Goal: Task Accomplishment & Management: Complete application form

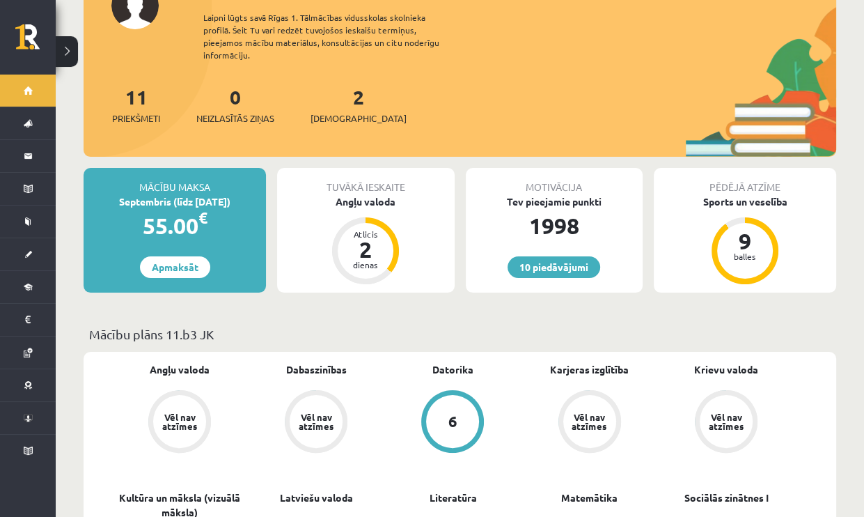
scroll to position [70, 0]
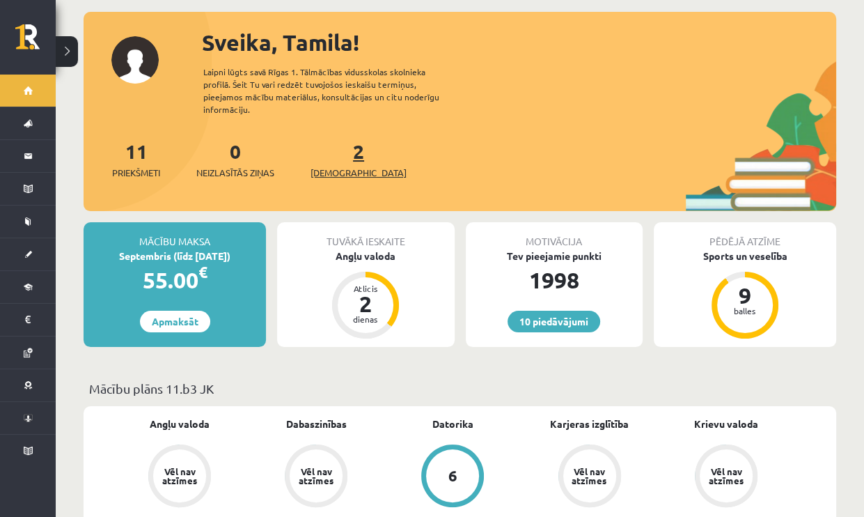
click at [337, 166] on span "[DEMOGRAPHIC_DATA]" at bounding box center [359, 173] width 96 height 14
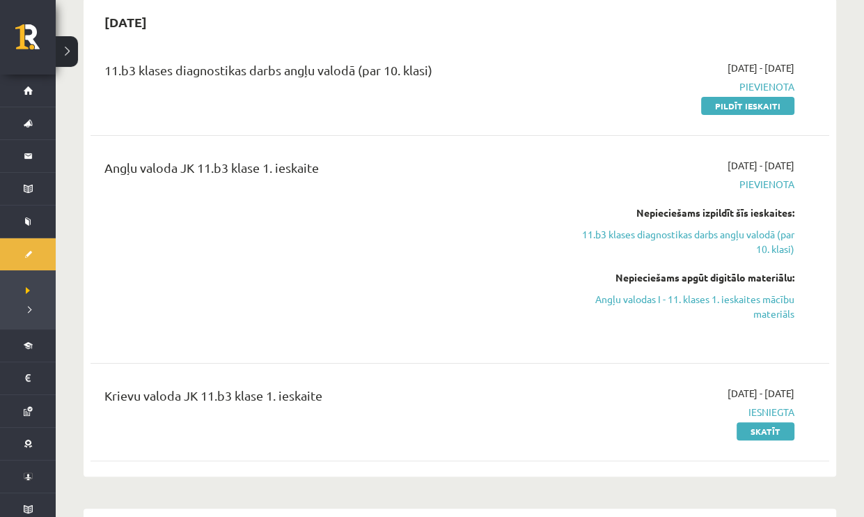
scroll to position [139, 0]
click at [725, 306] on link "Angļu valodas I - 11. klases 1. ieskaites mācību materiāls" at bounding box center [687, 305] width 216 height 29
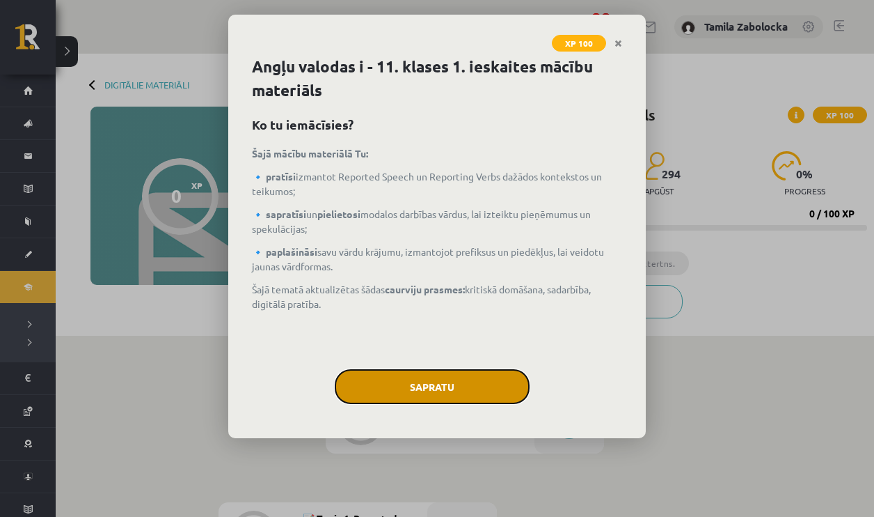
click at [469, 389] on button "Sapratu" at bounding box center [432, 386] width 195 height 35
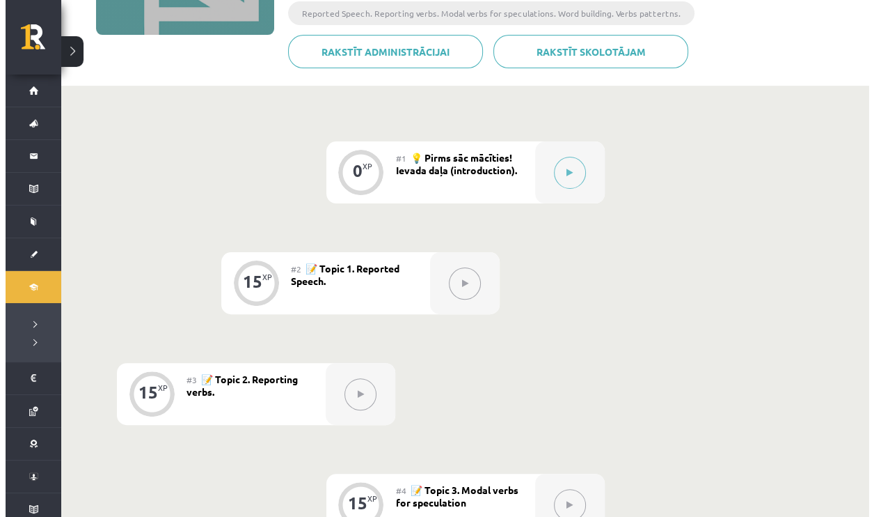
scroll to position [160, 0]
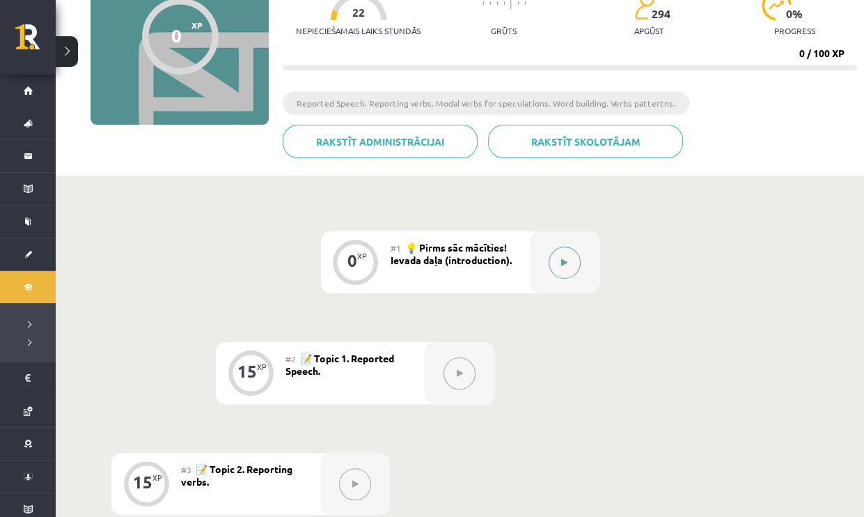
click at [555, 266] on button at bounding box center [565, 262] width 32 height 32
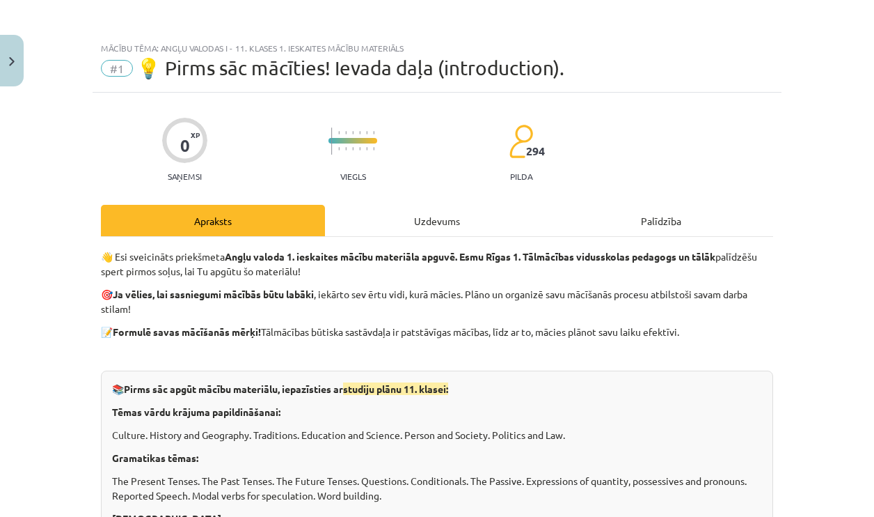
click at [434, 233] on div "Uzdevums" at bounding box center [437, 220] width 224 height 31
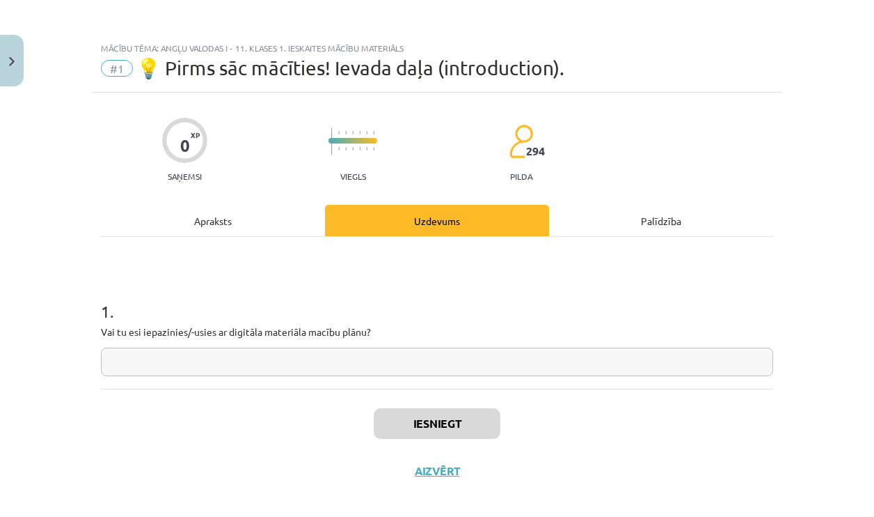
scroll to position [11, 0]
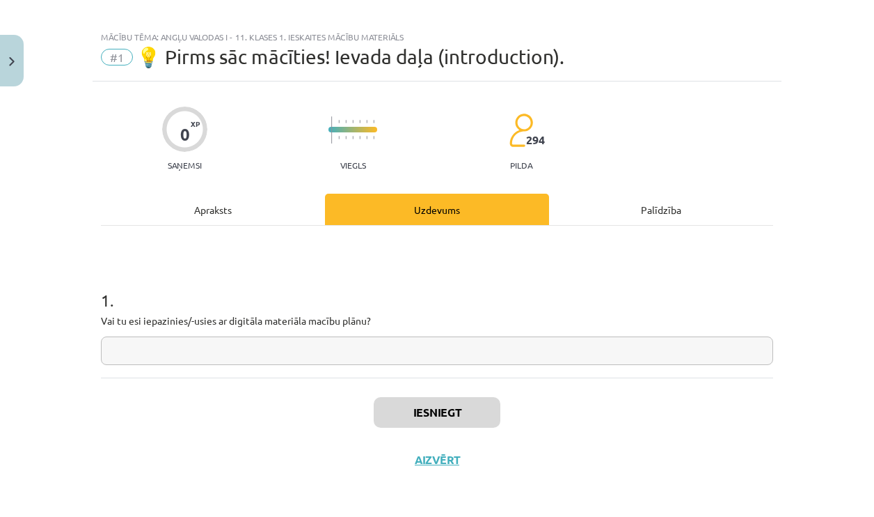
click at [346, 357] on input "text" at bounding box center [437, 350] width 673 height 29
click at [268, 213] on div "Apraksts" at bounding box center [213, 209] width 224 height 31
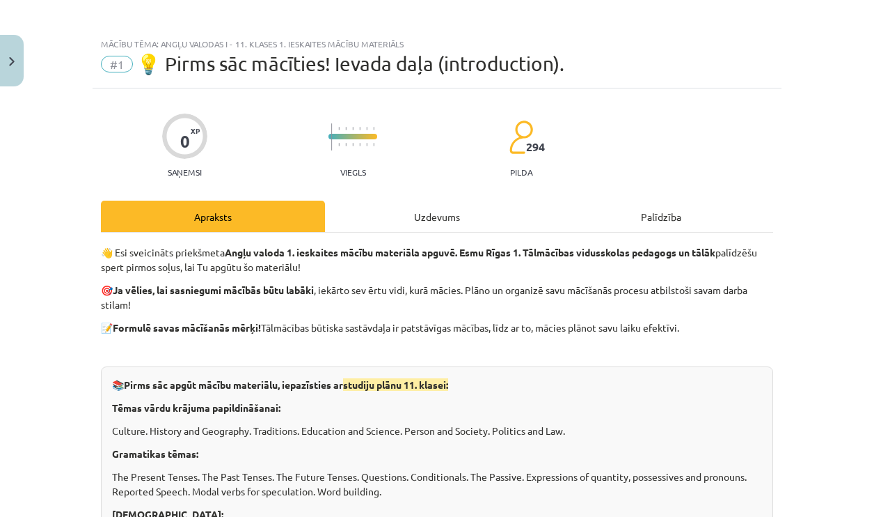
scroll to position [0, 0]
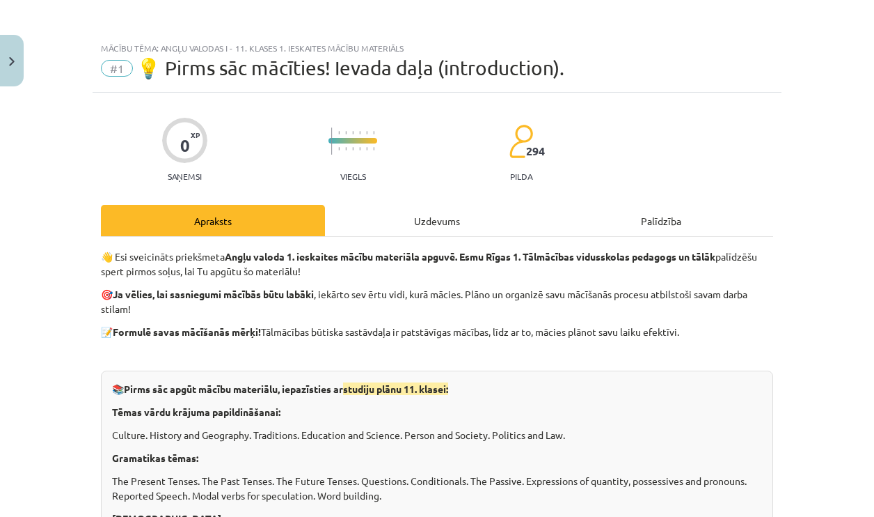
click at [407, 221] on div "Uzdevums" at bounding box center [437, 220] width 224 height 31
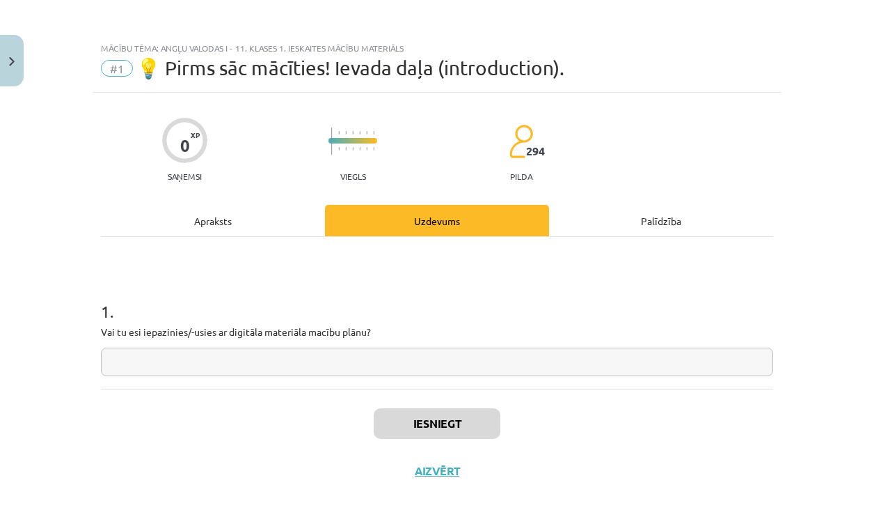
scroll to position [11, 0]
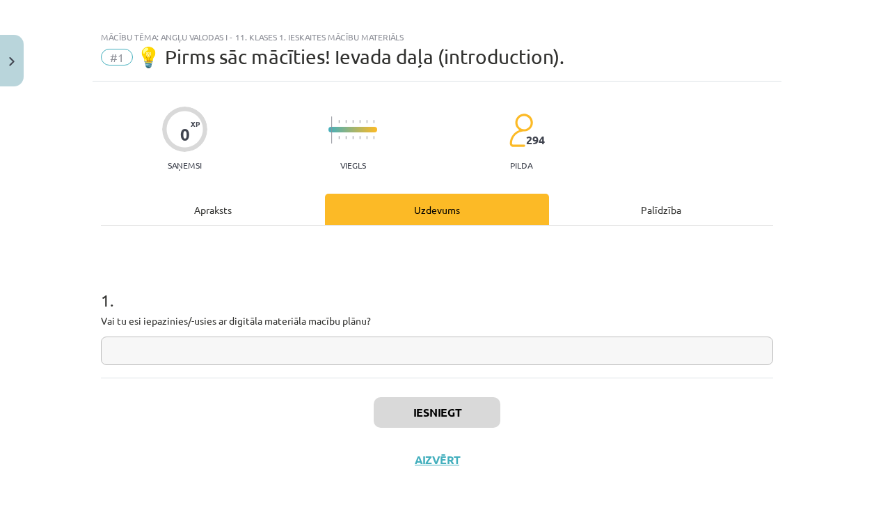
click at [317, 338] on input "text" at bounding box center [437, 350] width 673 height 29
type input "*"
type input "**"
click at [420, 402] on button "Iesniegt" at bounding box center [437, 412] width 127 height 31
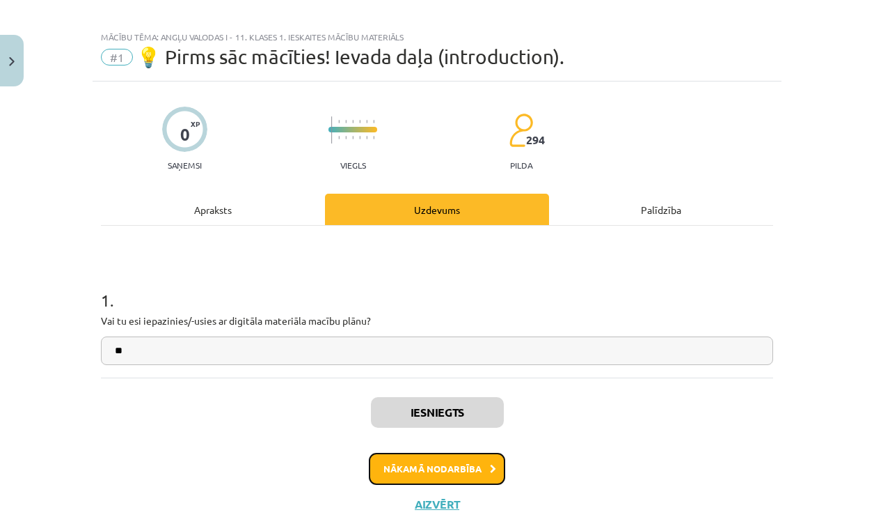
click at [456, 462] on button "Nākamā nodarbība" at bounding box center [437, 469] width 136 height 32
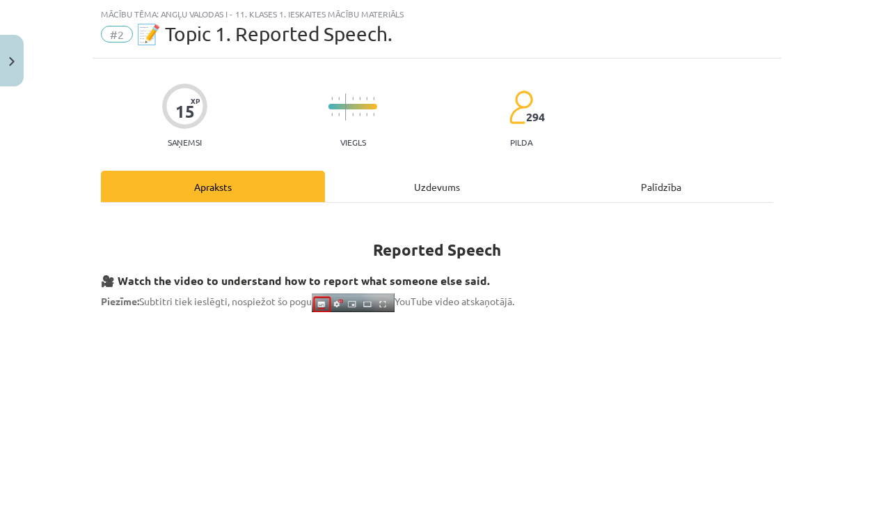
scroll to position [35, 0]
click at [461, 186] on div "Uzdevums" at bounding box center [437, 185] width 224 height 31
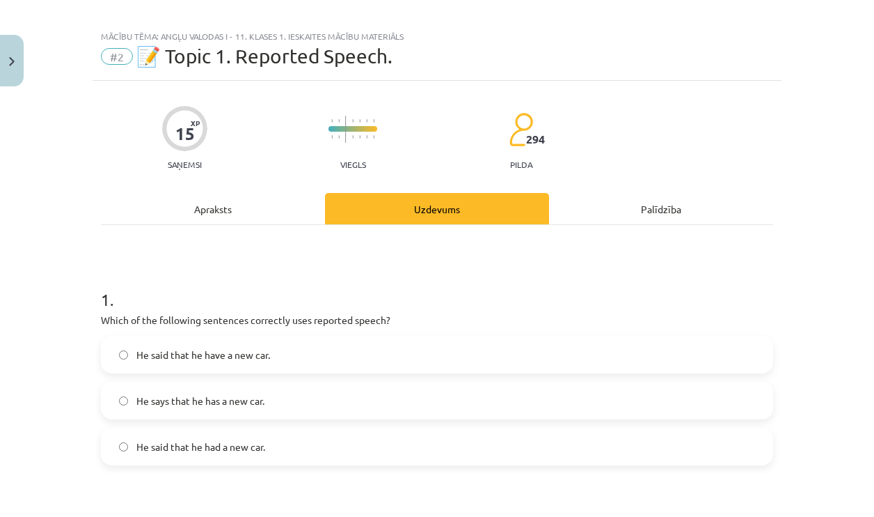
scroll to position [0, 0]
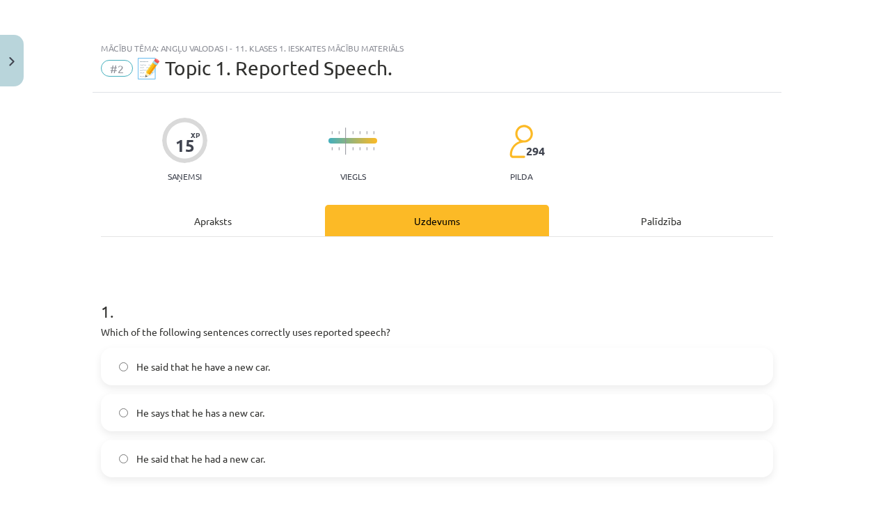
click at [244, 227] on div "Apraksts" at bounding box center [213, 220] width 224 height 31
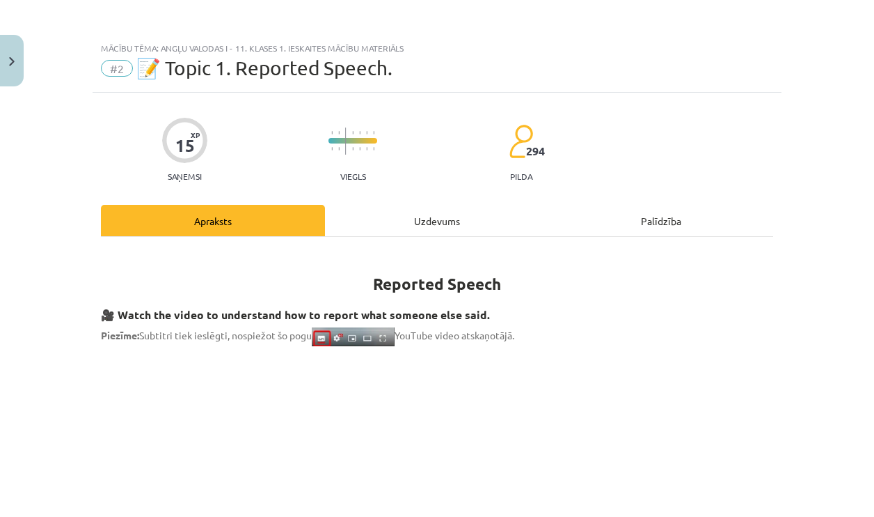
click at [446, 221] on div "Uzdevums" at bounding box center [437, 220] width 224 height 31
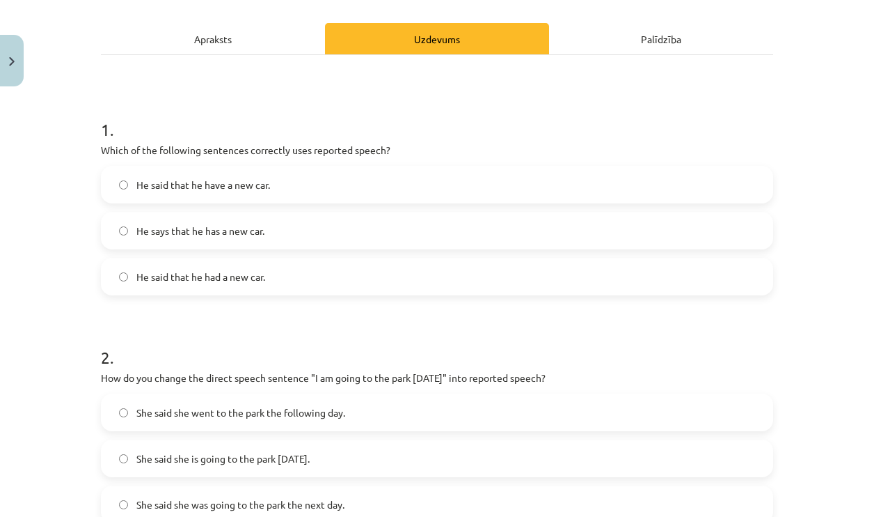
scroll to position [174, 0]
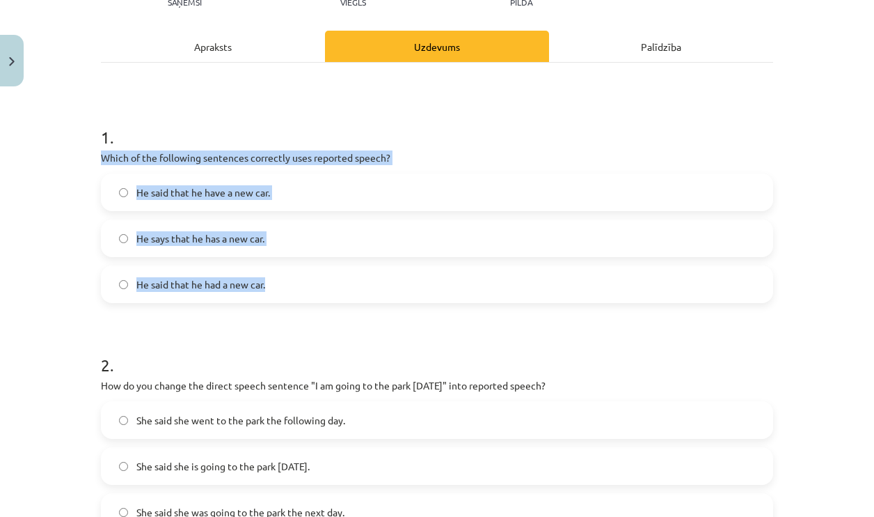
drag, startPoint x: 90, startPoint y: 153, endPoint x: 328, endPoint y: 279, distance: 269.4
copy div "Which of the following sentences correctly uses reported speech? He said that h…"
drag, startPoint x: 308, startPoint y: 276, endPoint x: 311, endPoint y: 289, distance: 13.5
click at [309, 276] on label "He said that he had a new car." at bounding box center [437, 284] width 670 height 35
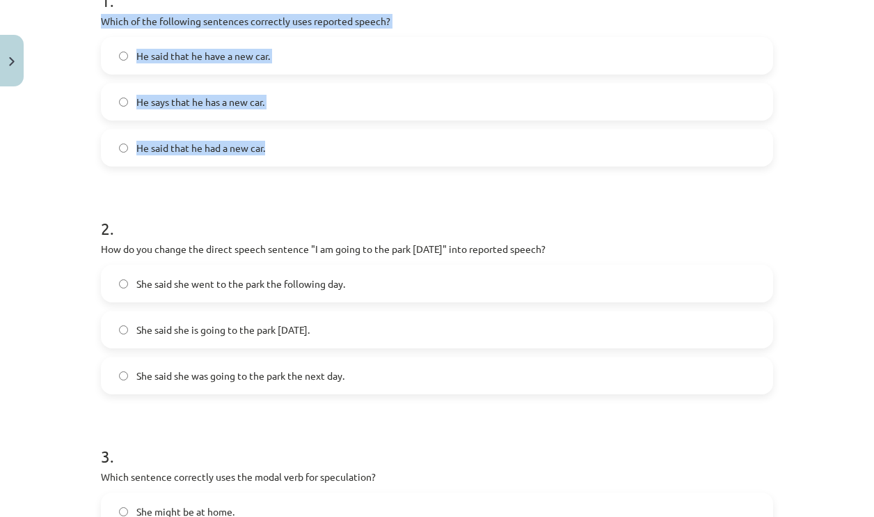
scroll to position [313, 0]
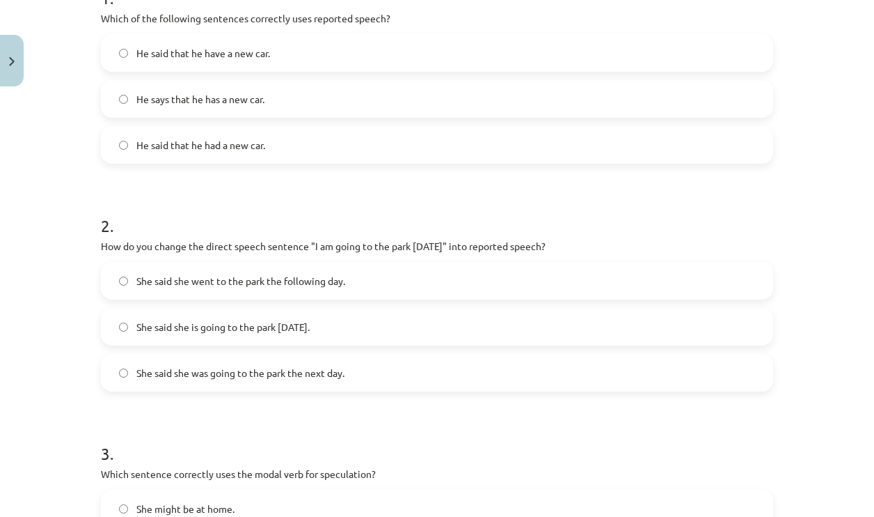
click at [72, 332] on div "Mācību tēma: Angļu valodas i - 11. klases 1. ieskaites mācību materiāls #2 📝 To…" at bounding box center [437, 258] width 874 height 517
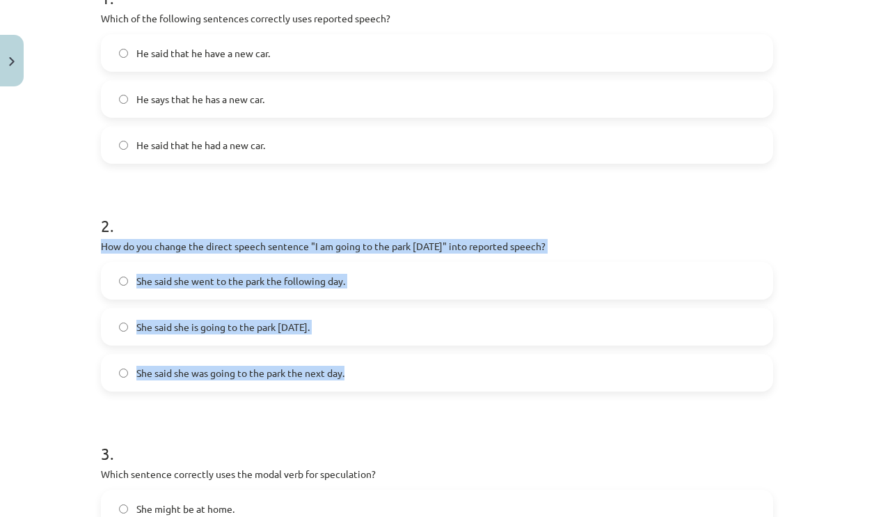
drag, startPoint x: 95, startPoint y: 244, endPoint x: 353, endPoint y: 375, distance: 288.6
click at [353, 375] on div "15 XP Saņemsi Viegls 294 pilda Apraksts Uzdevums Palīdzība 1 . Which of the fol…" at bounding box center [437, 490] width 689 height 1422
copy div "How do you change the direct speech sentence "I am going to the park tomorrow" …"
click at [298, 368] on span "She said she was going to the park the next day." at bounding box center [240, 373] width 208 height 15
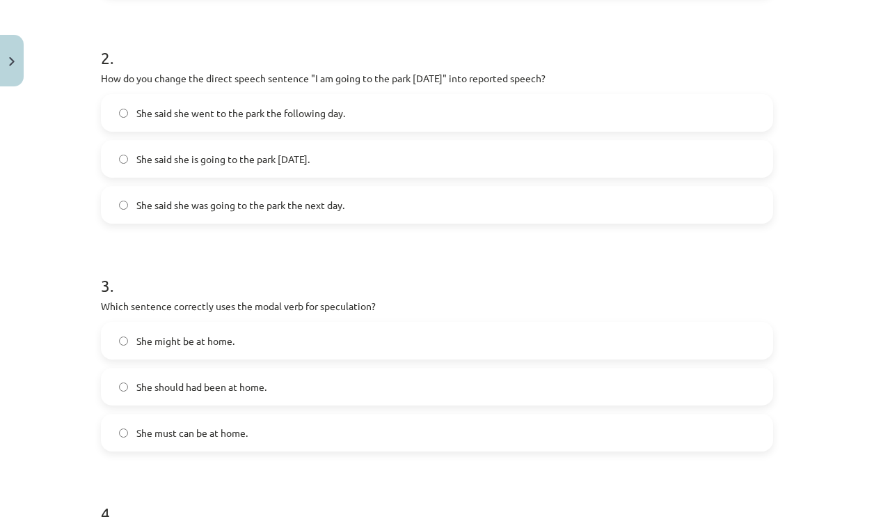
scroll to position [522, 0]
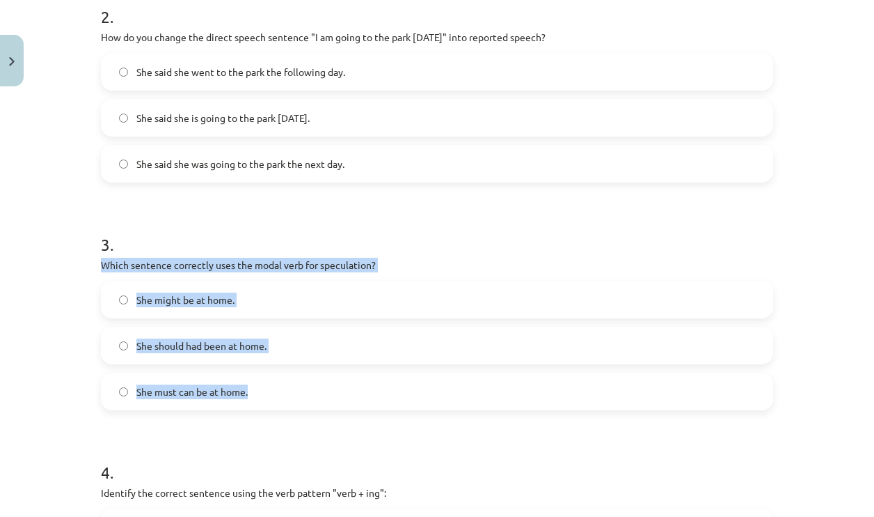
drag, startPoint x: 87, startPoint y: 265, endPoint x: 267, endPoint y: 382, distance: 214.9
click at [267, 382] on div "15 XP Saņemsi Viegls 294 pilda Apraksts Uzdevums Palīdzība 1 . Which of the fol…" at bounding box center [437, 281] width 689 height 1422
copy div "Which sentence correctly uses the modal verb for speculation? She might be at h…"
click at [297, 306] on label "She might be at home." at bounding box center [437, 299] width 670 height 35
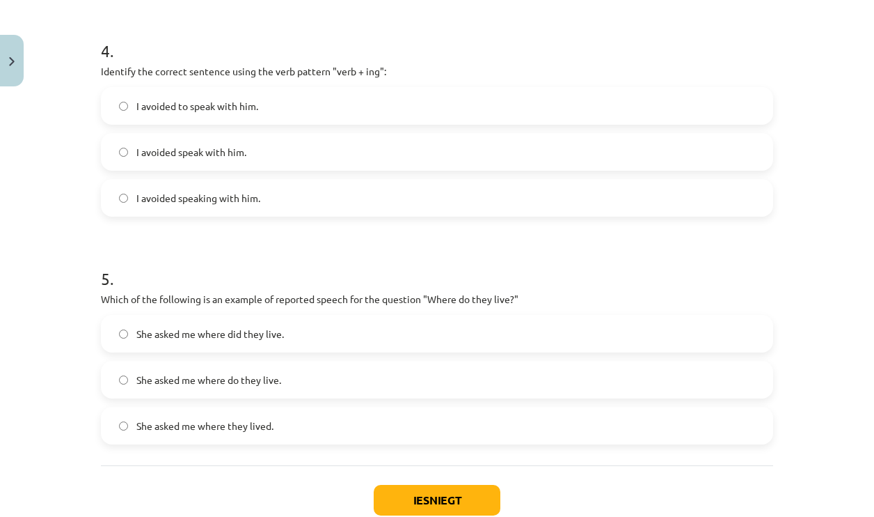
scroll to position [940, 0]
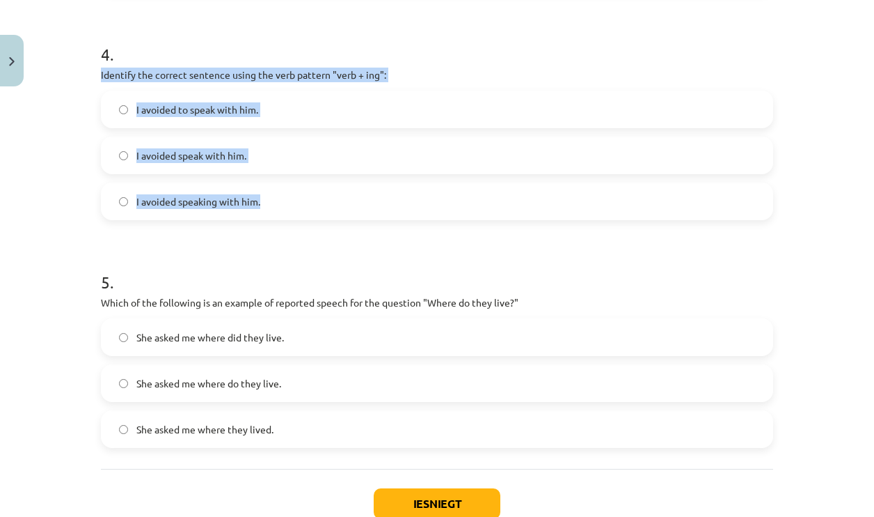
drag, startPoint x: 91, startPoint y: 74, endPoint x: 353, endPoint y: 191, distance: 287.4
copy div "Identify the correct sentence using the verb pattern "verb + ing": I avoided to…"
click at [277, 203] on label "I avoided speaking with him." at bounding box center [437, 201] width 670 height 35
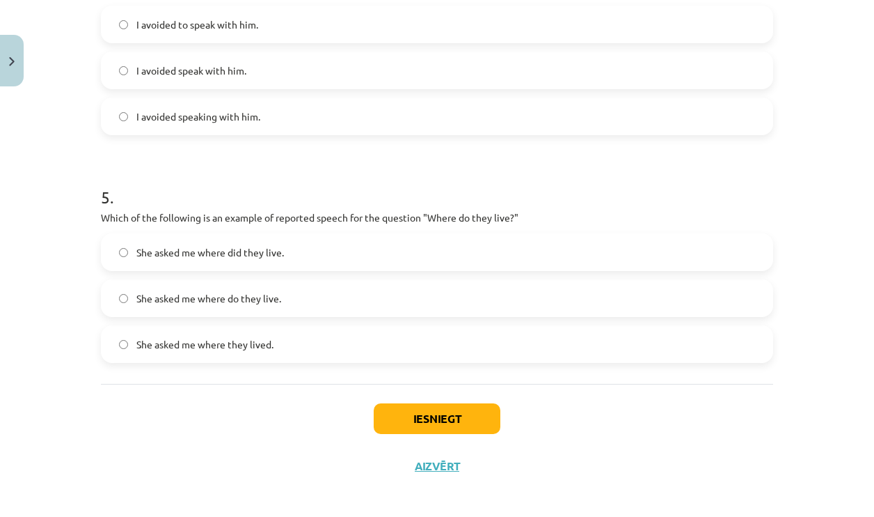
scroll to position [1033, 0]
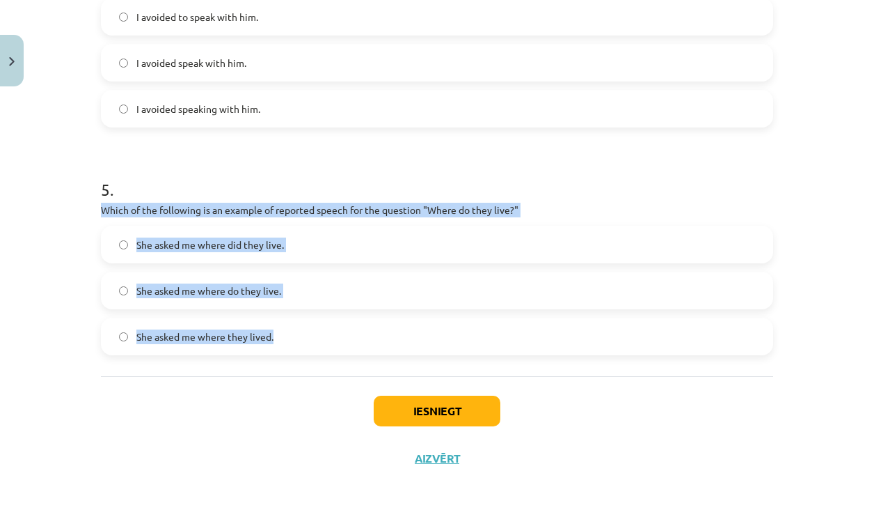
drag, startPoint x: 90, startPoint y: 207, endPoint x: 288, endPoint y: 335, distance: 235.8
copy div "Which of the following is an example of reported speech for the question "Where…"
click at [278, 329] on label "She asked me where they lived." at bounding box center [437, 336] width 670 height 35
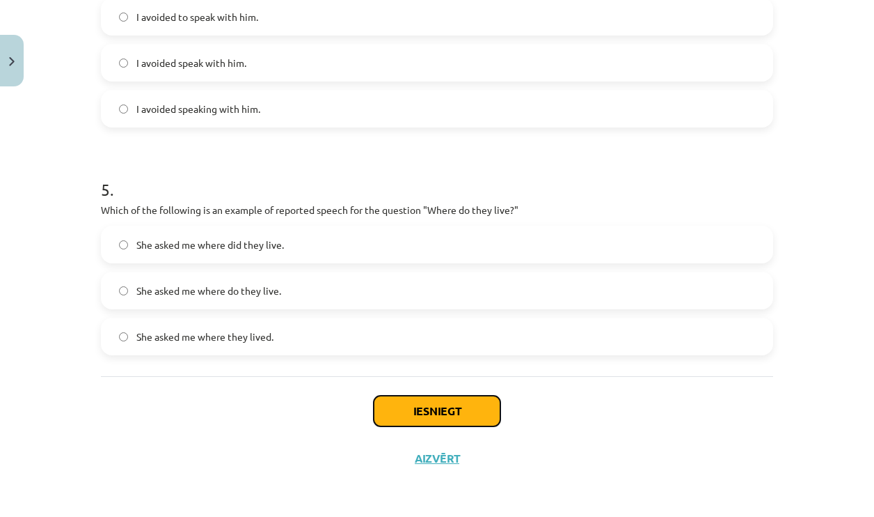
click at [451, 416] on button "Iesniegt" at bounding box center [437, 410] width 127 height 31
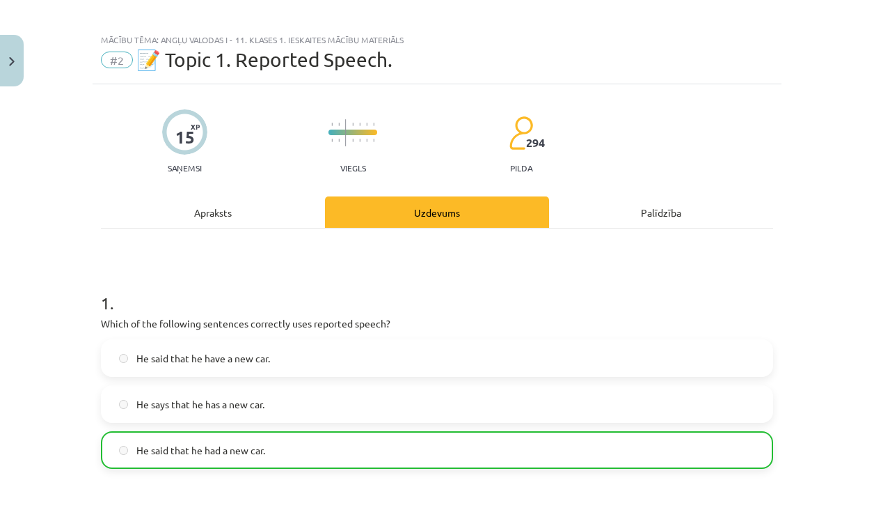
scroll to position [0, 0]
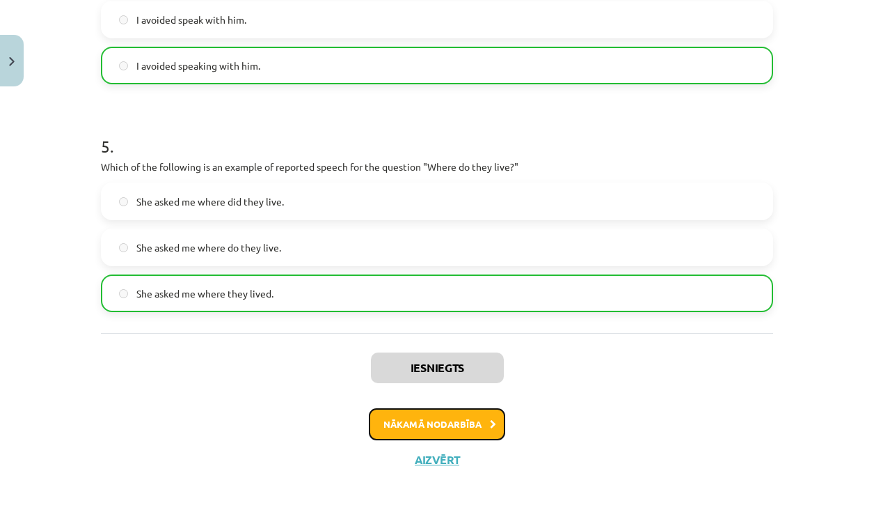
click at [459, 421] on button "Nākamā nodarbība" at bounding box center [437, 424] width 136 height 32
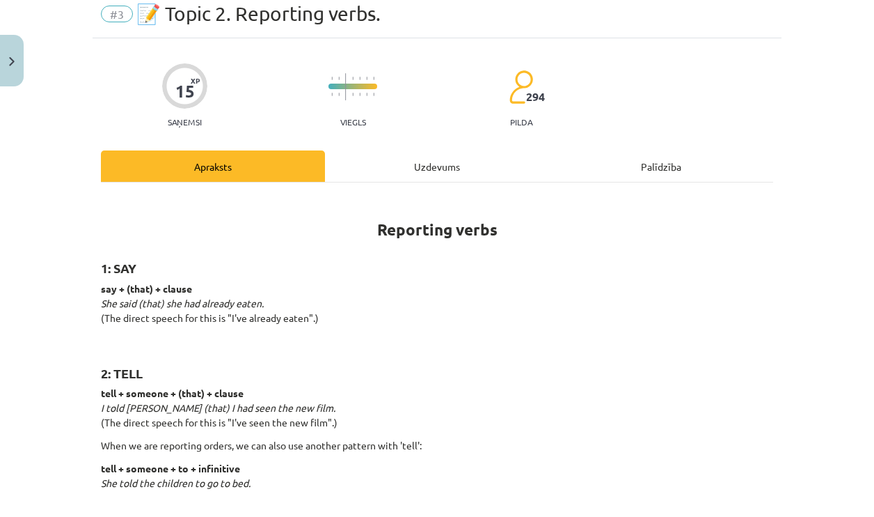
scroll to position [35, 0]
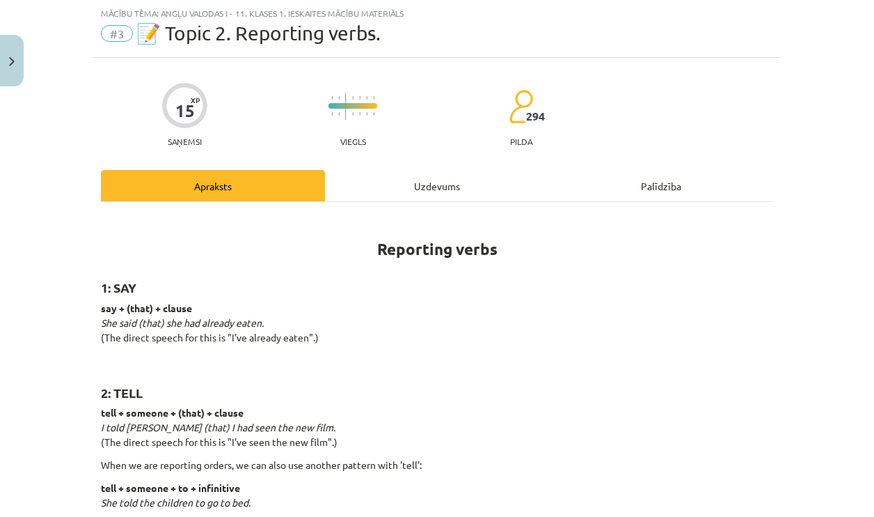
click at [409, 191] on div "Uzdevums" at bounding box center [437, 185] width 224 height 31
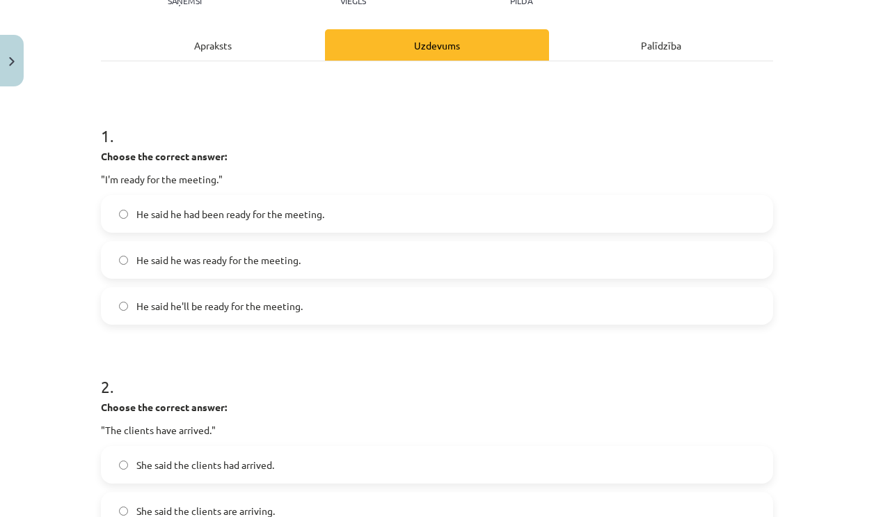
scroll to position [103, 0]
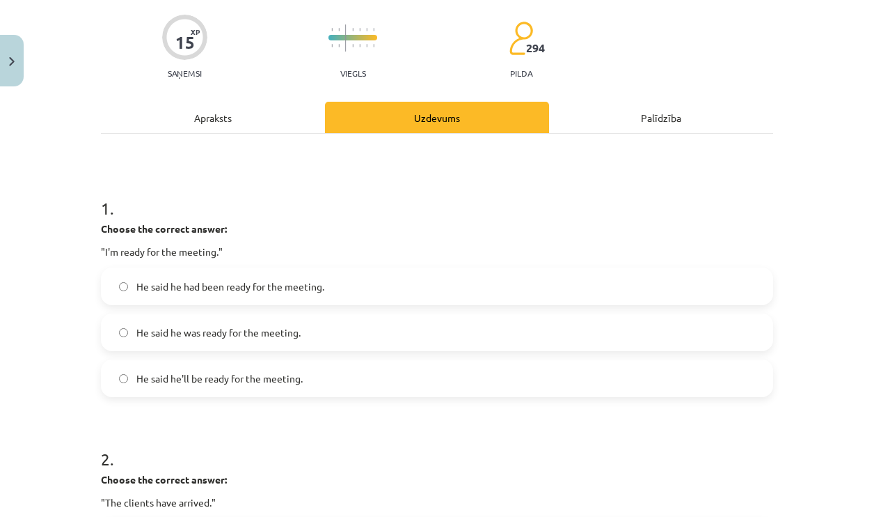
drag, startPoint x: 91, startPoint y: 225, endPoint x: 139, endPoint y: 232, distance: 48.5
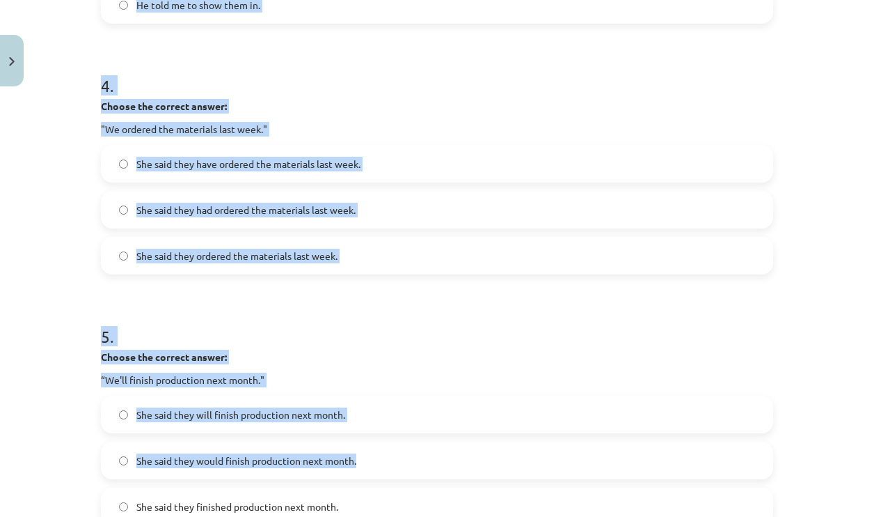
scroll to position [1147, 0]
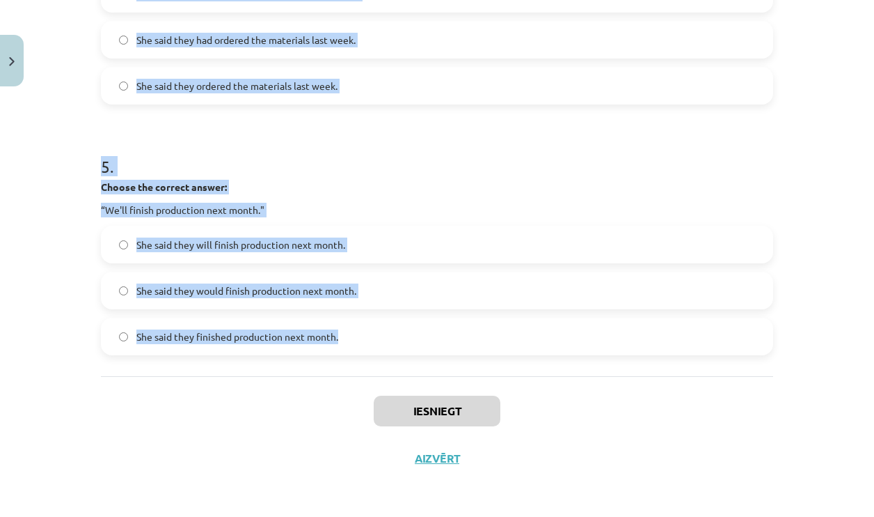
drag, startPoint x: 139, startPoint y: 232, endPoint x: 417, endPoint y: 357, distance: 305.4
copy form "Choose the correct answer: "I'm ready for the meeting." He said he had been rea…"
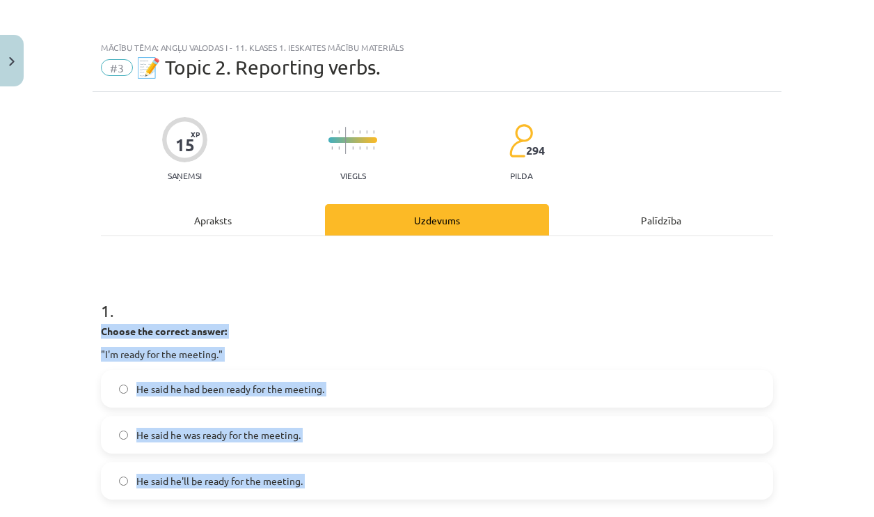
scroll to position [0, 0]
click at [352, 360] on p ""I'm ready for the meeting."" at bounding box center [437, 354] width 673 height 15
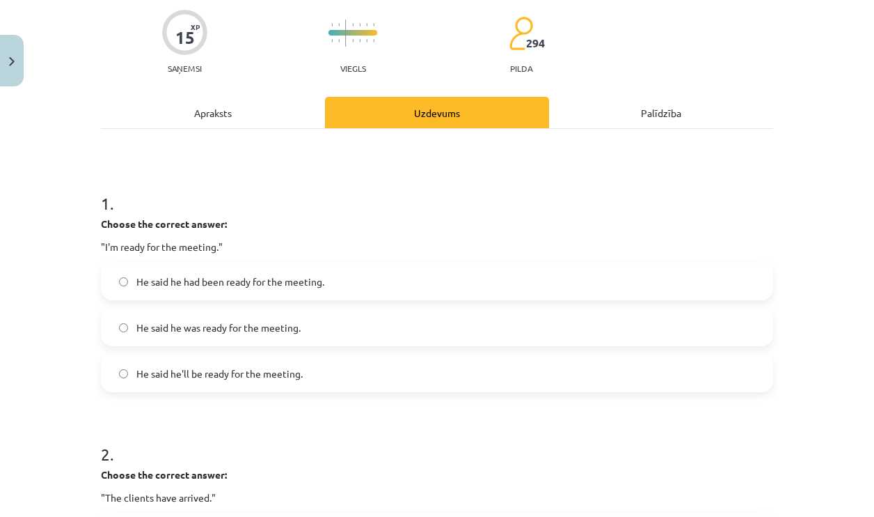
scroll to position [139, 0]
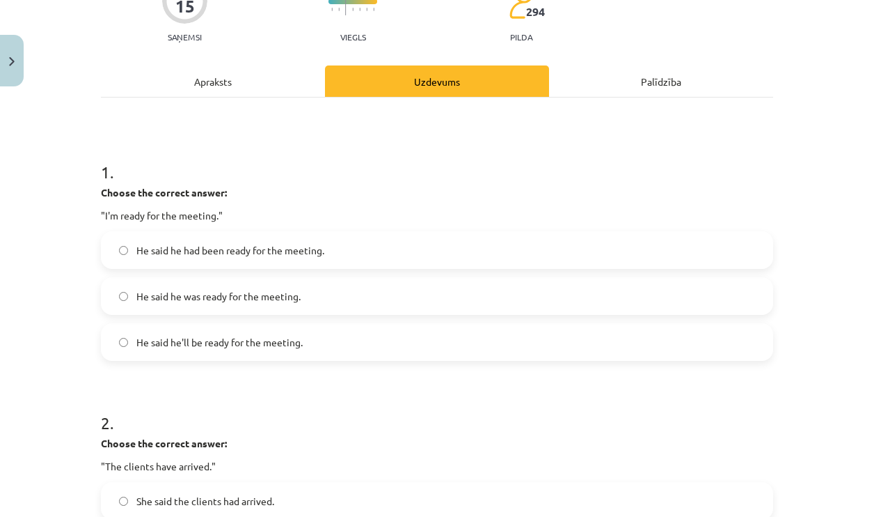
click at [228, 301] on span "He said he was ready for the meeting." at bounding box center [218, 296] width 164 height 15
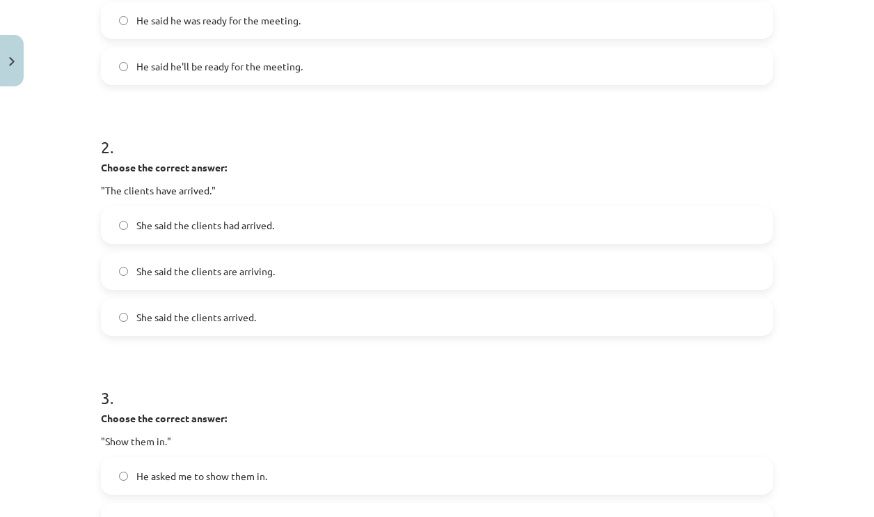
scroll to position [418, 0]
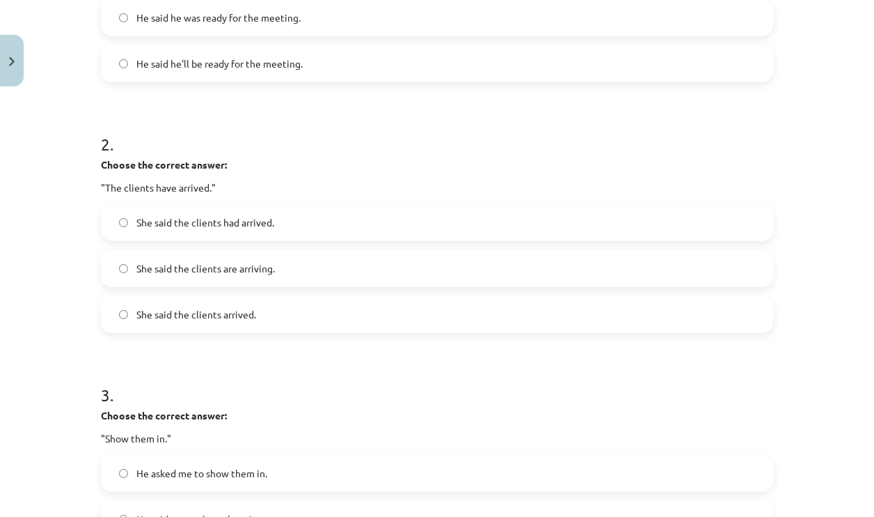
click at [277, 224] on label "She said the clients had arrived." at bounding box center [437, 222] width 670 height 35
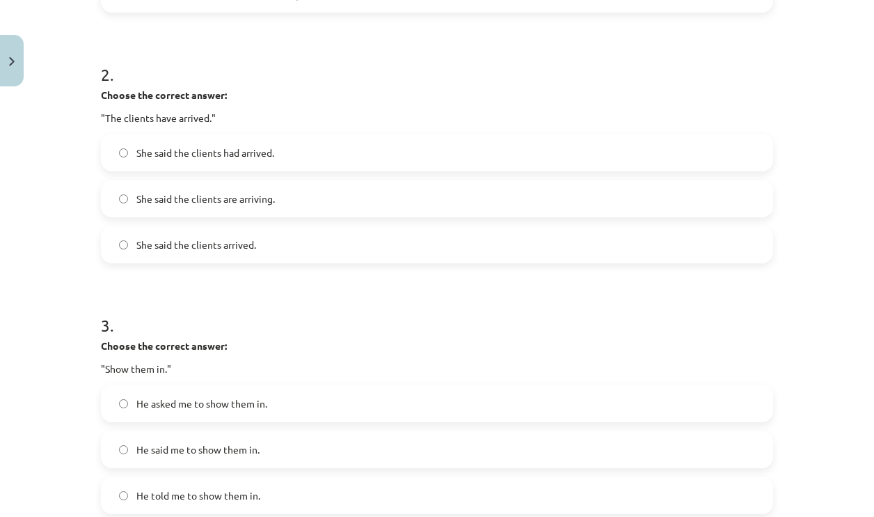
scroll to position [696, 0]
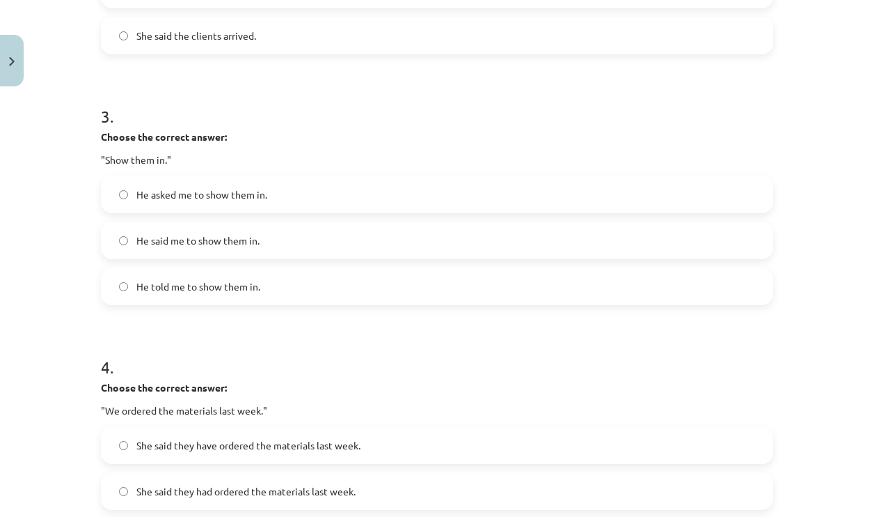
click at [301, 190] on label "He asked me to show them in." at bounding box center [437, 194] width 670 height 35
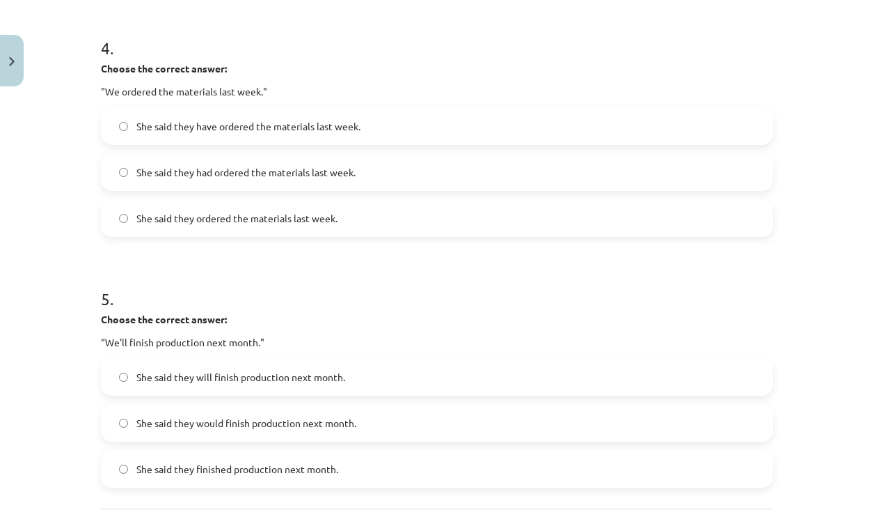
scroll to position [1044, 0]
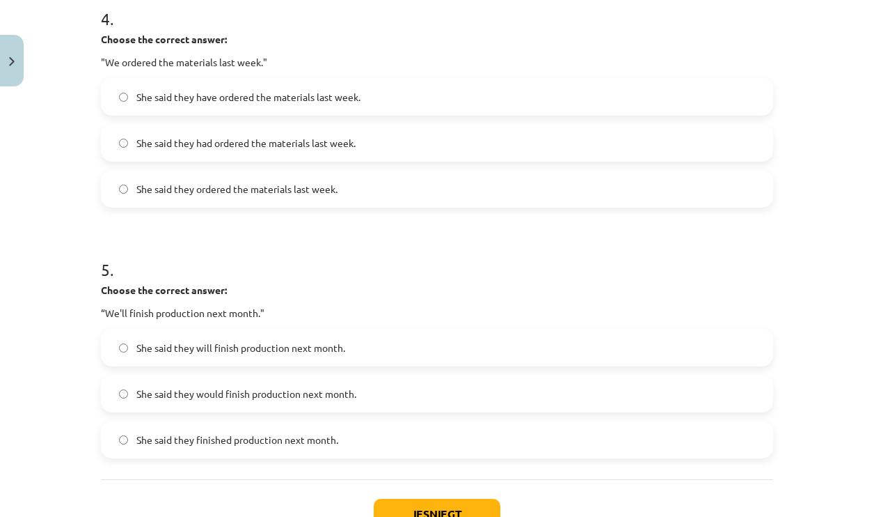
click at [266, 127] on label "She said they had ordered the materials last week." at bounding box center [437, 142] width 670 height 35
click at [253, 395] on span "She said they would finish production next month." at bounding box center [246, 393] width 220 height 15
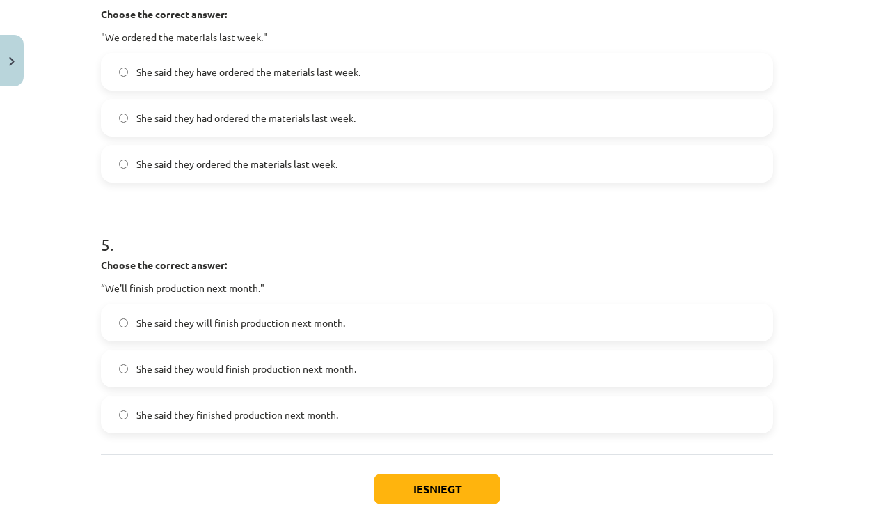
scroll to position [1147, 0]
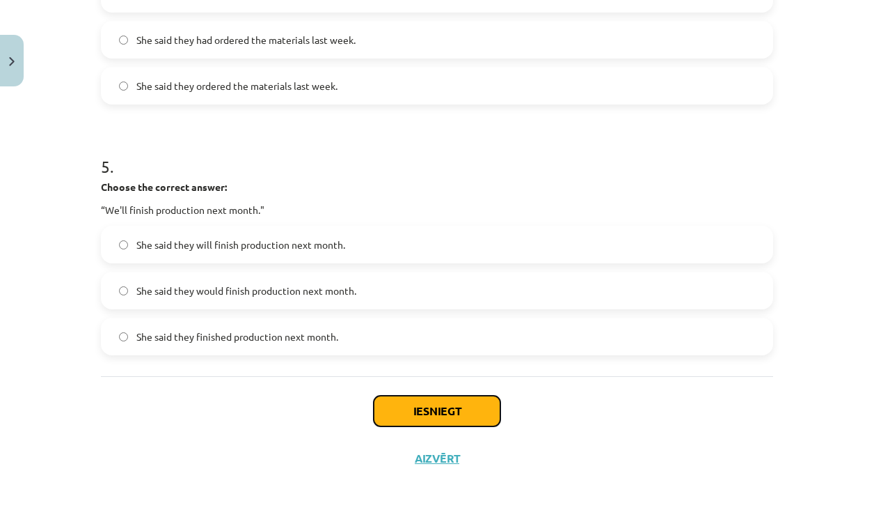
click at [443, 416] on button "Iesniegt" at bounding box center [437, 410] width 127 height 31
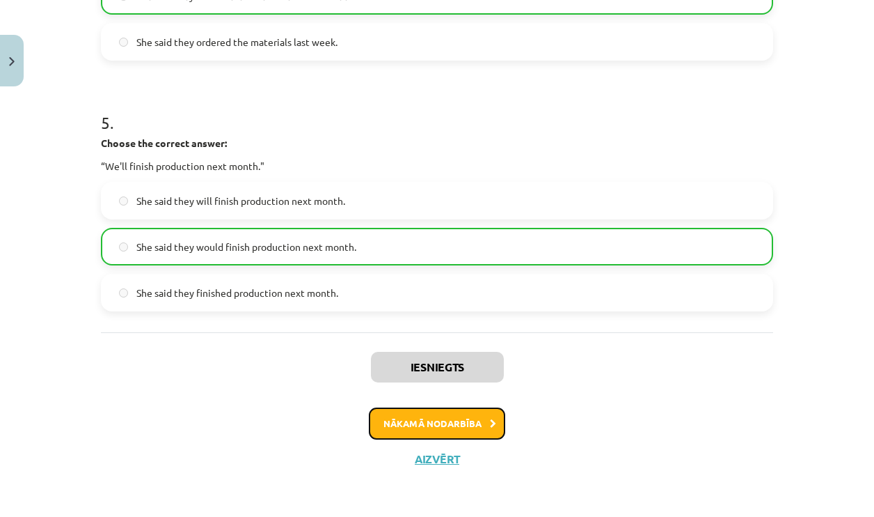
click at [453, 420] on button "Nākamā nodarbība" at bounding box center [437, 423] width 136 height 32
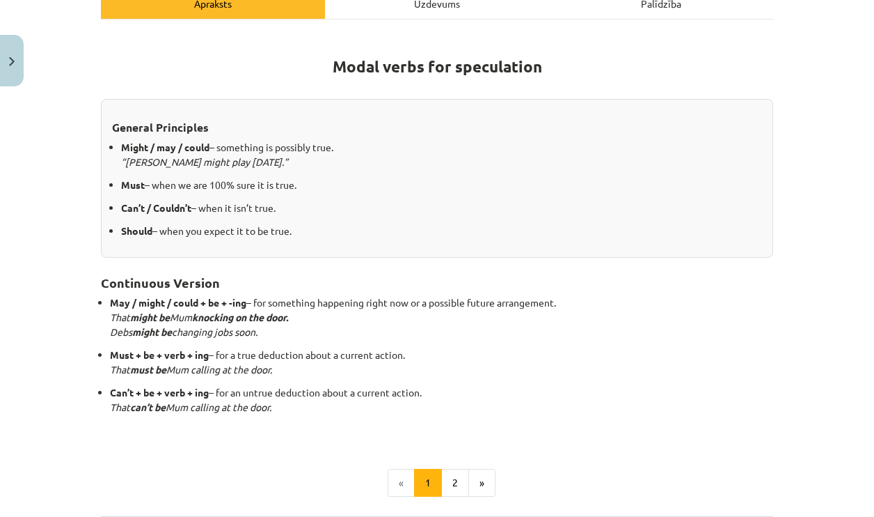
scroll to position [244, 0]
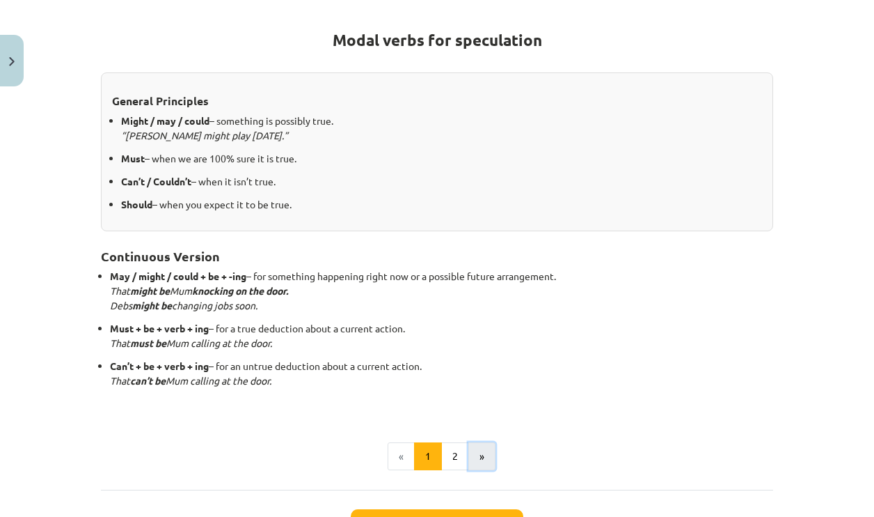
click at [481, 449] on button "»" at bounding box center [482, 456] width 27 height 28
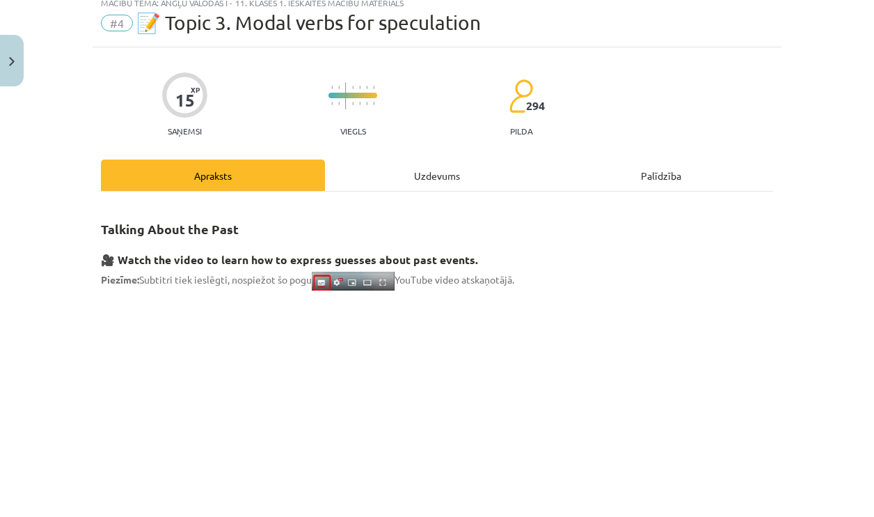
scroll to position [31, 0]
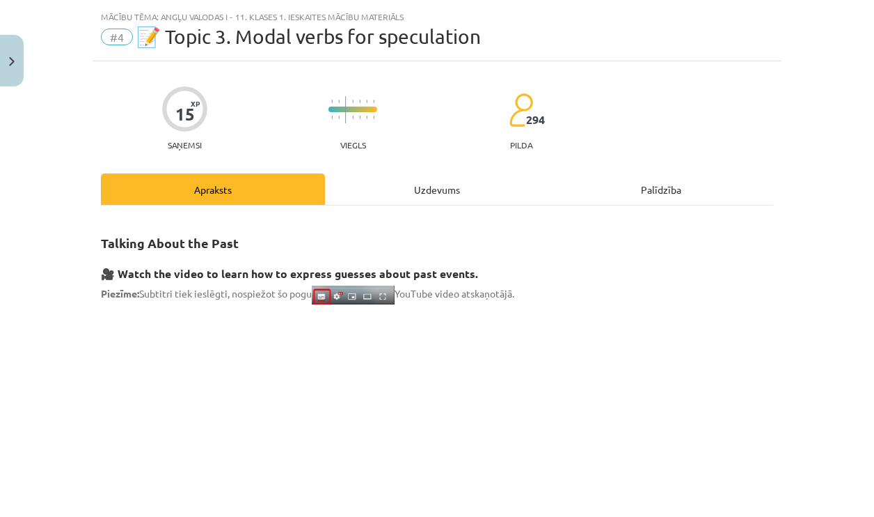
click at [432, 188] on div "Uzdevums" at bounding box center [437, 188] width 224 height 31
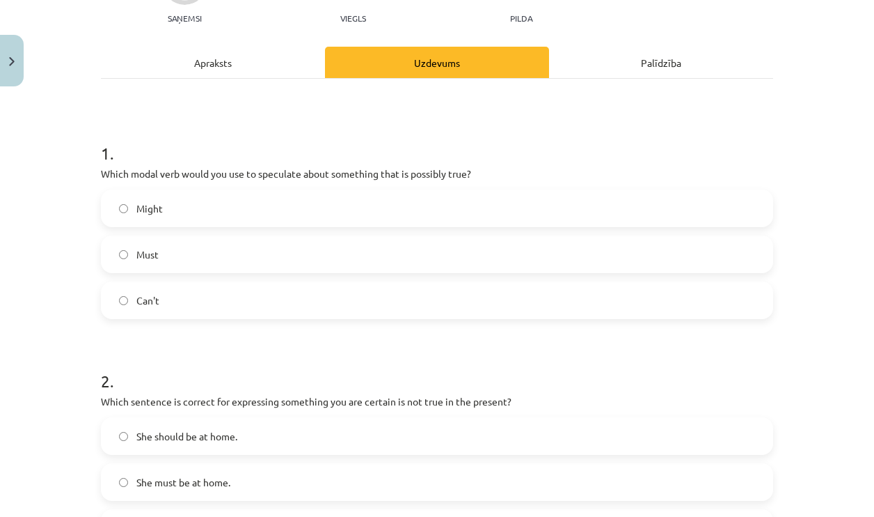
scroll to position [174, 0]
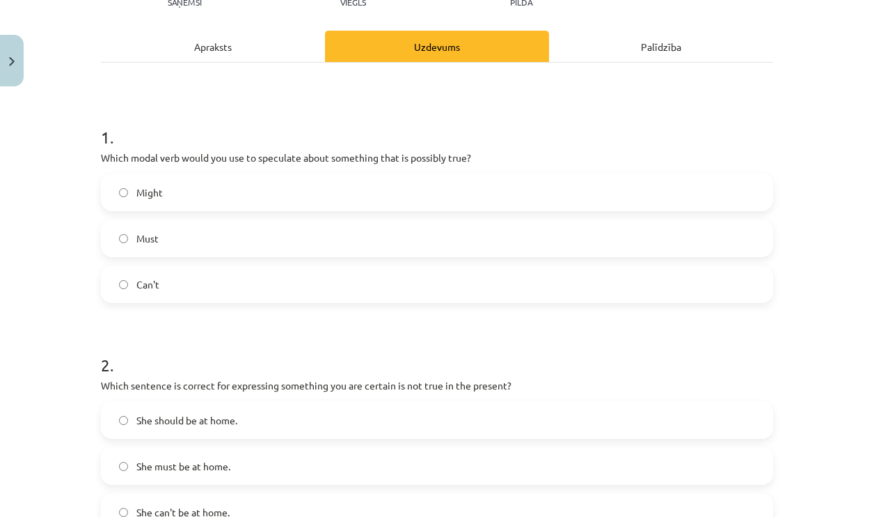
click at [107, 154] on p "Which modal verb would you use to speculate about something that is possibly tr…" at bounding box center [437, 157] width 673 height 15
drag, startPoint x: 110, startPoint y: 154, endPoint x: 219, endPoint y: 171, distance: 109.9
click at [159, 161] on p "Which modal verb would you use to speculate about something that is possibly tr…" at bounding box center [437, 157] width 673 height 15
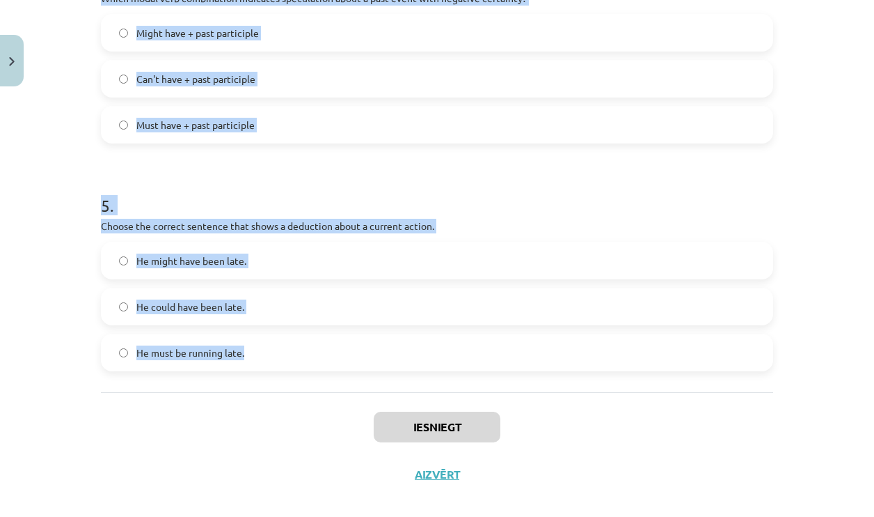
scroll to position [1033, 0]
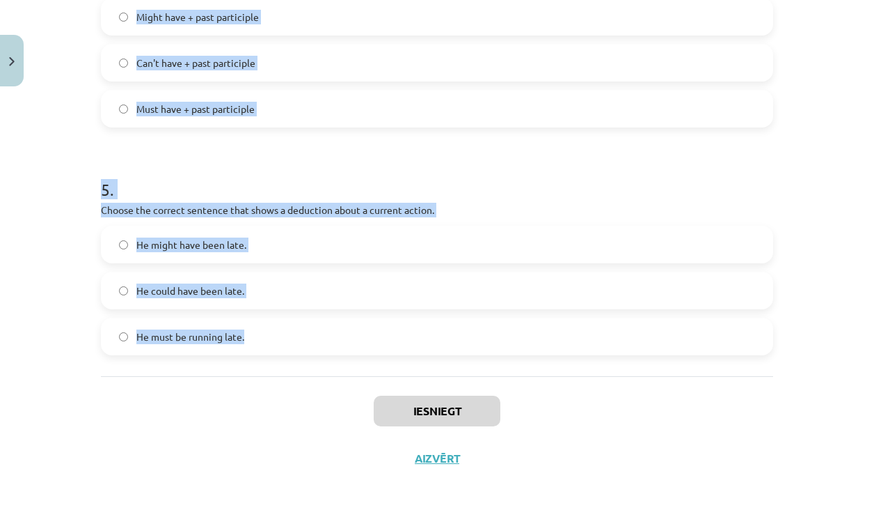
drag, startPoint x: 219, startPoint y: 171, endPoint x: 398, endPoint y: 352, distance: 255.0
copy form "ould you use to speculate about something that is possibly true? Might Must Can…"
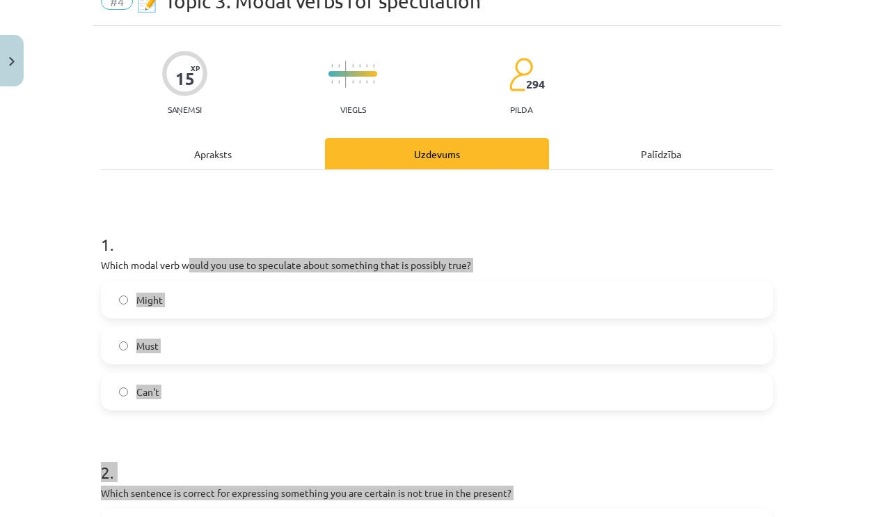
scroll to position [58, 0]
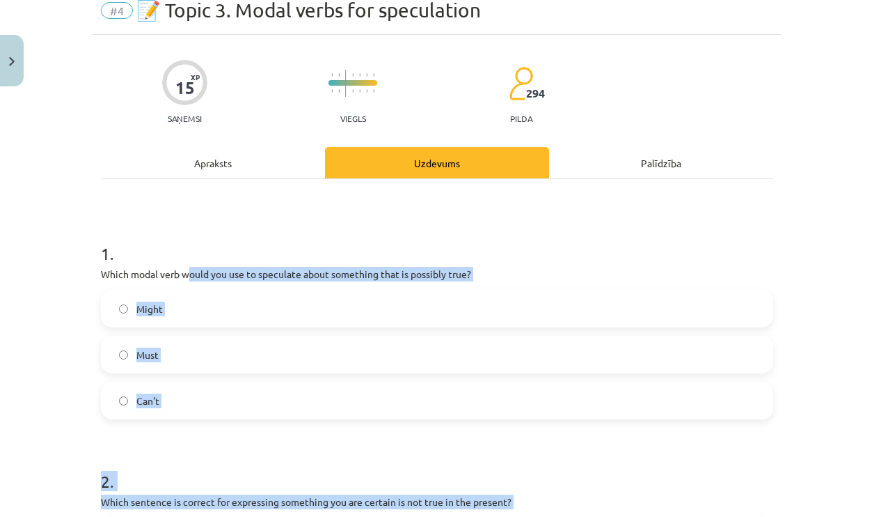
click at [261, 315] on label "Might" at bounding box center [437, 308] width 670 height 35
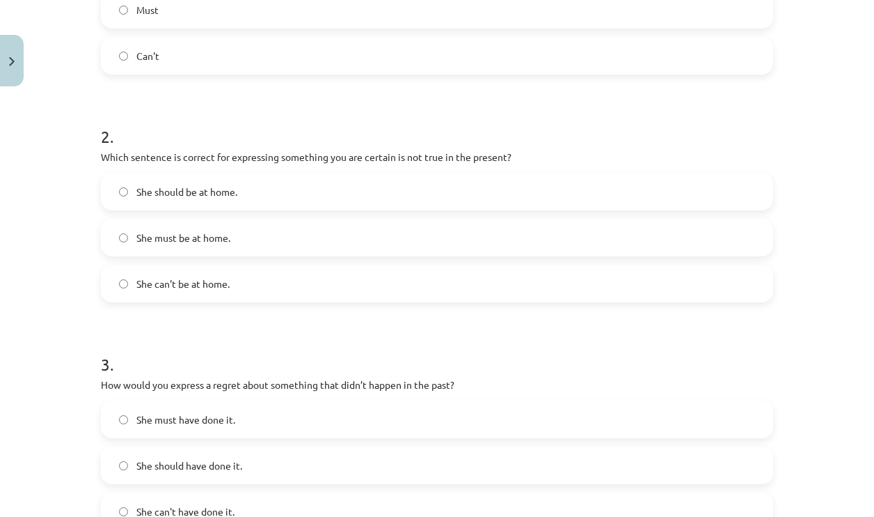
scroll to position [406, 0]
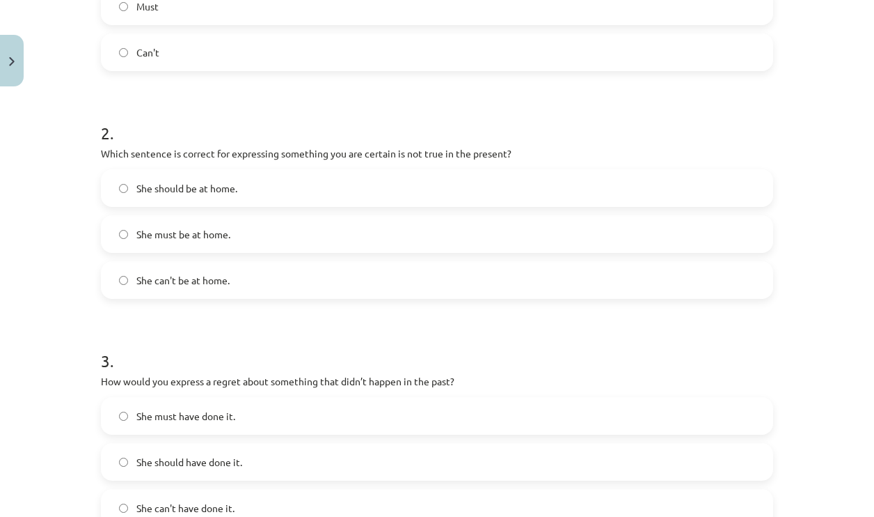
click at [256, 288] on label "She can't be at home." at bounding box center [437, 279] width 670 height 35
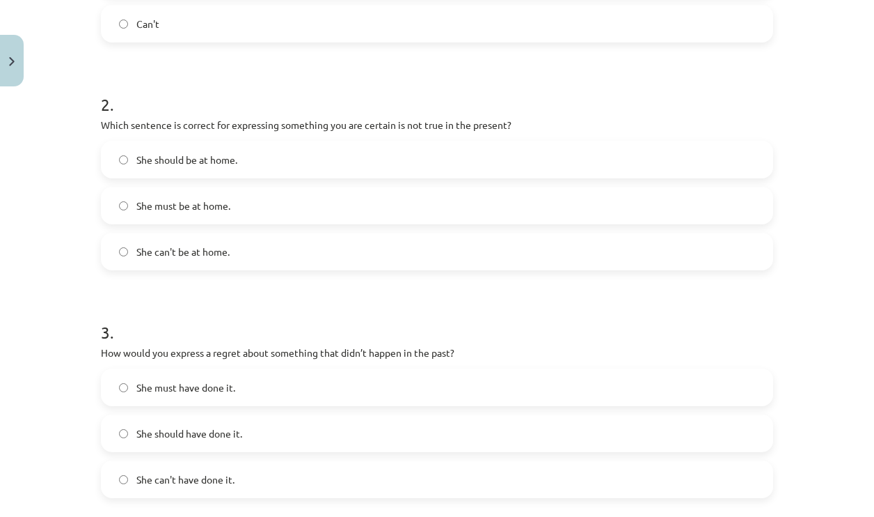
scroll to position [684, 0]
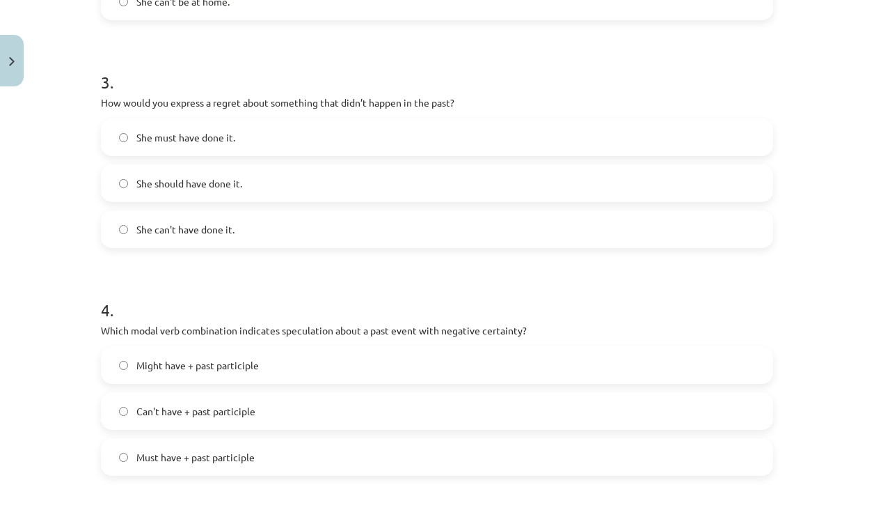
click at [233, 235] on label "She can't have done it." at bounding box center [437, 229] width 670 height 35
click at [248, 185] on label "She should have done it." at bounding box center [437, 183] width 670 height 35
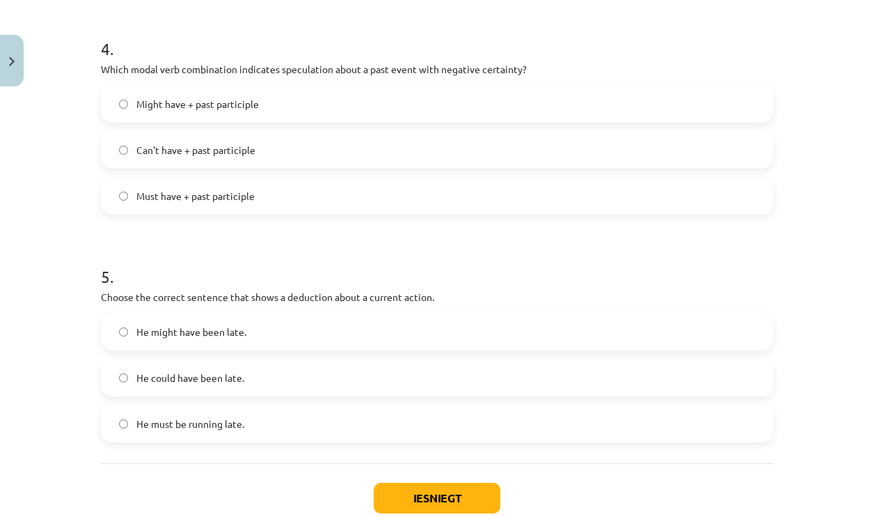
scroll to position [963, 0]
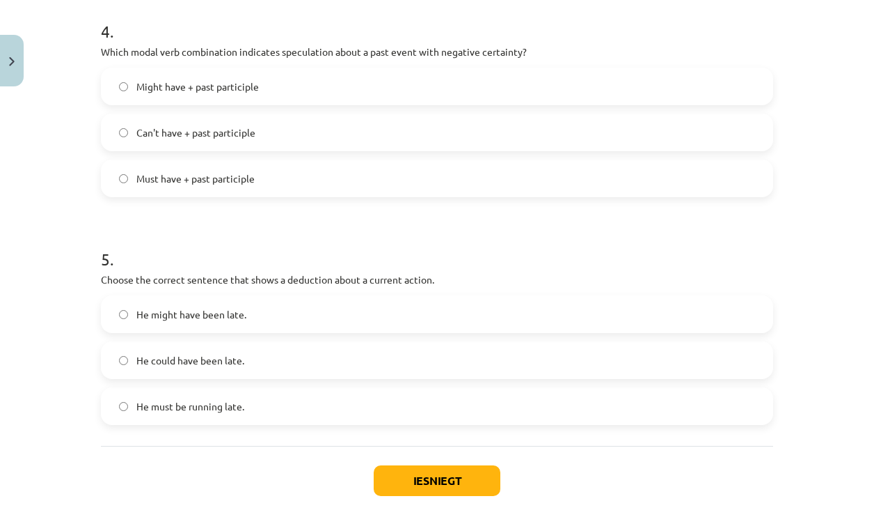
click at [264, 139] on label "Can't have + past participle" at bounding box center [437, 132] width 670 height 35
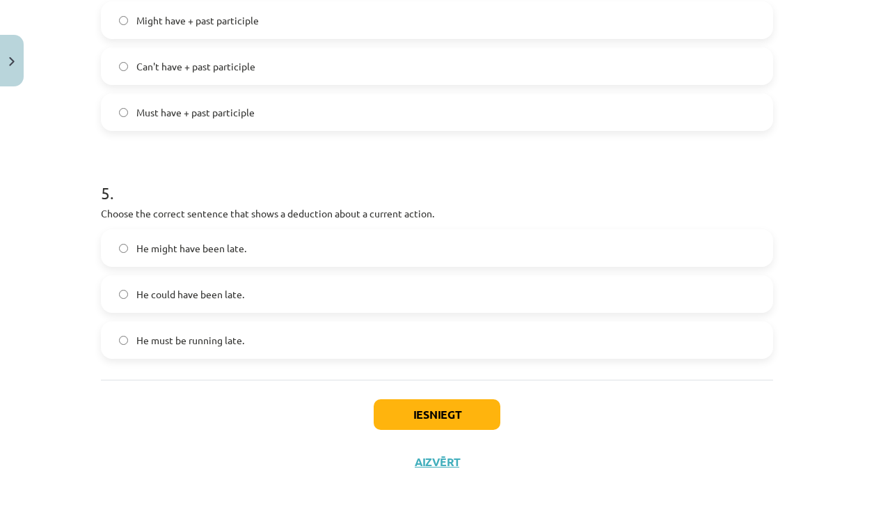
scroll to position [1033, 0]
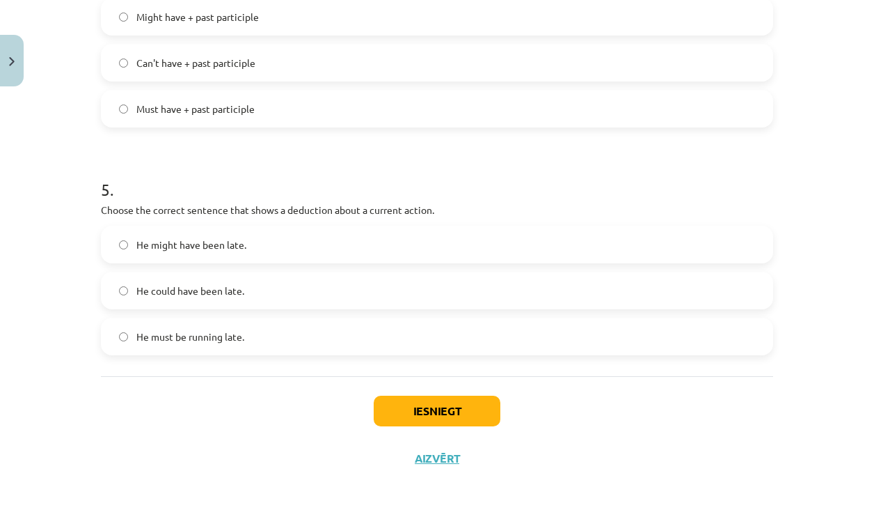
click at [290, 345] on label "He must be running late." at bounding box center [437, 336] width 670 height 35
click at [418, 405] on button "Iesniegt" at bounding box center [437, 410] width 127 height 31
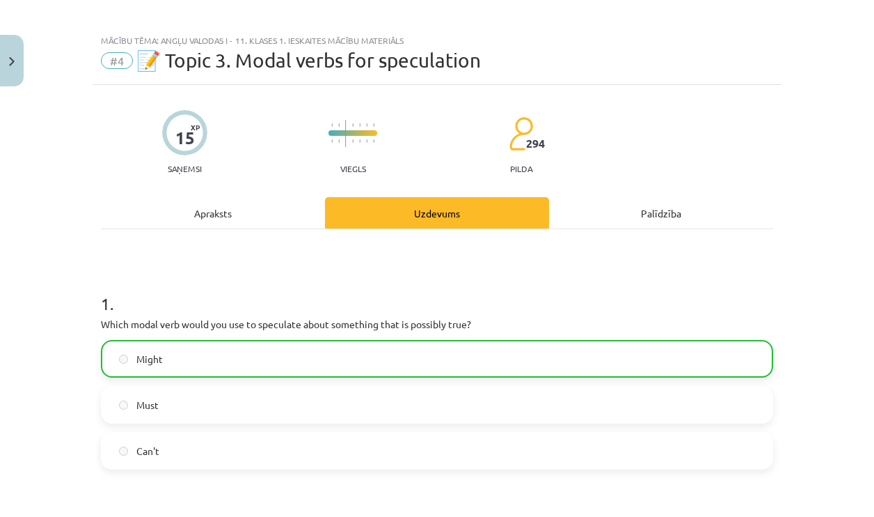
scroll to position [0, 0]
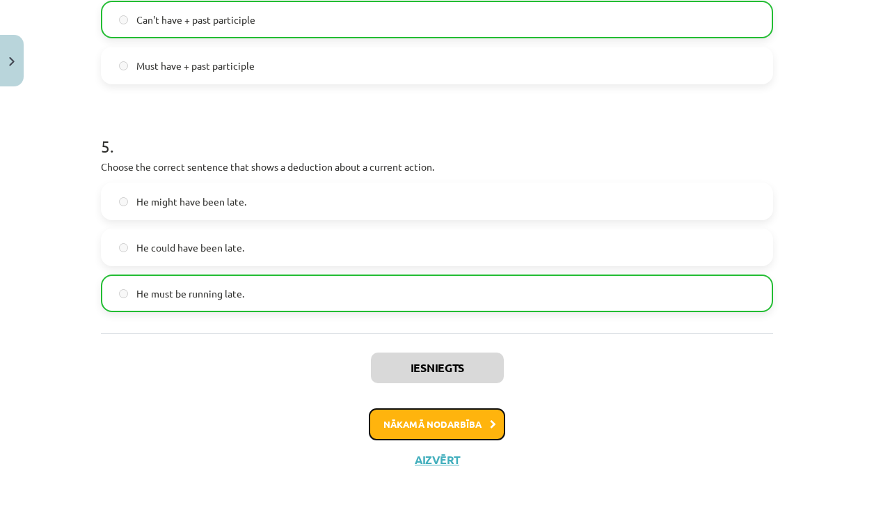
click at [425, 421] on button "Nākamā nodarbība" at bounding box center [437, 424] width 136 height 32
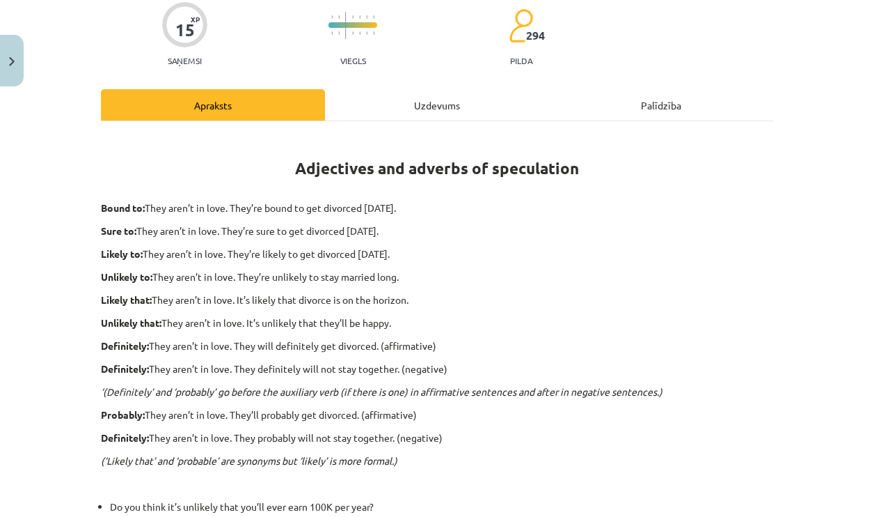
scroll to position [35, 0]
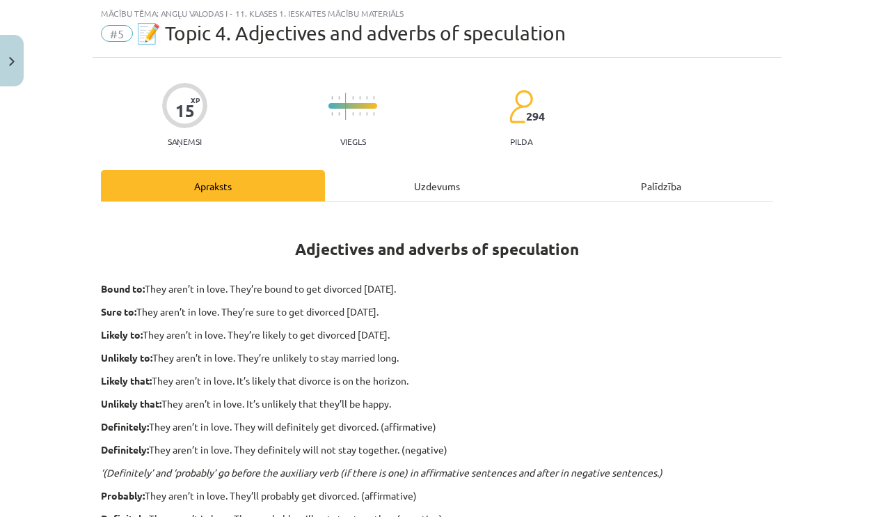
click at [409, 185] on div "Uzdevums" at bounding box center [437, 185] width 224 height 31
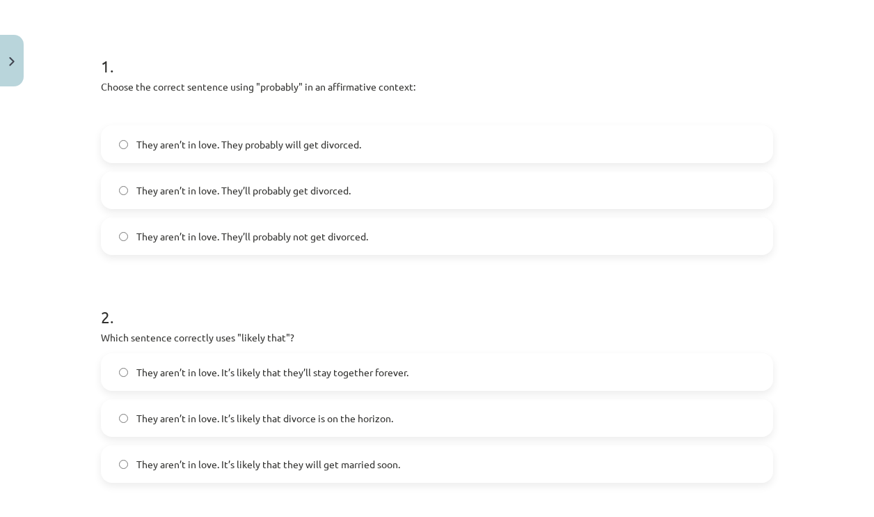
scroll to position [244, 0]
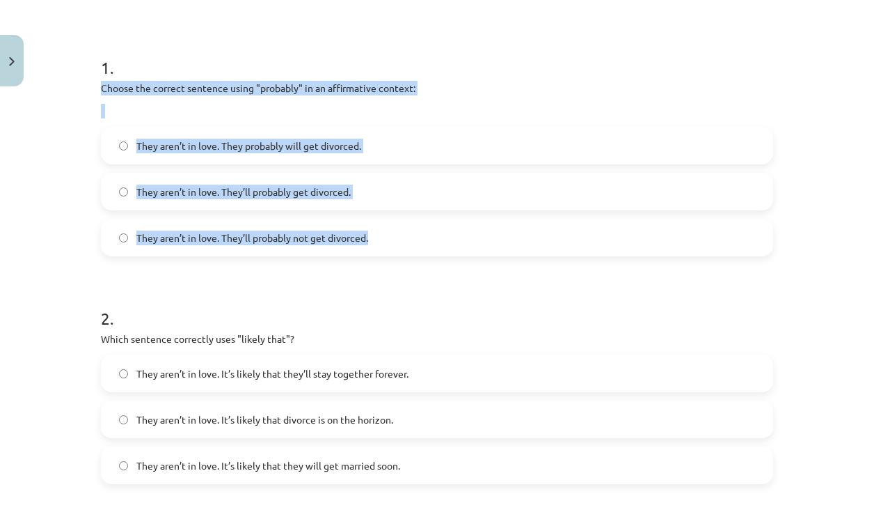
drag, startPoint x: 107, startPoint y: 89, endPoint x: 379, endPoint y: 241, distance: 311.7
click at [379, 241] on div "Mācību tēma: Angļu valodas i - 11. klases 1. ieskaites mācību materiāls #5 📝 To…" at bounding box center [437, 258] width 874 height 517
copy div "Choose the correct sentence using "probably" in an affirmative context: They ar…"
click at [368, 295] on h1 "2 ." at bounding box center [437, 305] width 673 height 43
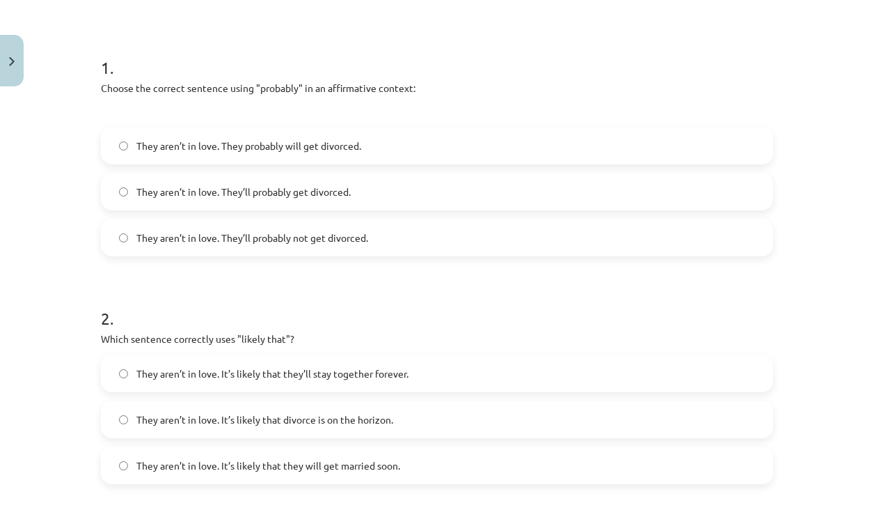
click at [368, 295] on h1 "2 ." at bounding box center [437, 305] width 673 height 43
click at [376, 201] on label "They aren’t in love. They’ll probably get divorced." at bounding box center [437, 191] width 670 height 35
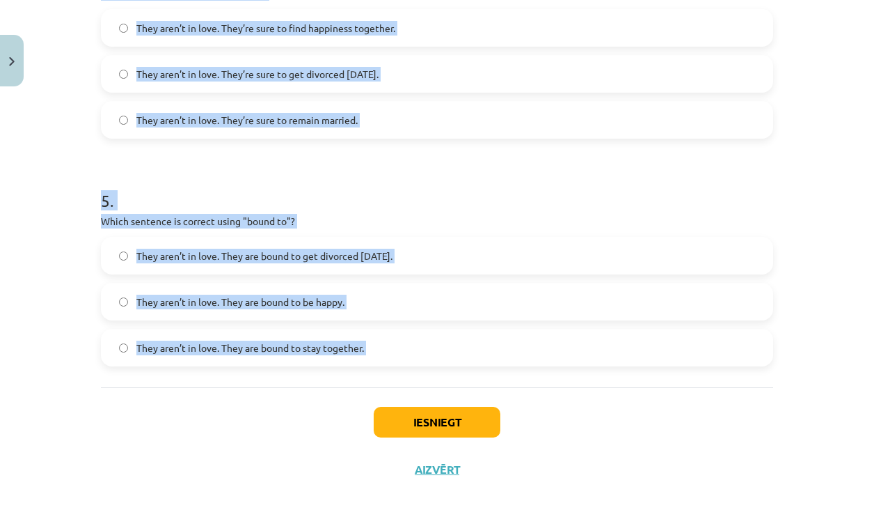
scroll to position [1056, 0]
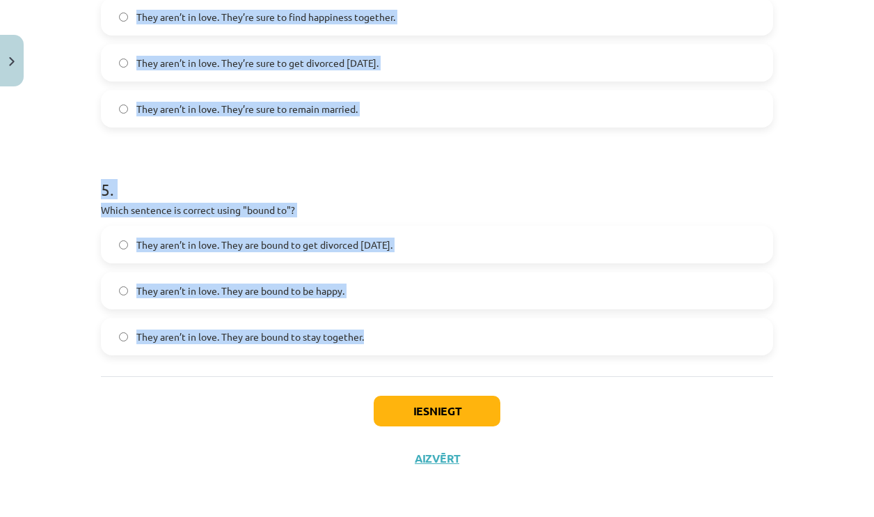
drag, startPoint x: 102, startPoint y: 157, endPoint x: 418, endPoint y: 346, distance: 367.9
drag, startPoint x: 418, startPoint y: 346, endPoint x: 368, endPoint y: 159, distance: 193.2
click at [368, 159] on h1 "5 ." at bounding box center [437, 176] width 673 height 43
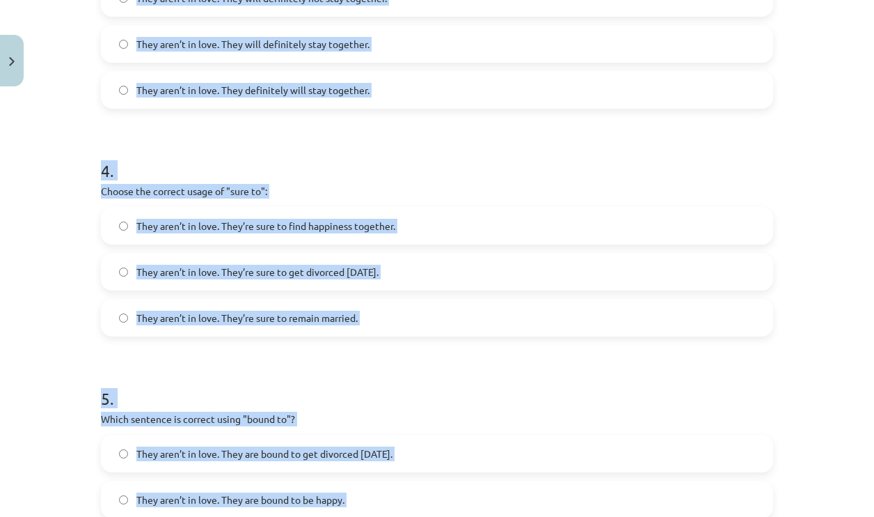
click at [418, 377] on h1 "5 ." at bounding box center [437, 385] width 673 height 43
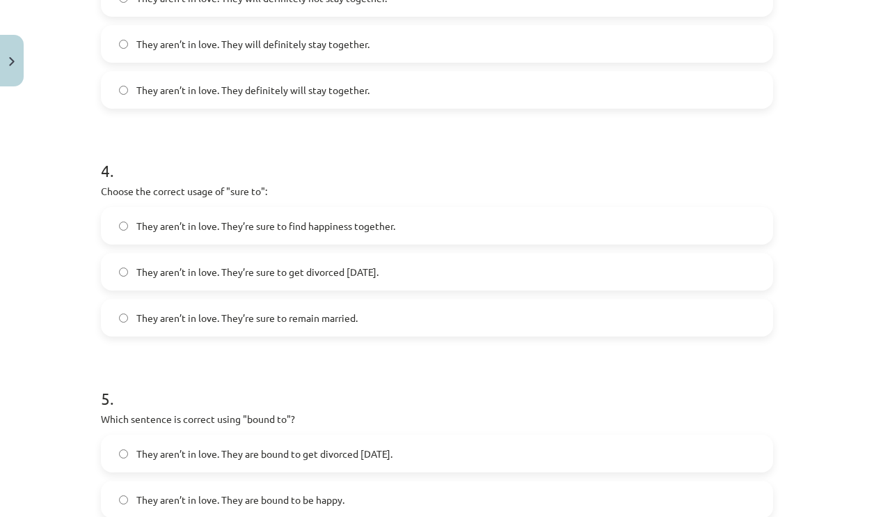
click at [418, 377] on h1 "5 ." at bounding box center [437, 385] width 673 height 43
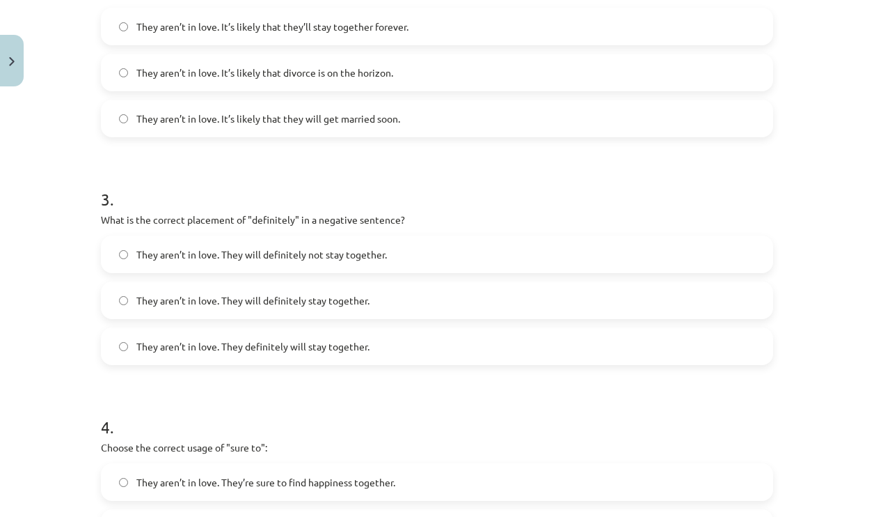
scroll to position [429, 0]
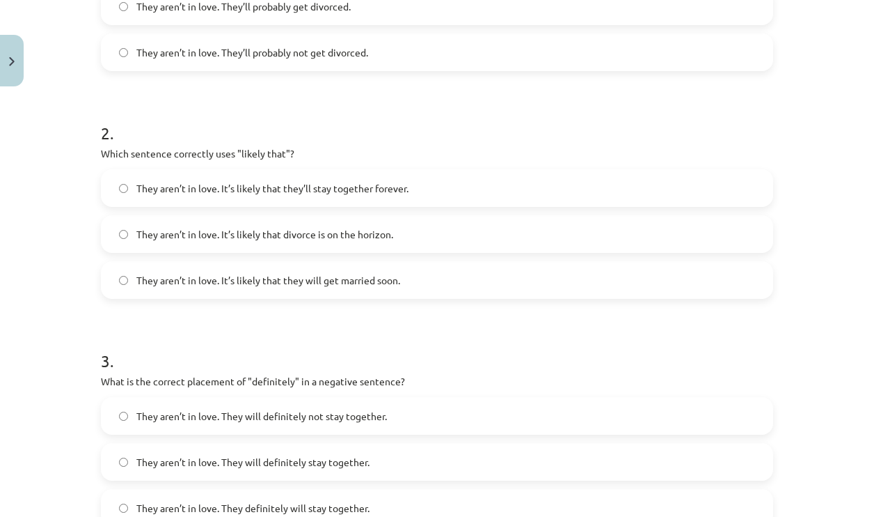
click at [345, 244] on label "They aren’t in love. It’s likely that divorce is on the horizon." at bounding box center [437, 234] width 670 height 35
click at [359, 280] on span "They aren’t in love. It’s likely that they will get married soon." at bounding box center [268, 280] width 264 height 15
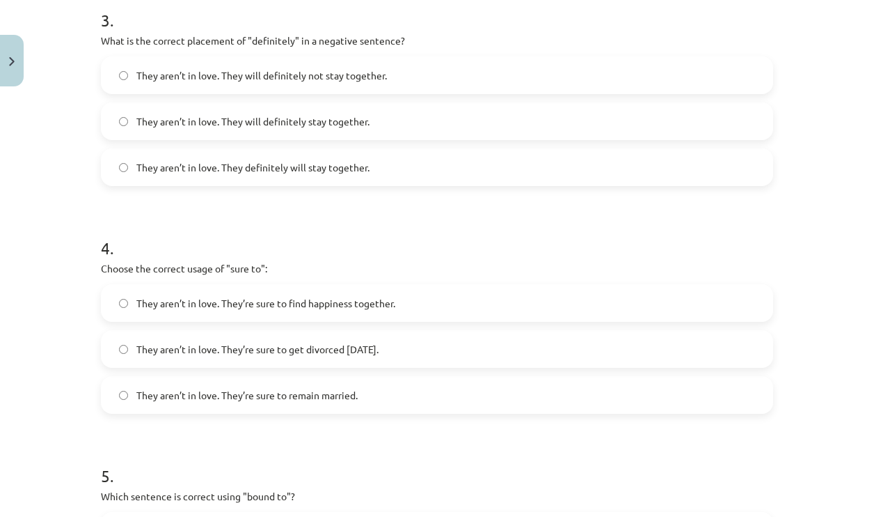
scroll to position [777, 0]
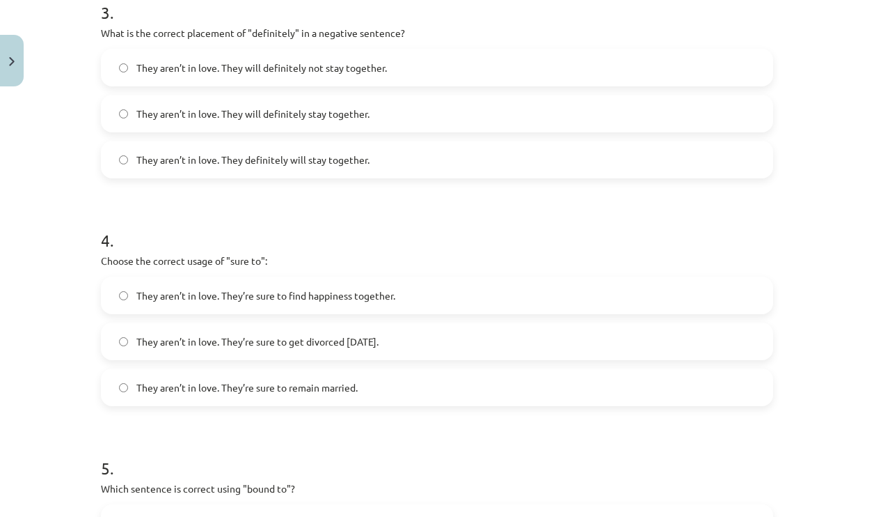
click at [93, 32] on div "15 XP Saņemsi Viegls 294 pilda Apraksts Uzdevums Palīdzība 1 . Choose the corre…" at bounding box center [437, 38] width 689 height 1445
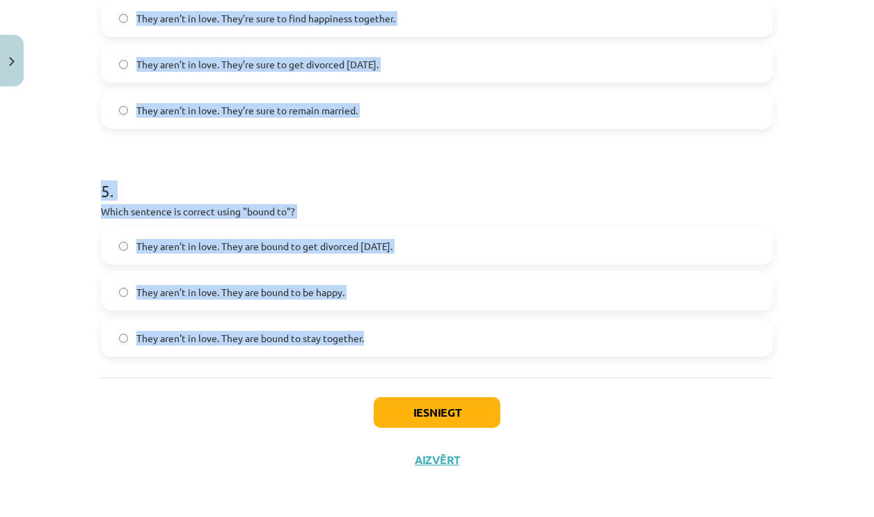
scroll to position [1056, 0]
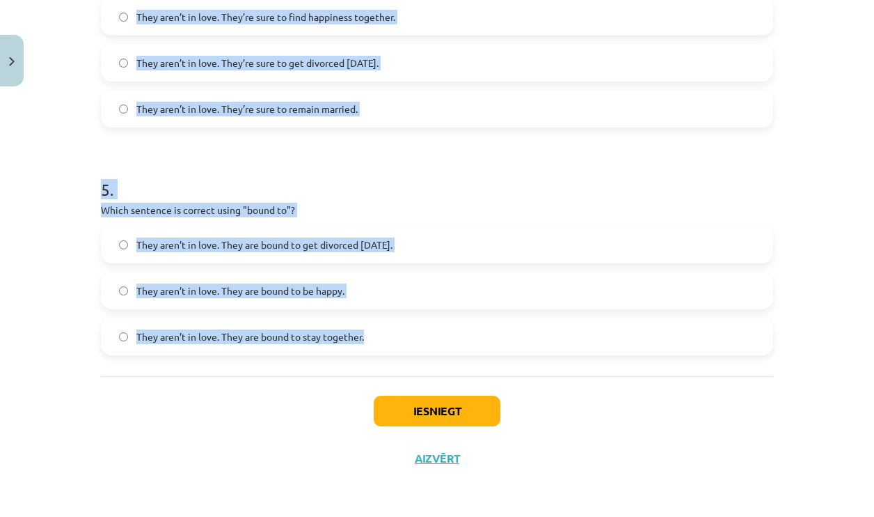
drag, startPoint x: 249, startPoint y: 90, endPoint x: 427, endPoint y: 328, distance: 297.4
copy form "hat is the correct placement of "definitely" in a negative sentence? They aren’…"
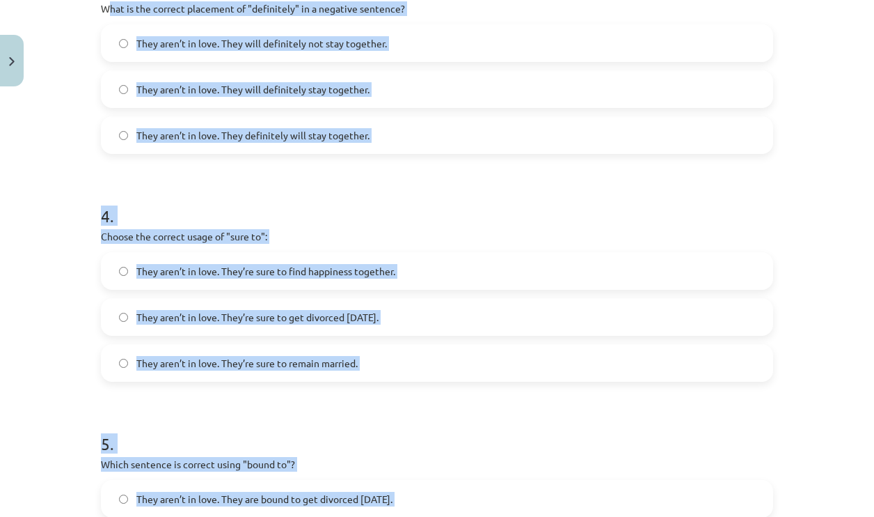
scroll to position [777, 0]
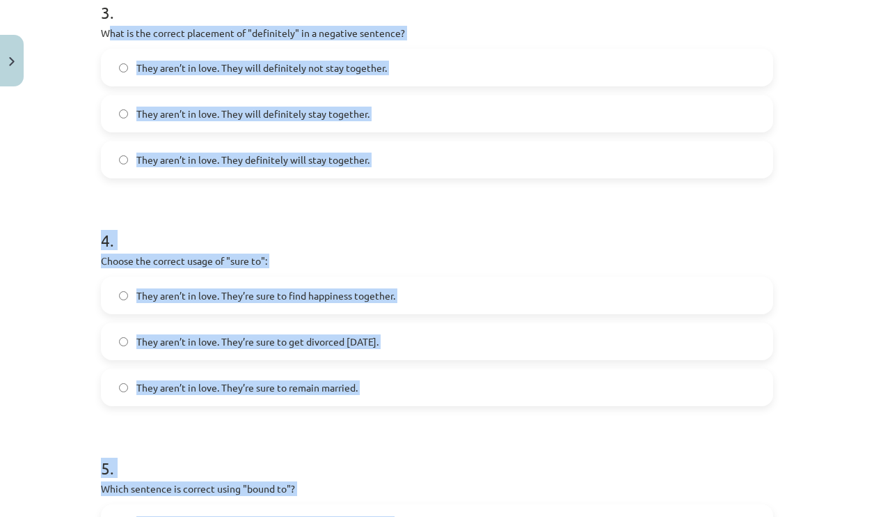
click at [437, 235] on h1 "4 ." at bounding box center [437, 227] width 673 height 43
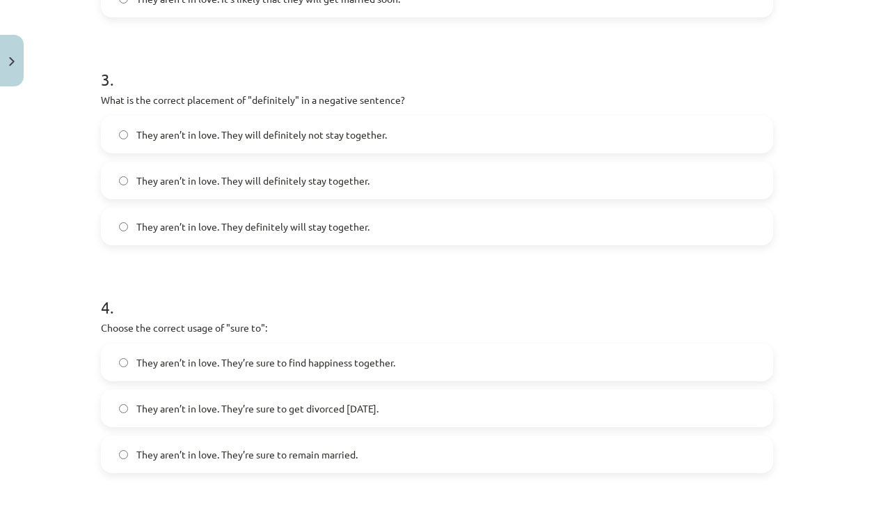
scroll to position [707, 0]
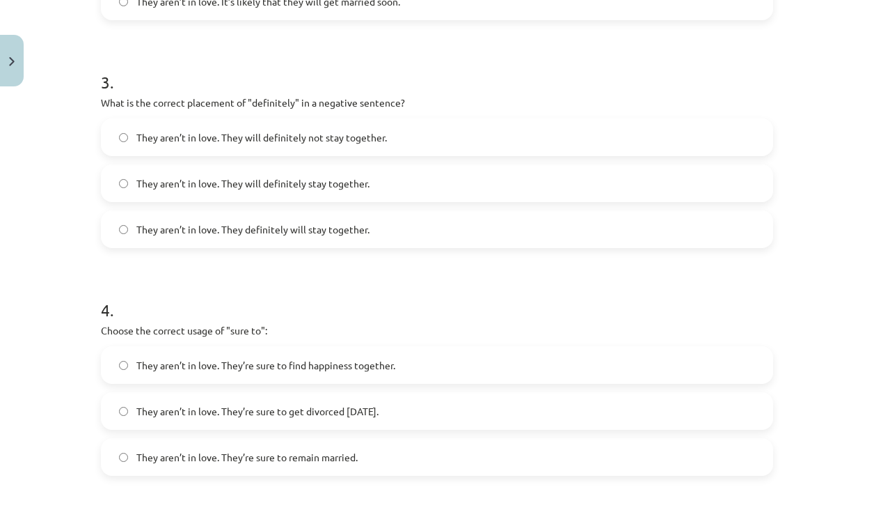
click at [395, 146] on label "They aren’t in love. They will definitely not stay together." at bounding box center [437, 137] width 670 height 35
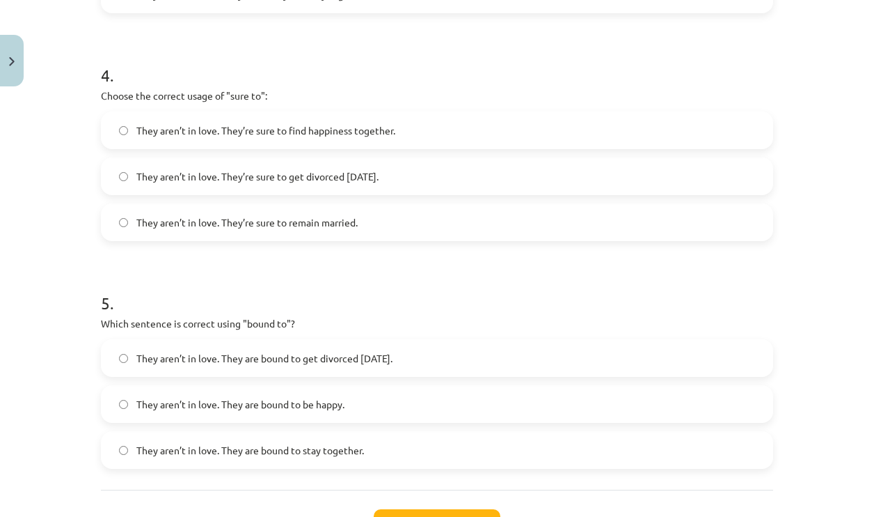
scroll to position [986, 0]
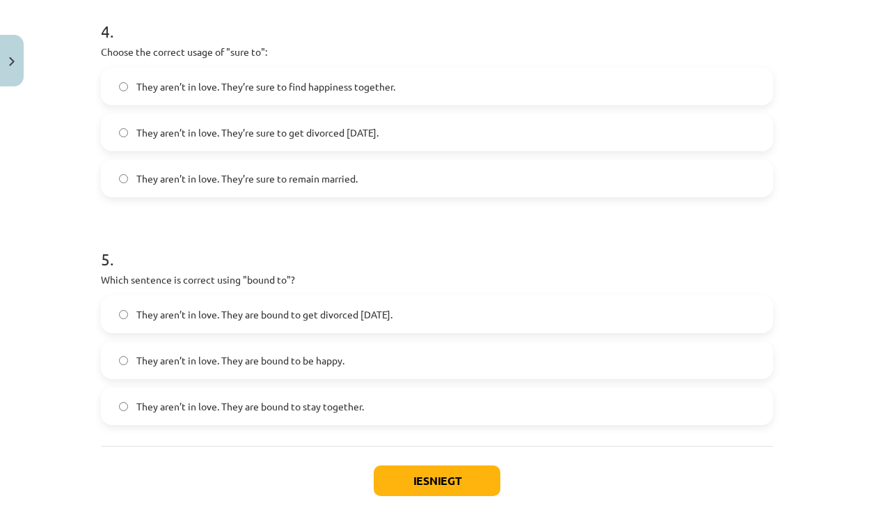
click at [434, 145] on label "They aren’t in love. They’re sure to get divorced within six months." at bounding box center [437, 132] width 670 height 35
click at [485, 313] on label "They aren’t in love. They are bound to get divorced within six months." at bounding box center [437, 314] width 670 height 35
click at [435, 474] on button "Iesniegt" at bounding box center [437, 480] width 127 height 31
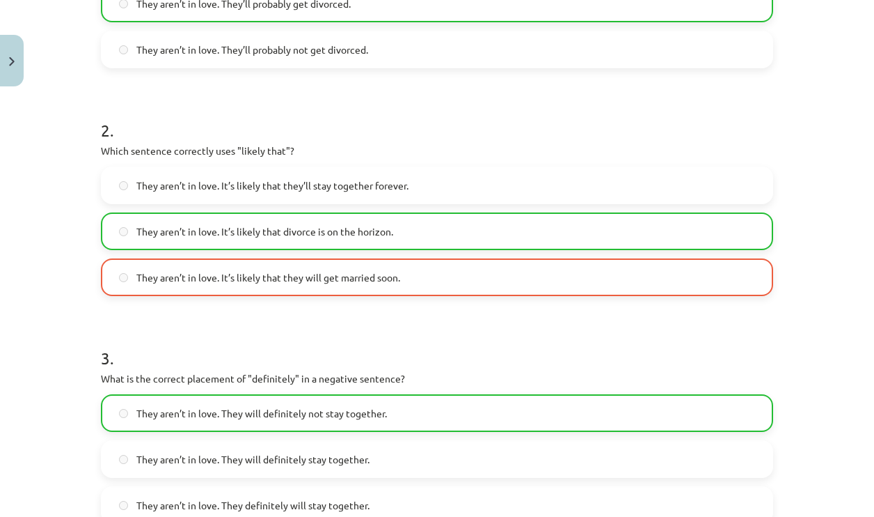
scroll to position [429, 0]
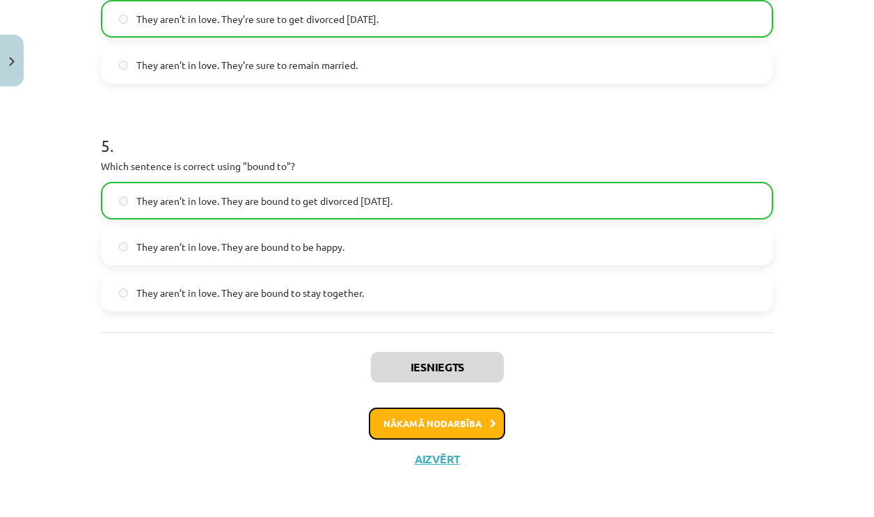
click at [436, 425] on button "Nākamā nodarbība" at bounding box center [437, 423] width 136 height 32
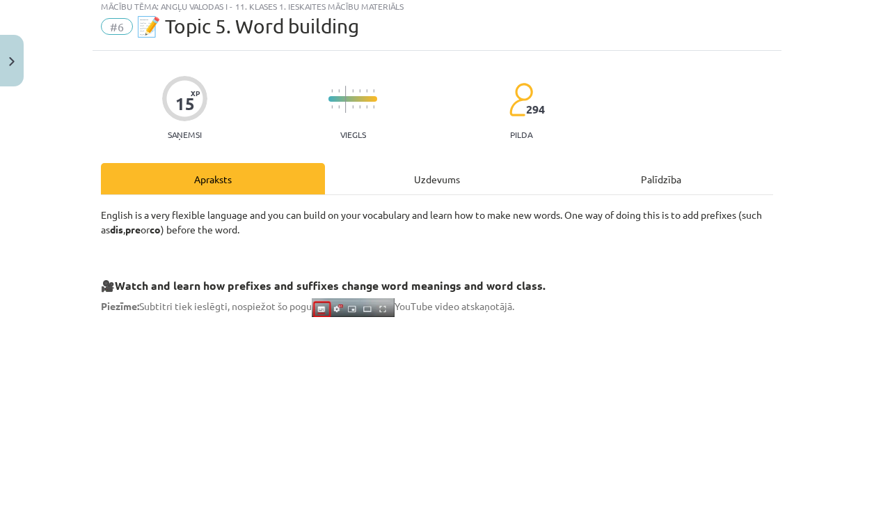
scroll to position [35, 0]
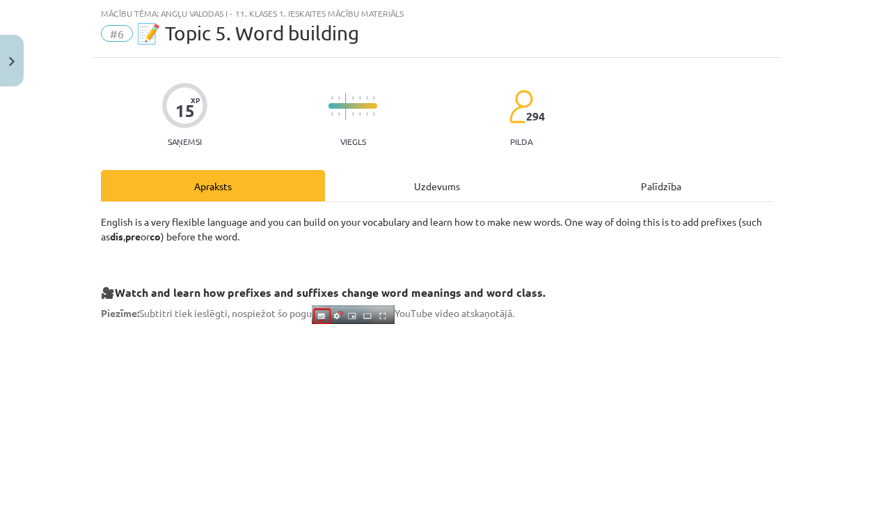
click at [426, 195] on div "Uzdevums" at bounding box center [437, 185] width 224 height 31
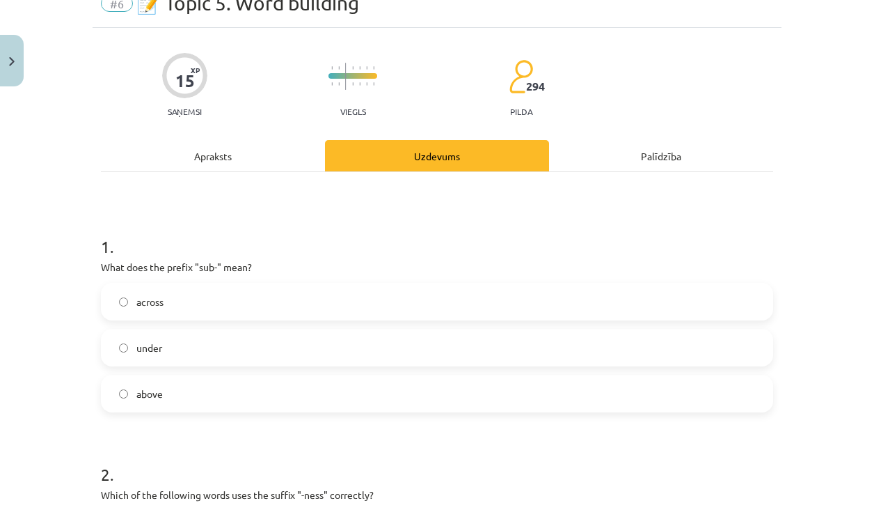
scroll to position [104, 0]
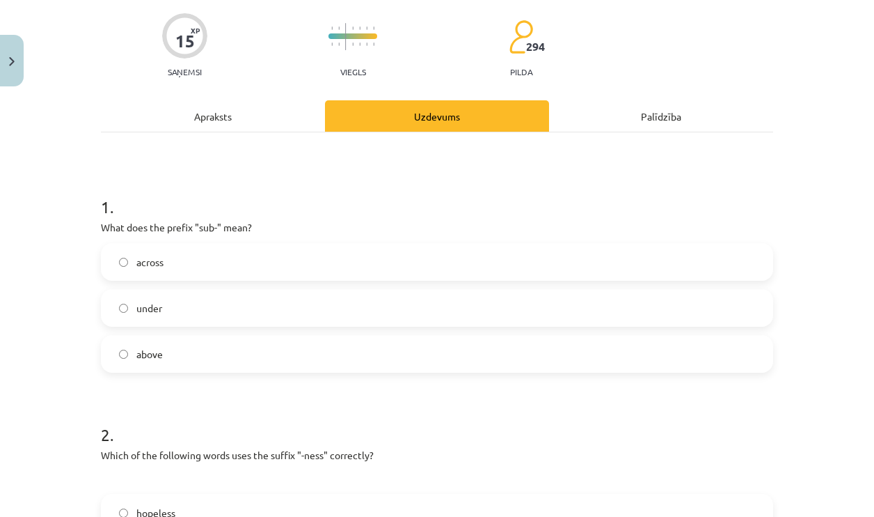
click at [240, 315] on label "under" at bounding box center [437, 307] width 670 height 35
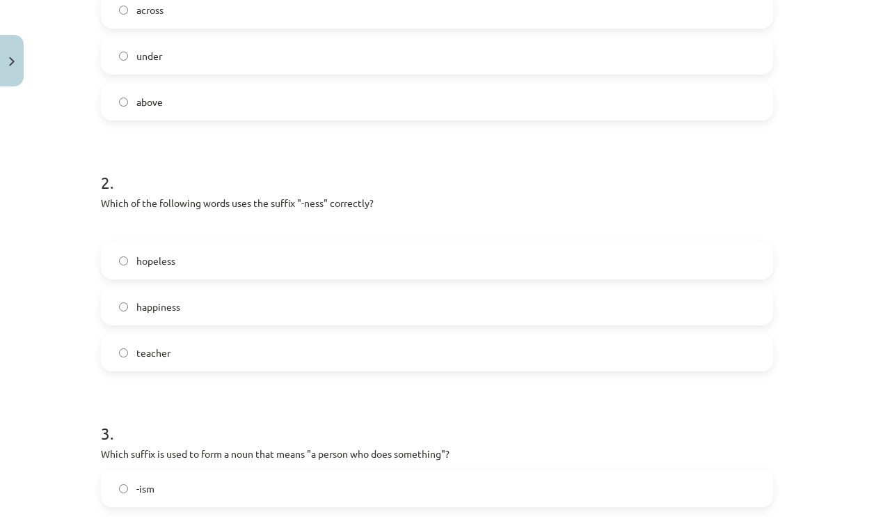
scroll to position [290, 0]
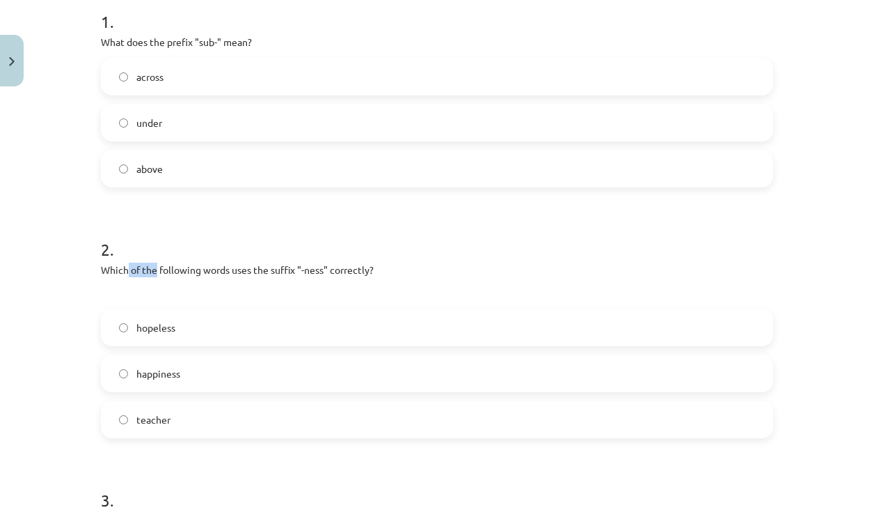
drag, startPoint x: 132, startPoint y: 269, endPoint x: 152, endPoint y: 269, distance: 19.5
click at [152, 269] on p "Which of the following words uses the suffix "-ness" correctly?" at bounding box center [437, 269] width 673 height 15
drag, startPoint x: 152, startPoint y: 269, endPoint x: 291, endPoint y: 233, distance: 144.1
click at [309, 240] on h1 "2 ." at bounding box center [437, 236] width 673 height 43
drag, startPoint x: 103, startPoint y: 37, endPoint x: 257, endPoint y: 107, distance: 169.2
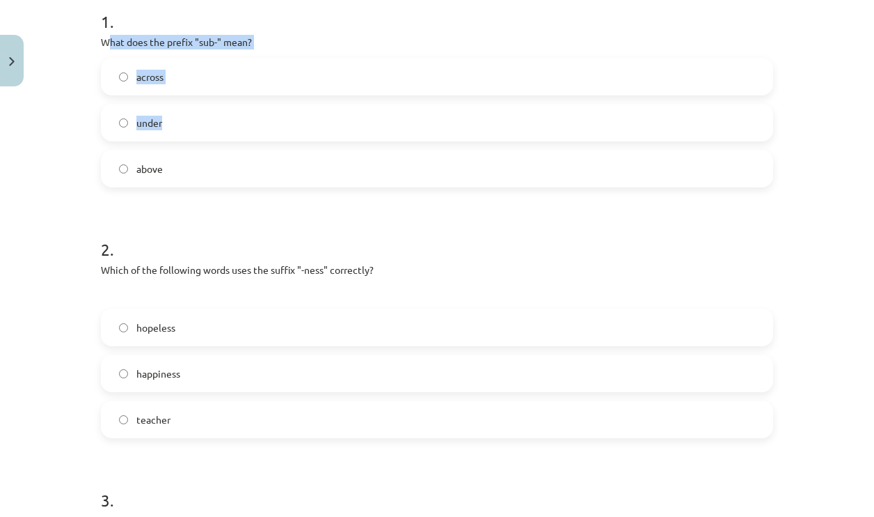
click at [257, 107] on div "1 . What does the prefix "sub-" mean? across under above" at bounding box center [437, 87] width 673 height 200
click at [101, 40] on p "What does the prefix "sub-" mean?" at bounding box center [437, 42] width 673 height 15
drag, startPoint x: 95, startPoint y: 40, endPoint x: 72, endPoint y: 65, distance: 33.0
click at [72, 65] on div "Mācību tēma: Angļu valodas i - 11. klases 1. ieskaites mācību materiāls #6 📝 To…" at bounding box center [437, 258] width 874 height 517
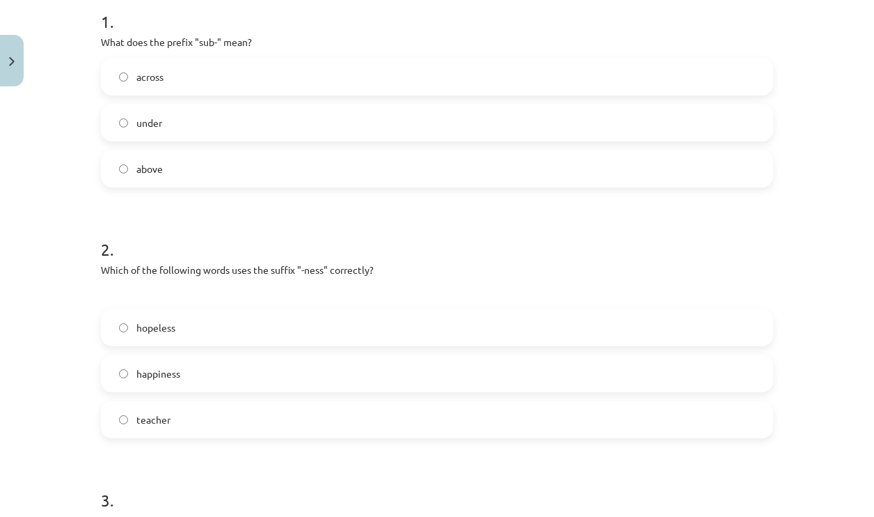
click at [101, 38] on p "What does the prefix "sub-" mean?" at bounding box center [437, 42] width 673 height 15
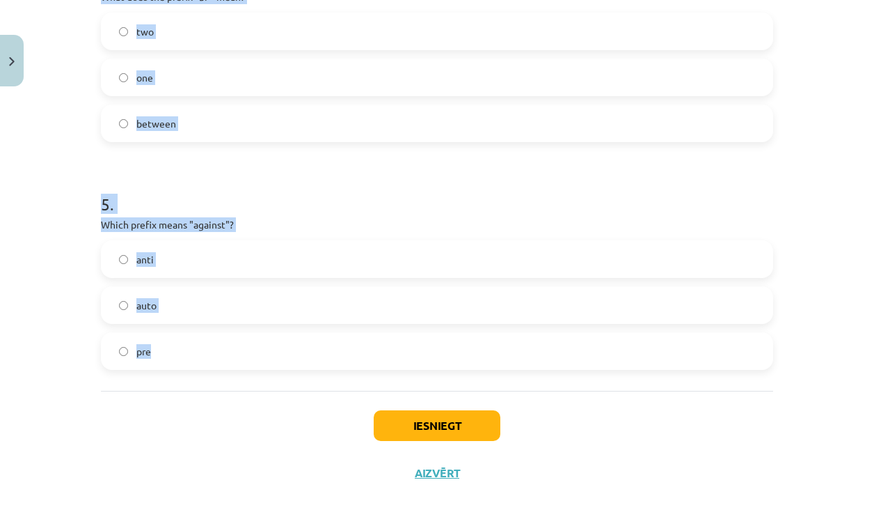
scroll to position [1056, 0]
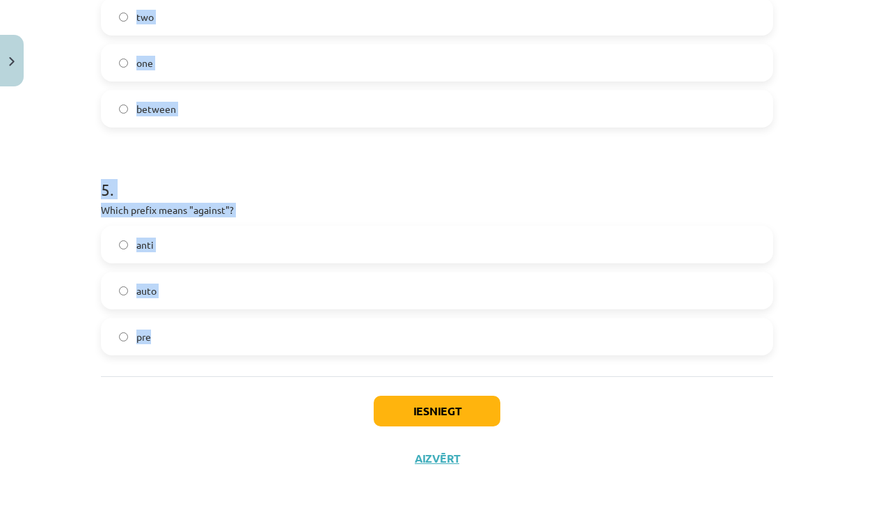
drag, startPoint x: 155, startPoint y: 49, endPoint x: 450, endPoint y: 345, distance: 418.0
copy form "hat does the prefix "sub-" mean? across under above 2 . Which of the following …"
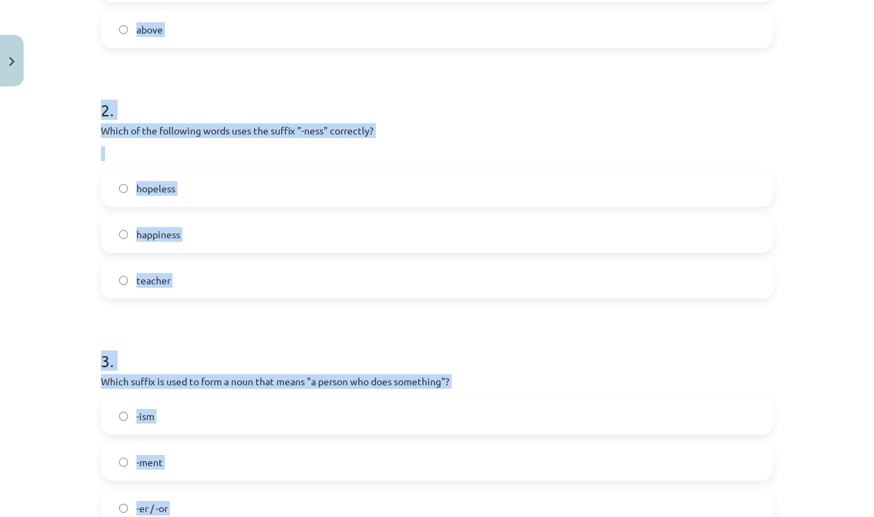
click at [290, 303] on form "1 . What does the prefix "sub-" mean? across under above 2 . Which of the follo…" at bounding box center [437, 414] width 673 height 1133
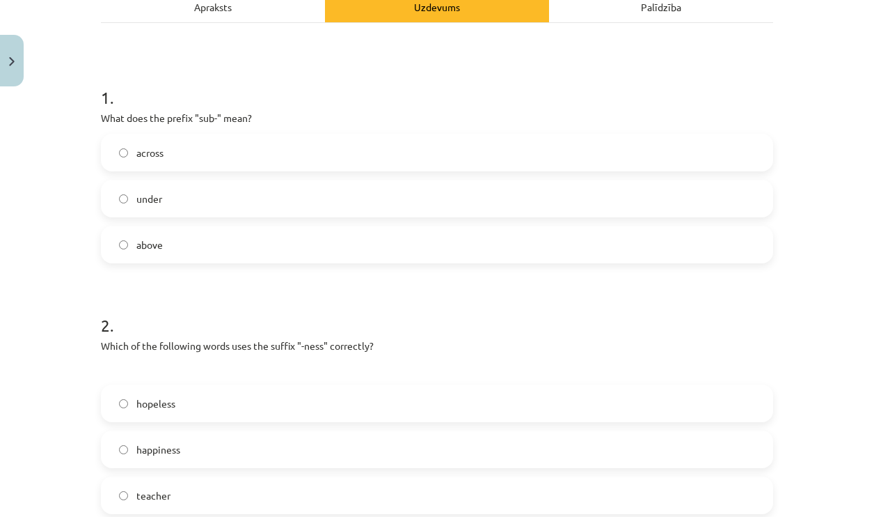
scroll to position [220, 0]
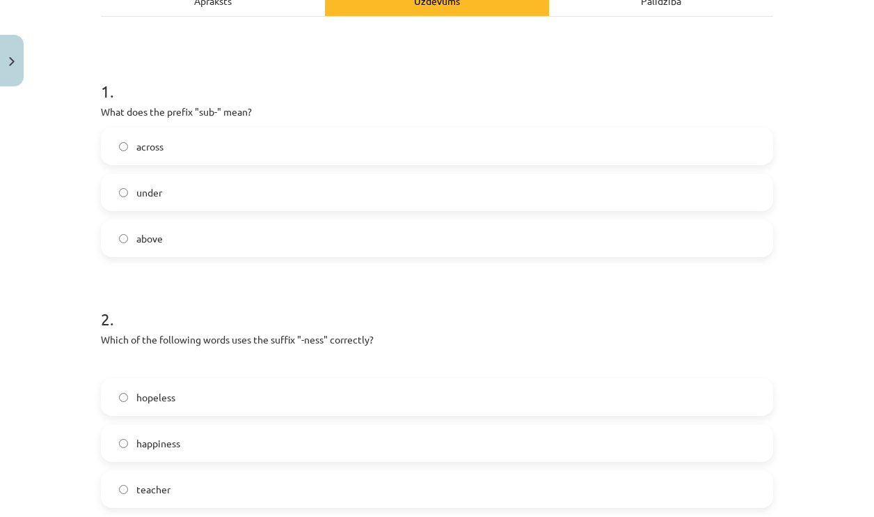
click at [231, 443] on label "happiness" at bounding box center [437, 442] width 670 height 35
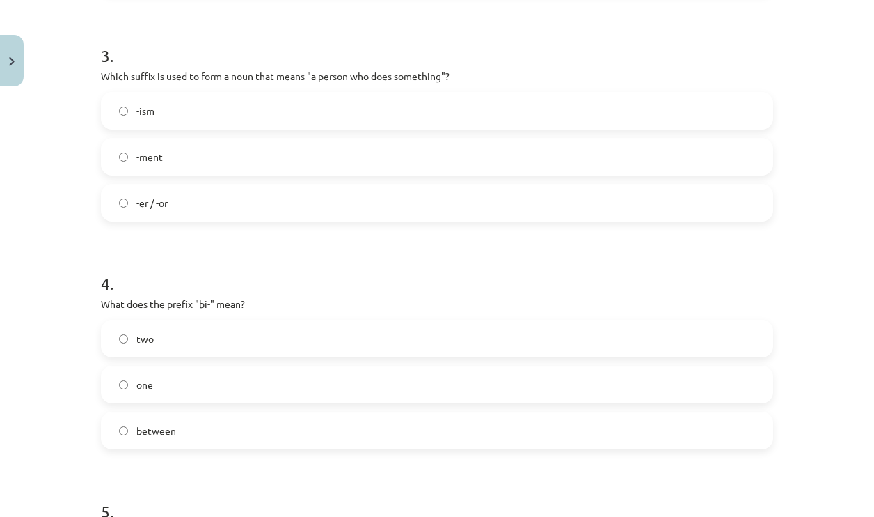
scroll to position [777, 0]
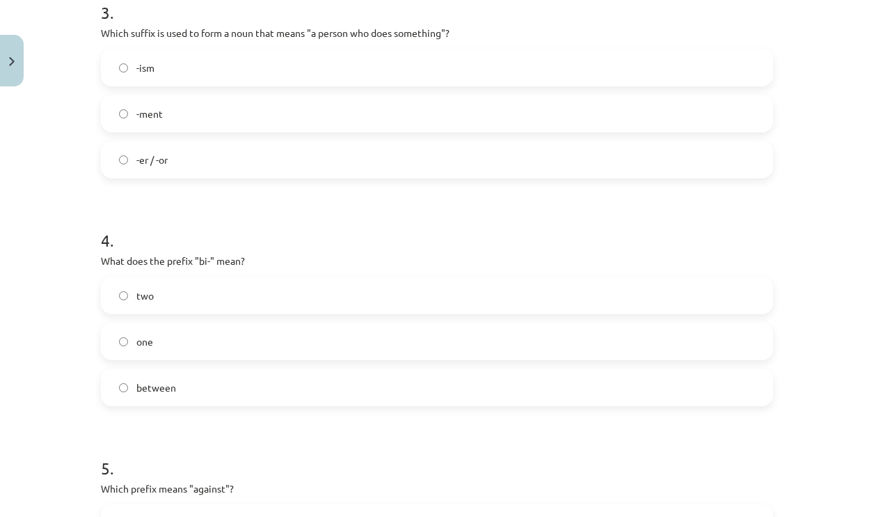
click at [229, 181] on form "1 . What does the prefix "sub-" mean? across under above 2 . Which of the follo…" at bounding box center [437, 66] width 673 height 1133
click at [235, 157] on label "-er / -or" at bounding box center [437, 159] width 670 height 35
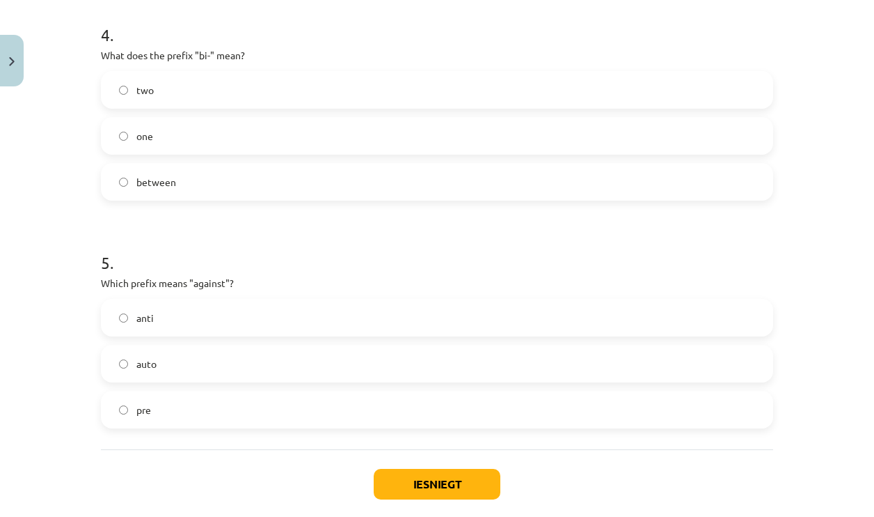
scroll to position [986, 0]
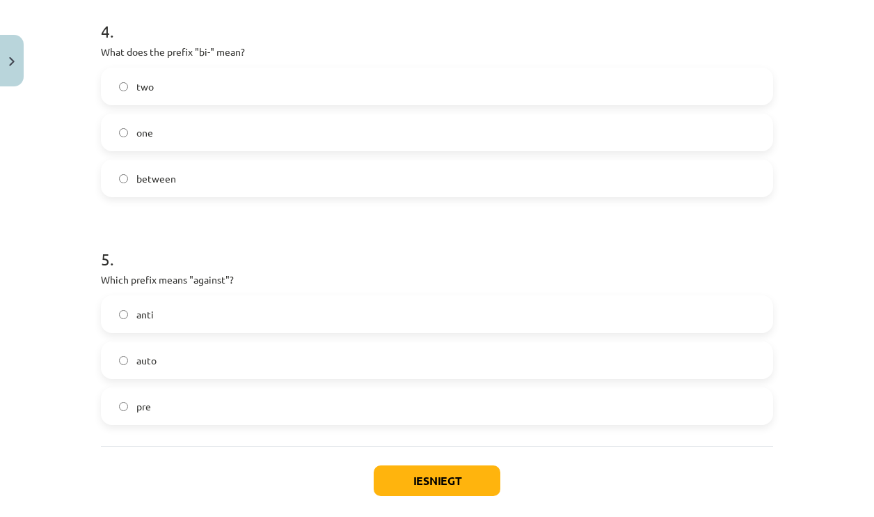
click at [195, 310] on label "anti" at bounding box center [437, 314] width 670 height 35
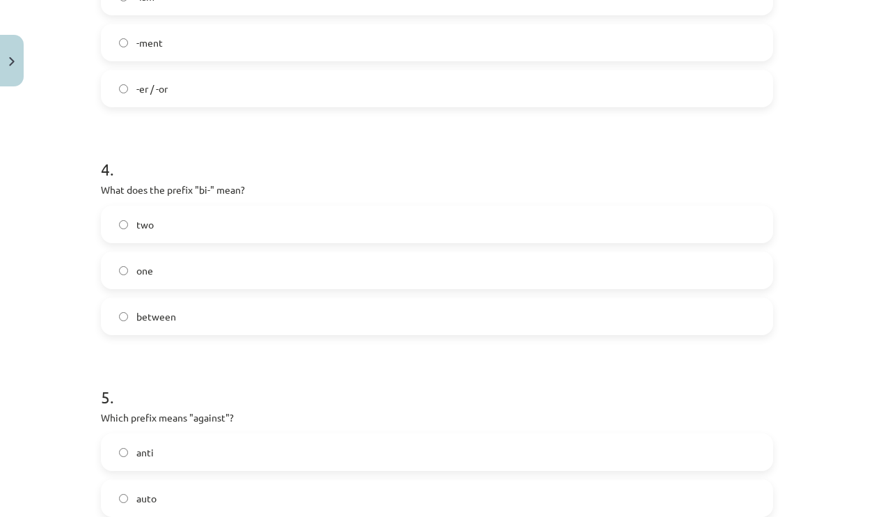
scroll to position [847, 0]
click at [193, 226] on label "two" at bounding box center [437, 225] width 670 height 35
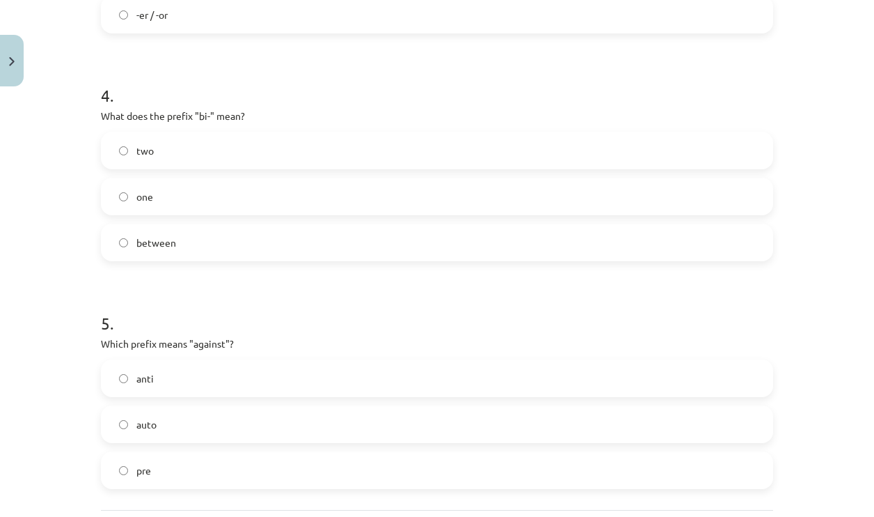
scroll to position [986, 0]
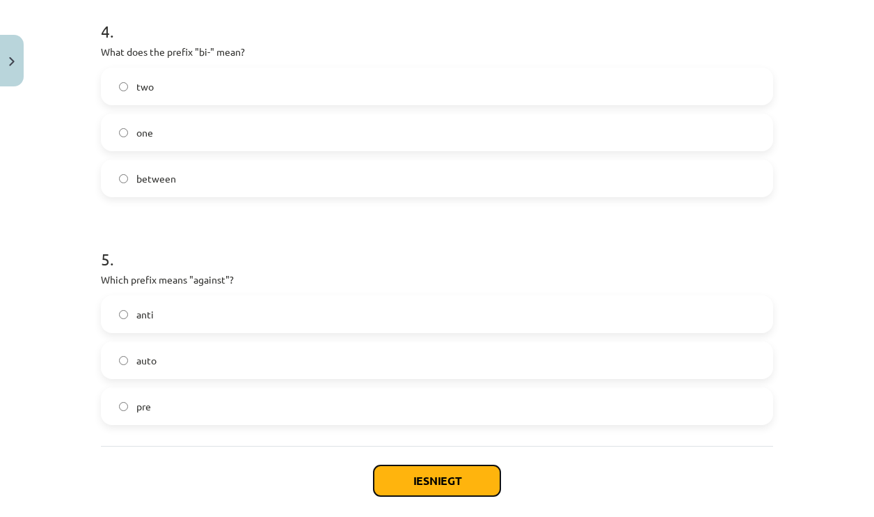
click at [439, 469] on button "Iesniegt" at bounding box center [437, 480] width 127 height 31
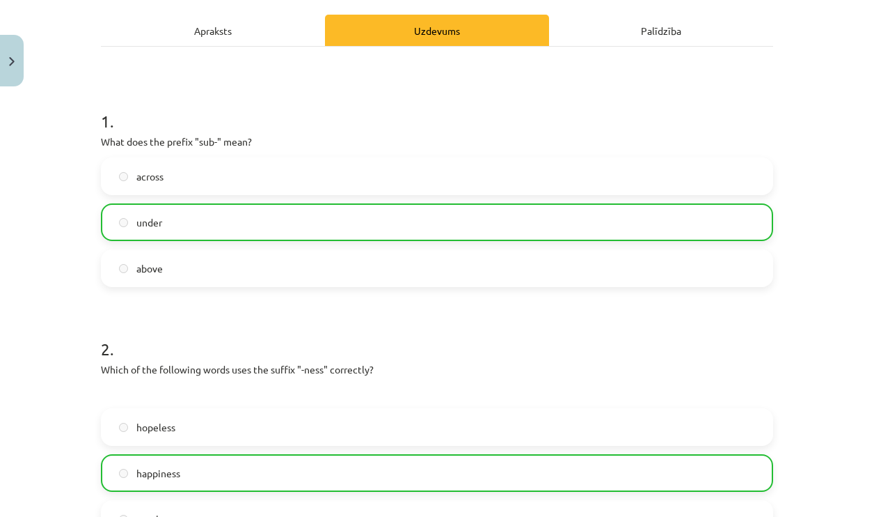
scroll to position [0, 0]
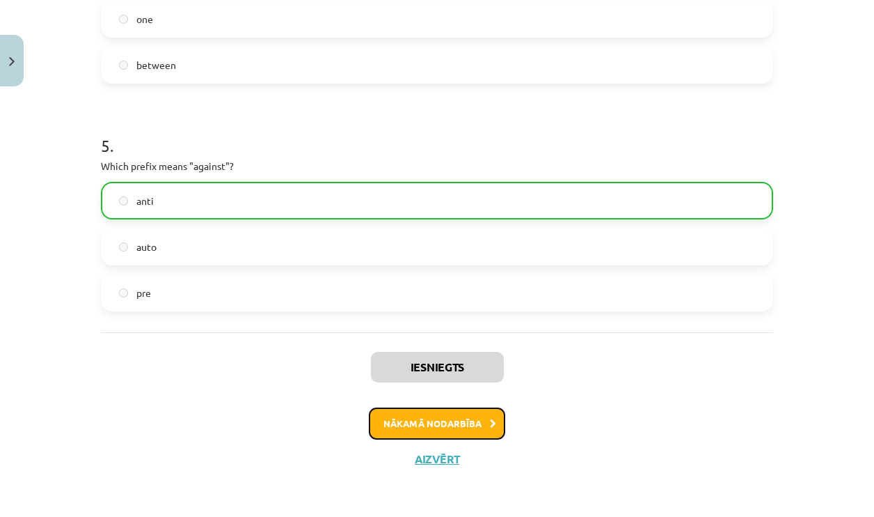
click at [444, 418] on button "Nākamā nodarbība" at bounding box center [437, 423] width 136 height 32
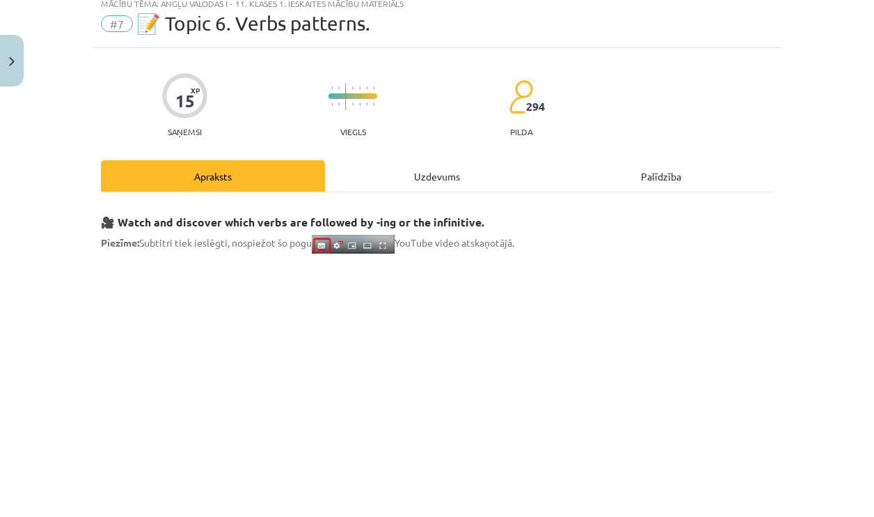
scroll to position [35, 0]
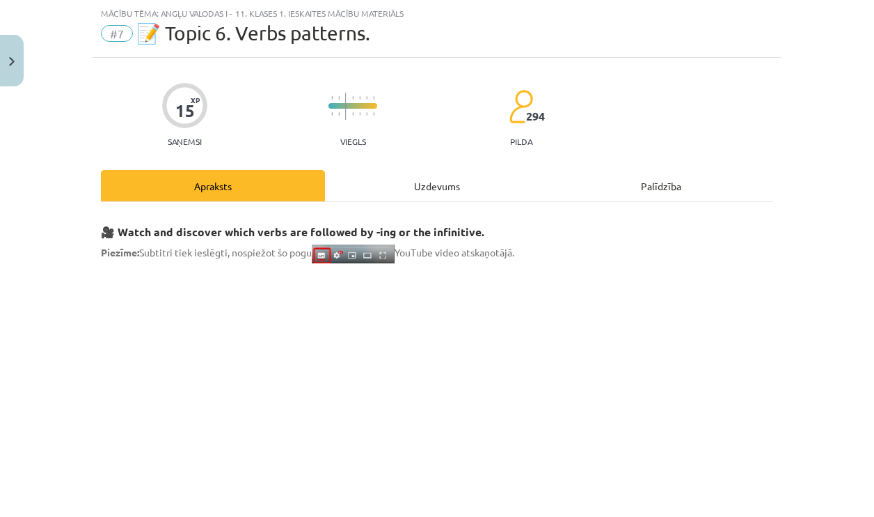
click at [405, 187] on div "Uzdevums" at bounding box center [437, 185] width 224 height 31
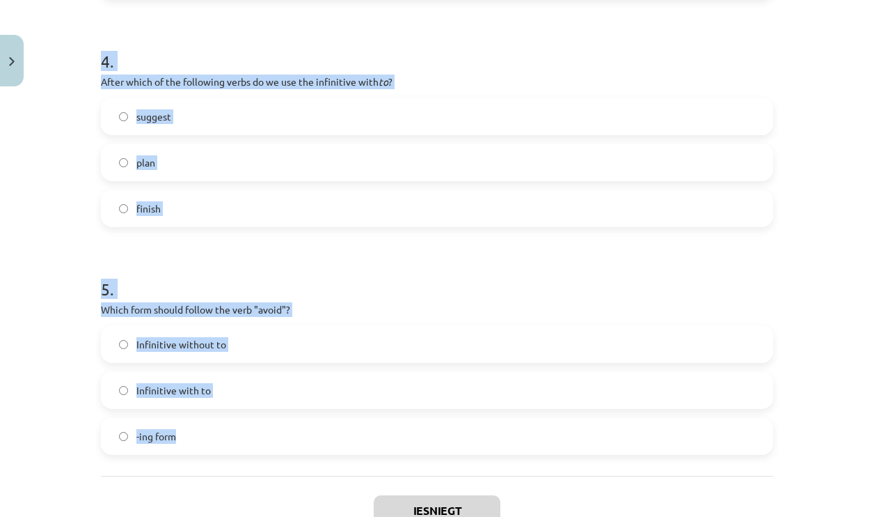
scroll to position [1033, 0]
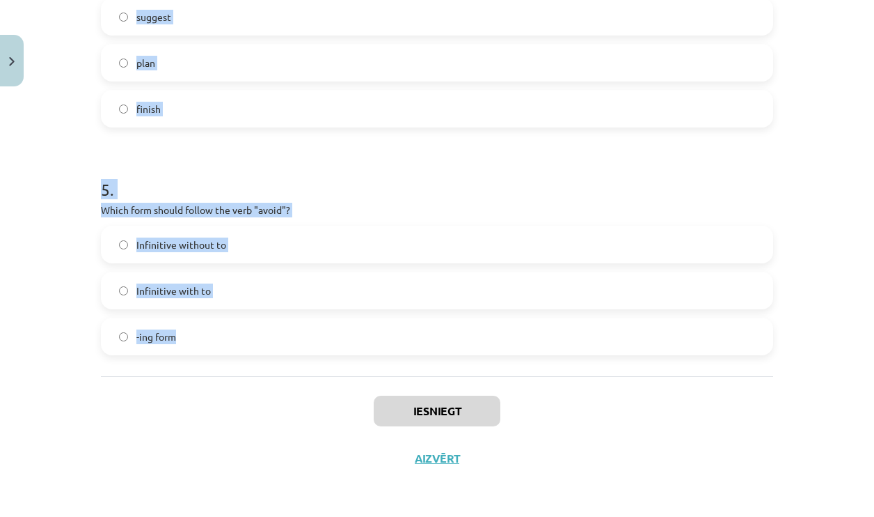
drag, startPoint x: 133, startPoint y: 205, endPoint x: 380, endPoint y: 364, distance: 293.8
click at [426, 455] on button "Aizvērt" at bounding box center [437, 458] width 53 height 14
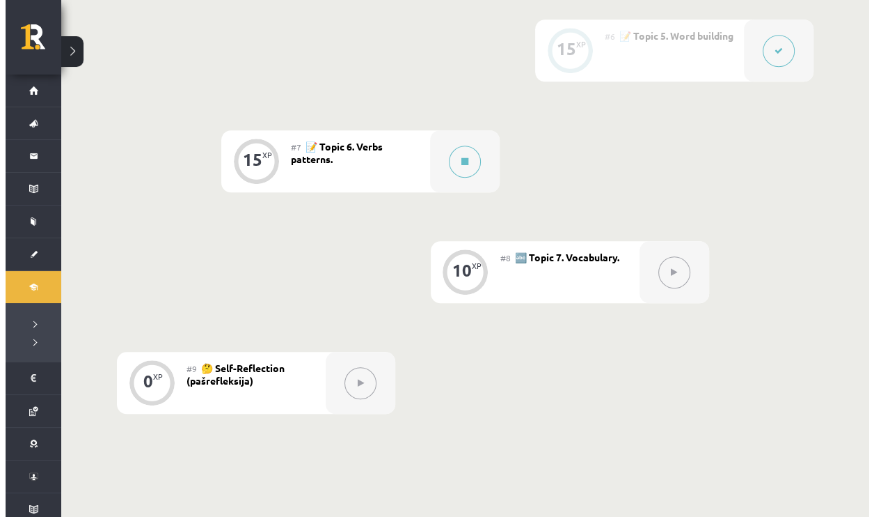
scroll to position [858, 0]
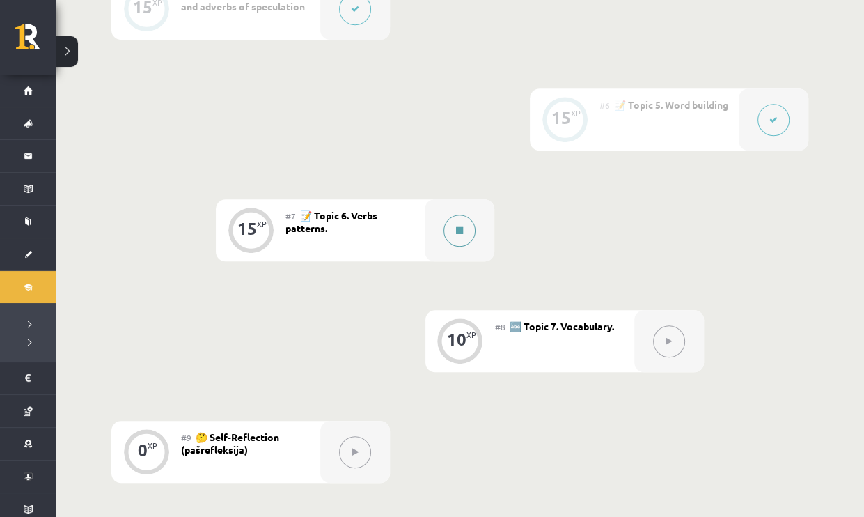
click at [451, 222] on button at bounding box center [460, 230] width 32 height 32
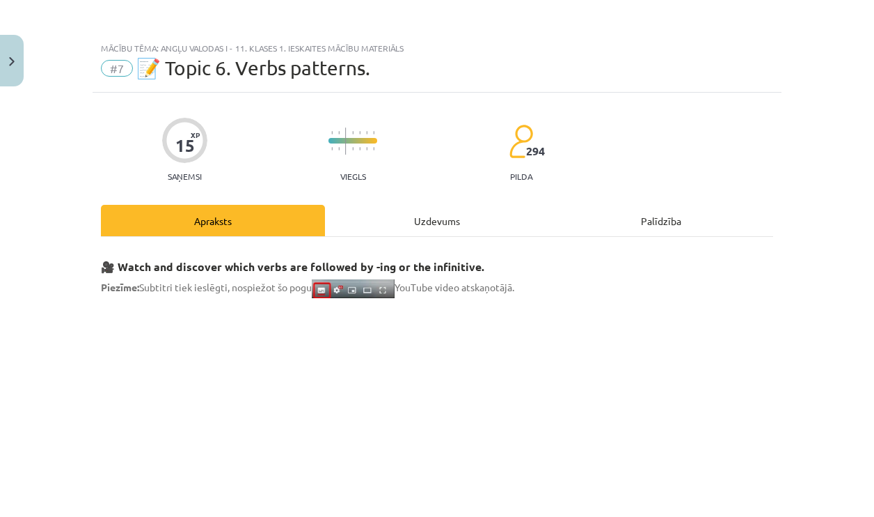
click at [466, 215] on div "Uzdevums" at bounding box center [437, 220] width 224 height 31
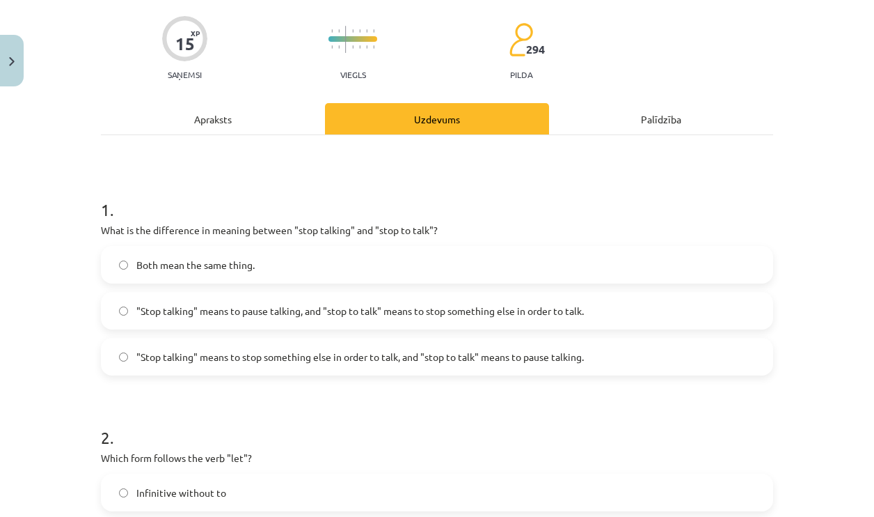
scroll to position [104, 0]
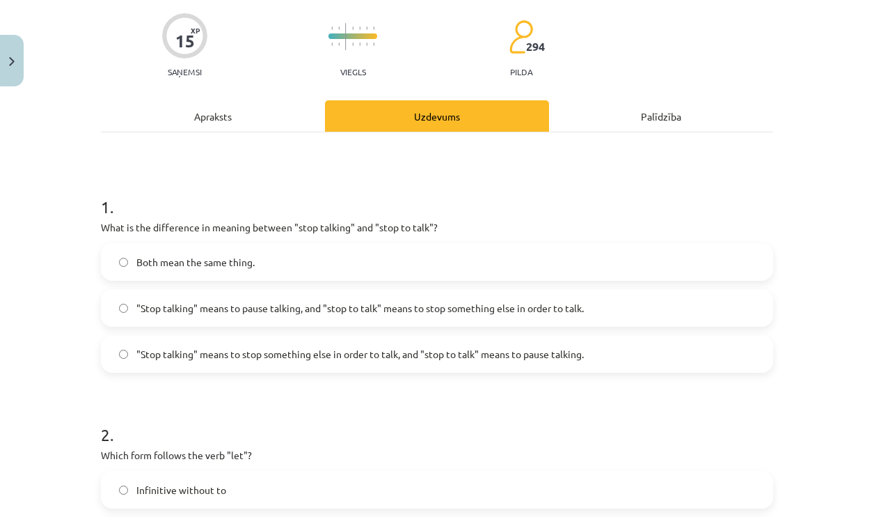
click at [509, 359] on span ""Stop talking" means to stop something else in order to talk, and "stop to talk…" at bounding box center [360, 354] width 448 height 15
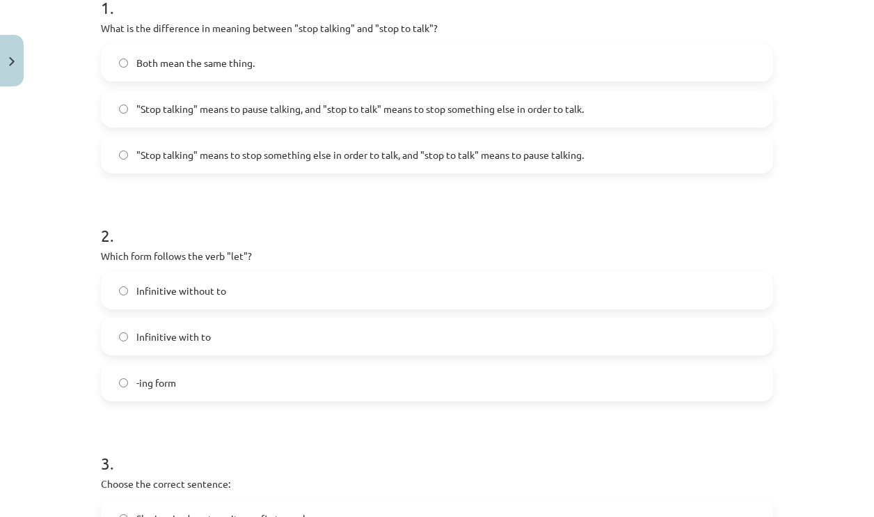
scroll to position [313, 0]
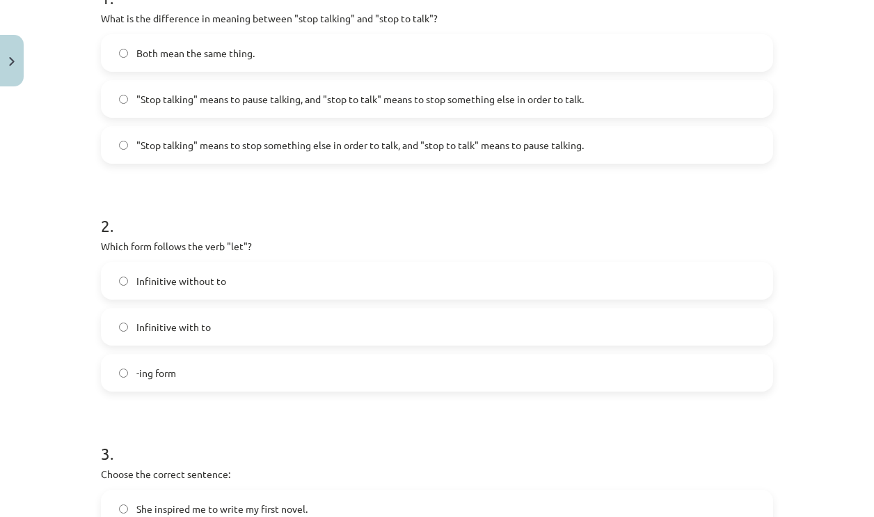
click at [244, 283] on label "Infinitive without to" at bounding box center [437, 280] width 670 height 35
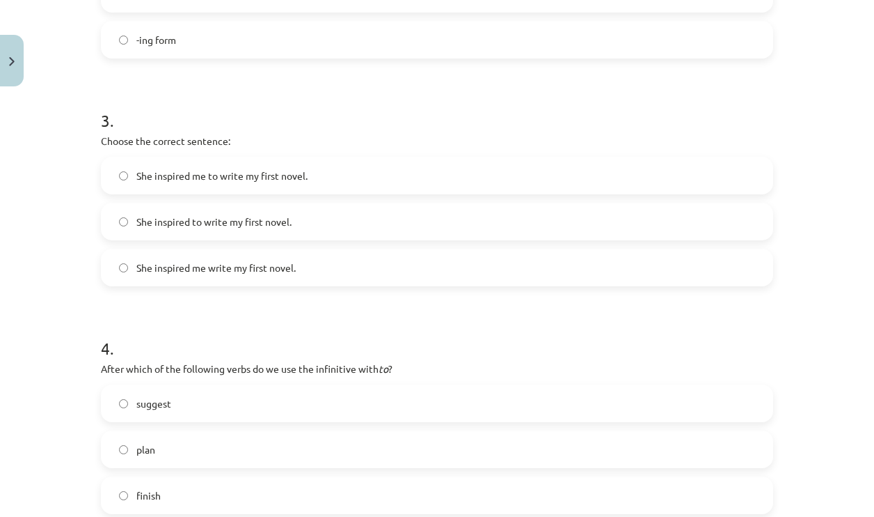
scroll to position [731, 0]
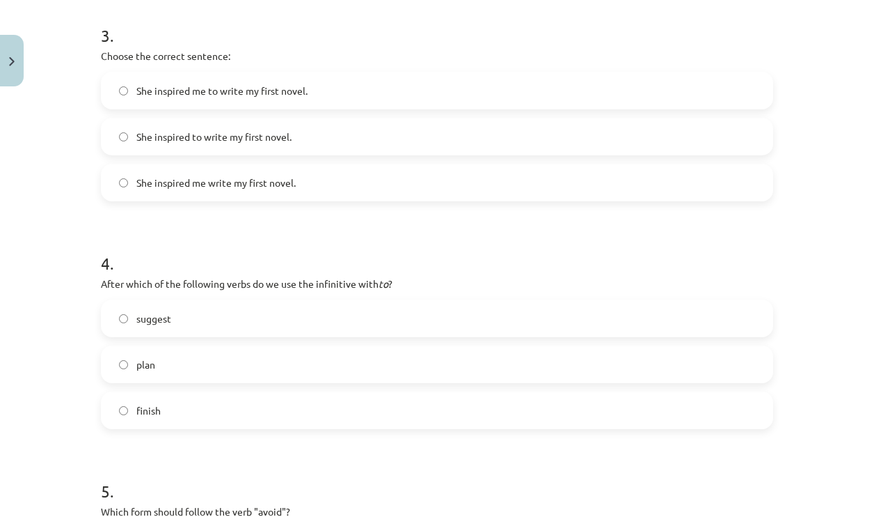
click at [262, 134] on span "She inspired to write my first novel." at bounding box center [213, 137] width 155 height 15
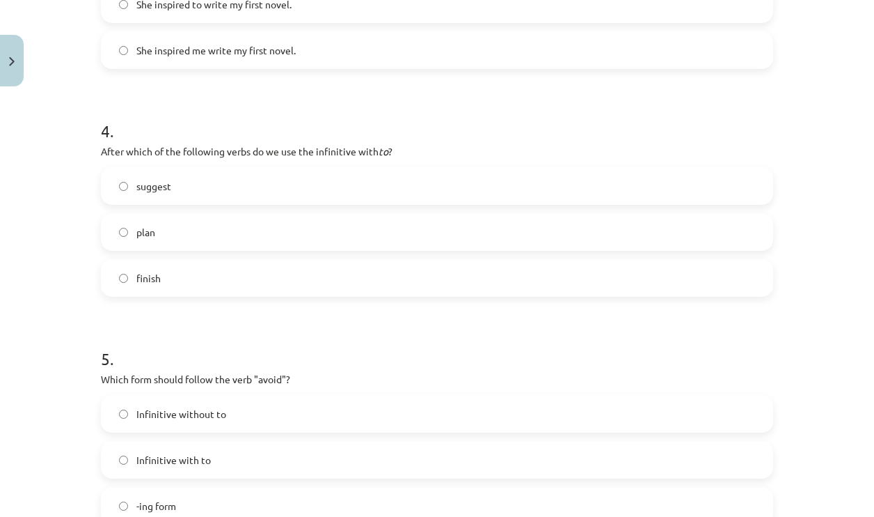
scroll to position [870, 0]
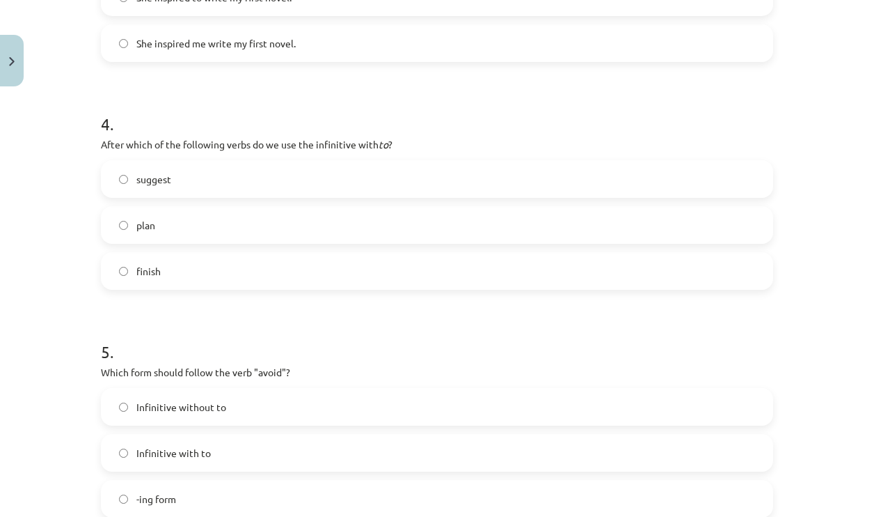
click at [237, 227] on label "plan" at bounding box center [437, 224] width 670 height 35
click at [147, 501] on span "-ing form" at bounding box center [156, 499] width 40 height 15
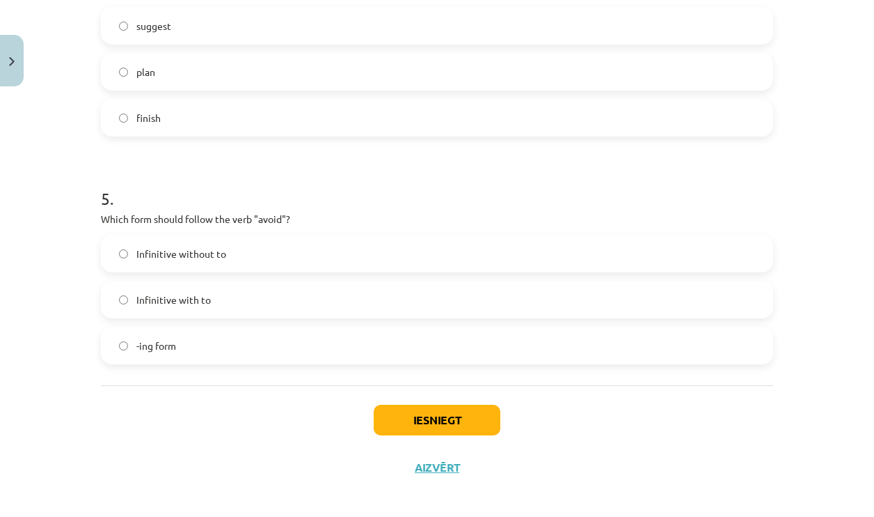
scroll to position [1033, 0]
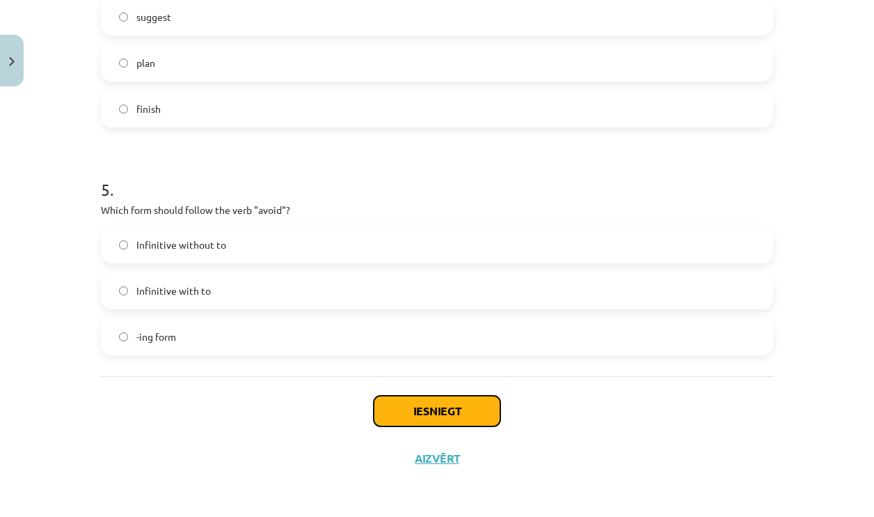
click at [421, 410] on button "Iesniegt" at bounding box center [437, 410] width 127 height 31
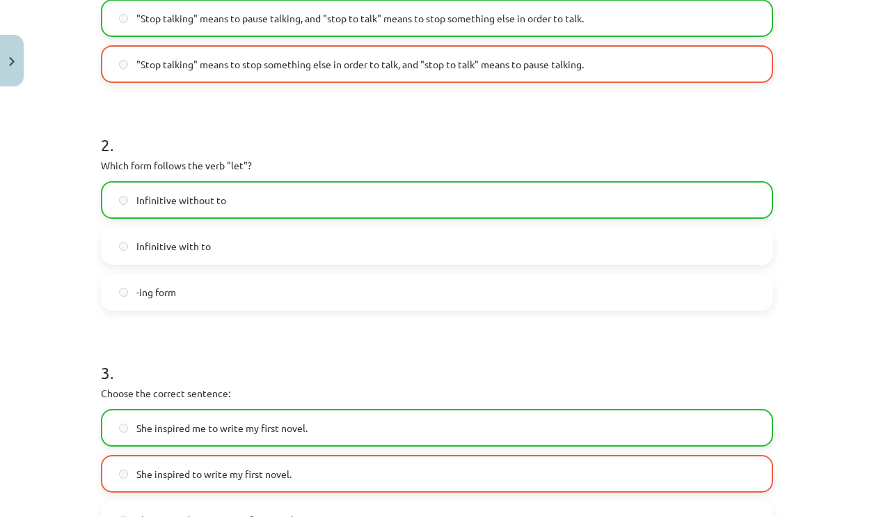
scroll to position [197, 0]
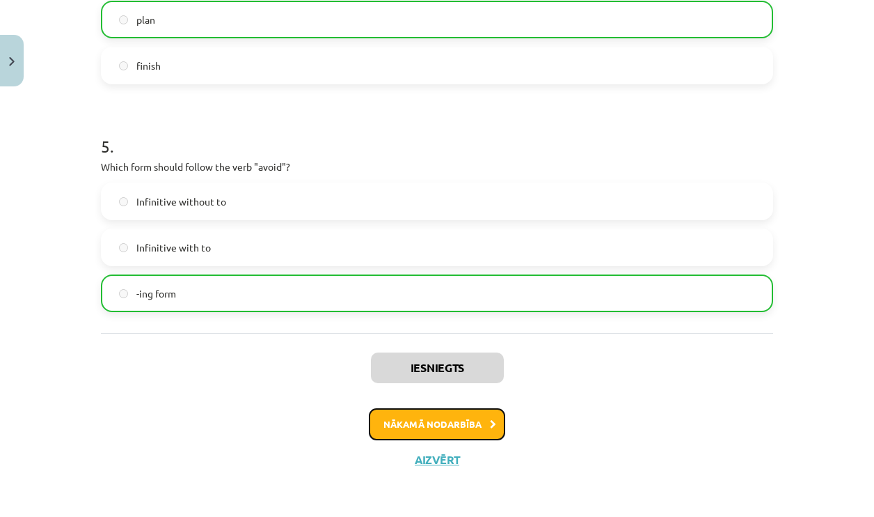
click at [419, 419] on button "Nākamā nodarbība" at bounding box center [437, 424] width 136 height 32
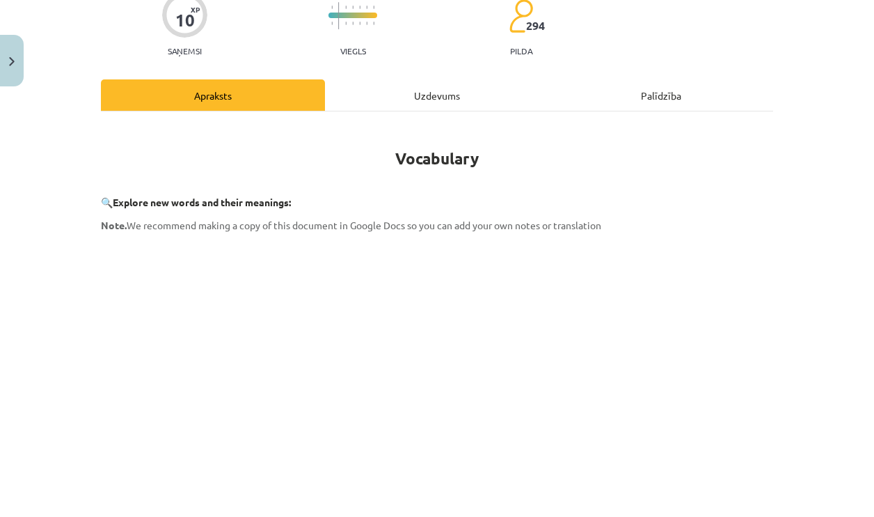
scroll to position [35, 0]
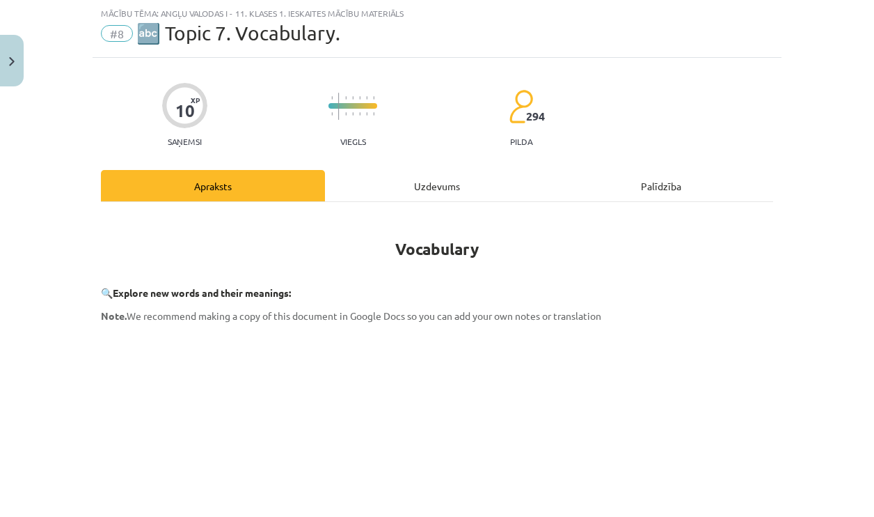
click at [437, 187] on div "Uzdevums" at bounding box center [437, 185] width 224 height 31
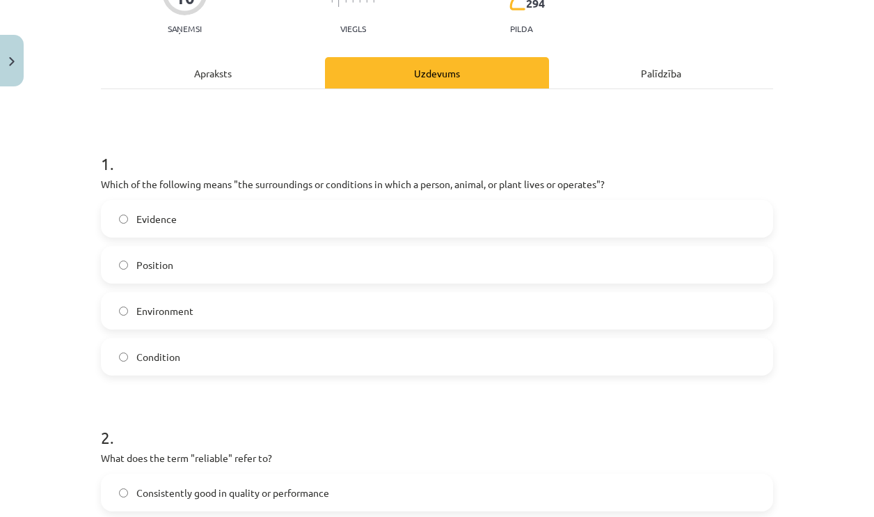
scroll to position [104, 0]
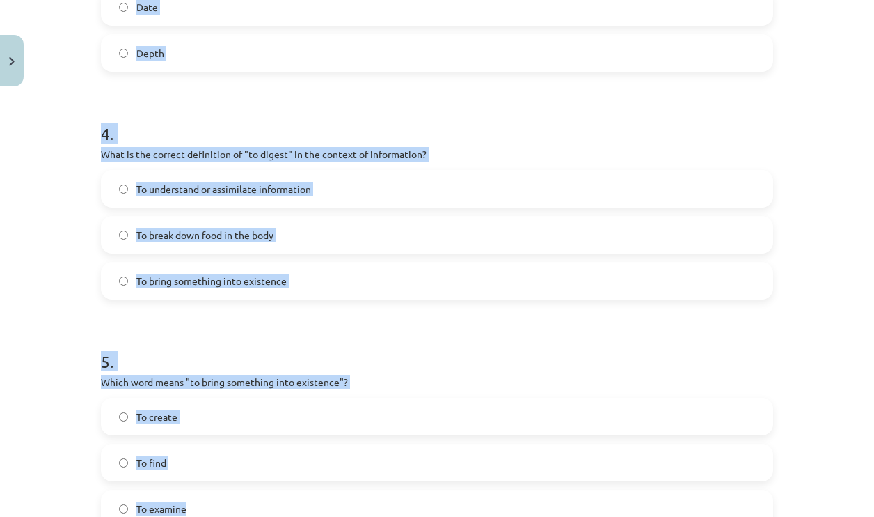
scroll to position [1078, 0]
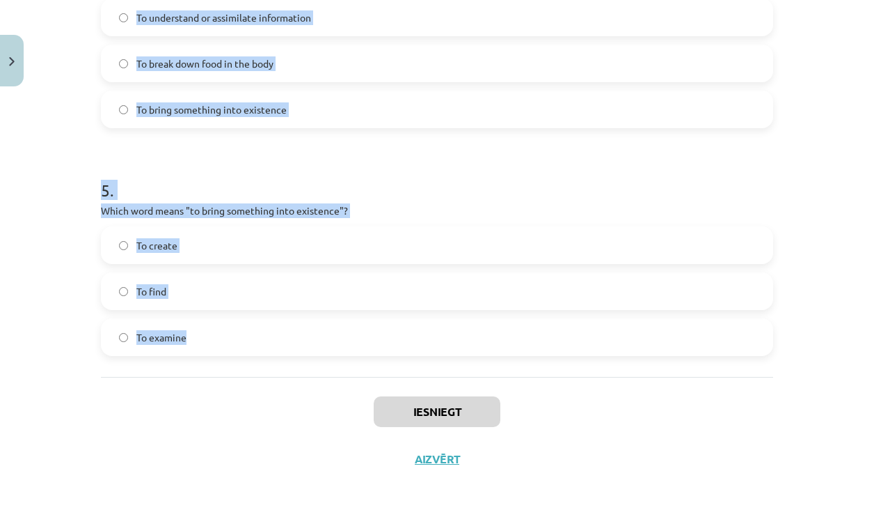
drag, startPoint x: 97, startPoint y: 229, endPoint x: 521, endPoint y: 347, distance: 440.7
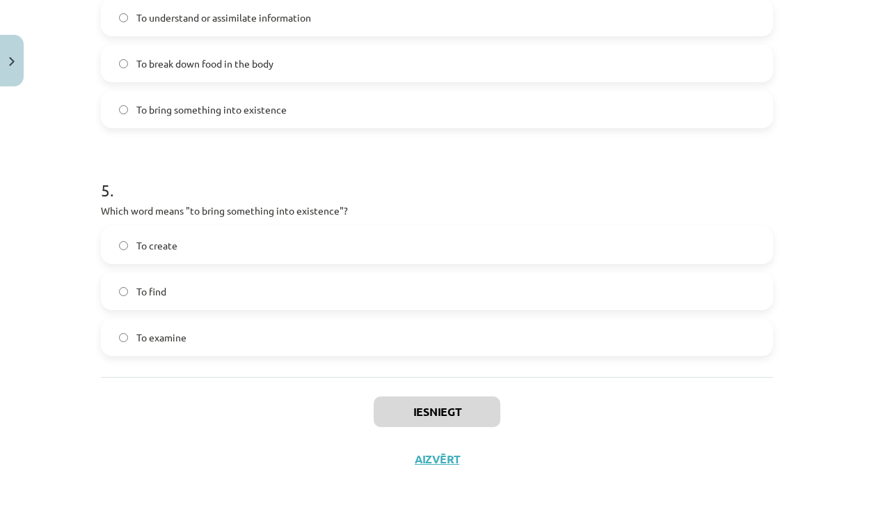
click at [273, 418] on div "Iesniegt Aizvērt" at bounding box center [437, 425] width 673 height 97
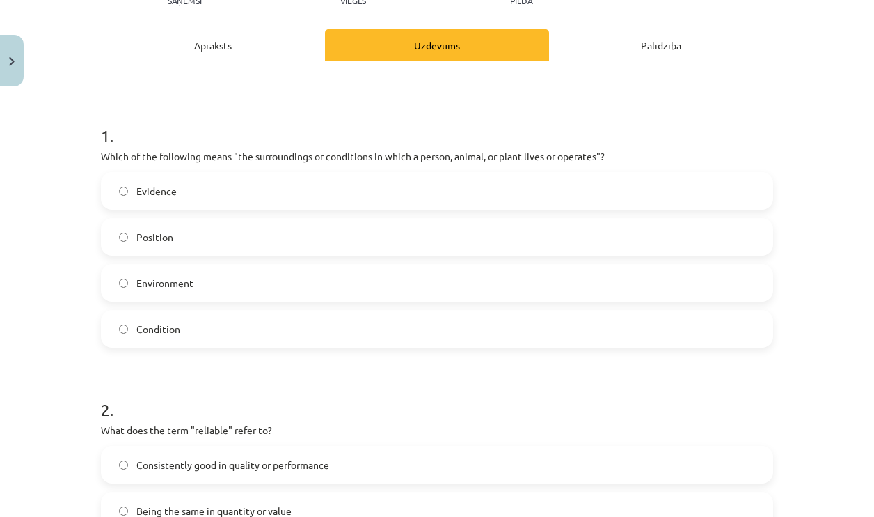
scroll to position [173, 0]
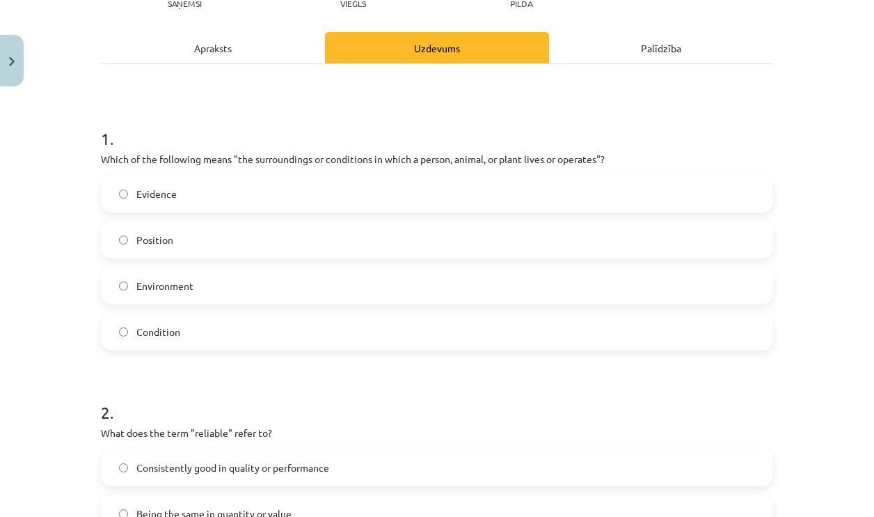
click at [235, 290] on label "Environment" at bounding box center [437, 285] width 670 height 35
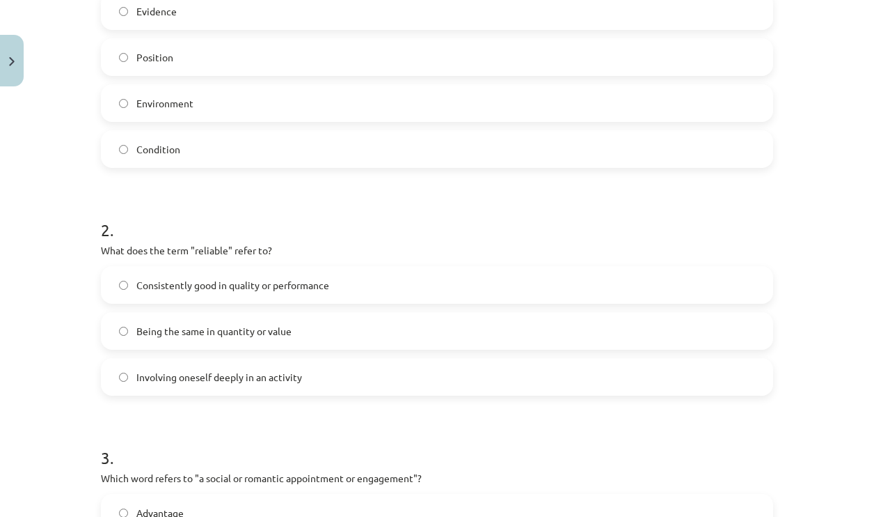
scroll to position [382, 0]
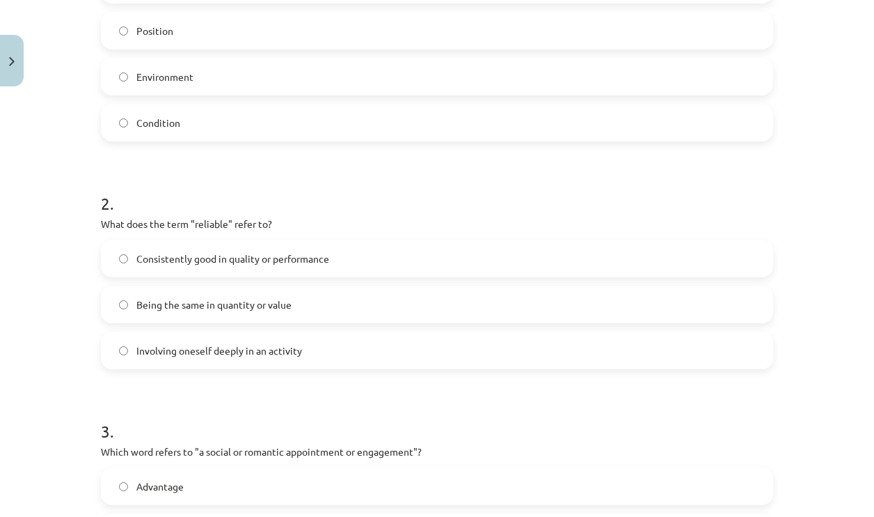
click at [226, 269] on label "Consistently good in quality or performance" at bounding box center [437, 258] width 670 height 35
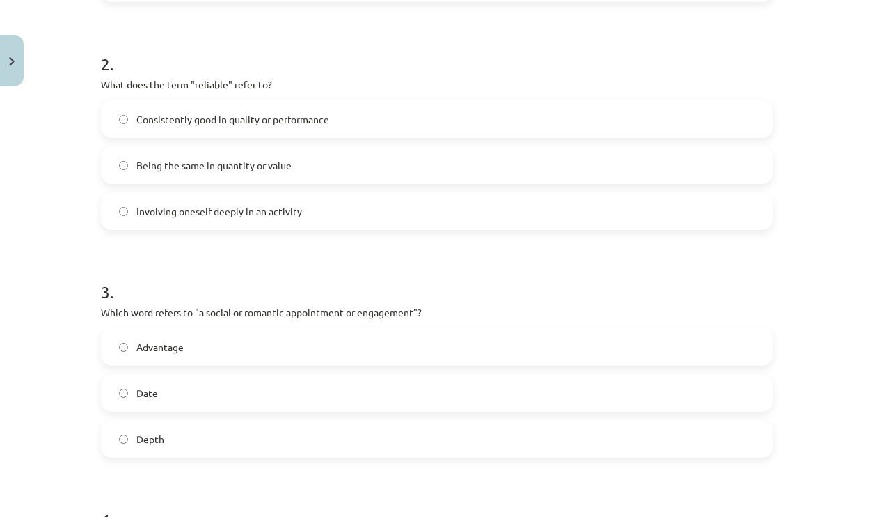
click at [237, 382] on label "Date" at bounding box center [437, 392] width 670 height 35
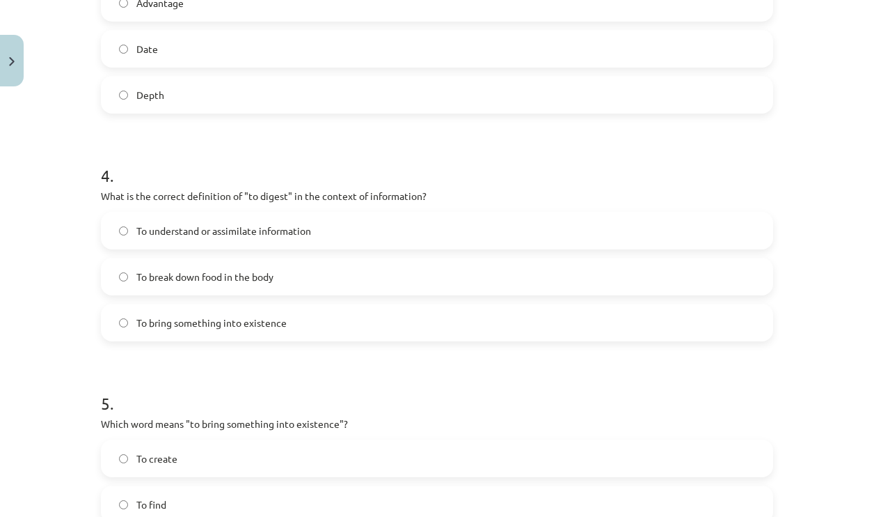
scroll to position [869, 0]
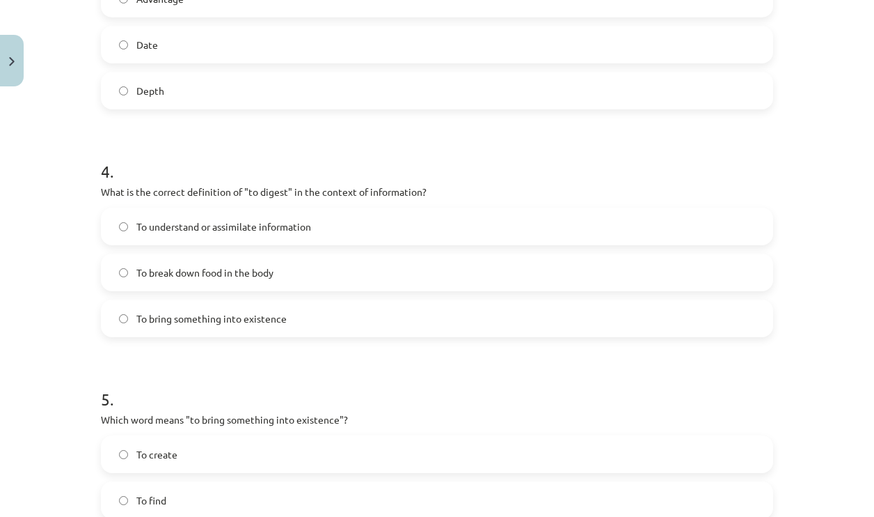
click at [312, 221] on label "To understand or assimilate information" at bounding box center [437, 226] width 670 height 35
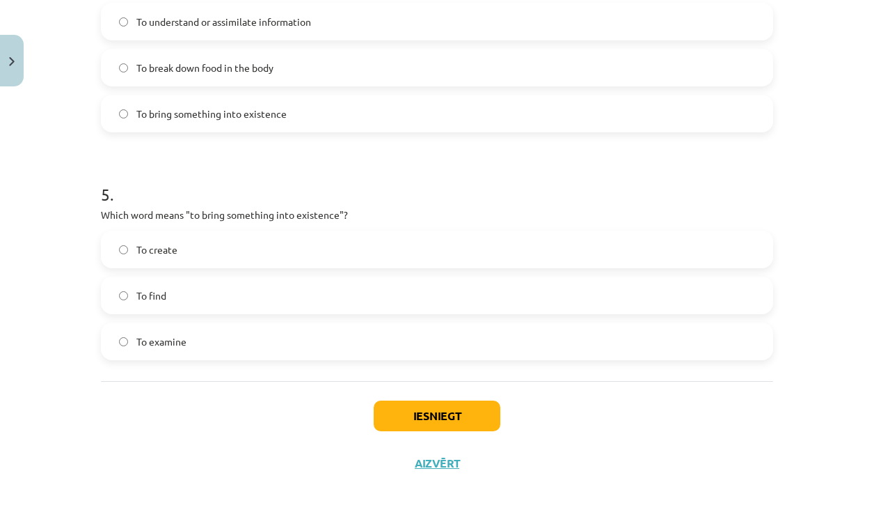
scroll to position [1078, 0]
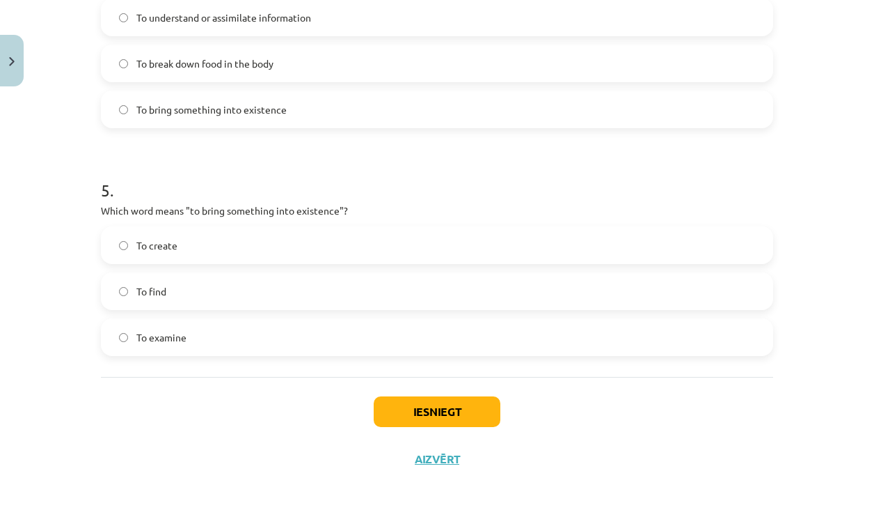
click at [301, 246] on label "To create" at bounding box center [437, 245] width 670 height 35
click at [414, 403] on button "Iesniegt" at bounding box center [437, 411] width 127 height 31
click at [132, 441] on div "Iesniegt Aizvērt" at bounding box center [437, 425] width 673 height 97
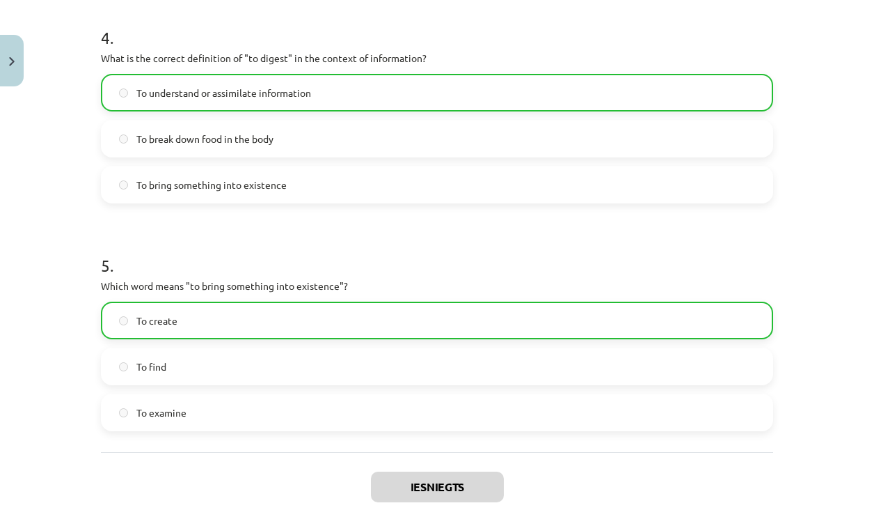
scroll to position [1122, 0]
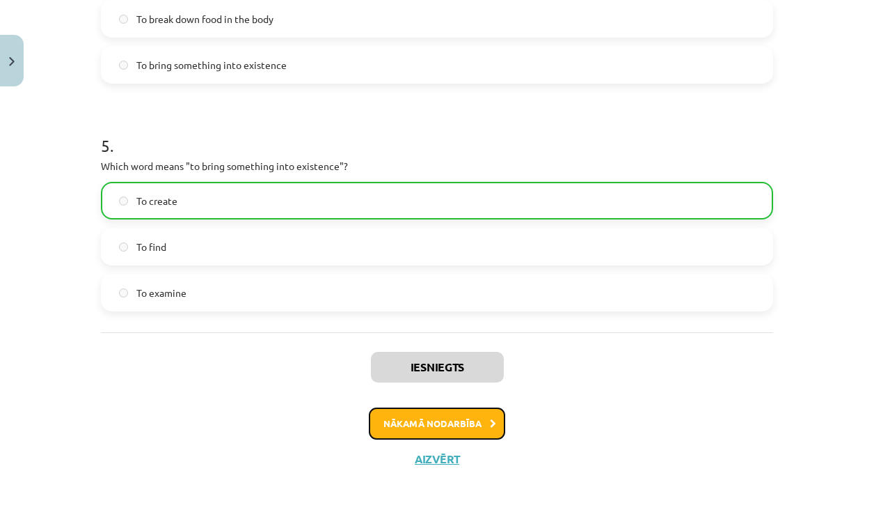
click at [442, 427] on button "Nākamā nodarbība" at bounding box center [437, 423] width 136 height 32
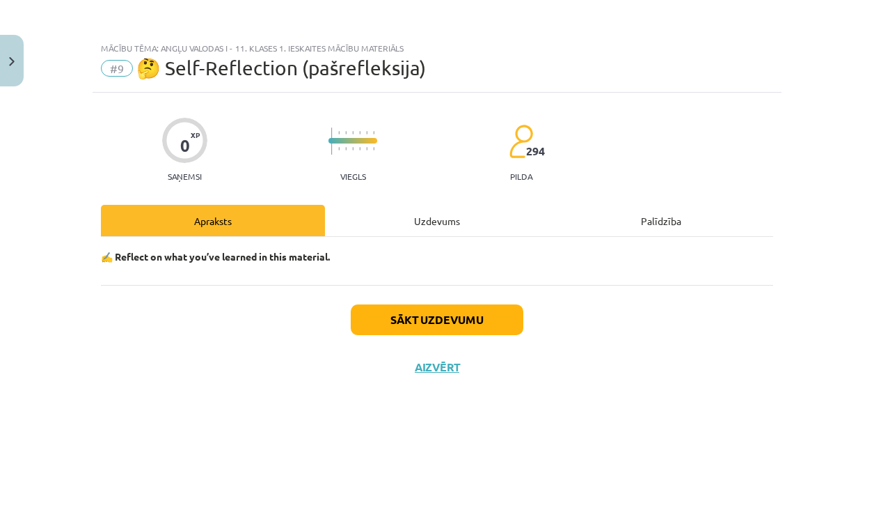
scroll to position [0, 0]
click at [439, 226] on div "Uzdevums" at bounding box center [437, 220] width 224 height 31
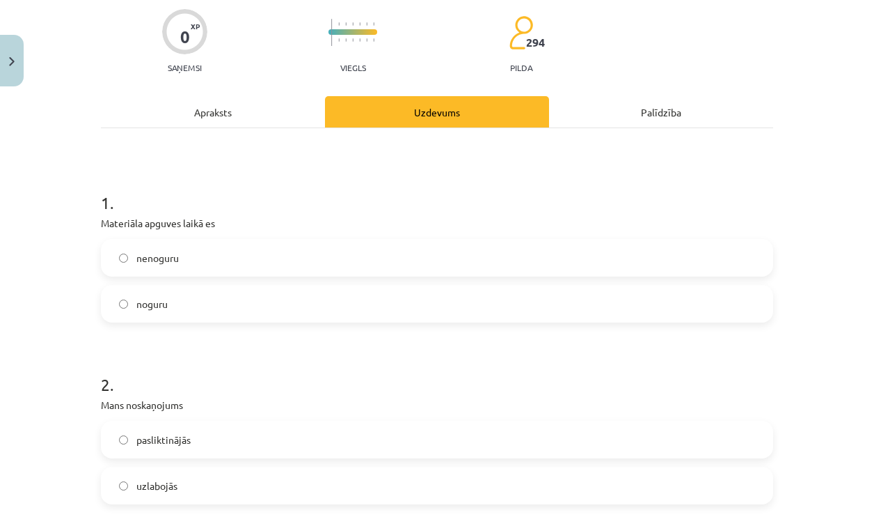
scroll to position [139, 0]
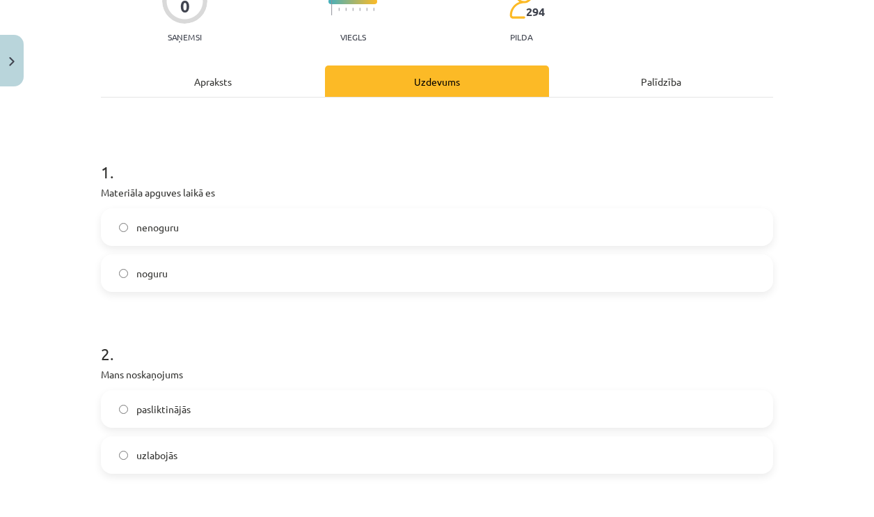
click at [228, 283] on label "noguru" at bounding box center [437, 273] width 670 height 35
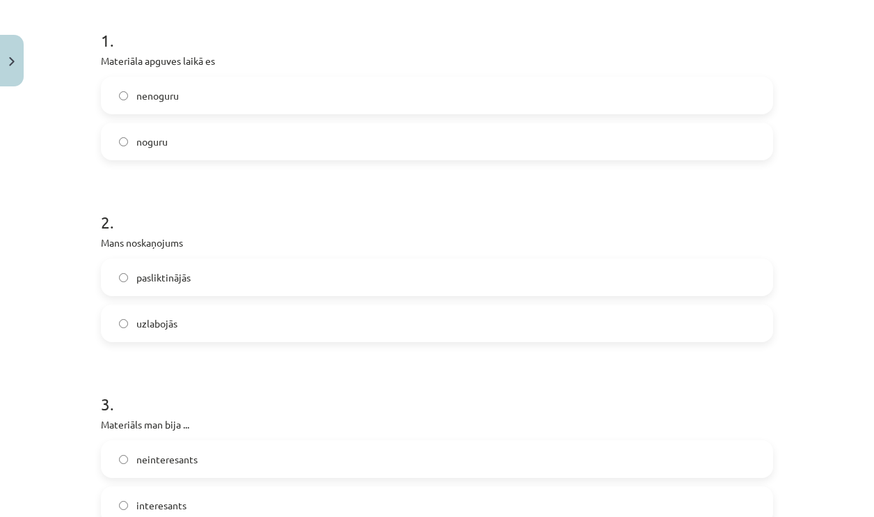
scroll to position [278, 0]
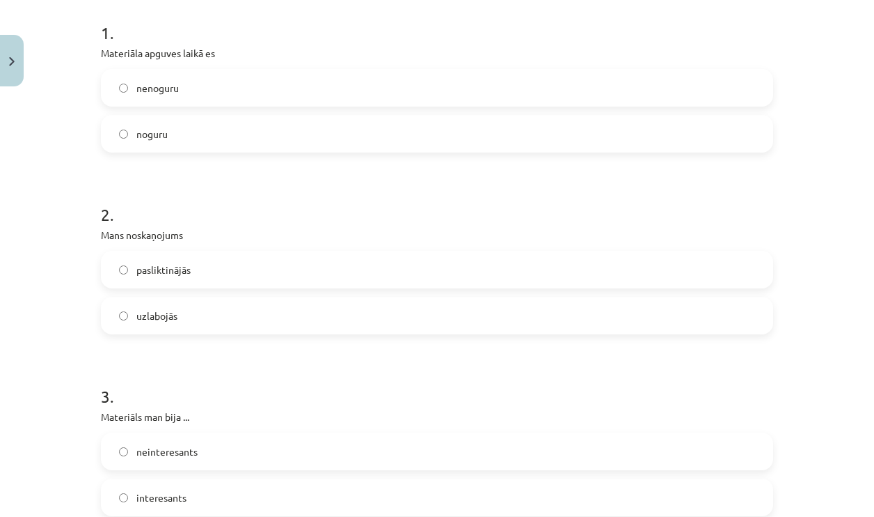
click at [223, 310] on label "uzlabojās" at bounding box center [437, 315] width 670 height 35
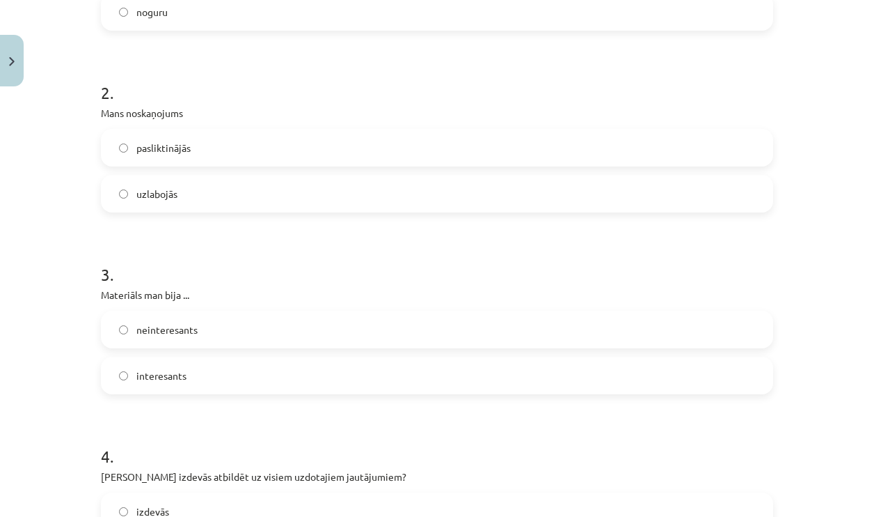
scroll to position [418, 0]
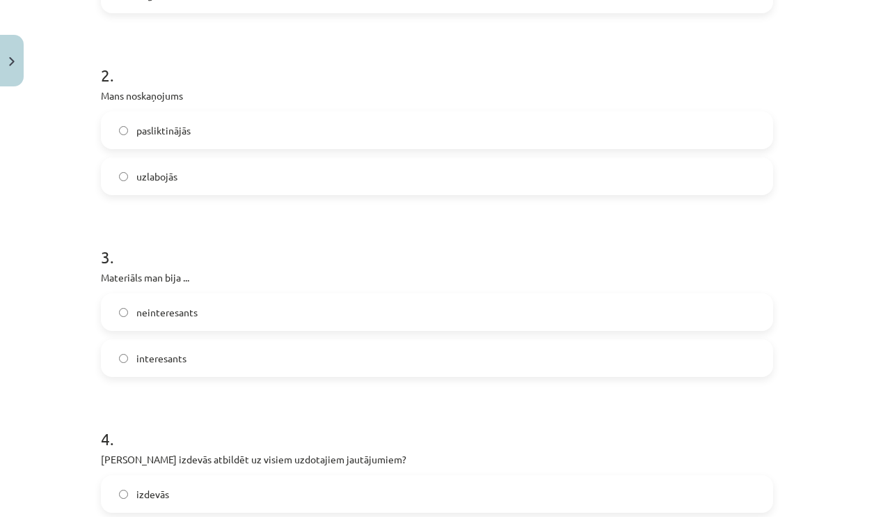
click at [220, 309] on label "neinteresants" at bounding box center [437, 312] width 670 height 35
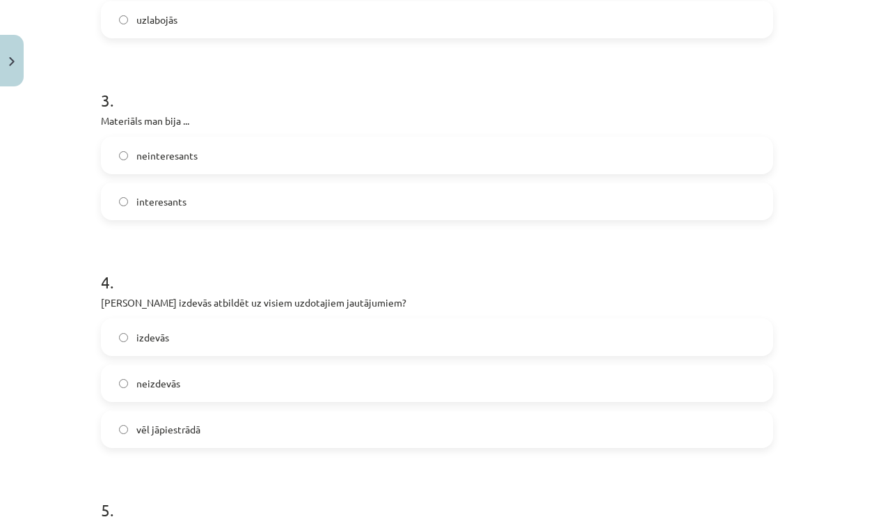
scroll to position [627, 0]
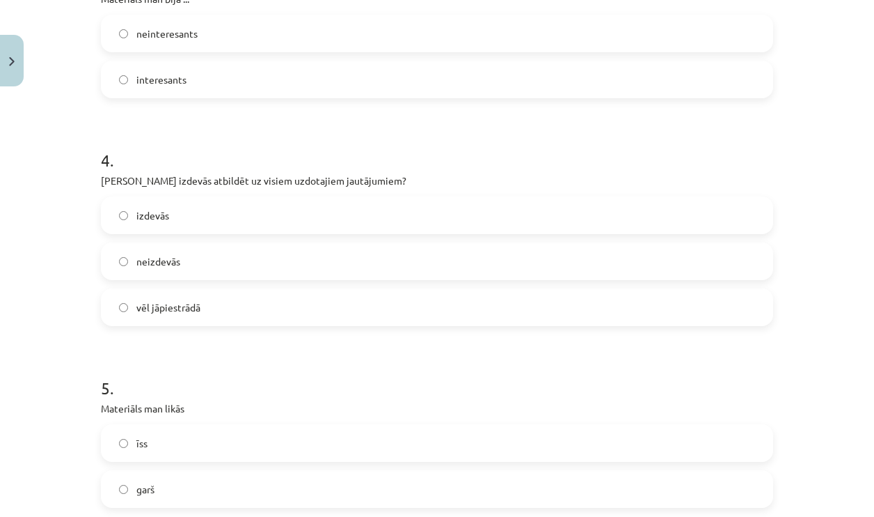
click at [260, 313] on label "vēl jāpiestrādā" at bounding box center [437, 307] width 670 height 35
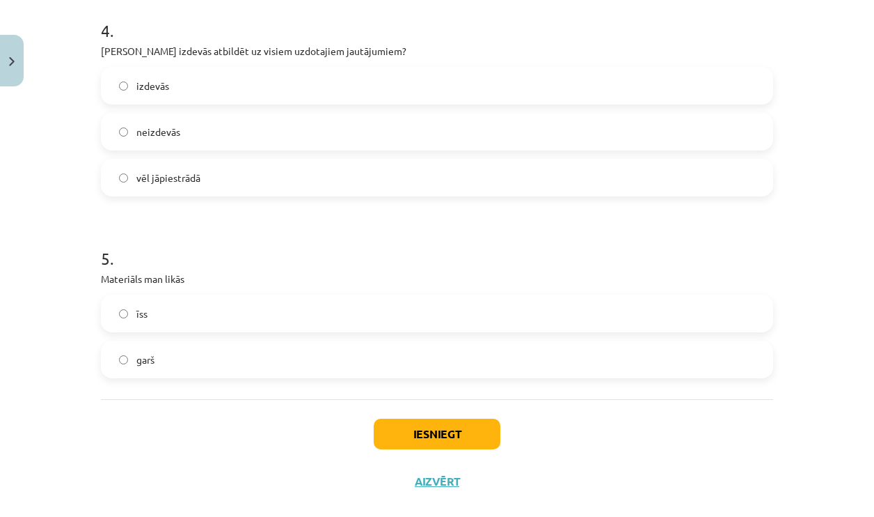
scroll to position [835, 0]
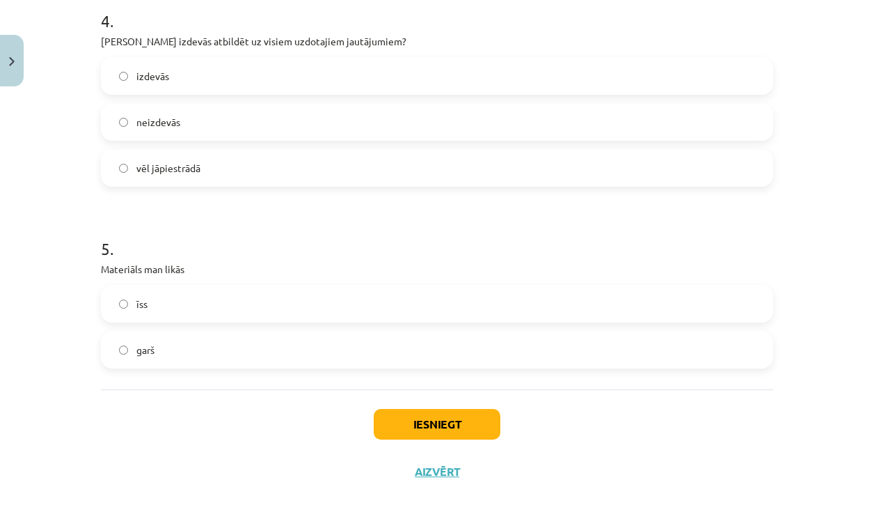
click at [242, 343] on label "garš" at bounding box center [437, 349] width 670 height 35
click at [417, 420] on button "Iesniegt" at bounding box center [437, 424] width 127 height 31
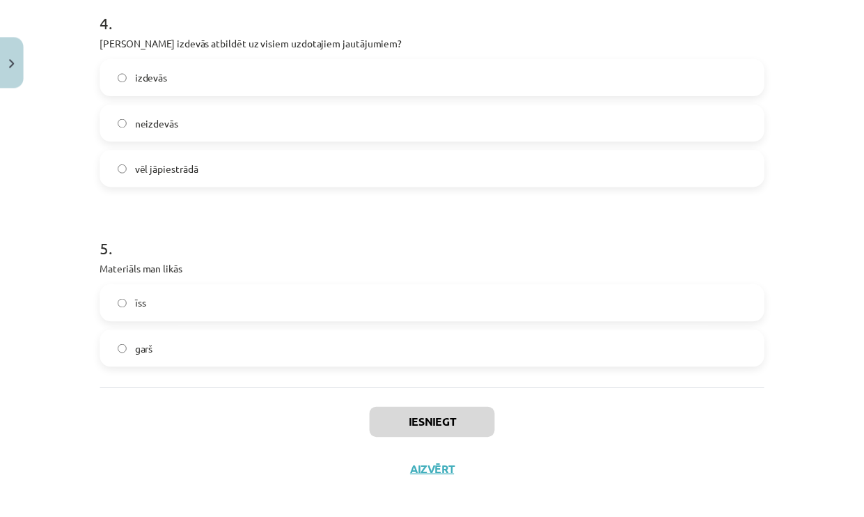
scroll to position [857, 0]
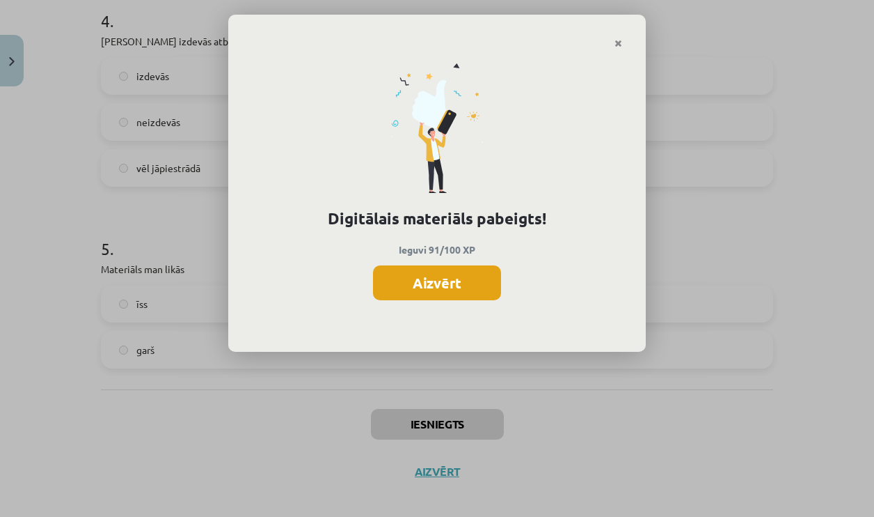
click at [455, 292] on button "Aizvērt" at bounding box center [437, 282] width 128 height 35
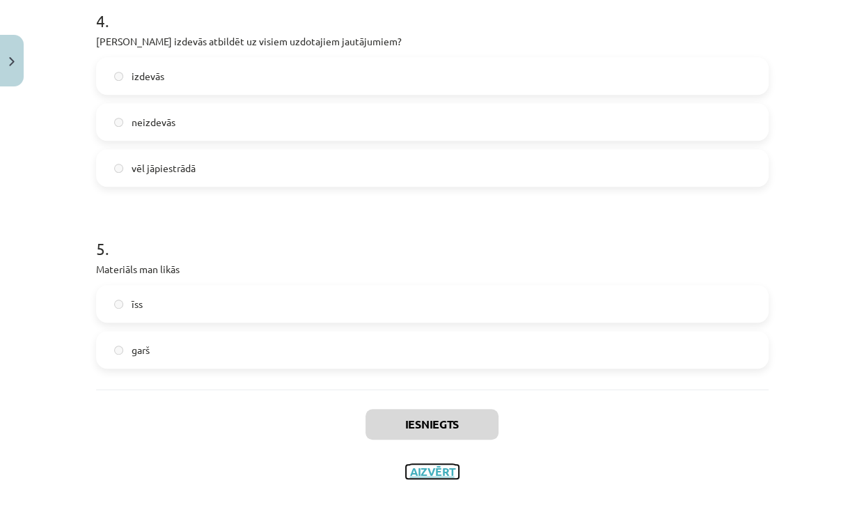
click at [433, 471] on button "Aizvērt" at bounding box center [432, 471] width 53 height 14
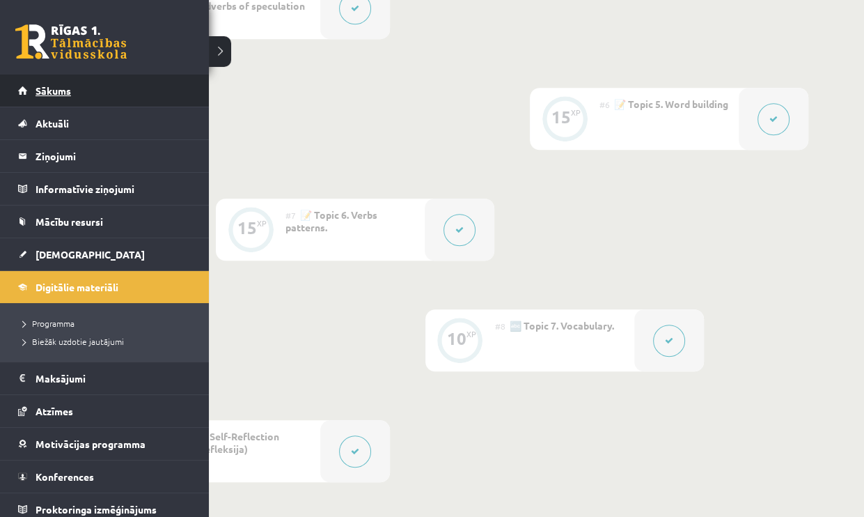
click at [26, 91] on link "Sākums" at bounding box center [104, 90] width 173 height 32
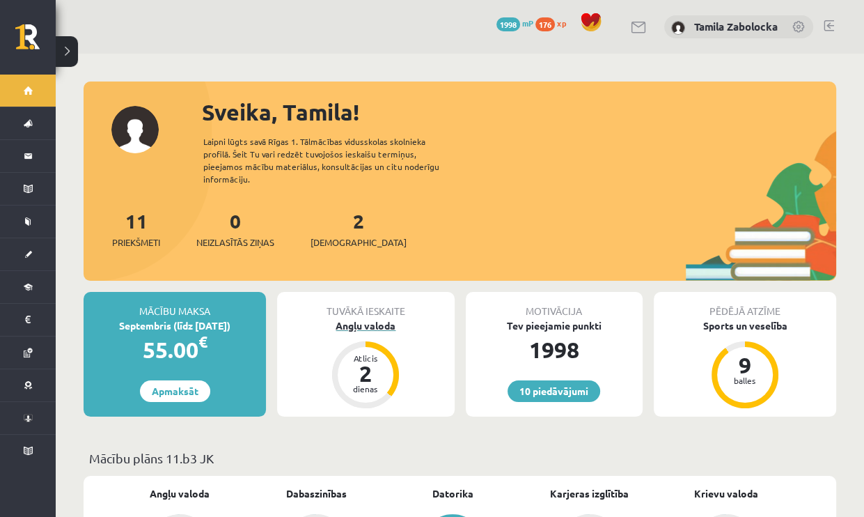
click at [393, 318] on div "Angļu valoda" at bounding box center [365, 325] width 177 height 15
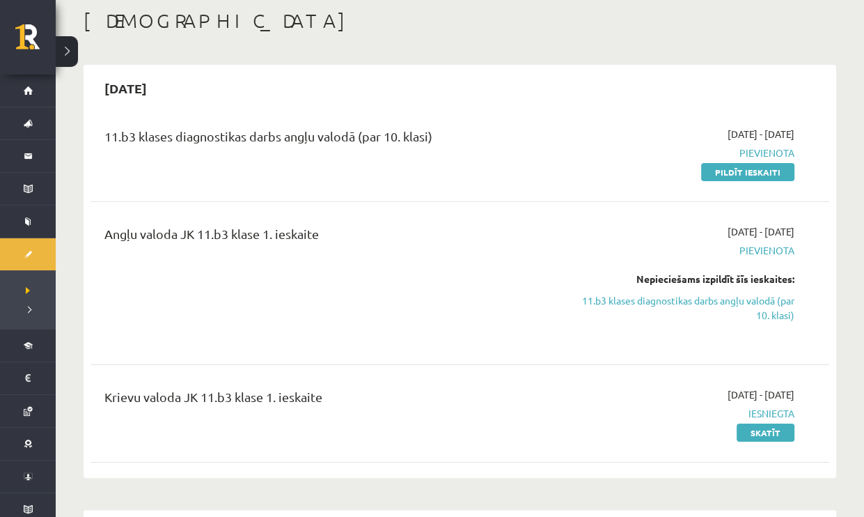
scroll to position [70, 0]
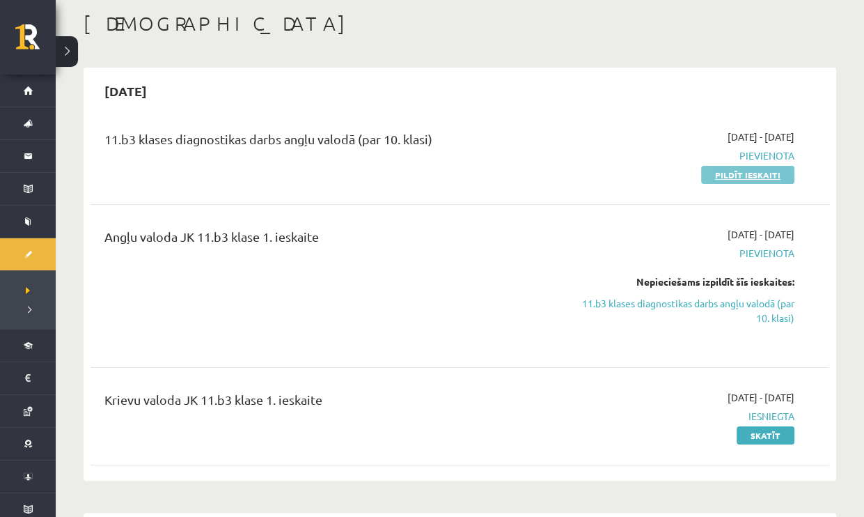
click at [776, 172] on link "Pildīt ieskaiti" at bounding box center [747, 175] width 93 height 18
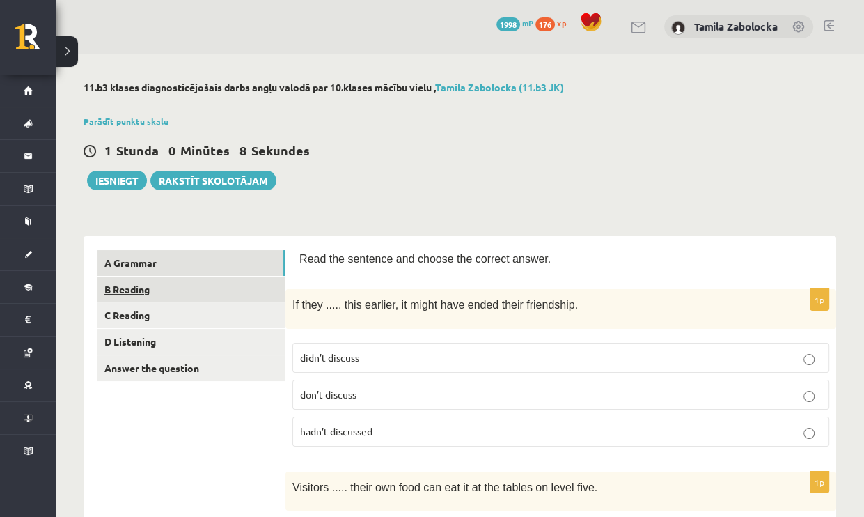
click at [194, 299] on link "B Reading" at bounding box center [190, 289] width 187 height 26
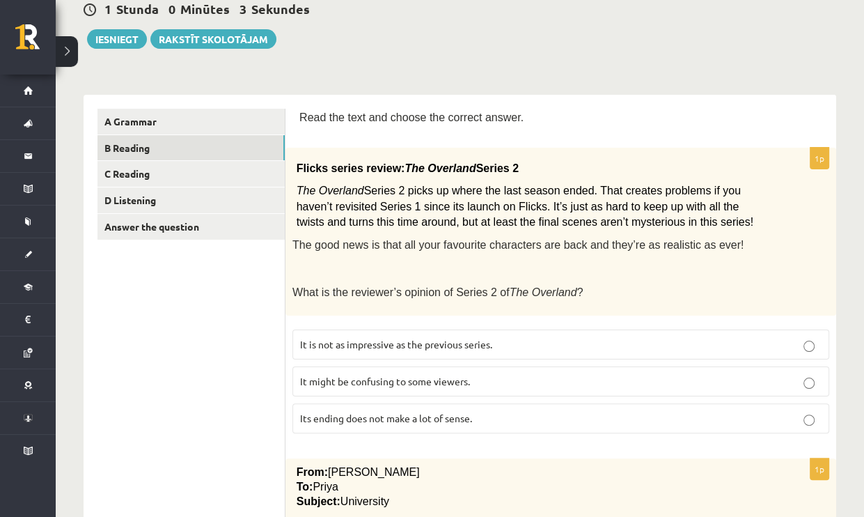
scroll to position [130, 0]
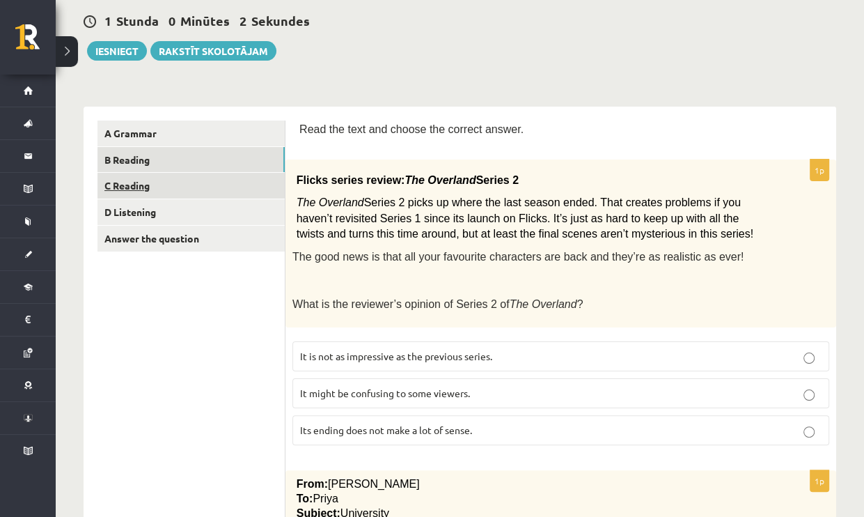
click at [168, 182] on link "C Reading" at bounding box center [190, 186] width 187 height 26
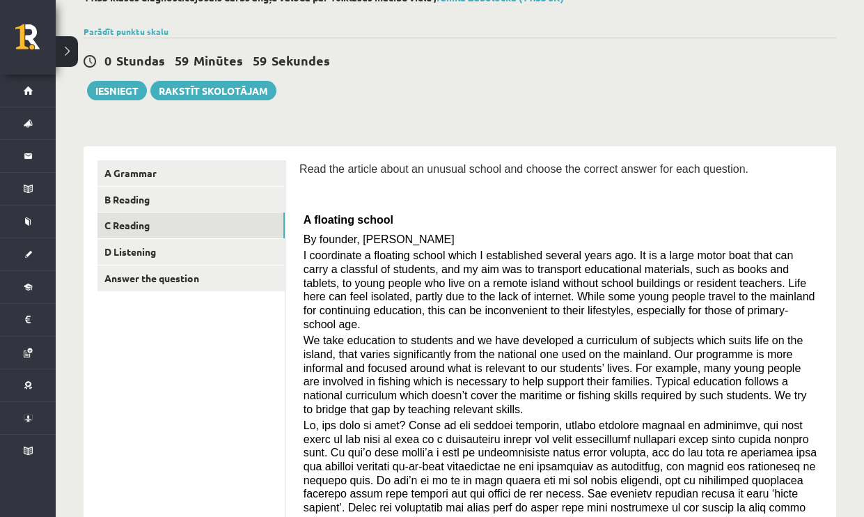
scroll to position [70, 0]
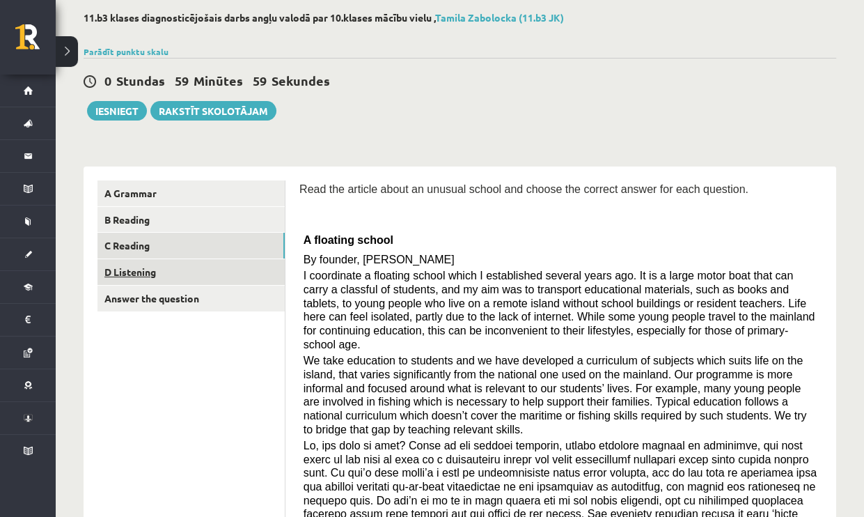
click at [162, 270] on link "D Listening" at bounding box center [190, 272] width 187 height 26
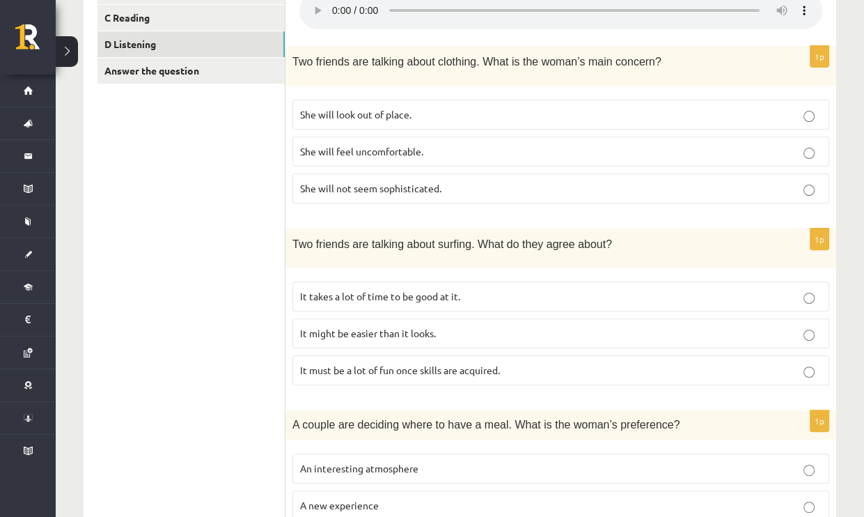
scroll to position [81, 0]
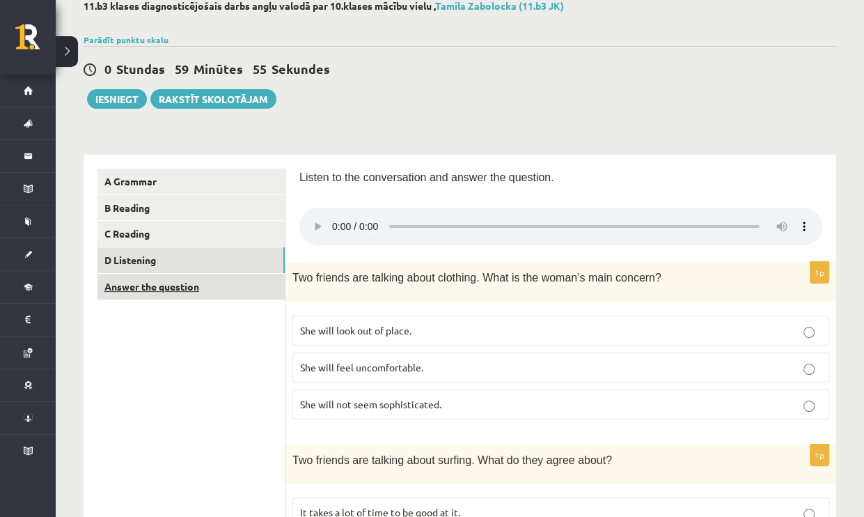
click at [142, 289] on link "Answer the question" at bounding box center [190, 287] width 187 height 26
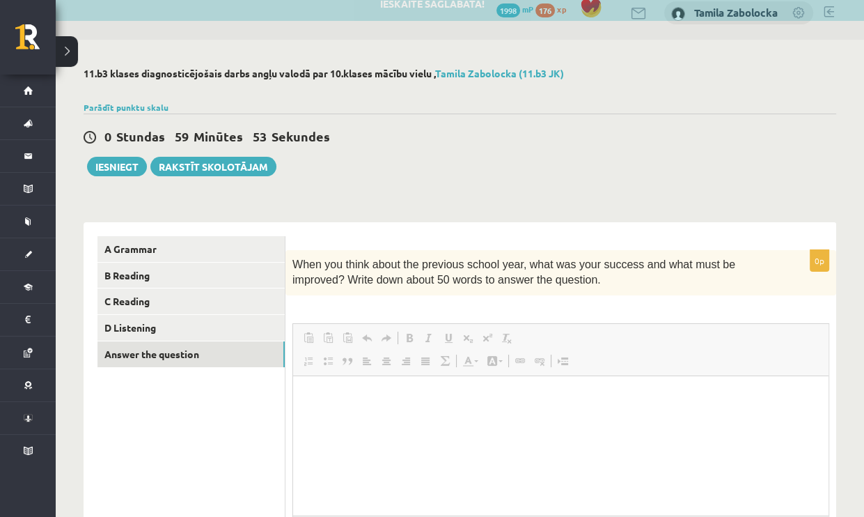
scroll to position [0, 0]
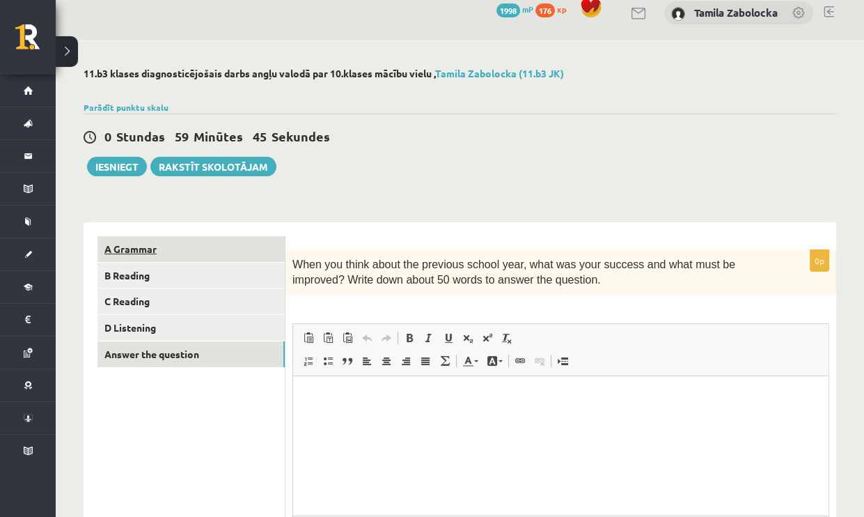
click at [178, 249] on link "A Grammar" at bounding box center [190, 249] width 187 height 26
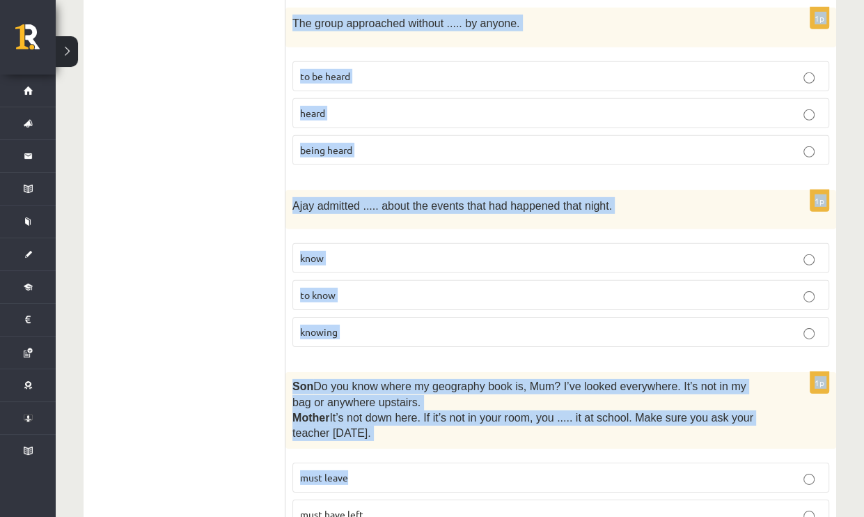
scroll to position [3499, 0]
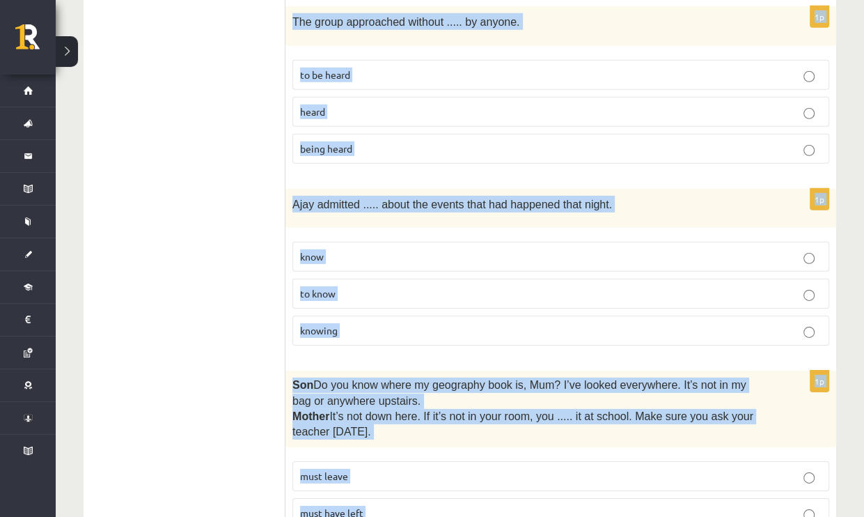
drag, startPoint x: 304, startPoint y: 244, endPoint x: 498, endPoint y: 438, distance: 274.2
copy form "Read the sentence and choose the correct answer. 1p If they ..... this earlier,…"
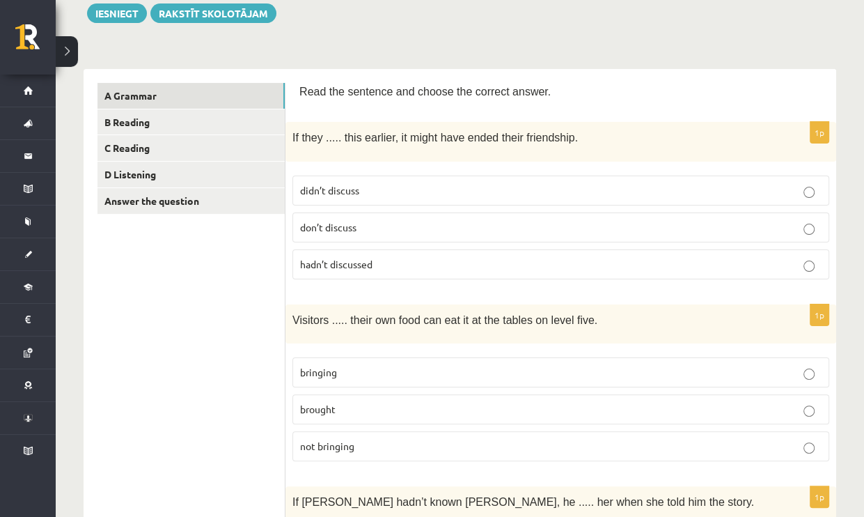
scroll to position [0, 0]
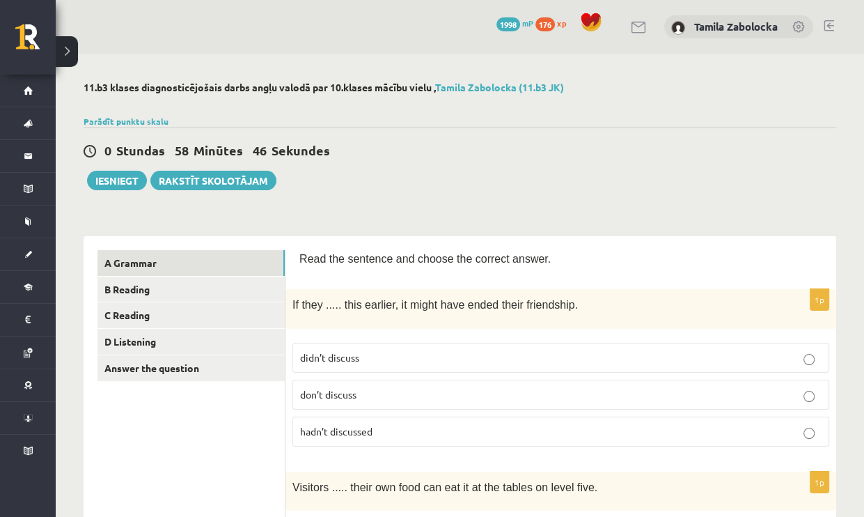
click at [386, 424] on p "hadn’t discussed" at bounding box center [560, 431] width 521 height 15
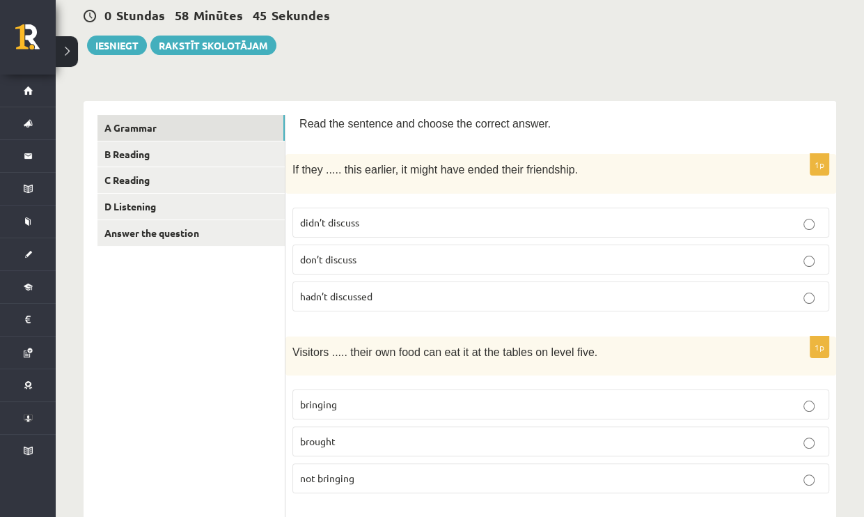
scroll to position [278, 0]
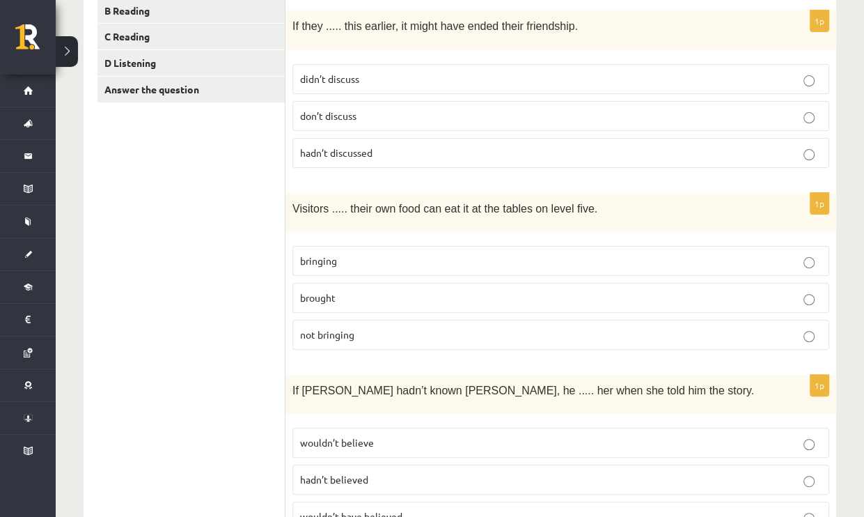
click at [389, 254] on p "bringing" at bounding box center [560, 260] width 521 height 15
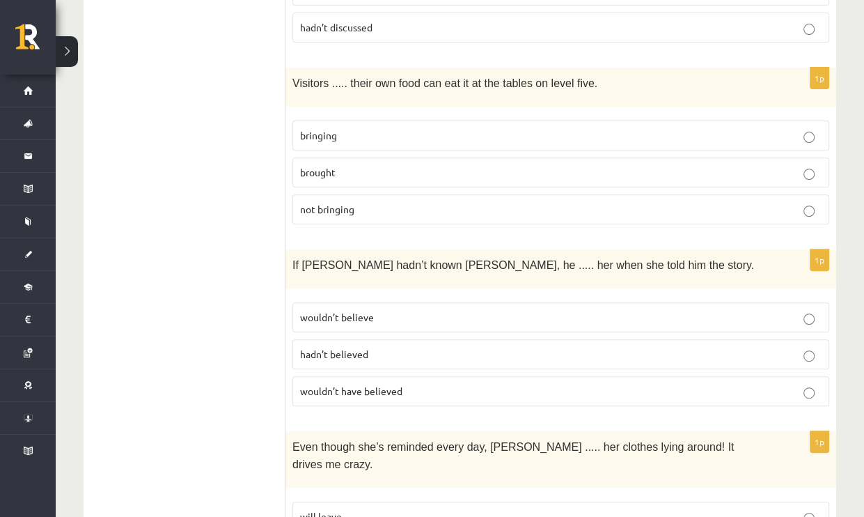
scroll to position [487, 0]
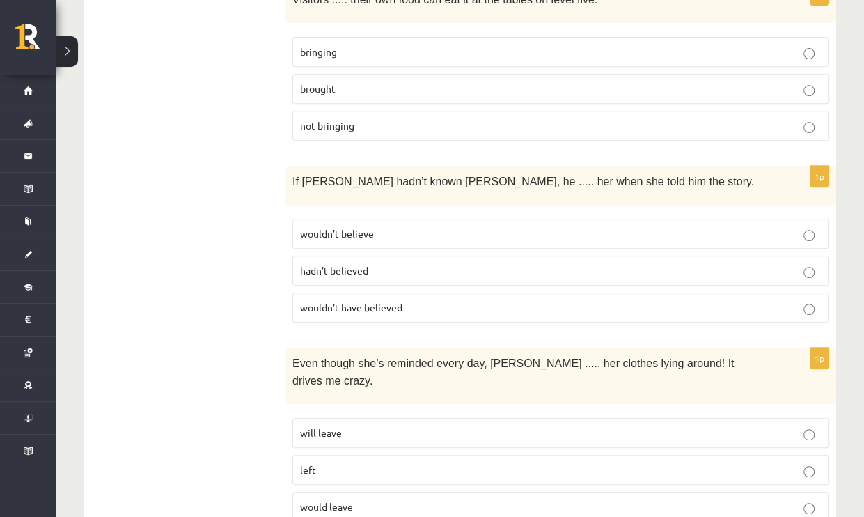
click at [392, 301] on span "wouldn’t have believed" at bounding box center [351, 307] width 102 height 13
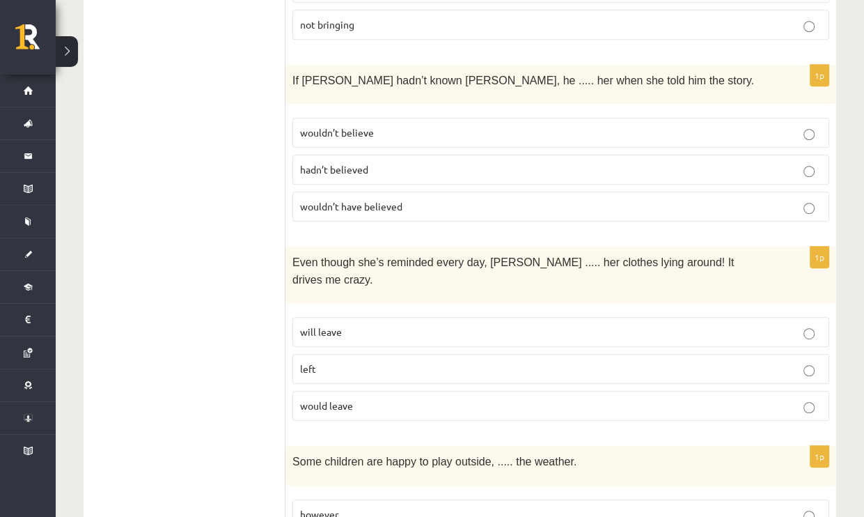
scroll to position [696, 0]
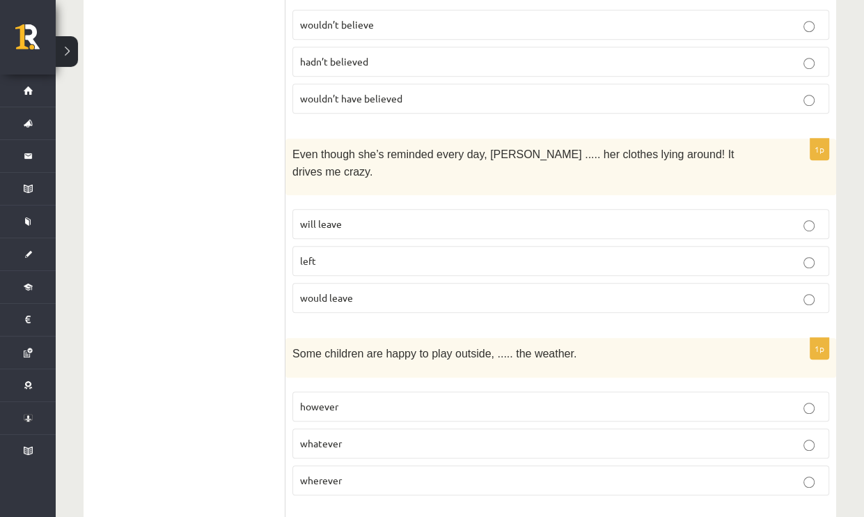
click at [338, 217] on span "will leave" at bounding box center [321, 223] width 42 height 13
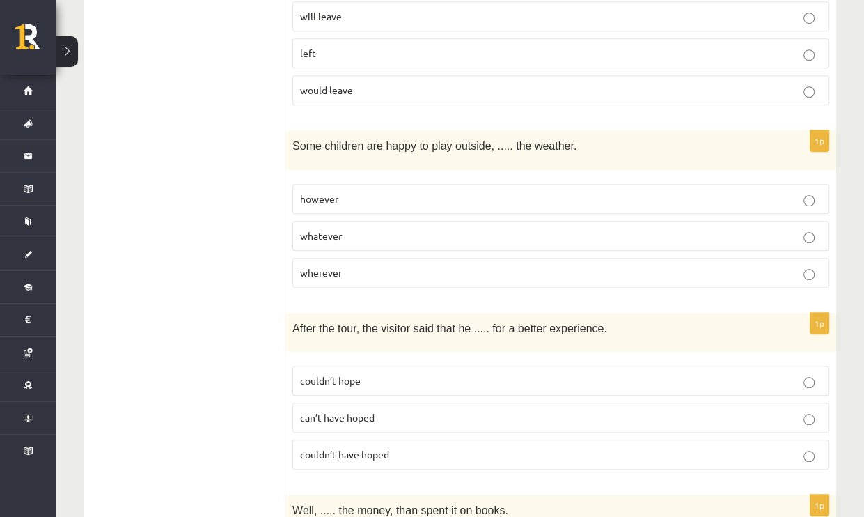
scroll to position [905, 0]
click at [373, 190] on p "however" at bounding box center [560, 197] width 521 height 15
click at [383, 409] on p "can’t have hoped" at bounding box center [560, 416] width 521 height 15
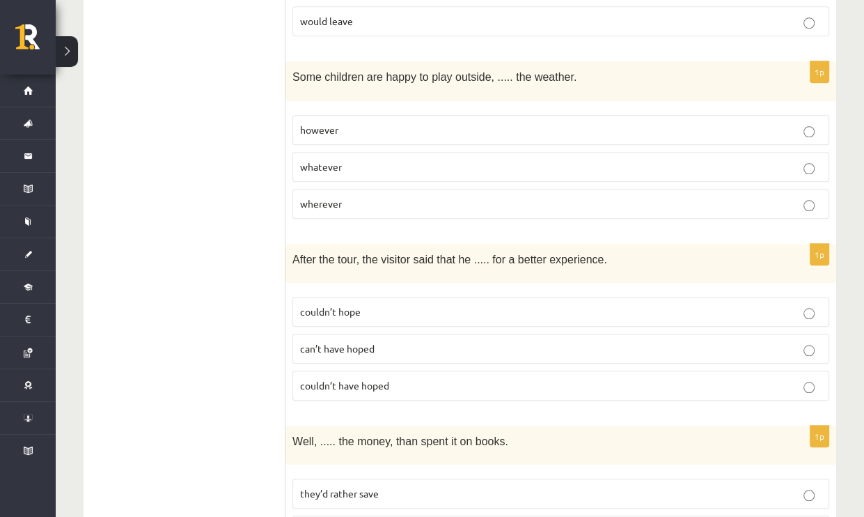
scroll to position [975, 0]
click at [391, 376] on p "couldn’t have hoped" at bounding box center [560, 383] width 521 height 15
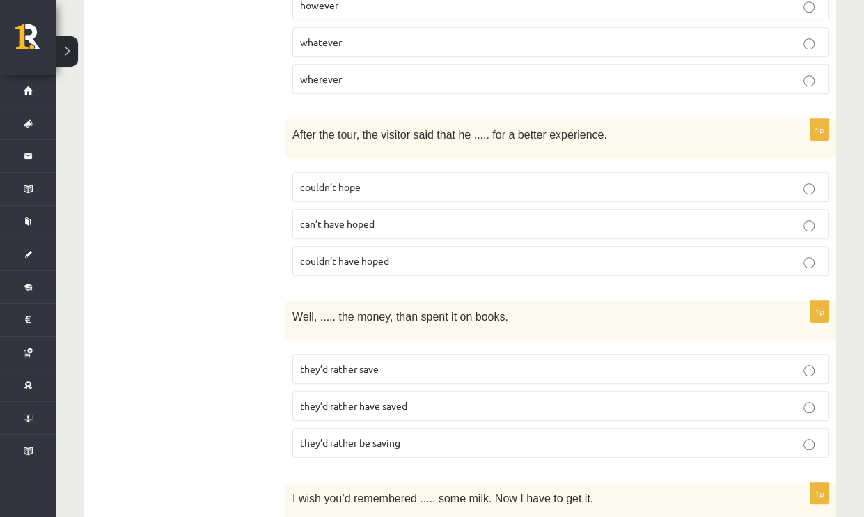
scroll to position [1114, 0]
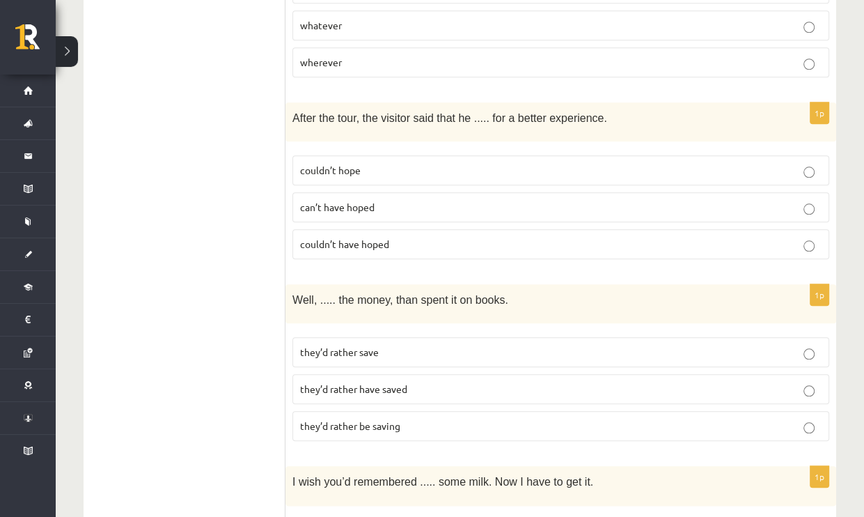
click at [376, 382] on span "they’d rather have saved" at bounding box center [353, 388] width 107 height 13
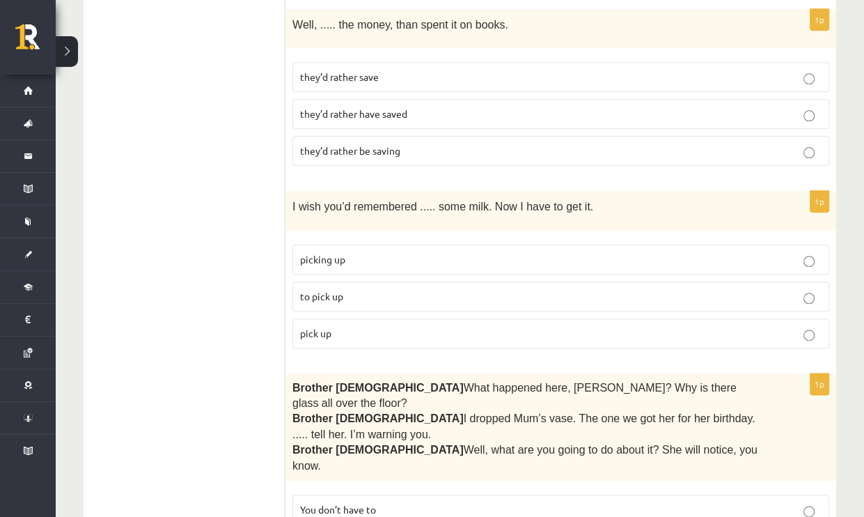
scroll to position [1392, 0]
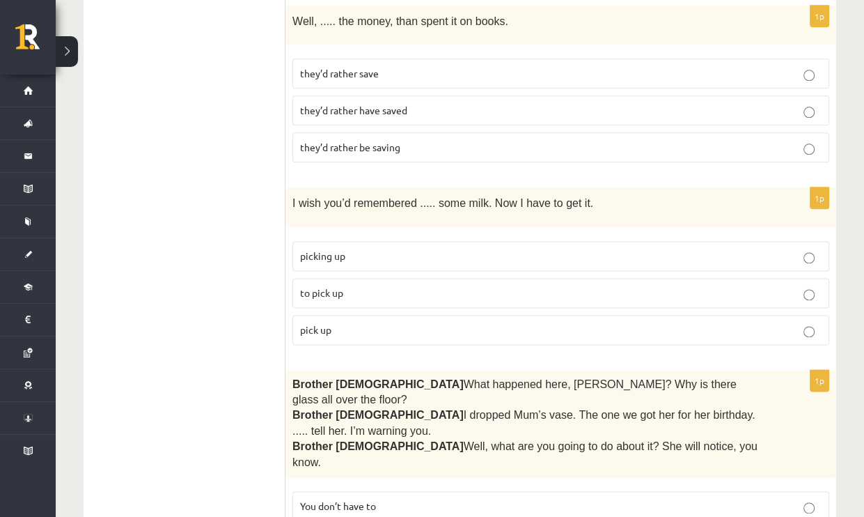
click at [362, 285] on p "to pick up" at bounding box center [560, 292] width 521 height 15
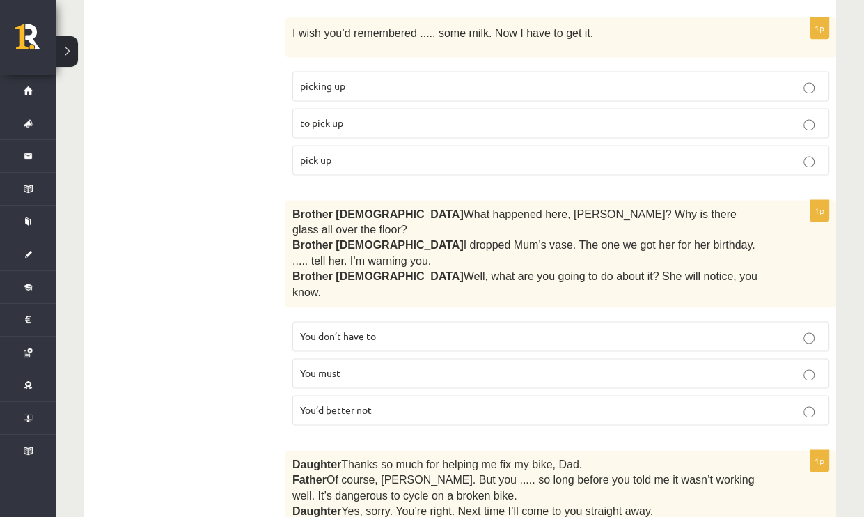
scroll to position [1601, 0]
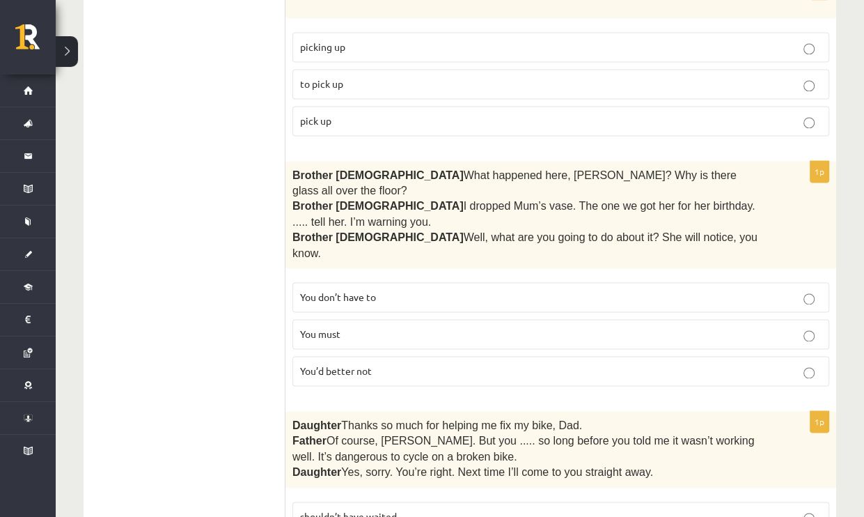
click at [338, 363] on p "You’d better not" at bounding box center [560, 370] width 521 height 15
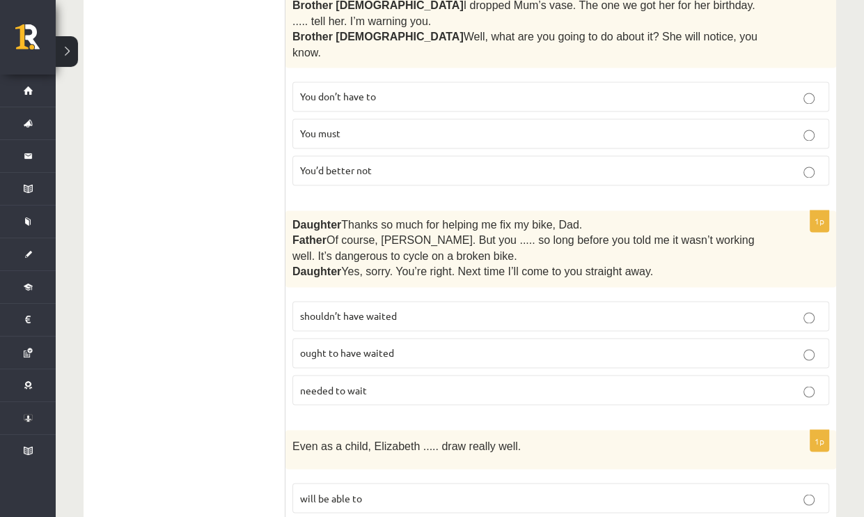
scroll to position [1810, 0]
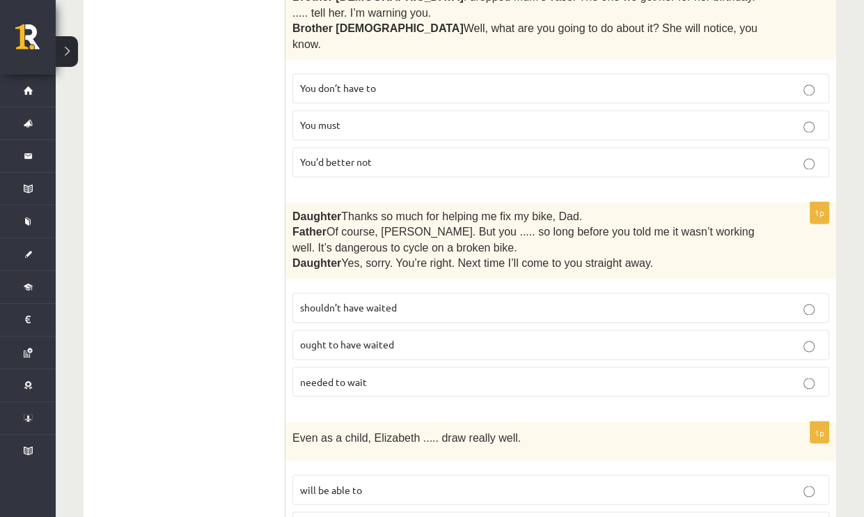
click at [427, 292] on label "shouldn’t have waited" at bounding box center [560, 307] width 537 height 30
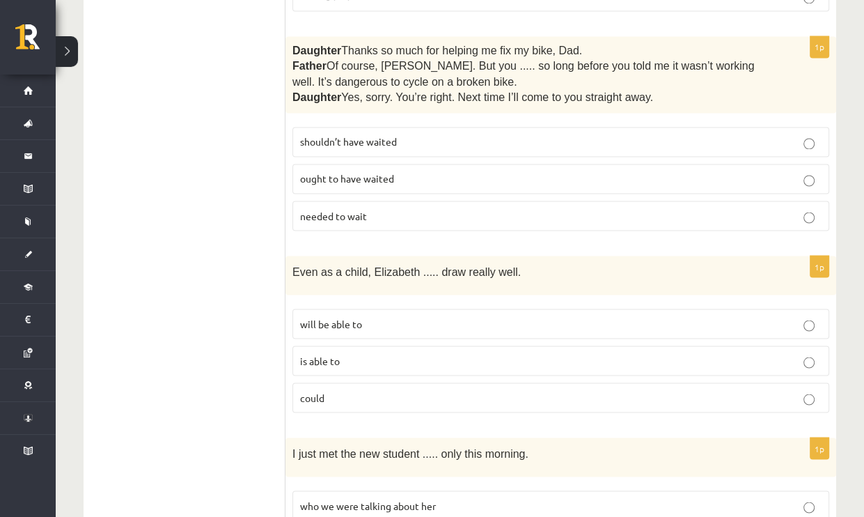
scroll to position [2089, 0]
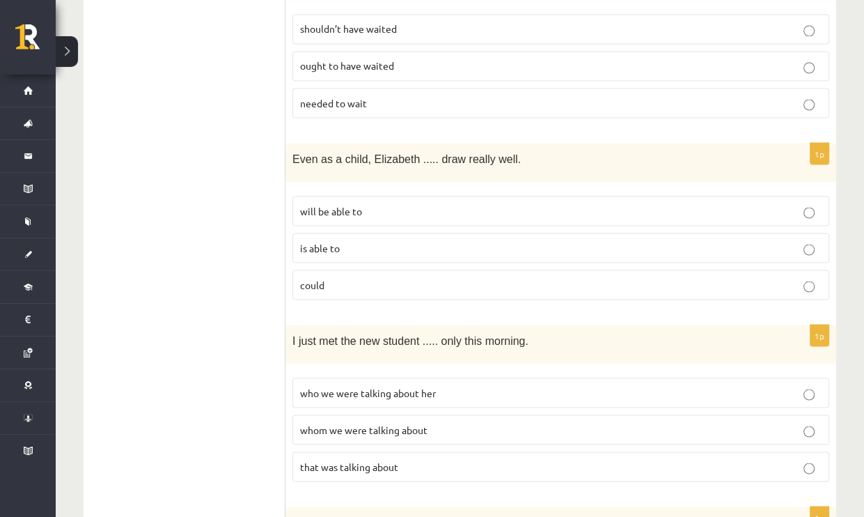
click at [397, 277] on p "could" at bounding box center [560, 284] width 521 height 15
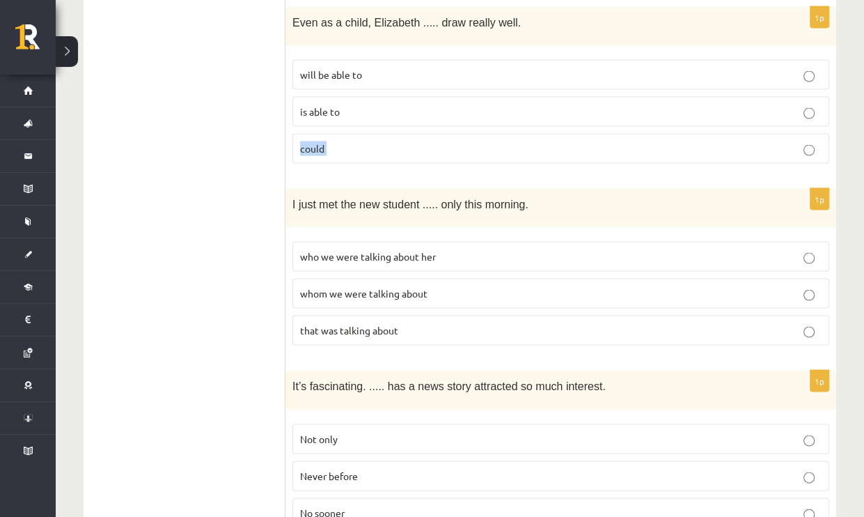
scroll to position [2228, 0]
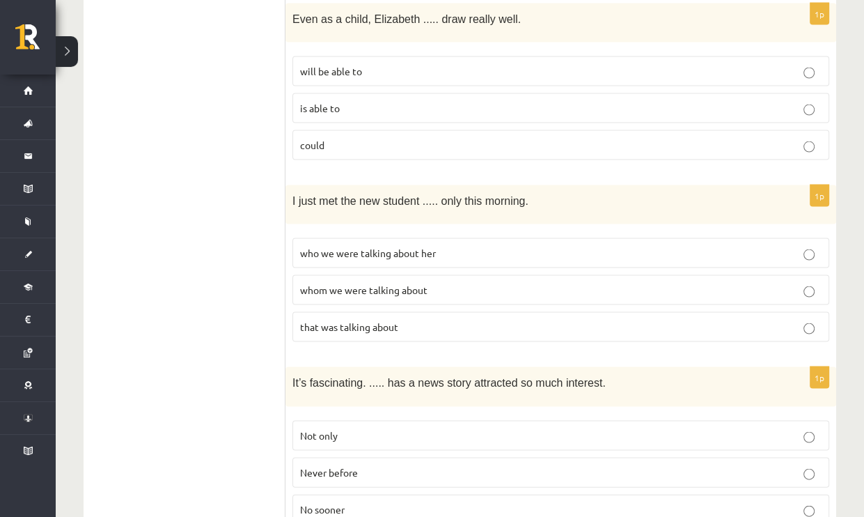
click at [369, 283] on p "whom we were talking about" at bounding box center [560, 290] width 521 height 15
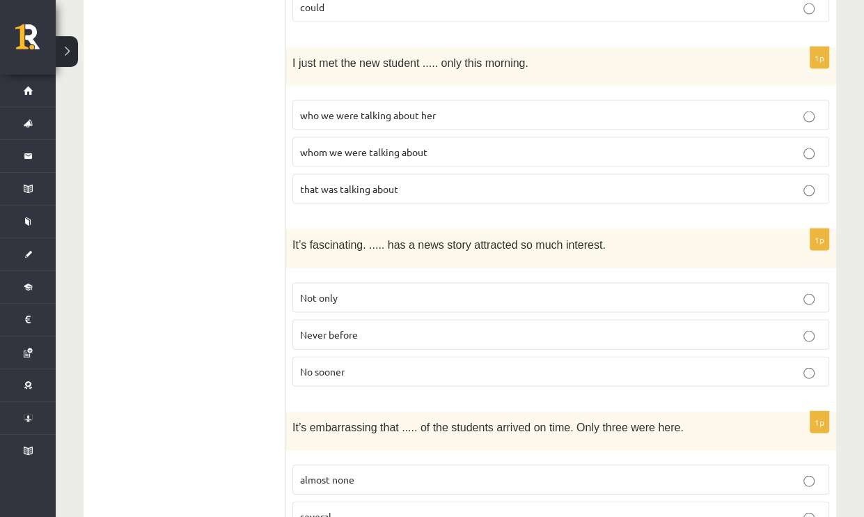
scroll to position [2367, 0]
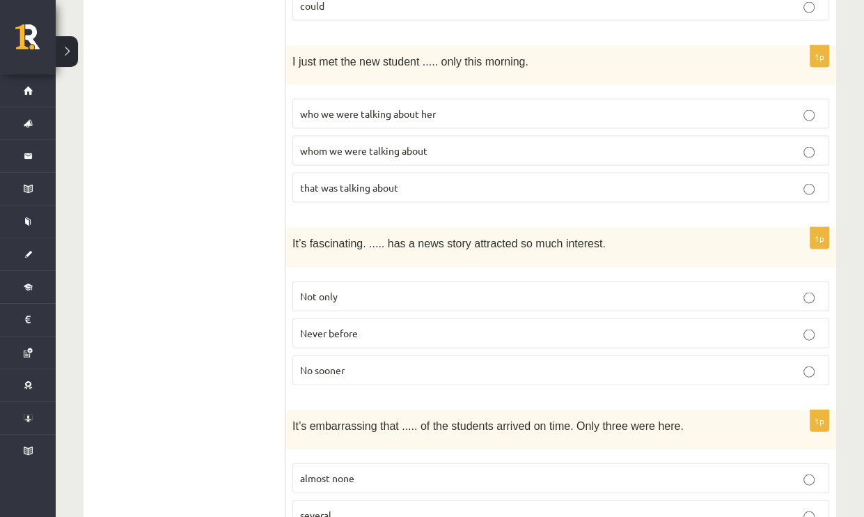
click at [373, 326] on p "Never before" at bounding box center [560, 333] width 521 height 15
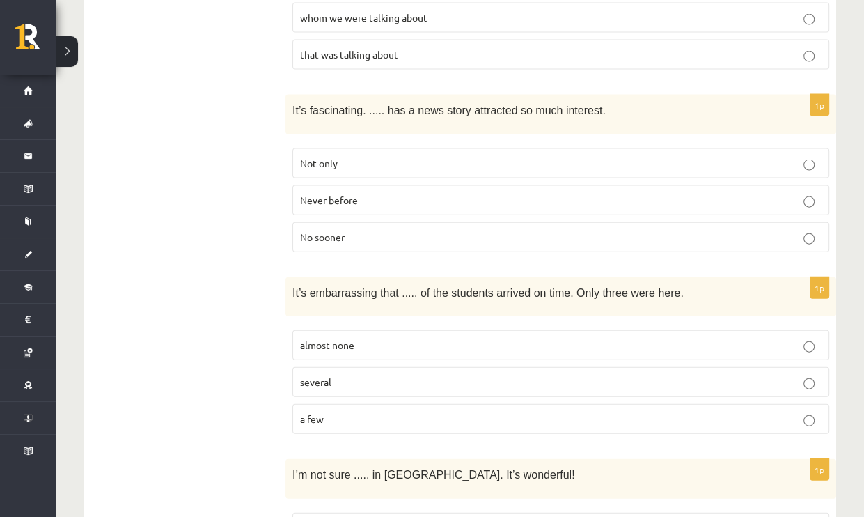
scroll to position [2506, 0]
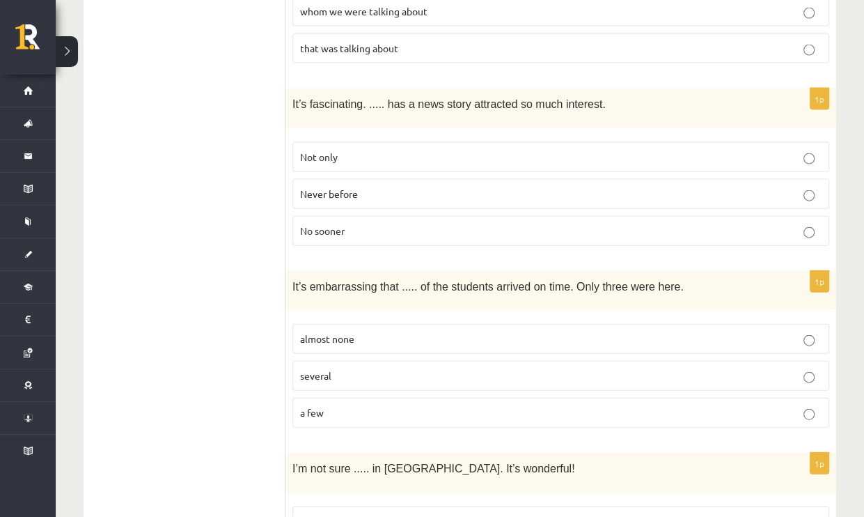
click at [401, 331] on p "almost none" at bounding box center [560, 338] width 521 height 15
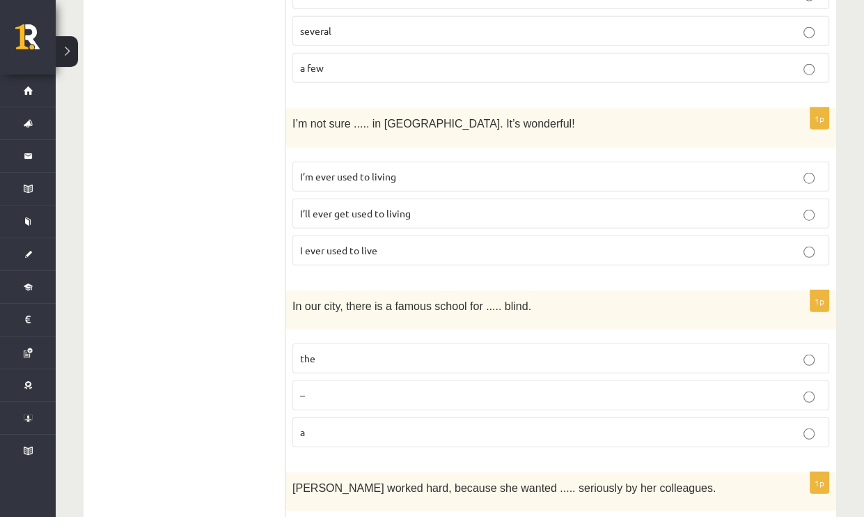
scroll to position [2855, 0]
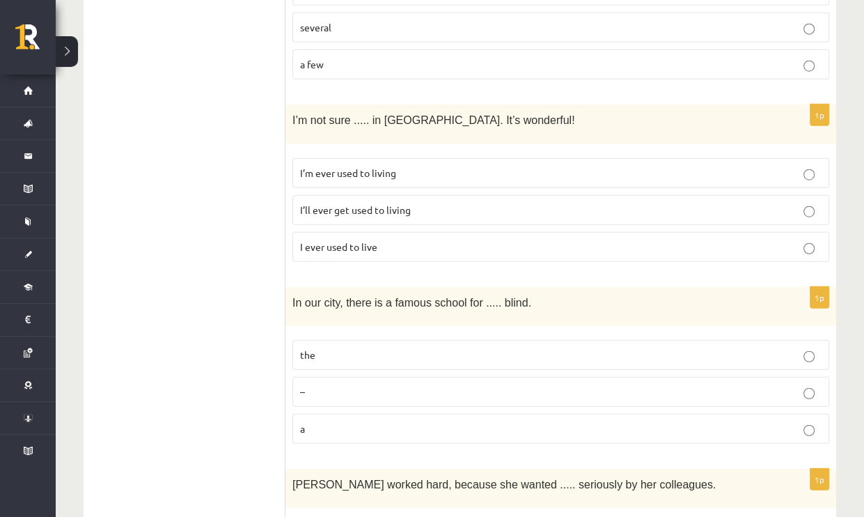
click at [359, 203] on span "I’ll ever get used to living" at bounding box center [355, 209] width 111 height 13
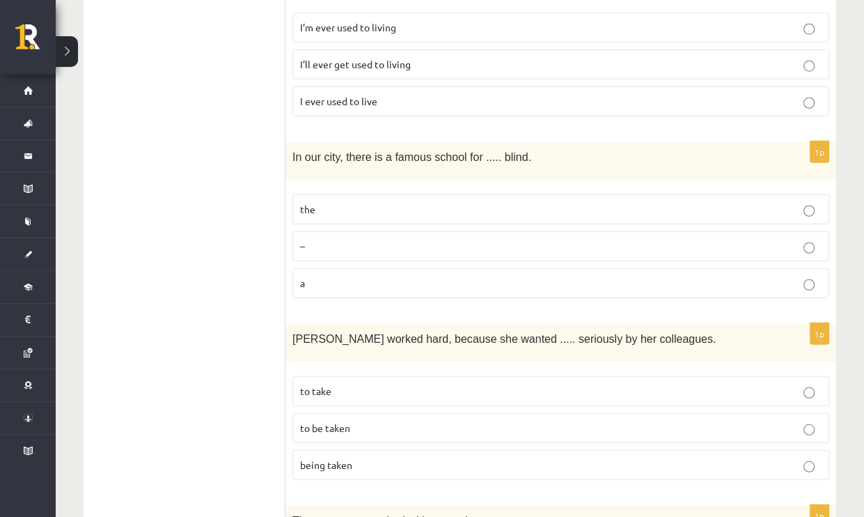
scroll to position [2994, 0]
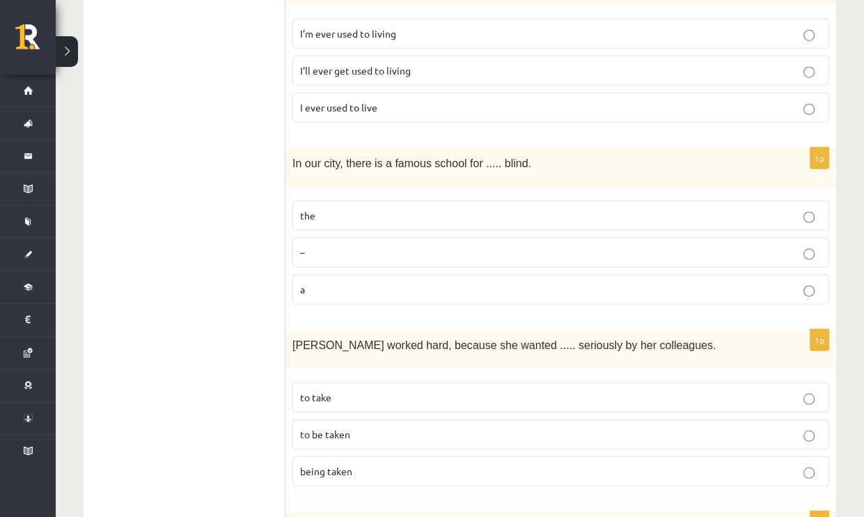
click at [369, 208] on p "the" at bounding box center [560, 215] width 521 height 15
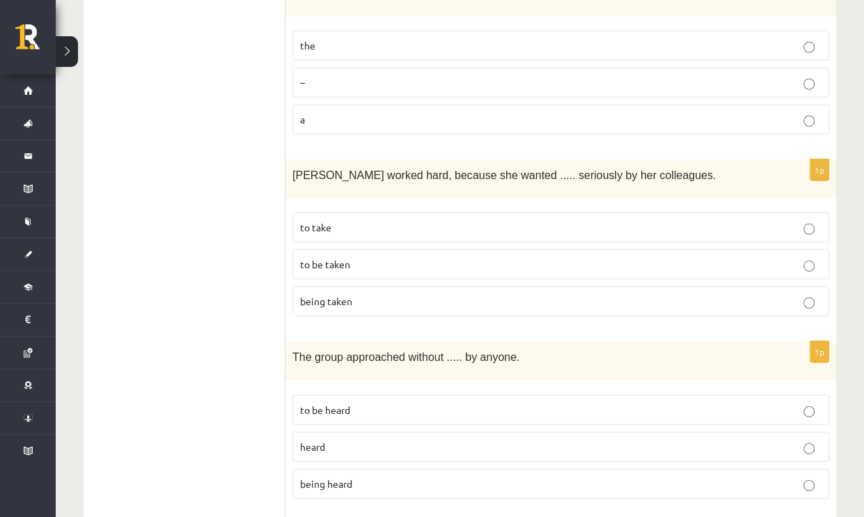
scroll to position [3203, 0]
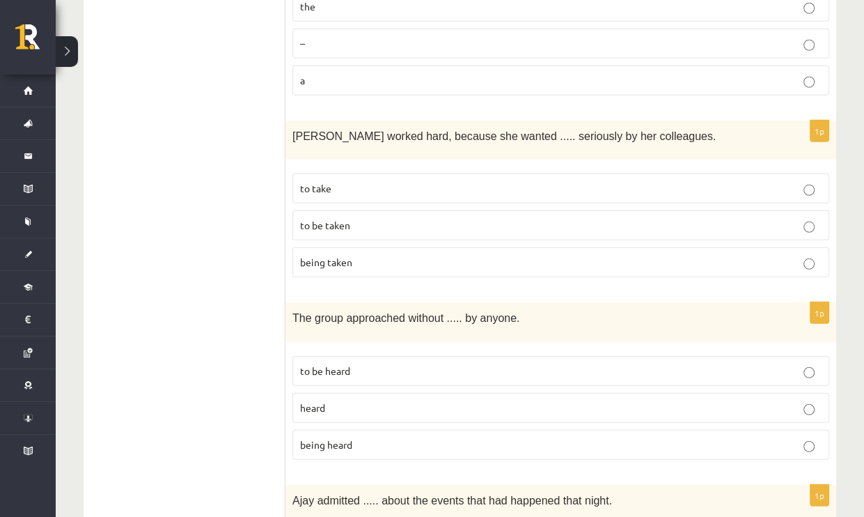
click at [422, 181] on p "to take" at bounding box center [560, 188] width 521 height 15
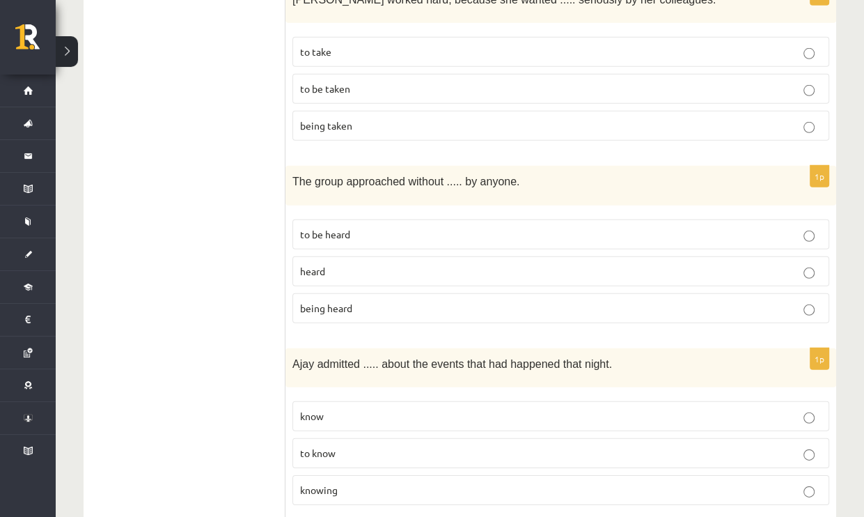
scroll to position [3342, 0]
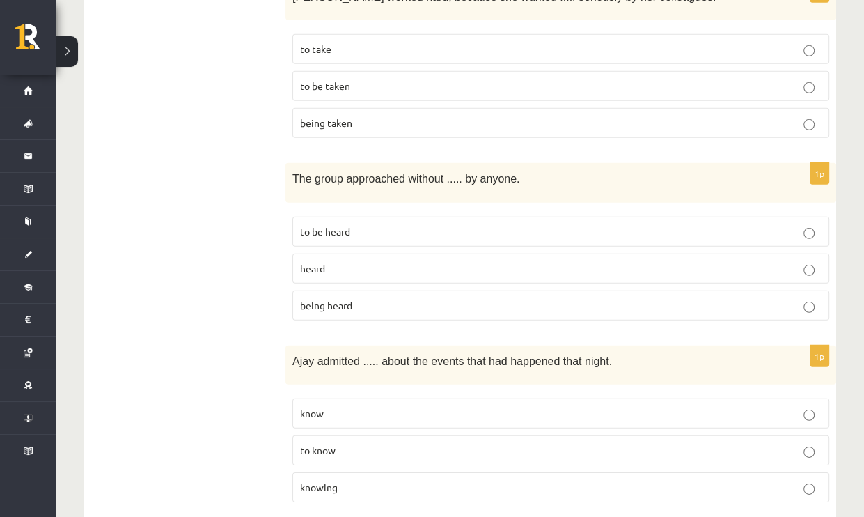
click at [327, 290] on label "being heard" at bounding box center [560, 305] width 537 height 30
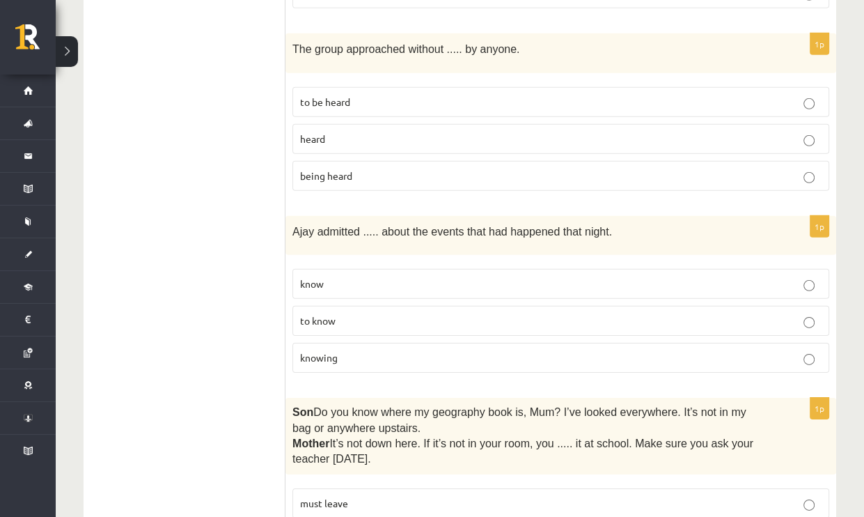
scroll to position [3481, 0]
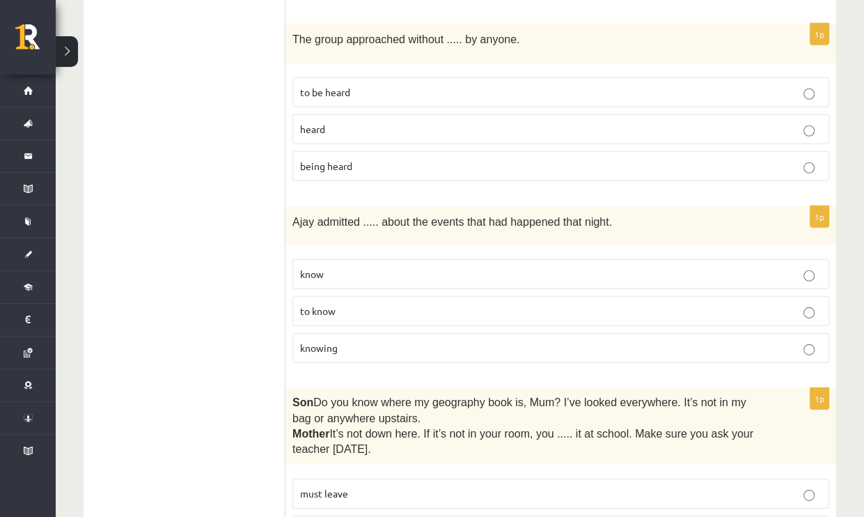
click at [350, 304] on p "to know" at bounding box center [560, 311] width 521 height 15
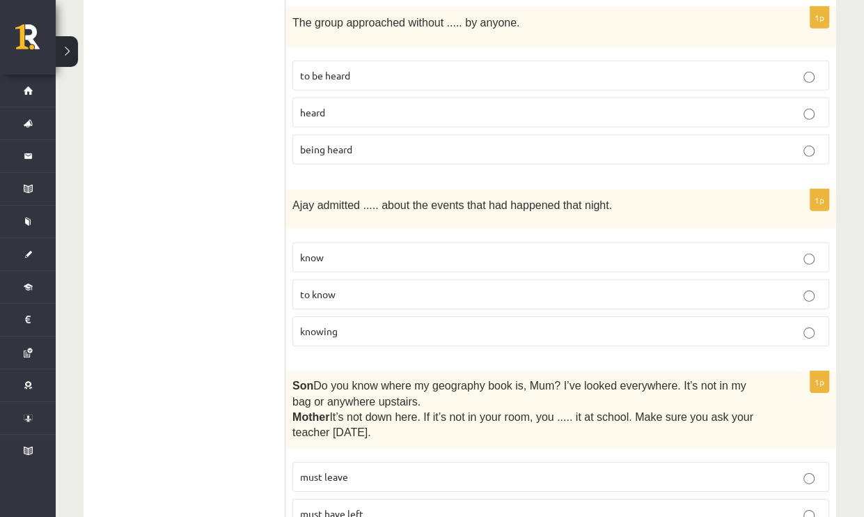
scroll to position [3499, 0]
click at [354, 505] on p "must have left" at bounding box center [560, 512] width 521 height 15
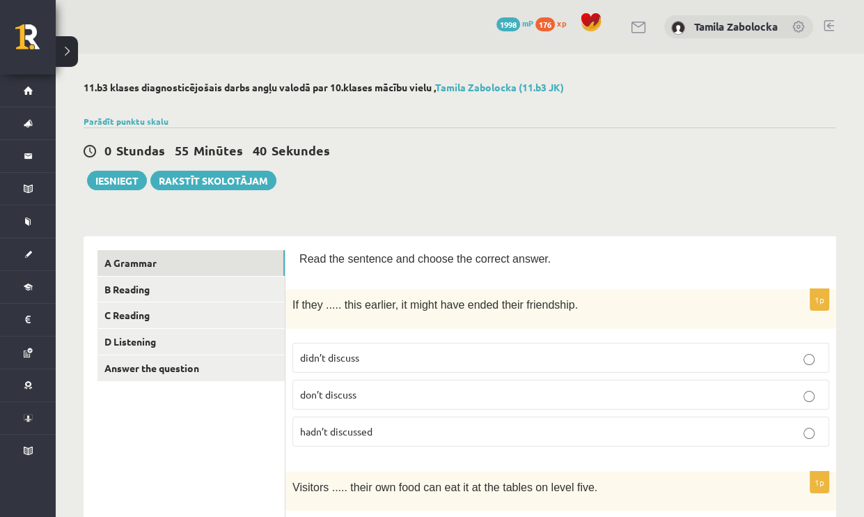
scroll to position [0, 0]
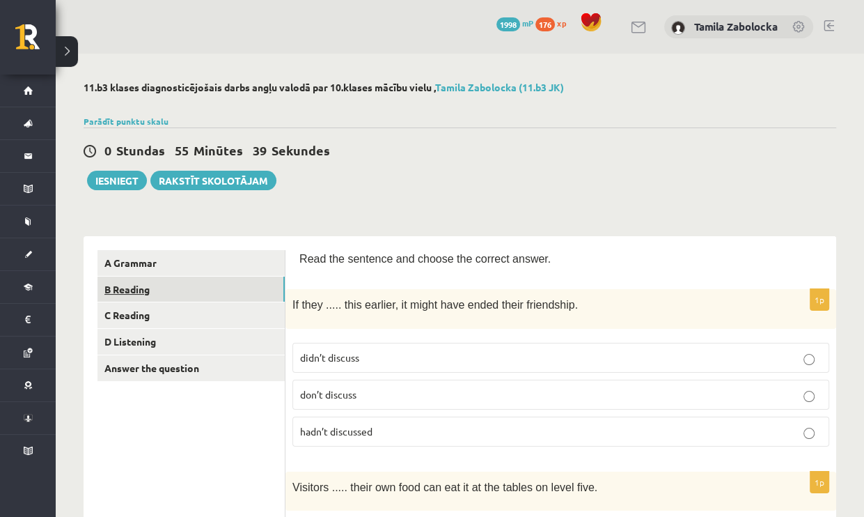
click at [162, 297] on link "B Reading" at bounding box center [190, 289] width 187 height 26
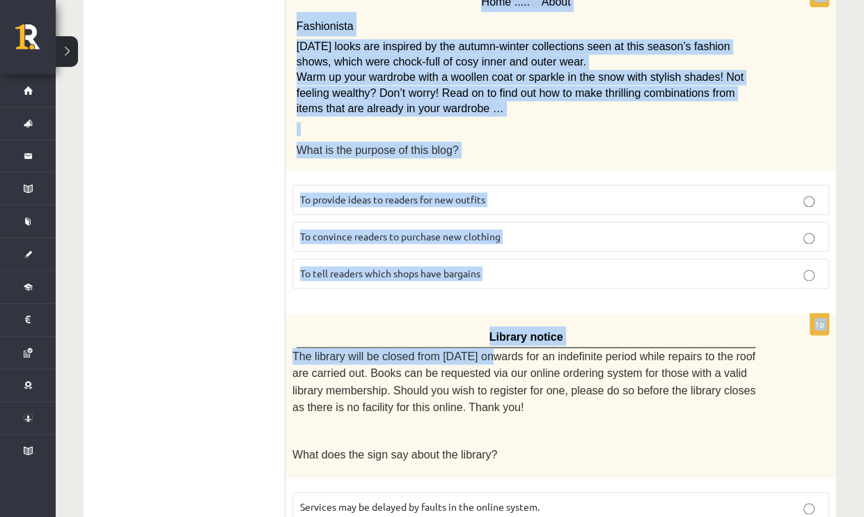
scroll to position [1662, 0]
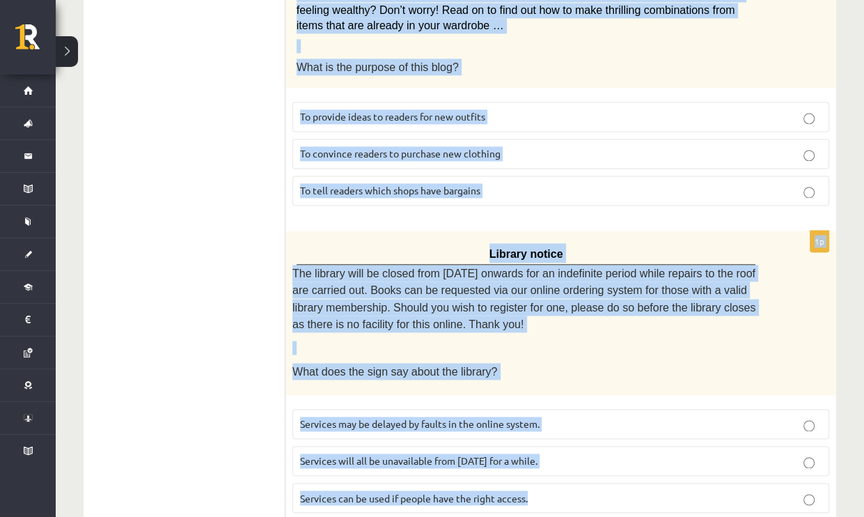
drag, startPoint x: 307, startPoint y: 124, endPoint x: 537, endPoint y: 444, distance: 394.2
copy form "Read the text and choose the correct answer. 1p Flicks series review: The Overl…"
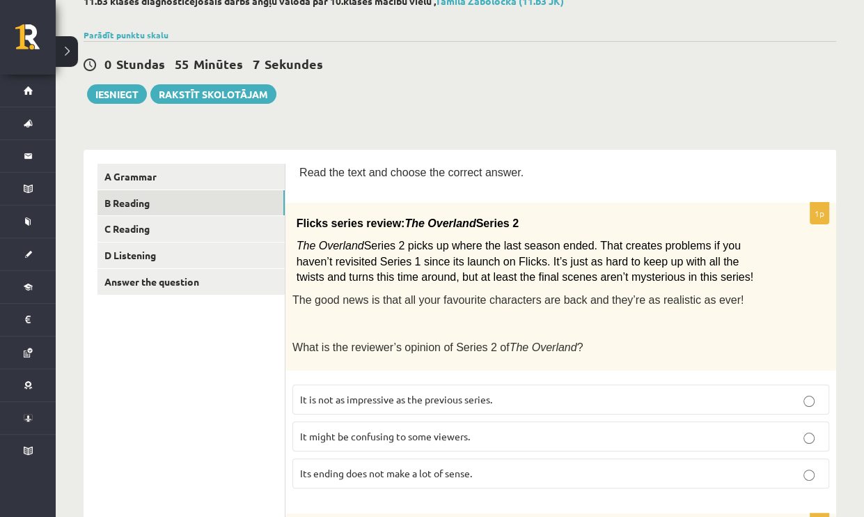
scroll to position [130, 0]
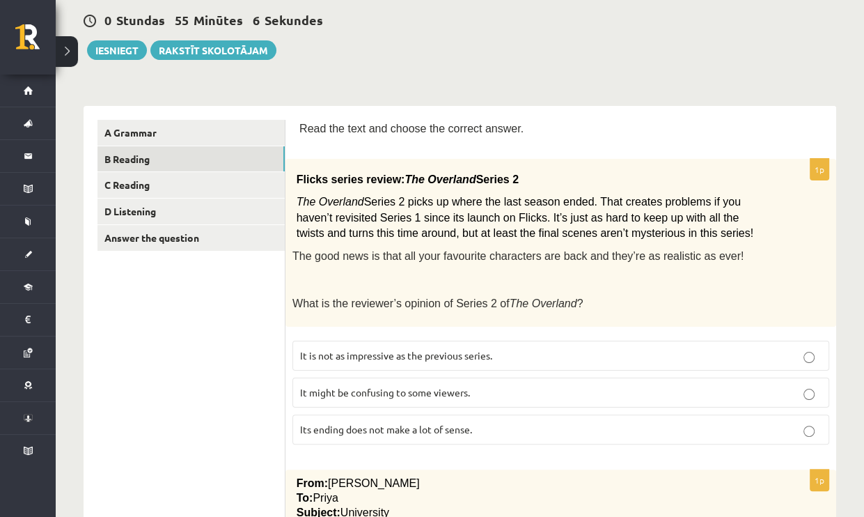
click at [329, 386] on span "It might be confusing to some viewers." at bounding box center [385, 392] width 170 height 13
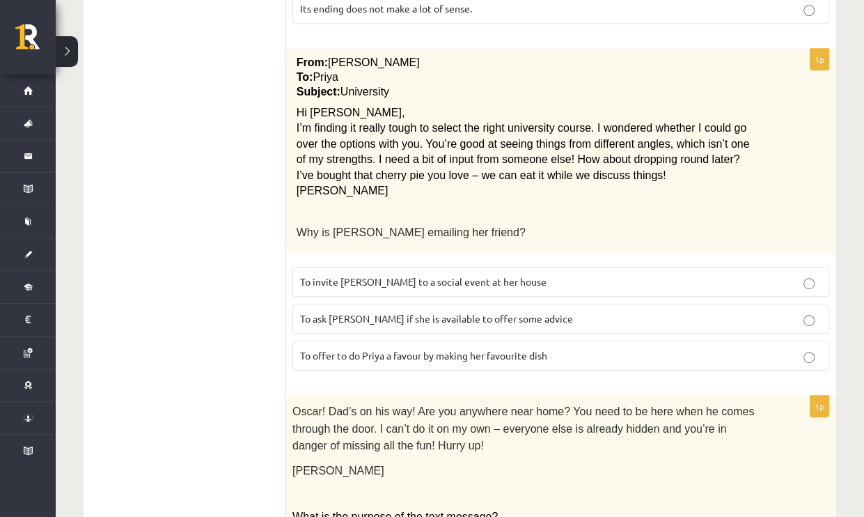
scroll to position [557, 0]
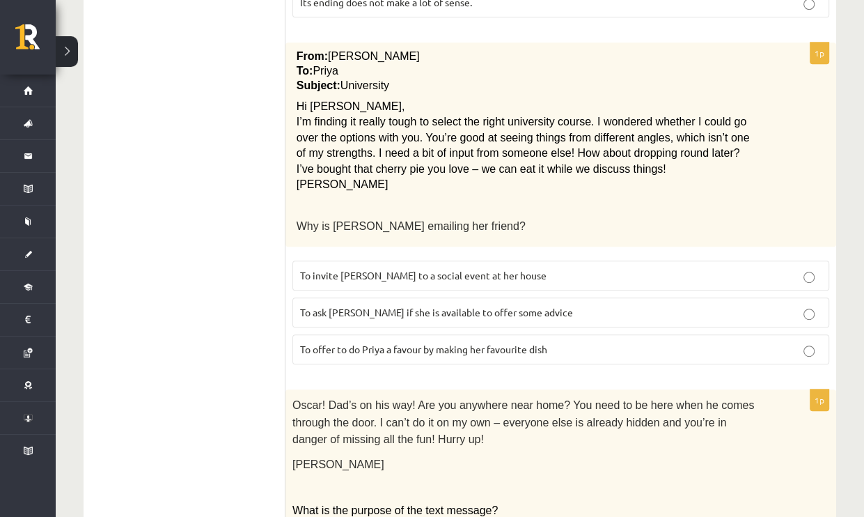
click at [390, 308] on span "To ask Priya if she is available to offer some advice" at bounding box center [436, 312] width 273 height 13
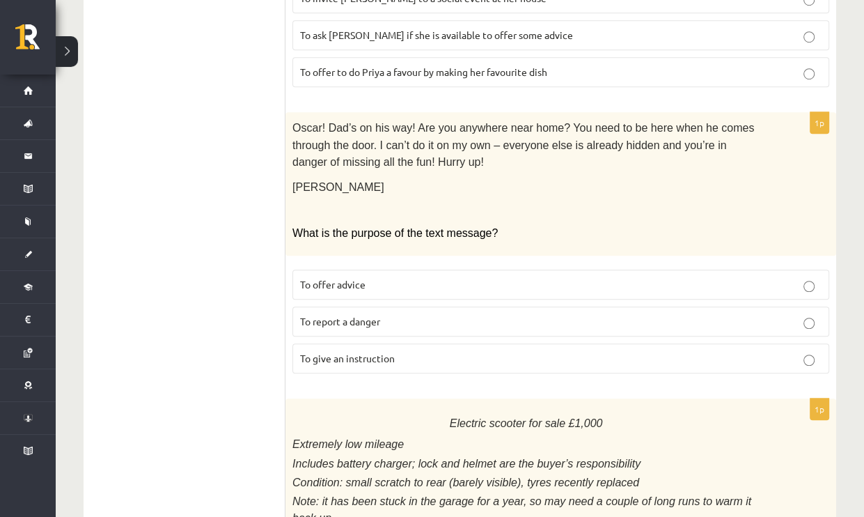
scroll to position [835, 0]
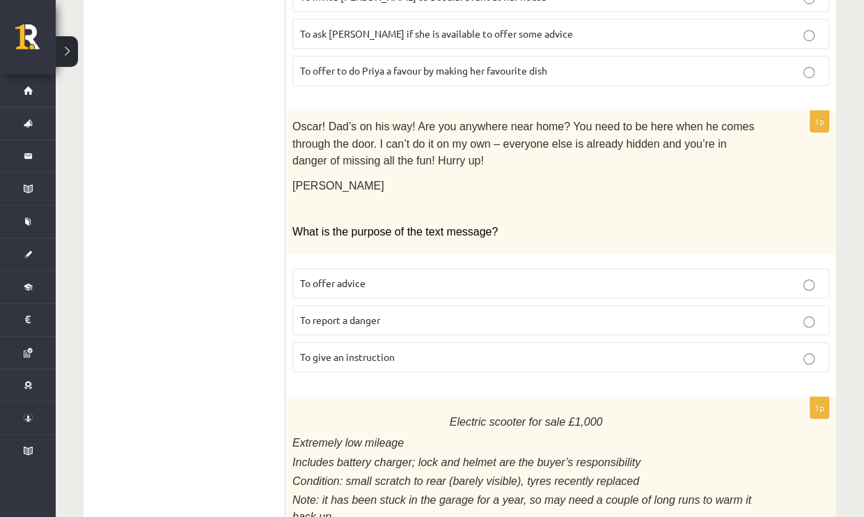
click at [347, 350] on p "To give an instruction" at bounding box center [560, 357] width 521 height 15
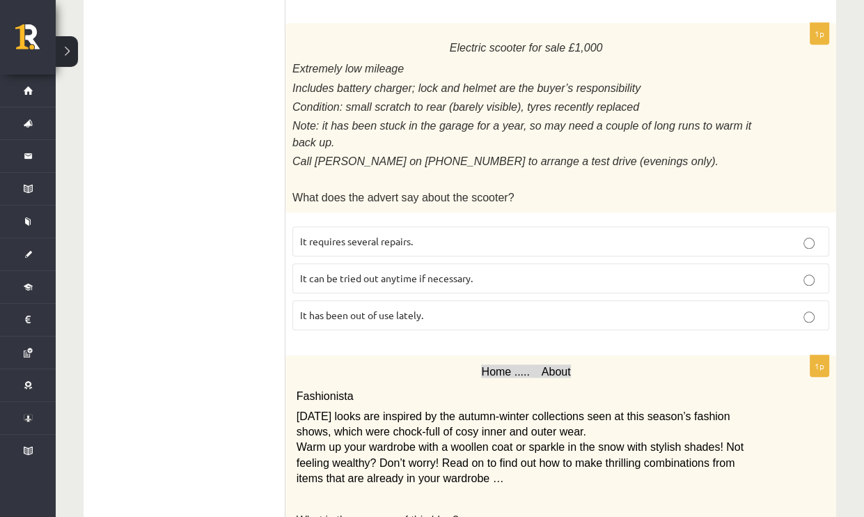
scroll to position [1184, 0]
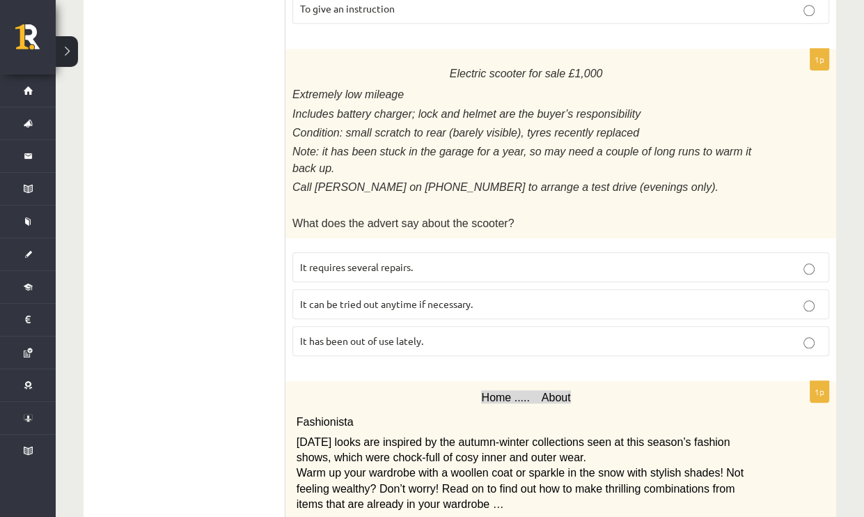
click at [418, 334] on span "It has been out of use lately." at bounding box center [361, 340] width 123 height 13
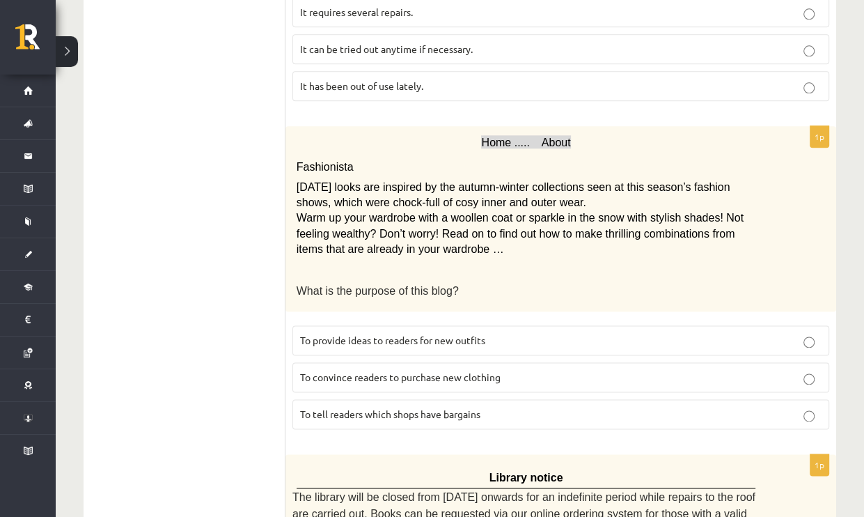
scroll to position [1462, 0]
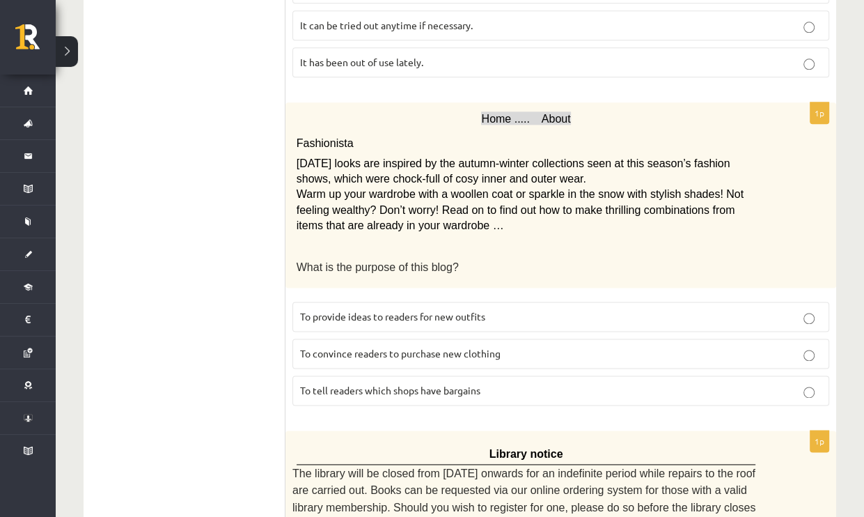
click at [448, 309] on p "To provide ideas to readers for new outfits" at bounding box center [560, 316] width 521 height 15
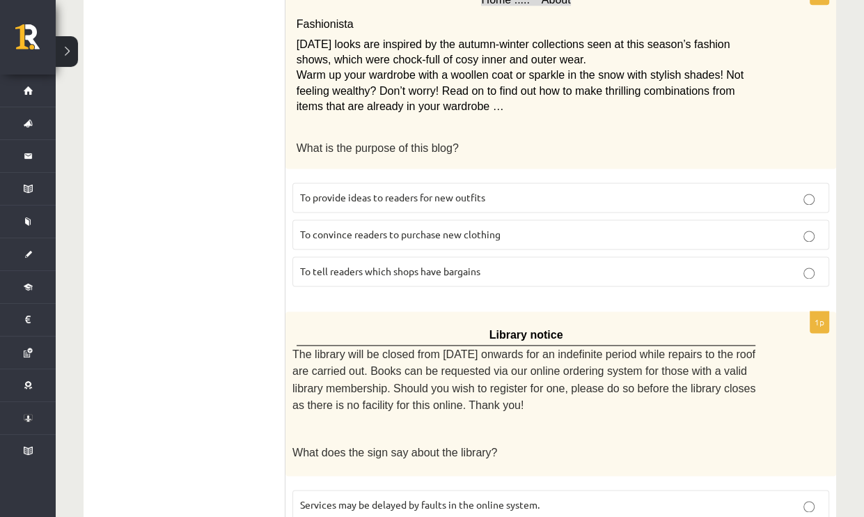
scroll to position [1662, 0]
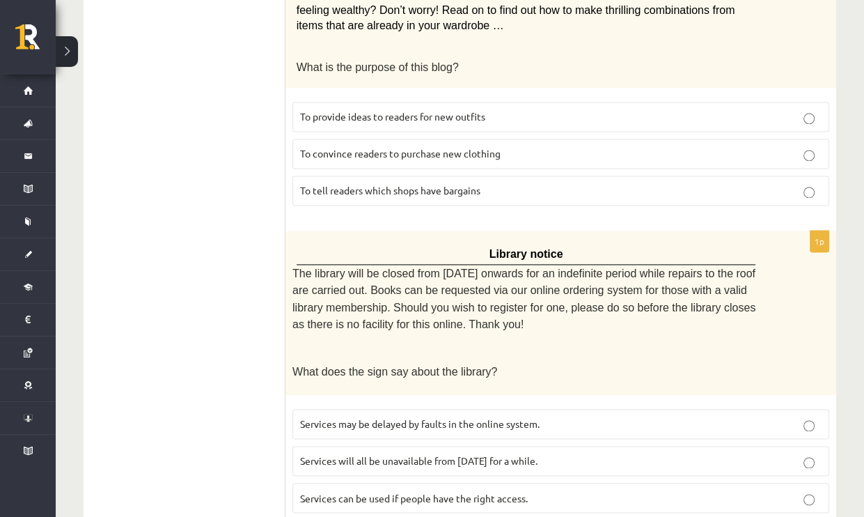
click at [468, 491] on span "Services can be used if people have the right access." at bounding box center [414, 497] width 228 height 13
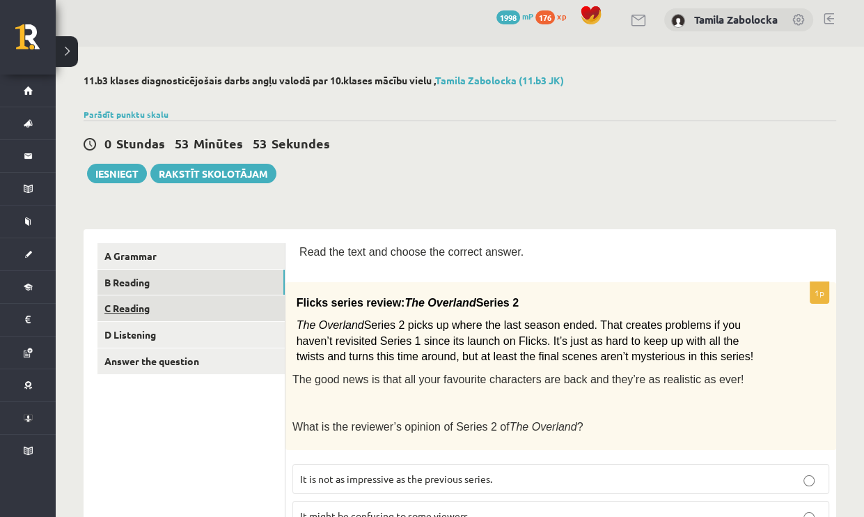
scroll to position [0, 0]
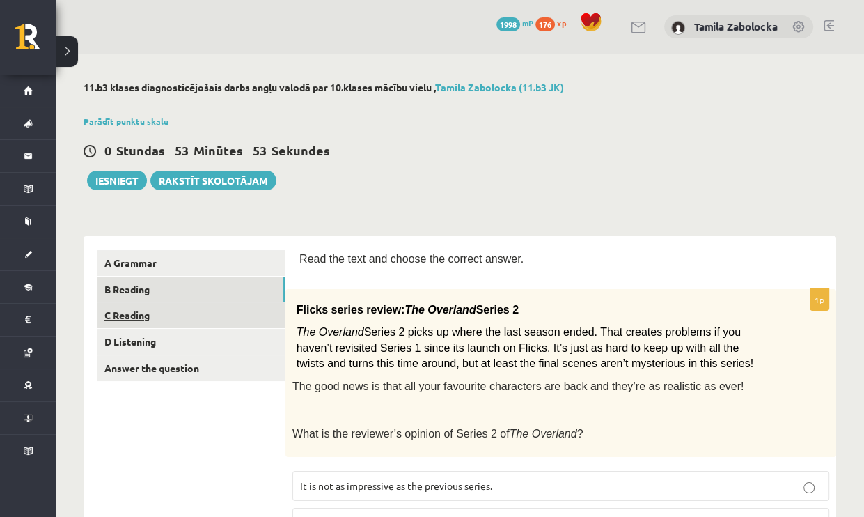
click at [196, 318] on link "C Reading" at bounding box center [190, 315] width 187 height 26
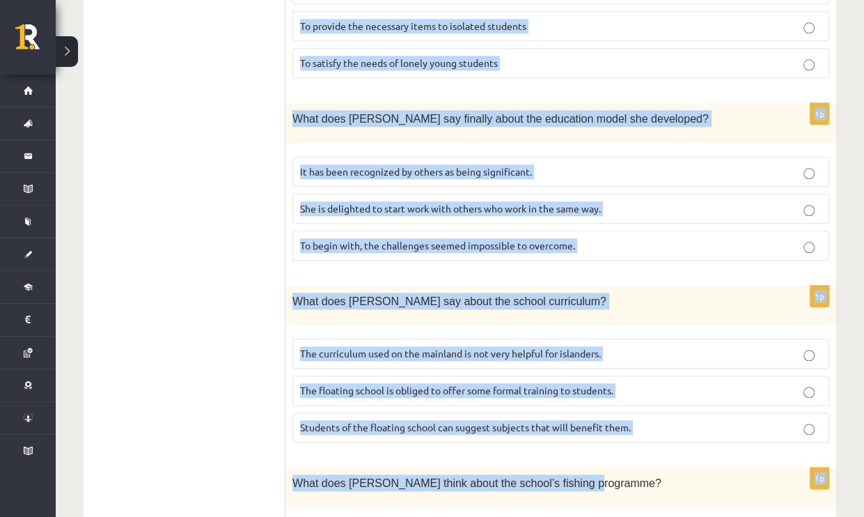
scroll to position [1393, 0]
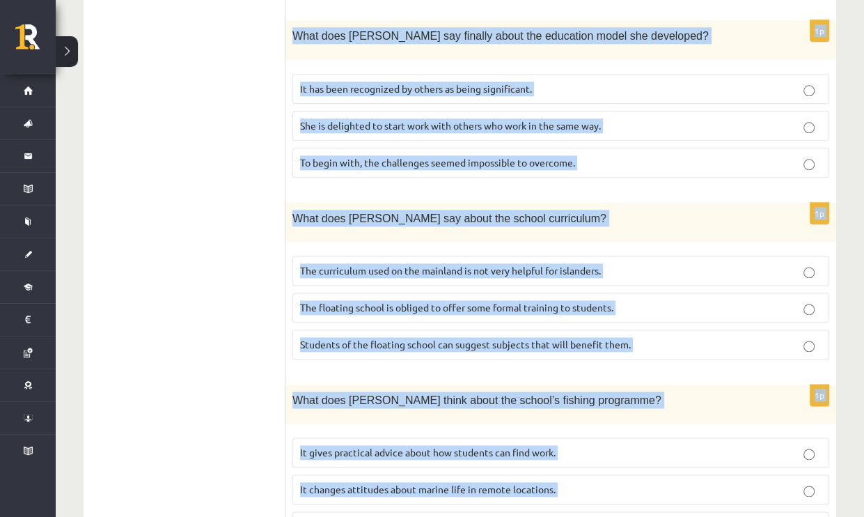
drag, startPoint x: 304, startPoint y: 260, endPoint x: 601, endPoint y: 446, distance: 351.0
copy form "ead the article about an unusual school and choose the correct answer for each …"
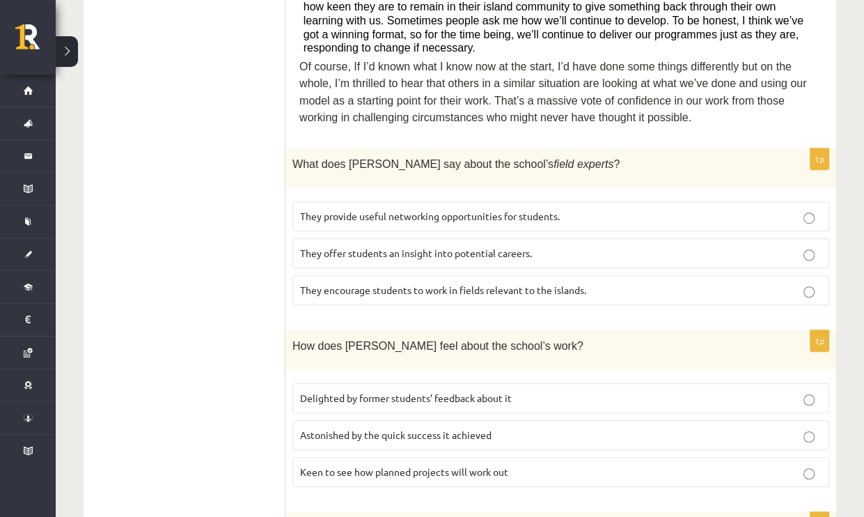
scroll to position [697, 0]
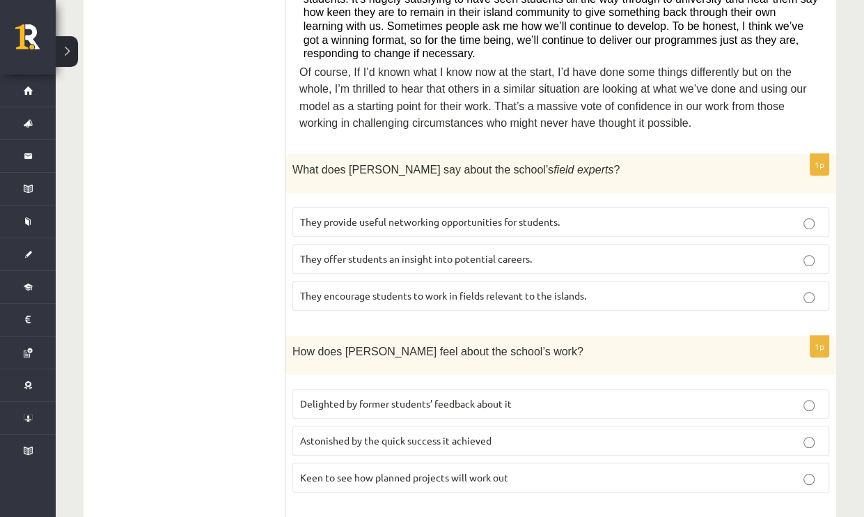
click at [513, 252] on span "They offer students an insight into potential careers." at bounding box center [416, 258] width 232 height 13
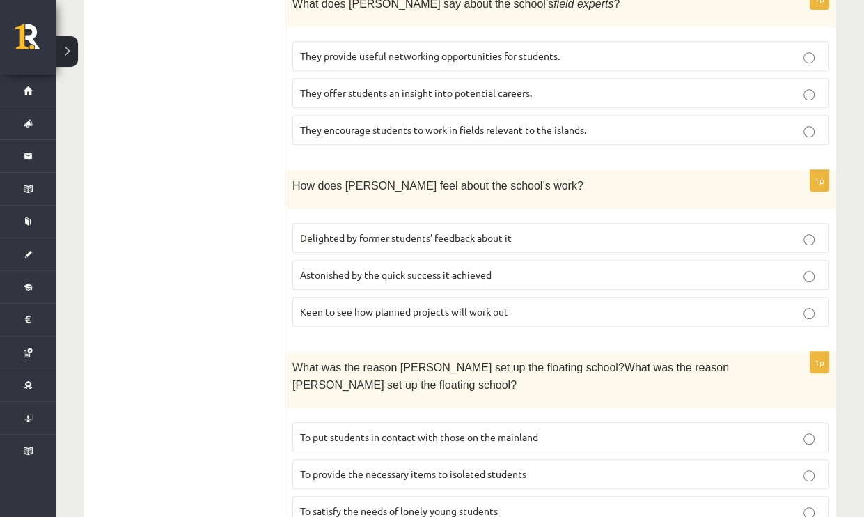
scroll to position [906, 0]
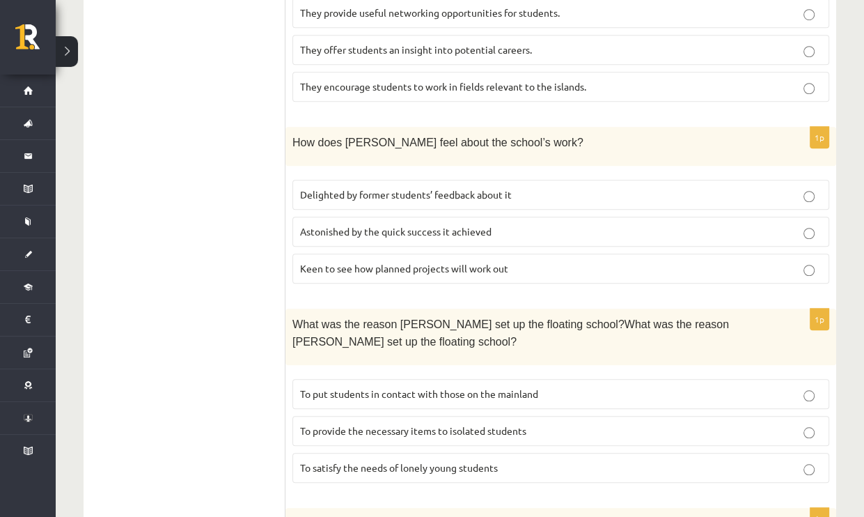
click at [354, 188] on span "Delighted by former students’ feedback about it" at bounding box center [406, 194] width 212 height 13
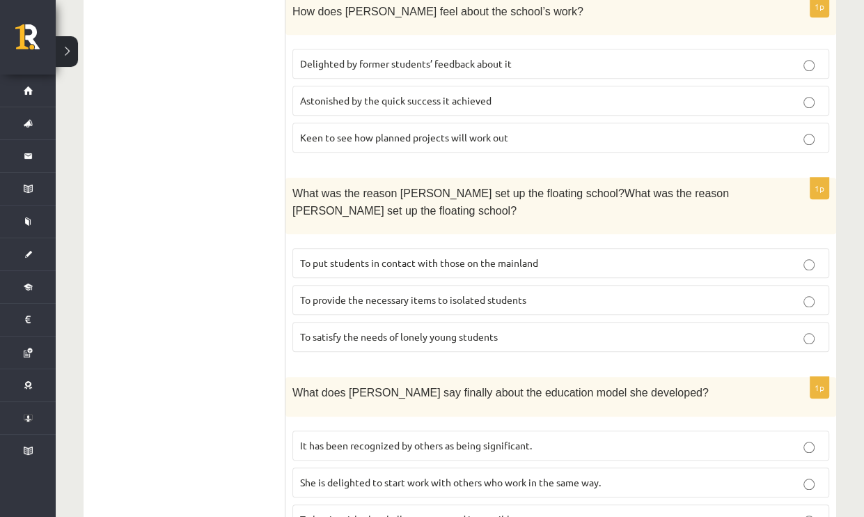
scroll to position [1045, 0]
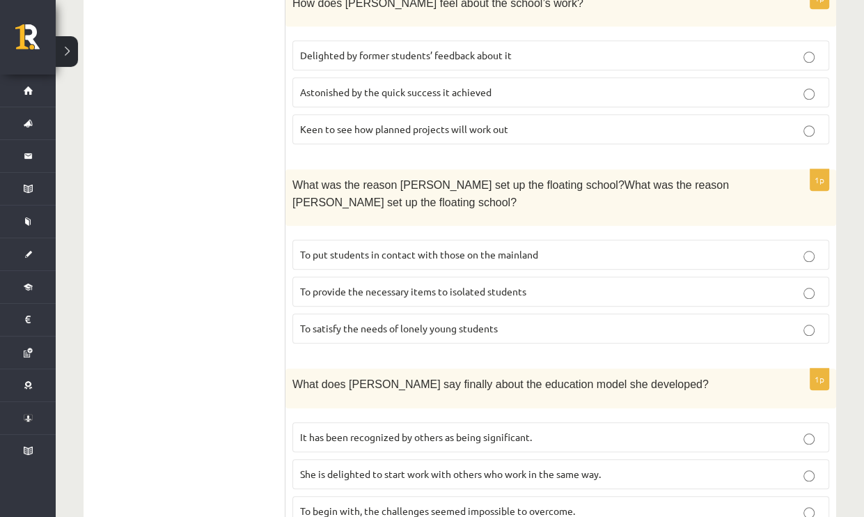
click at [408, 285] on span "To provide the necessary items to isolated students" at bounding box center [413, 291] width 226 height 13
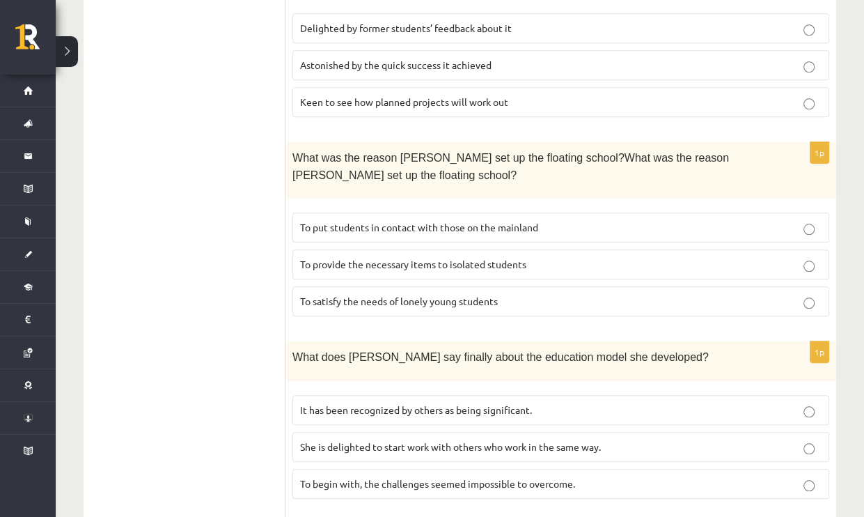
click at [355, 388] on fieldset "It has been recognized by others as being significant. She is delighted to star…" at bounding box center [560, 445] width 537 height 115
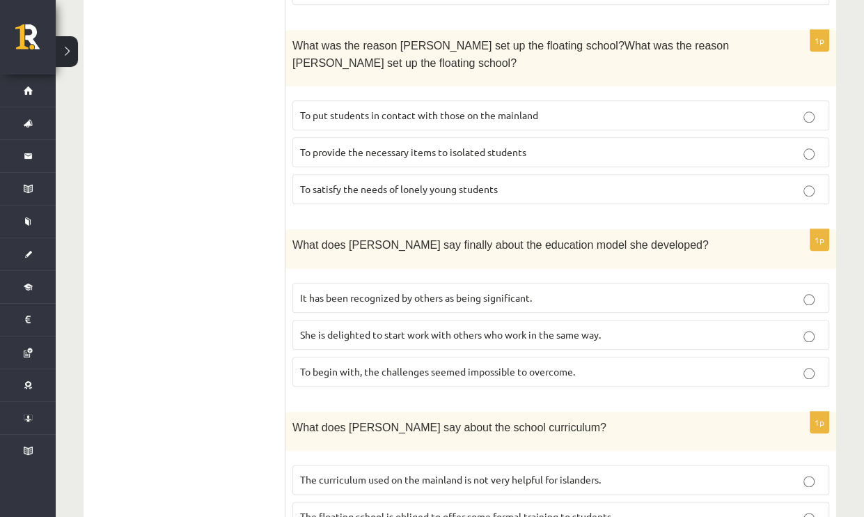
click at [501, 290] on p "It has been recognized by others as being significant." at bounding box center [560, 297] width 521 height 15
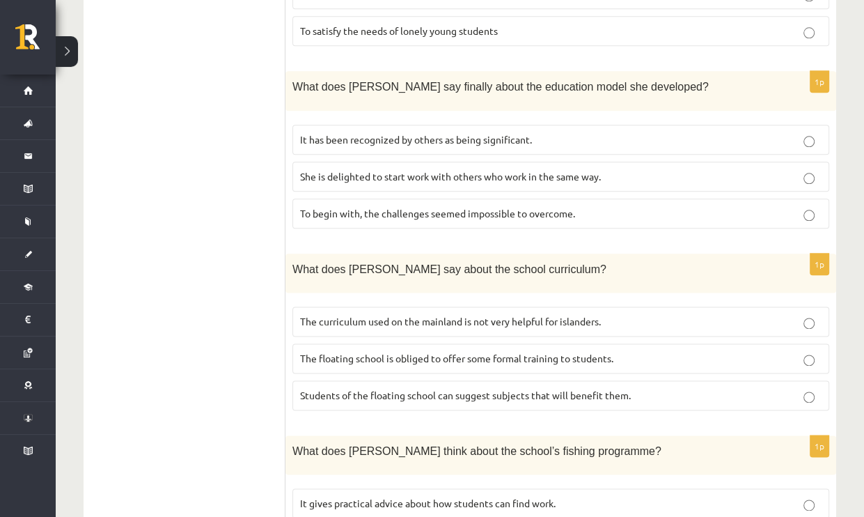
scroll to position [1393, 0]
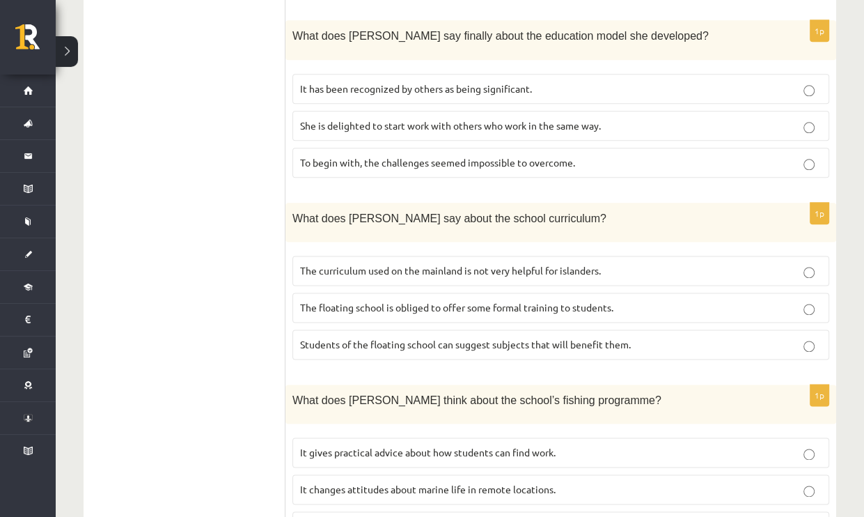
click at [359, 264] on span "The curriculum used on the mainland is not very helpful for islanders." at bounding box center [450, 270] width 301 height 13
click at [336, 516] on span "It informs students about developments in ecological areas." at bounding box center [431, 525] width 262 height 13
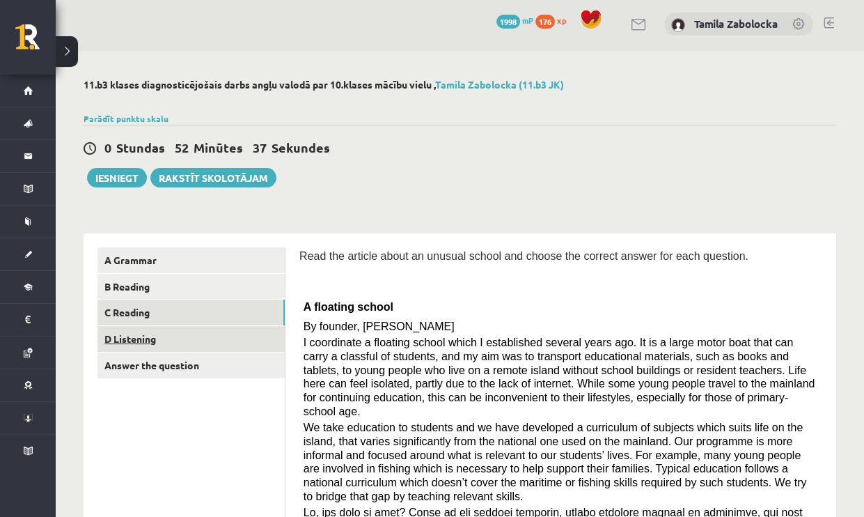
scroll to position [0, 0]
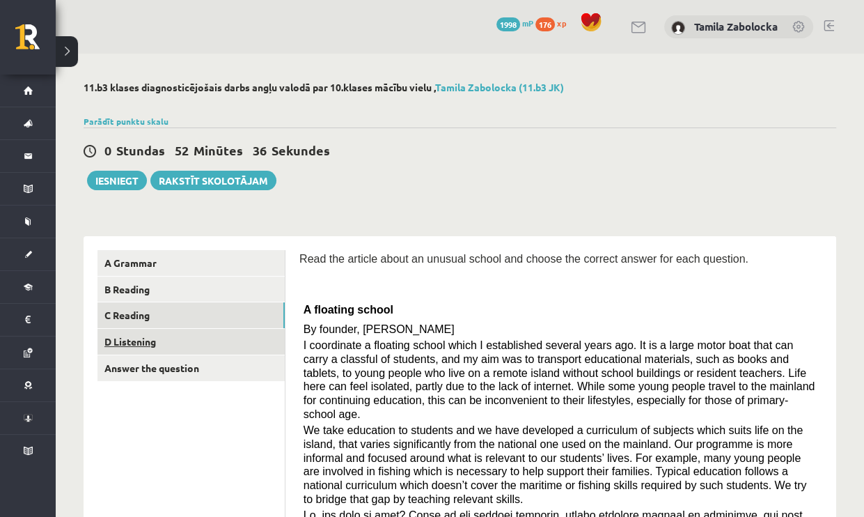
click at [162, 343] on link "D Listening" at bounding box center [190, 342] width 187 height 26
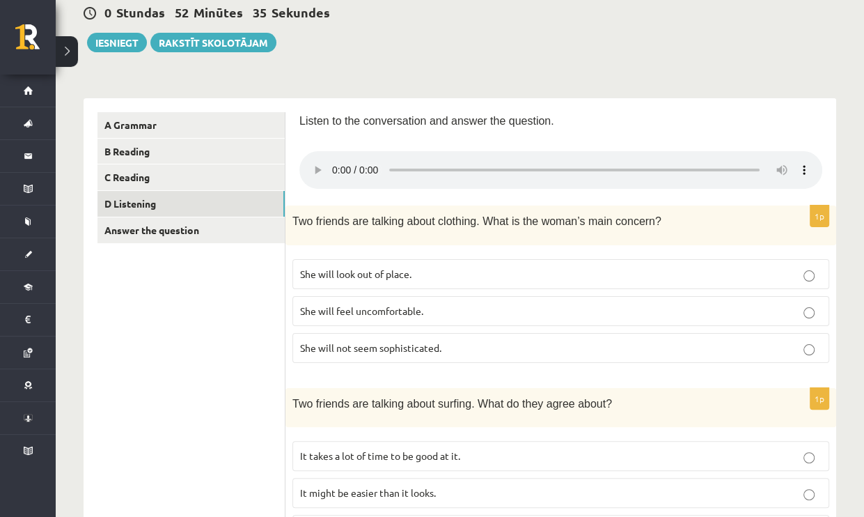
scroll to position [139, 0]
drag, startPoint x: 795, startPoint y: 168, endPoint x: 260, endPoint y: 354, distance: 567.0
click at [710, 275] on p "She will look out of place." at bounding box center [560, 272] width 521 height 15
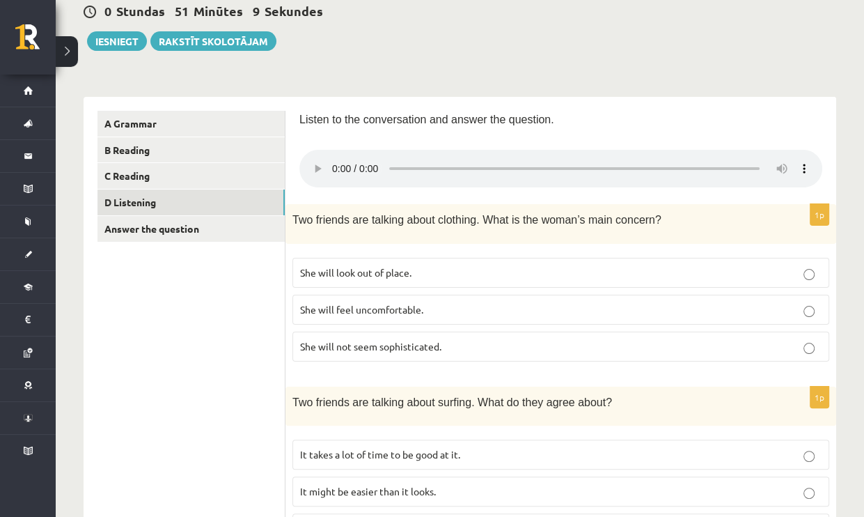
click at [292, 219] on span "Two friends are talking about clothing. What is the woman’s main concern?" at bounding box center [476, 220] width 369 height 12
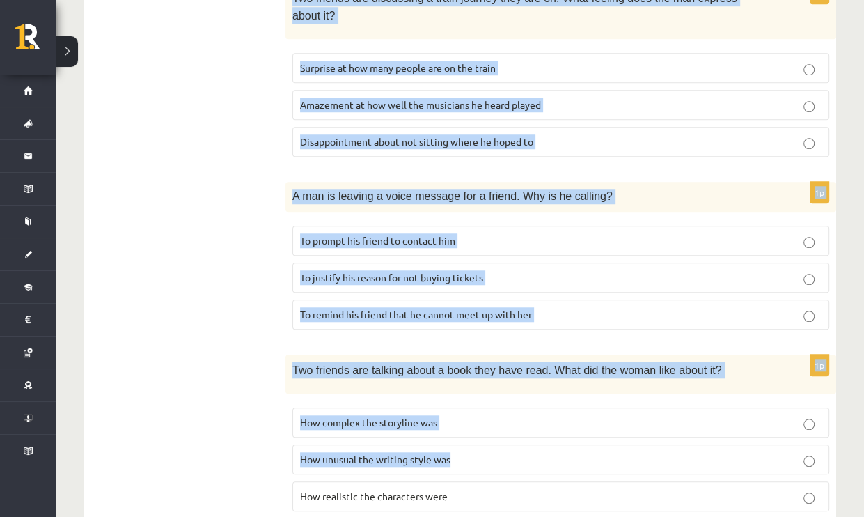
scroll to position [918, 0]
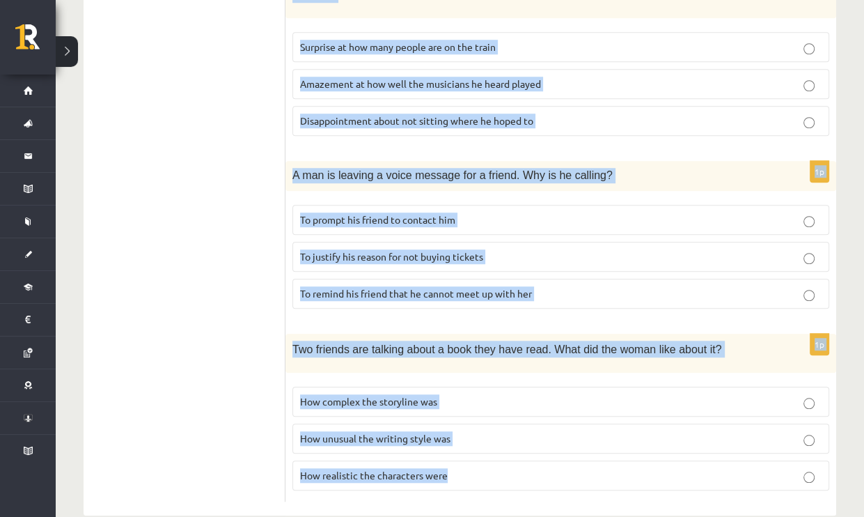
drag, startPoint x: 303, startPoint y: 221, endPoint x: 535, endPoint y: 444, distance: 321.6
copy body "Two friends are talking about clothing. What is the woman’s main concern? She w…"
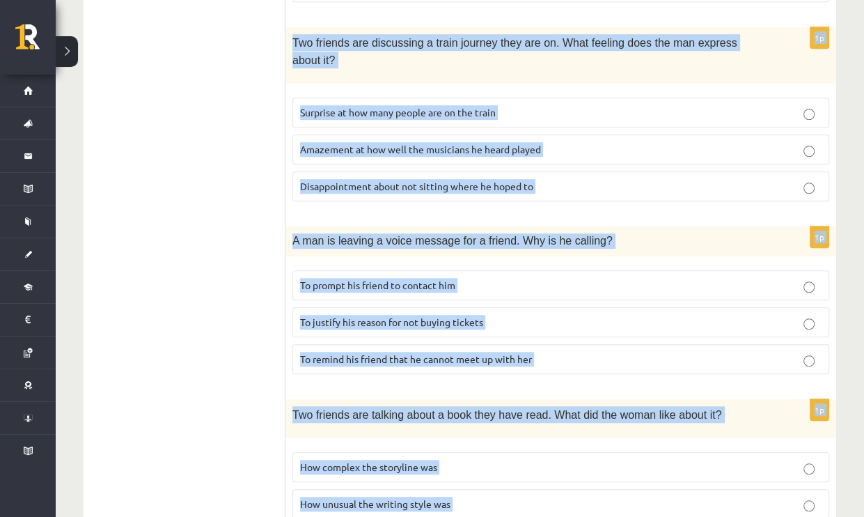
scroll to position [848, 0]
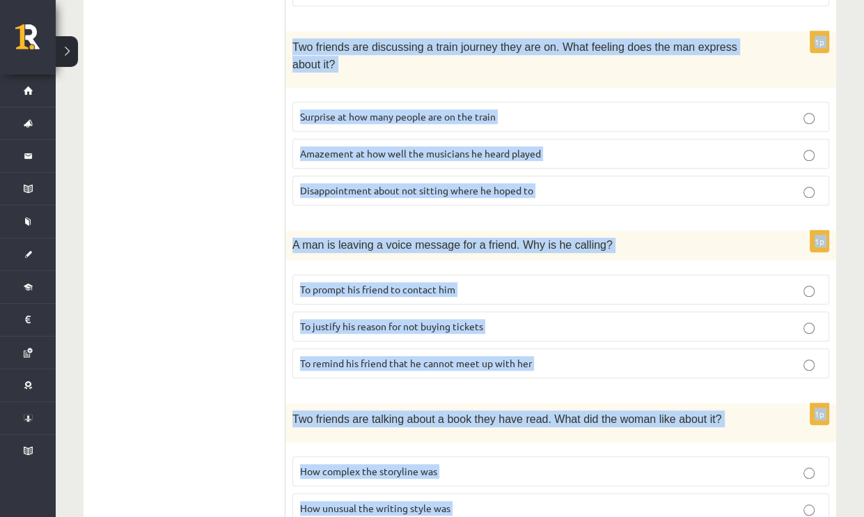
click at [423, 320] on span "To justify his reason for not buying tickets" at bounding box center [391, 326] width 183 height 13
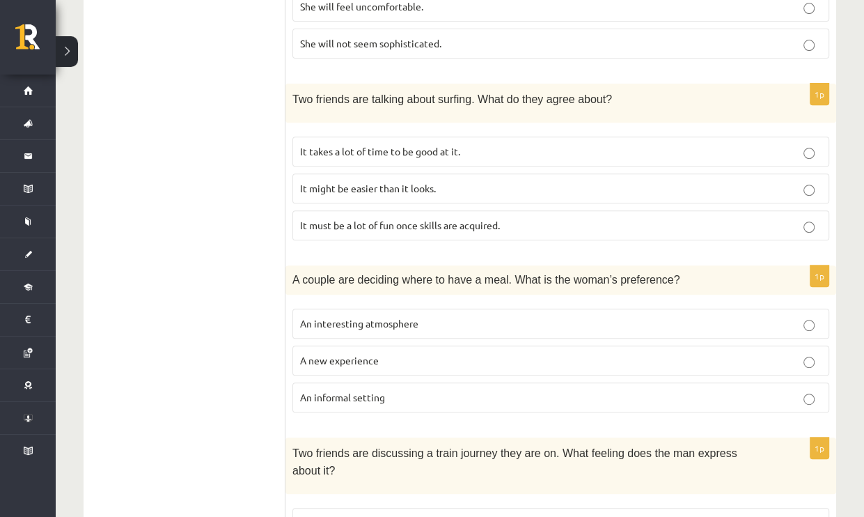
scroll to position [221, 0]
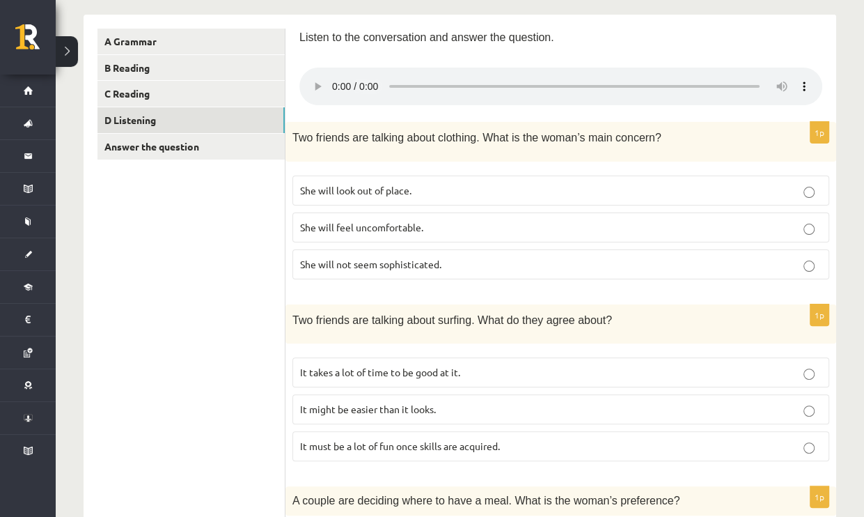
click at [536, 221] on p "She will feel uncomfortable." at bounding box center [560, 227] width 521 height 15
click at [395, 366] on span "It takes a lot of time to be good at it." at bounding box center [380, 372] width 160 height 13
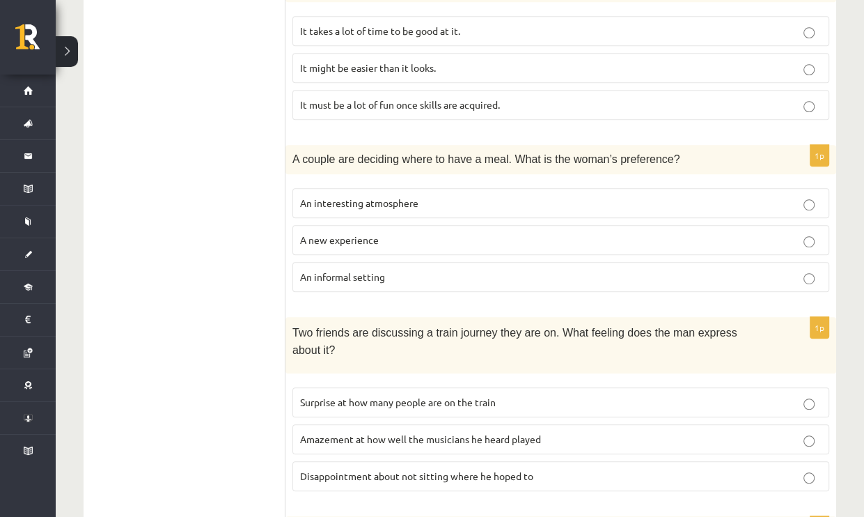
scroll to position [570, 0]
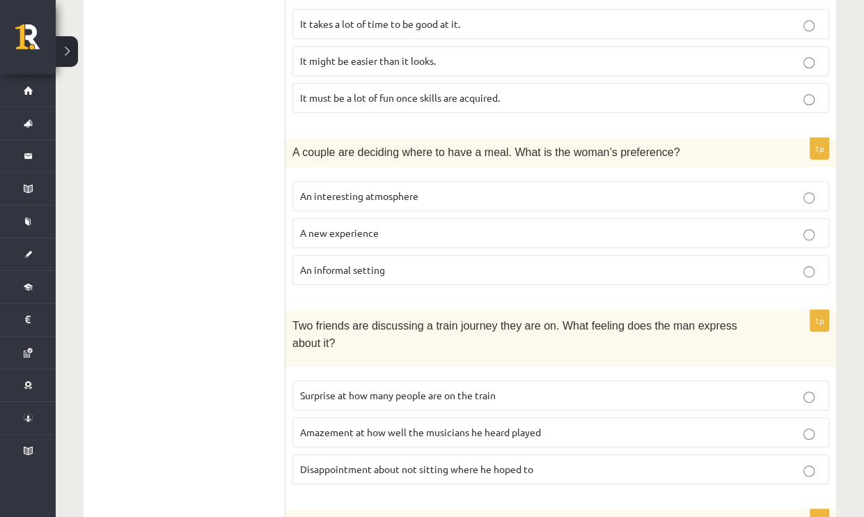
click at [423, 196] on p "An interesting atmosphere" at bounding box center [560, 196] width 521 height 15
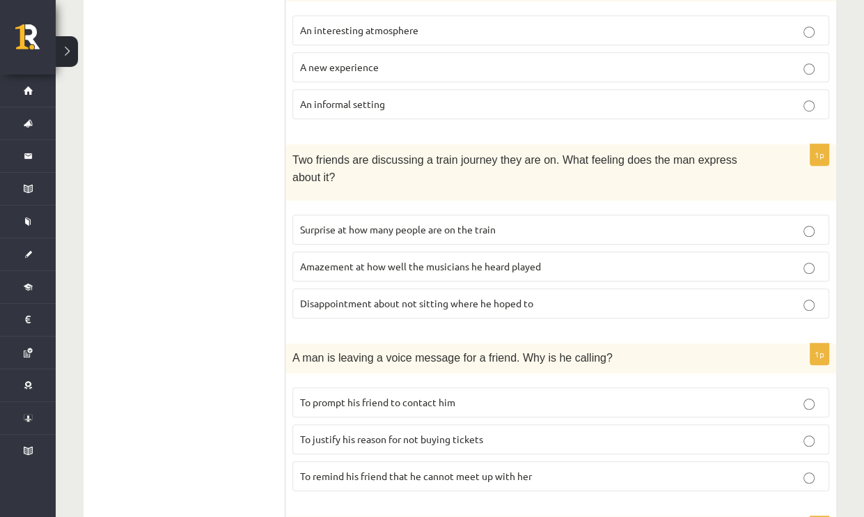
scroll to position [778, 0]
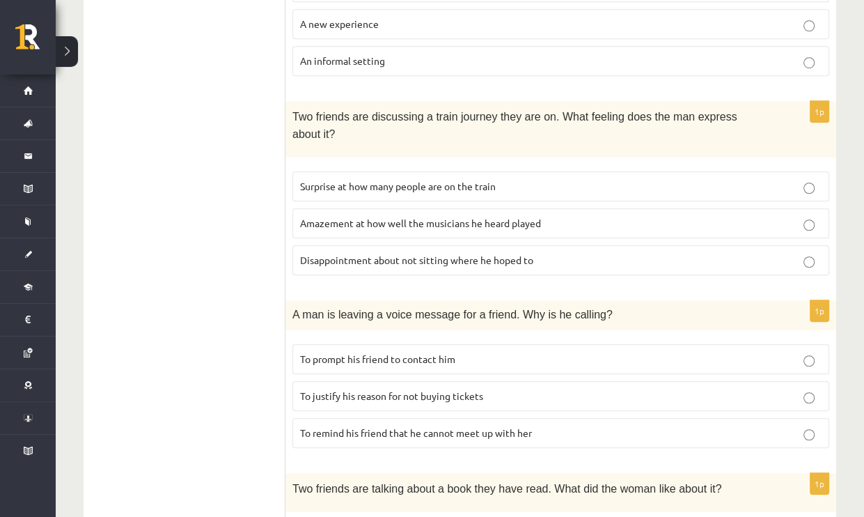
click at [411, 253] on span "Disappointment about not sitting where he hoped to" at bounding box center [416, 259] width 233 height 13
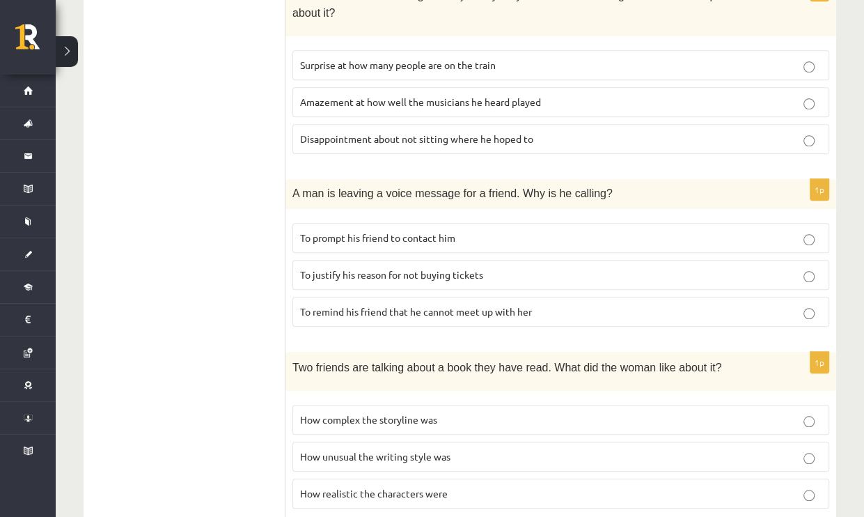
scroll to position [918, 0]
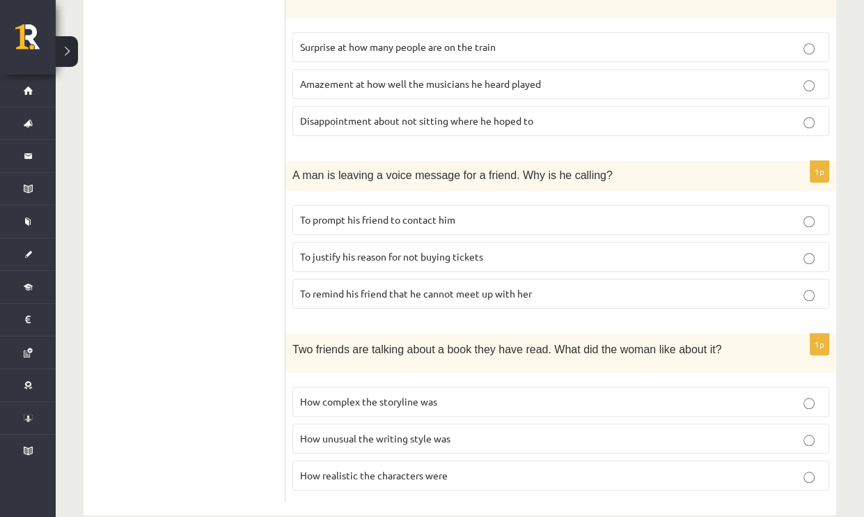
click at [448, 213] on span "To prompt his friend to contact him" at bounding box center [377, 219] width 155 height 13
click at [339, 460] on label "How realistic the characters were" at bounding box center [560, 475] width 537 height 30
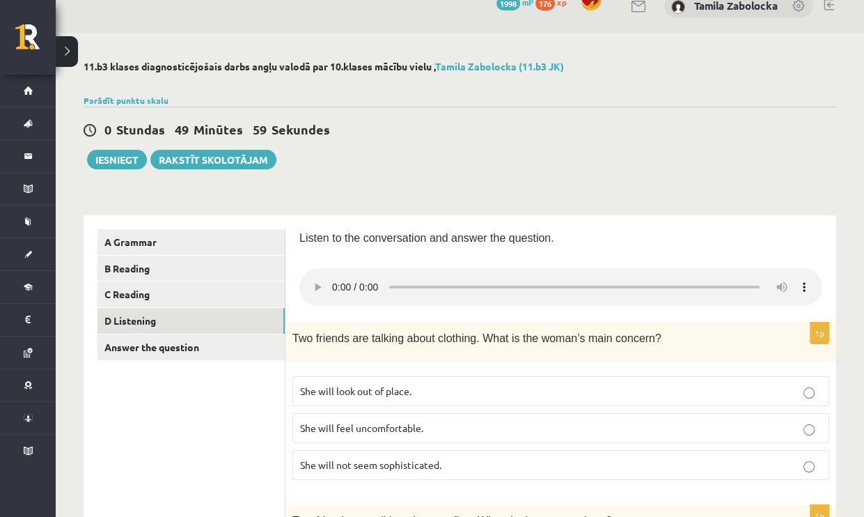
scroll to position [0, 0]
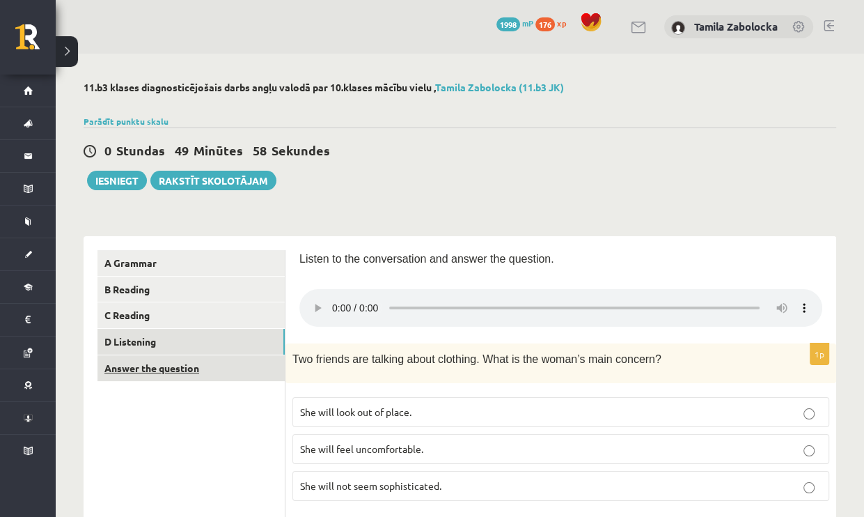
click at [170, 371] on link "Answer the question" at bounding box center [190, 368] width 187 height 26
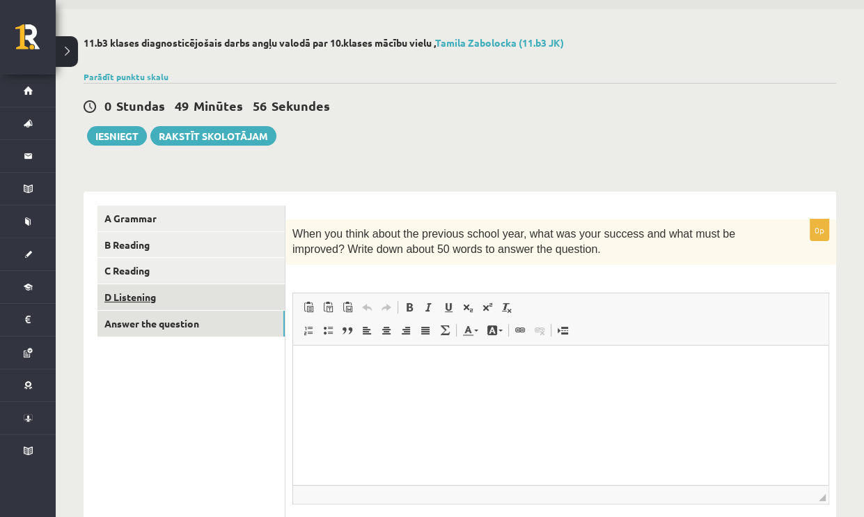
scroll to position [84, 0]
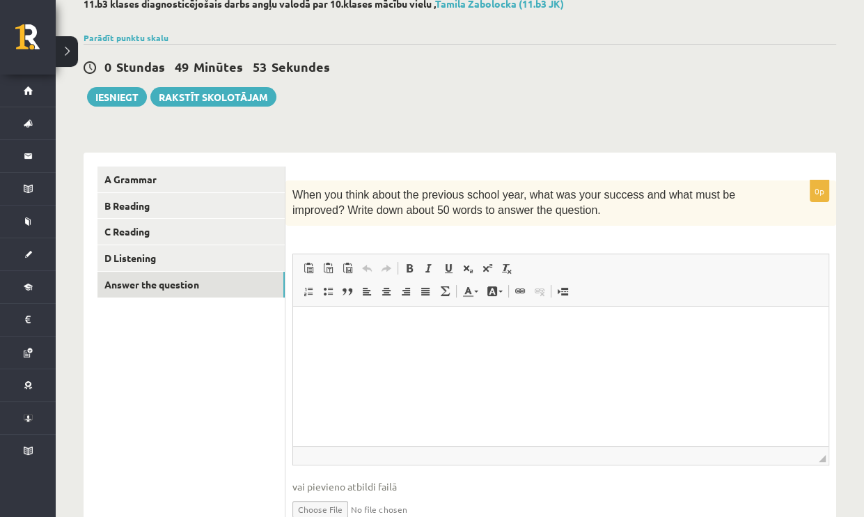
click at [294, 196] on span "When you think about the previous school year, what was your success and what m…" at bounding box center [513, 202] width 443 height 27
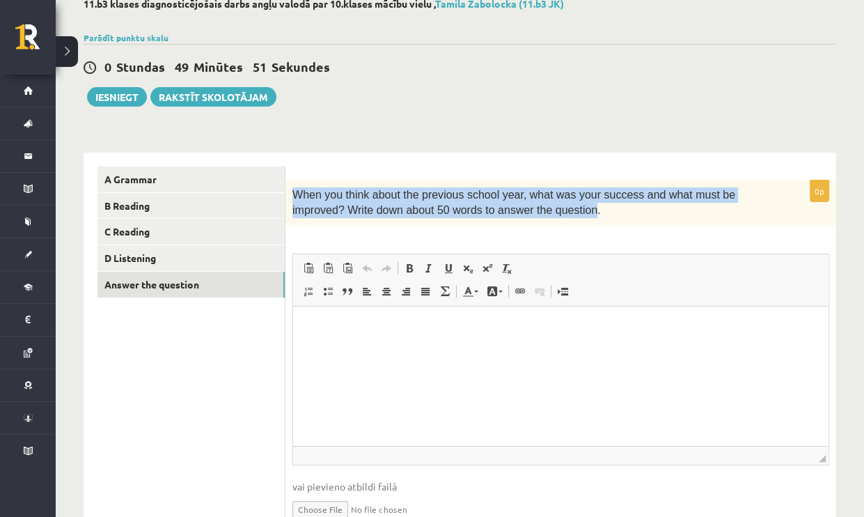
drag, startPoint x: 308, startPoint y: 196, endPoint x: 522, endPoint y: 220, distance: 215.7
click at [522, 220] on div "When you think about the previous school year, what was your success and what m…" at bounding box center [560, 202] width 551 height 45
copy span "When you think about the previous school year, what was your success and what m…"
click at [548, 175] on form "0p When you think about the previous school year, what was your success and wha…" at bounding box center [560, 354] width 523 height 377
drag, startPoint x: 293, startPoint y: 193, endPoint x: 532, endPoint y: 218, distance: 240.1
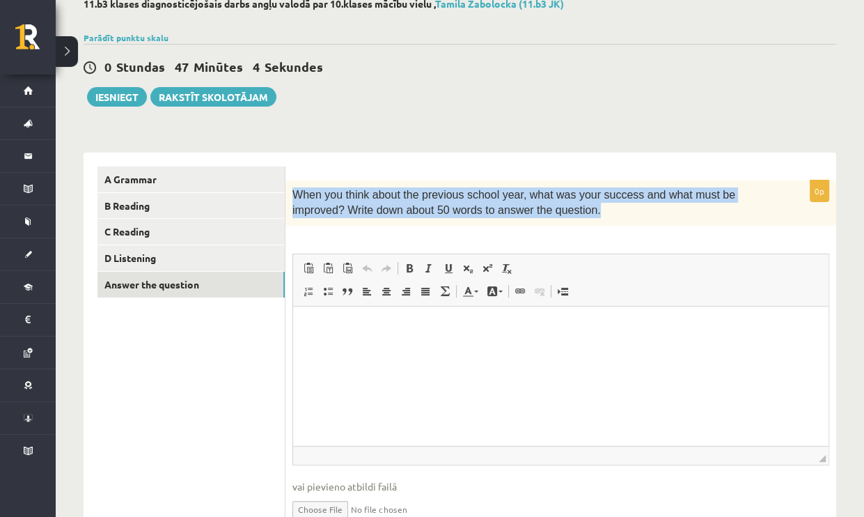
click at [532, 218] on p "When you think about the previous school year, what was your success and what m…" at bounding box center [525, 202] width 467 height 31
copy span "When you think about the previous school year, what was your success and what m…"
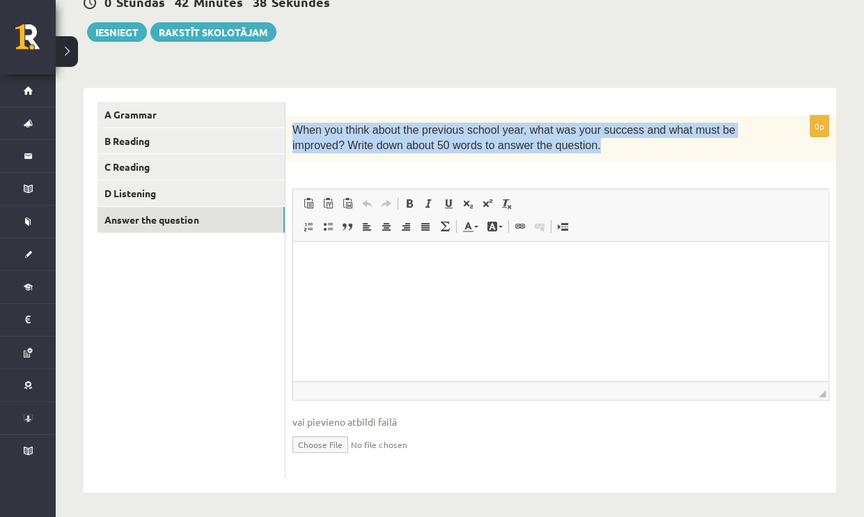
scroll to position [152, 0]
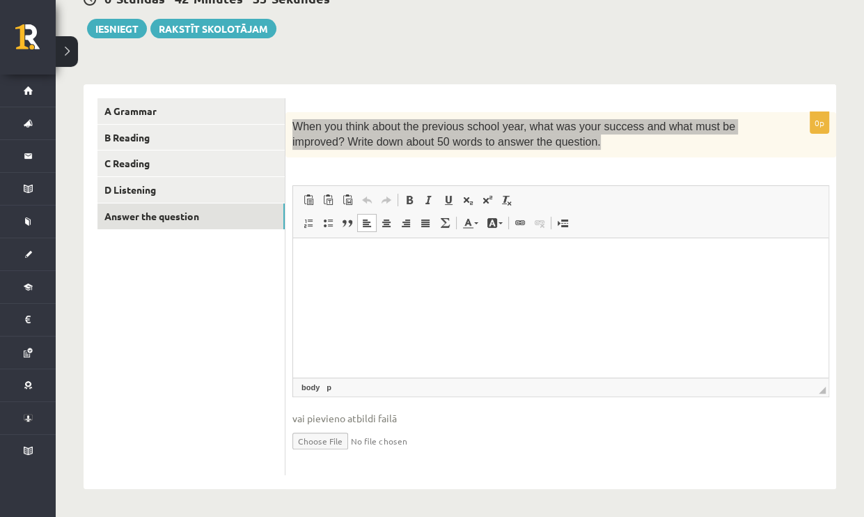
drag, startPoint x: 399, startPoint y: 274, endPoint x: 306, endPoint y: 258, distance: 94.0
click at [306, 258] on html at bounding box center [560, 258] width 535 height 42
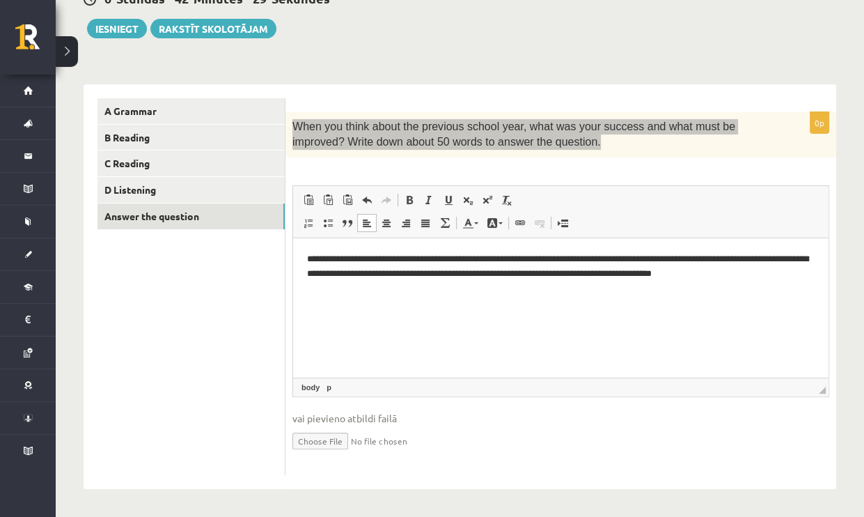
click at [304, 260] on html "**********" at bounding box center [560, 277] width 535 height 80
click at [308, 260] on p "**********" at bounding box center [561, 265] width 508 height 29
click at [310, 258] on p "**********" at bounding box center [561, 265] width 508 height 29
click at [305, 264] on html "**********" at bounding box center [560, 277] width 535 height 80
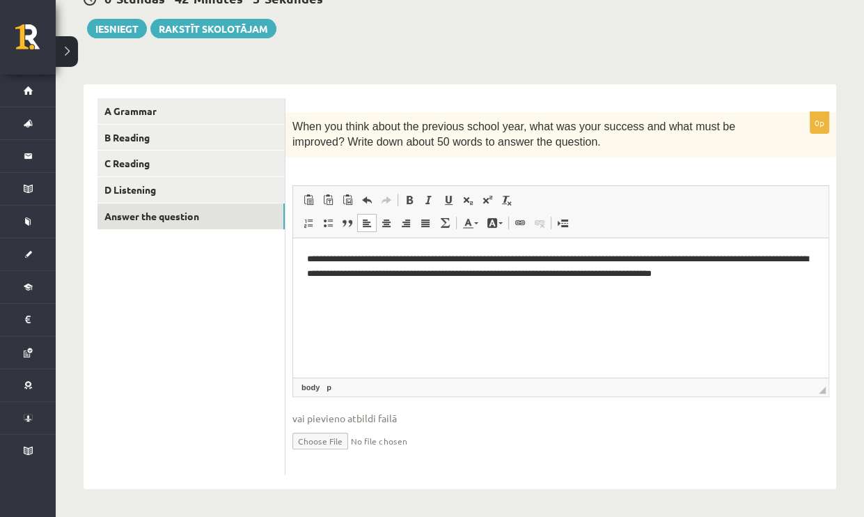
click at [152, 354] on ul "A Grammar B Reading C Reading D Listening Answer the question" at bounding box center [191, 286] width 188 height 377
click at [171, 113] on link "A Grammar" at bounding box center [190, 111] width 187 height 26
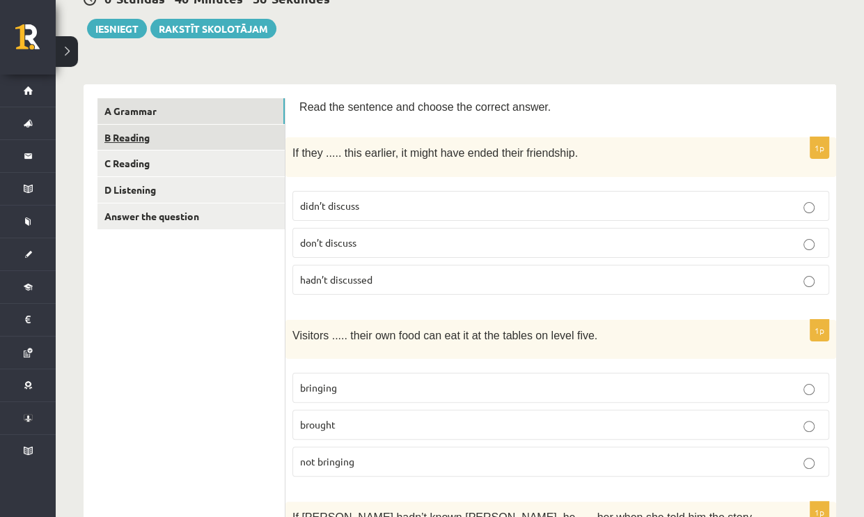
click at [150, 141] on link "B Reading" at bounding box center [190, 138] width 187 height 26
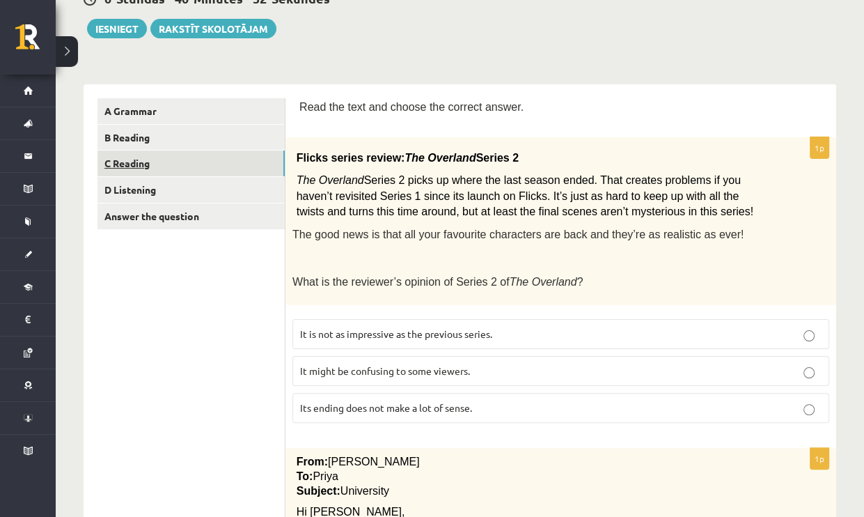
click at [148, 162] on link "C Reading" at bounding box center [190, 163] width 187 height 26
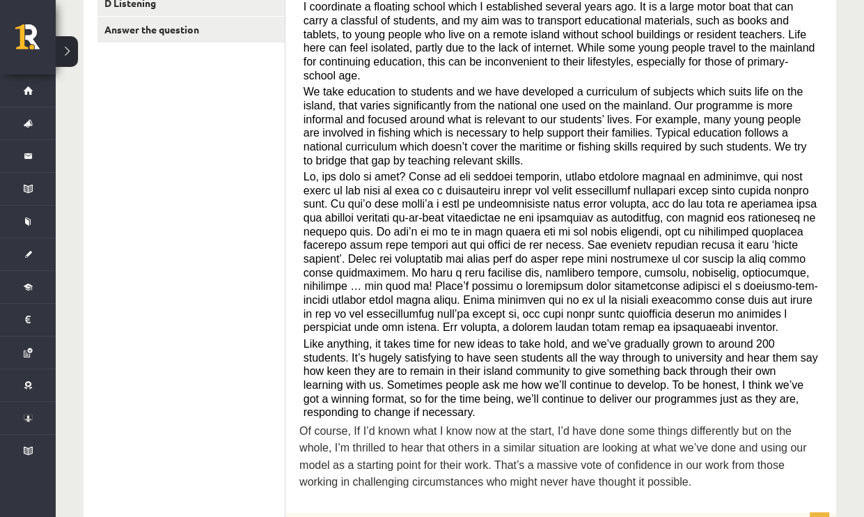
scroll to position [291, 0]
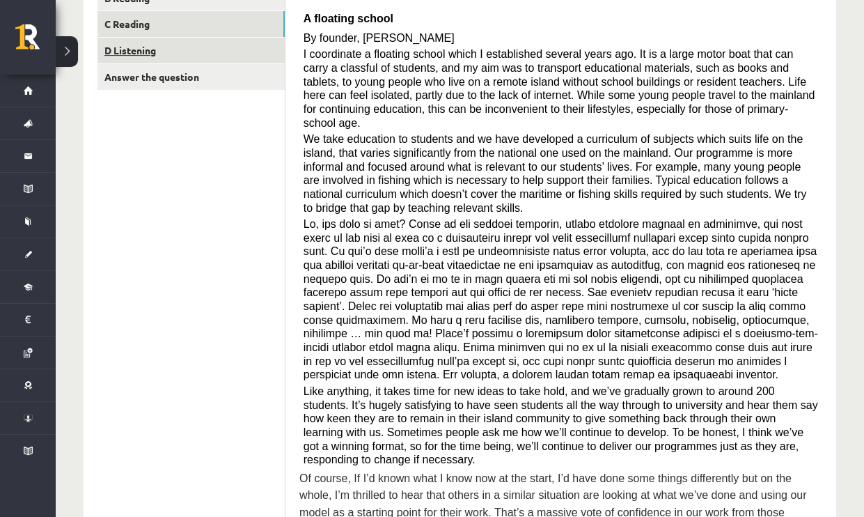
click at [133, 49] on link "D Listening" at bounding box center [190, 51] width 187 height 26
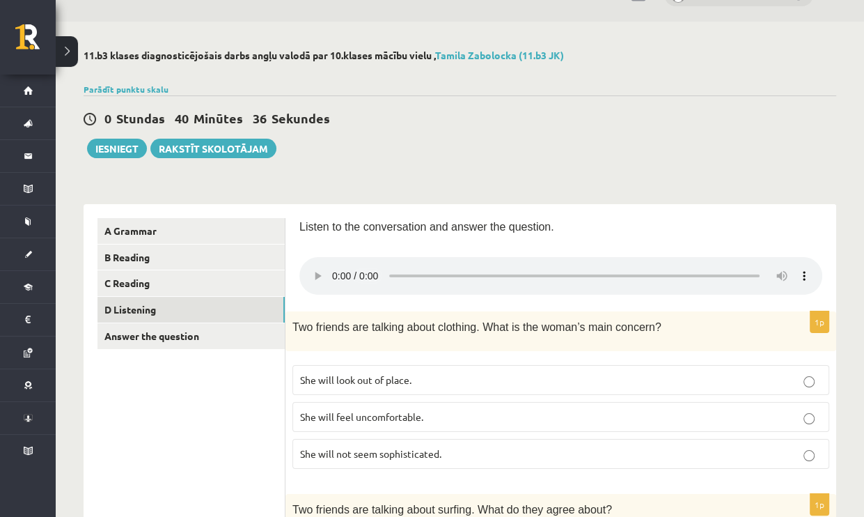
scroll to position [13, 0]
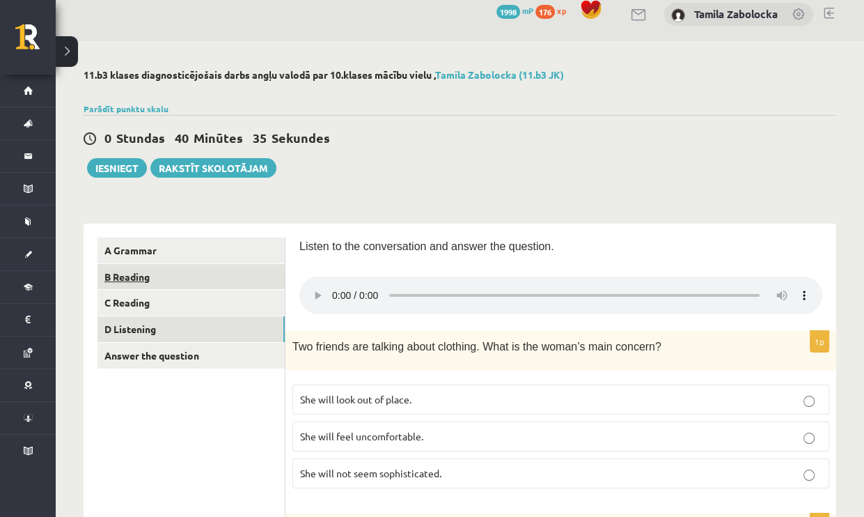
click at [136, 272] on link "B Reading" at bounding box center [190, 277] width 187 height 26
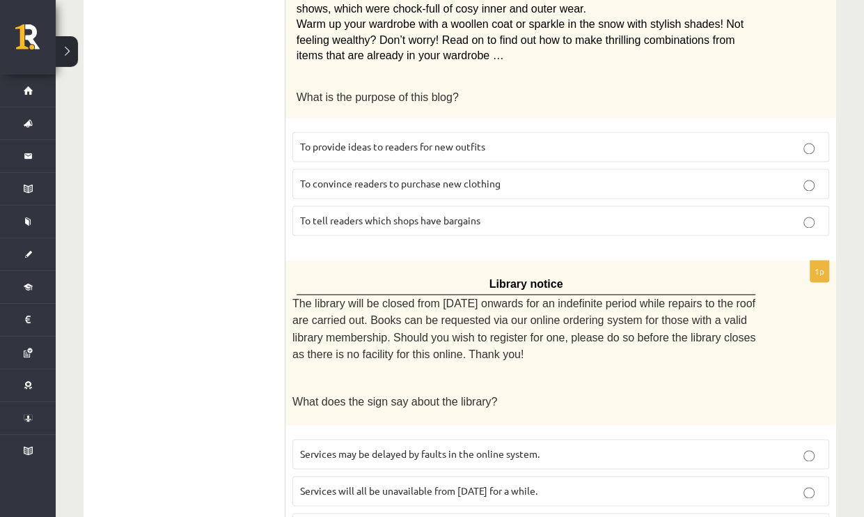
scroll to position [1662, 0]
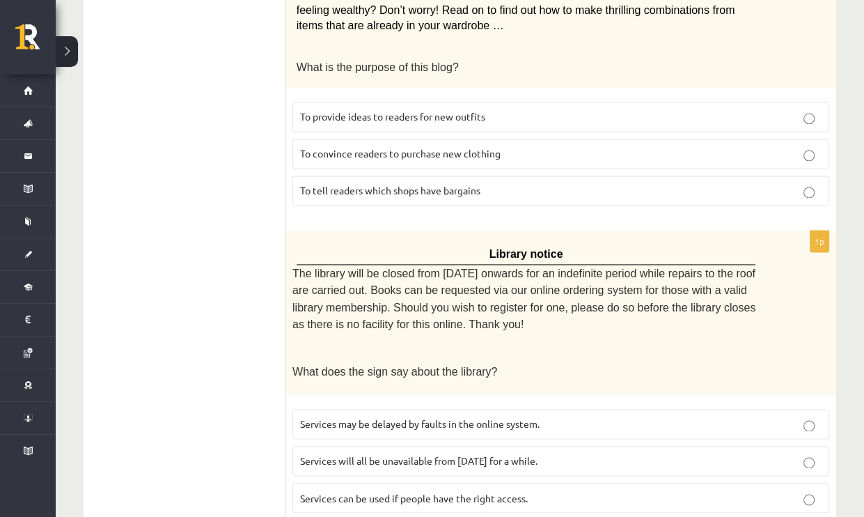
click at [517, 416] on p "Services may be delayed by faults in the online system." at bounding box center [560, 423] width 521 height 15
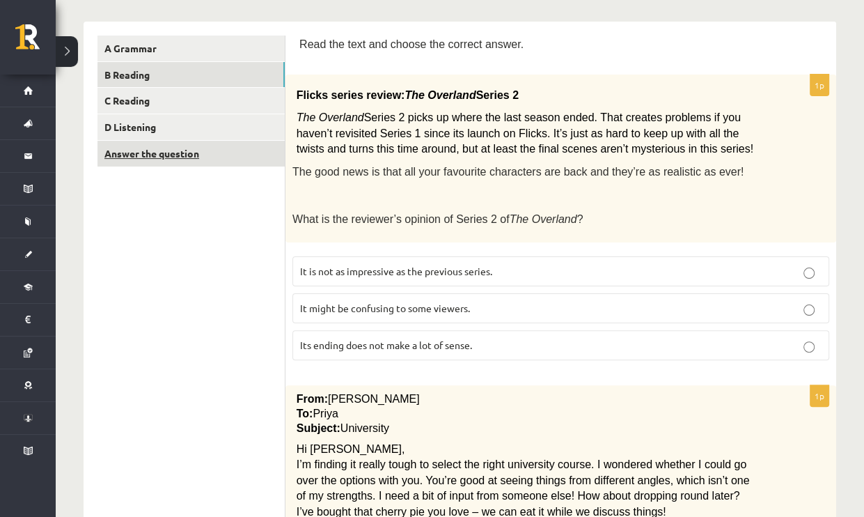
scroll to position [130, 0]
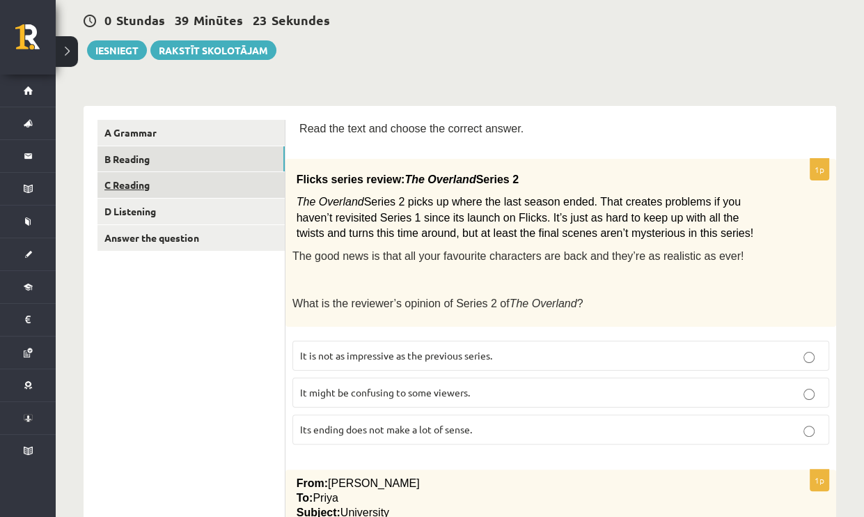
click at [196, 193] on link "C Reading" at bounding box center [190, 185] width 187 height 26
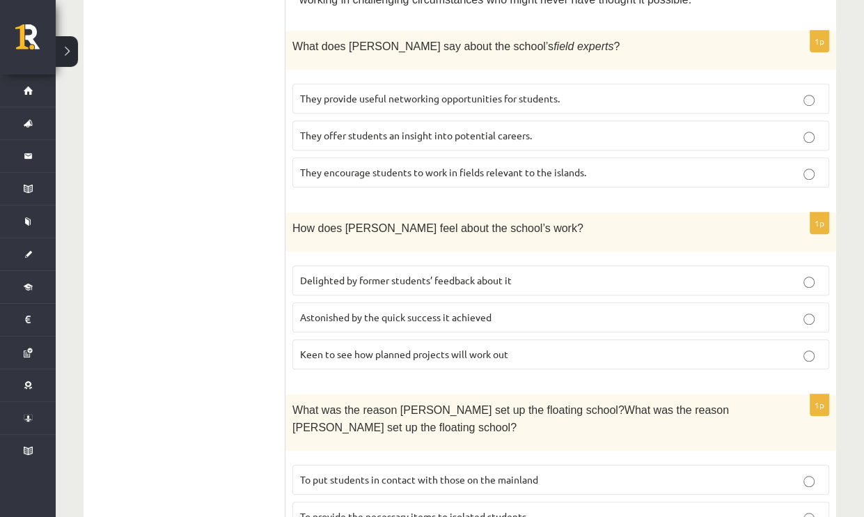
scroll to position [826, 0]
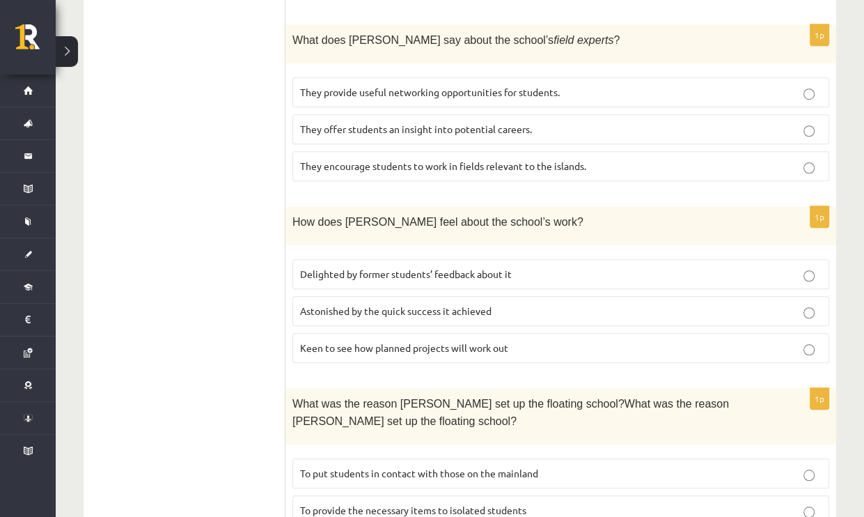
click at [518, 340] on p "Keen to see how planned projects will work out" at bounding box center [560, 347] width 521 height 15
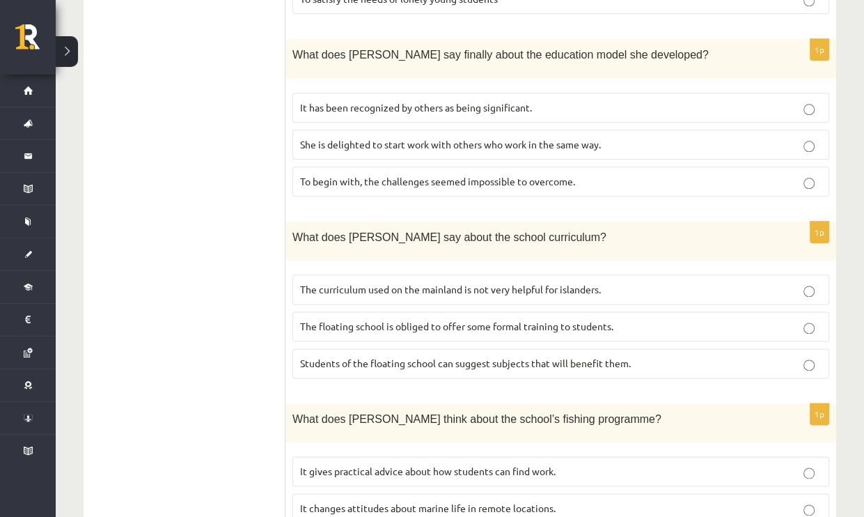
scroll to position [1393, 0]
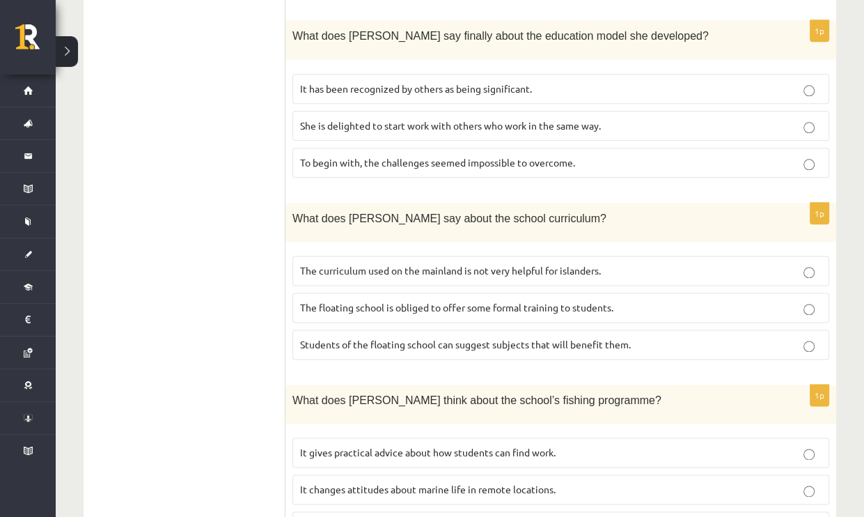
click at [535, 301] on span "The floating school is obliged to offer some formal training to students." at bounding box center [456, 307] width 313 height 13
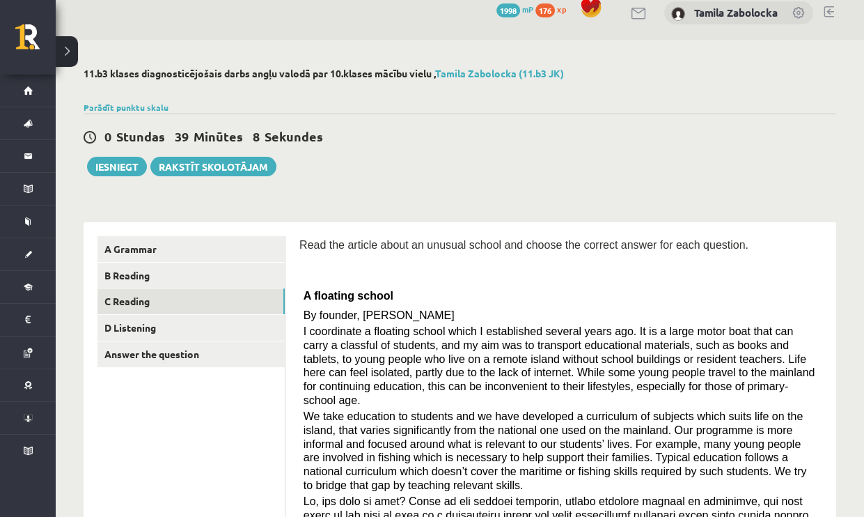
scroll to position [0, 0]
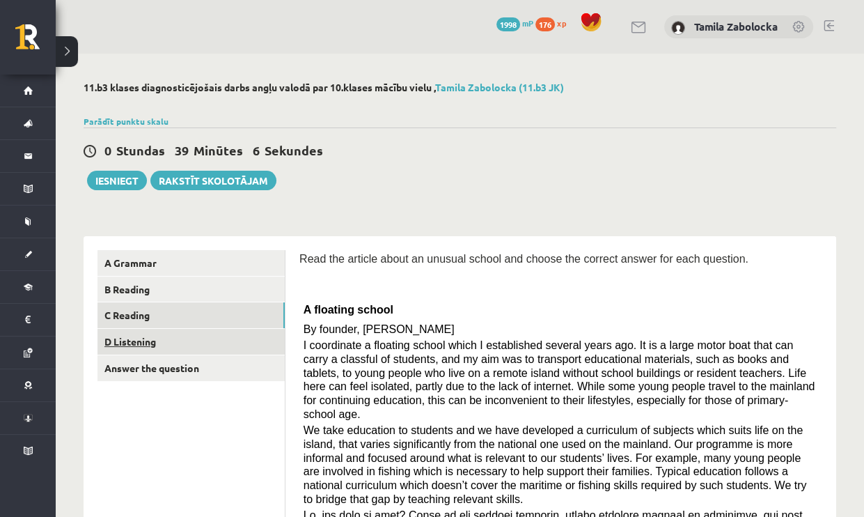
click at [157, 346] on link "D Listening" at bounding box center [190, 342] width 187 height 26
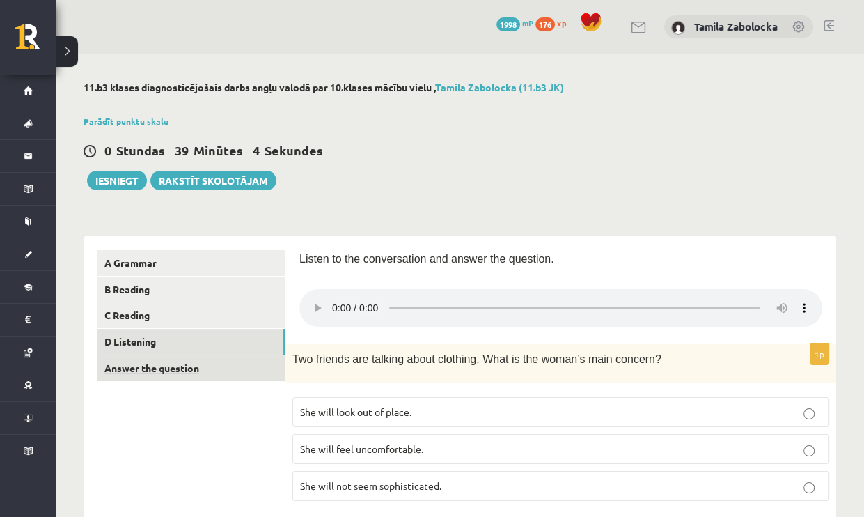
click at [170, 371] on link "Answer the question" at bounding box center [190, 368] width 187 height 26
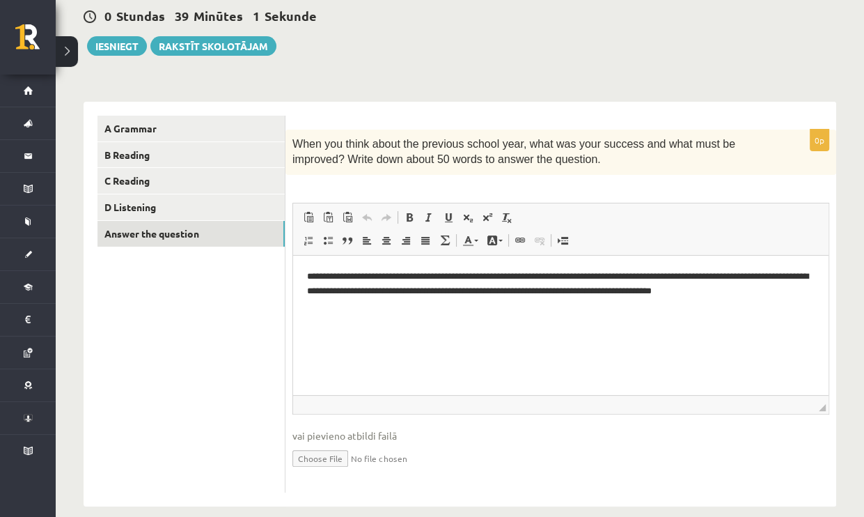
scroll to position [139, 0]
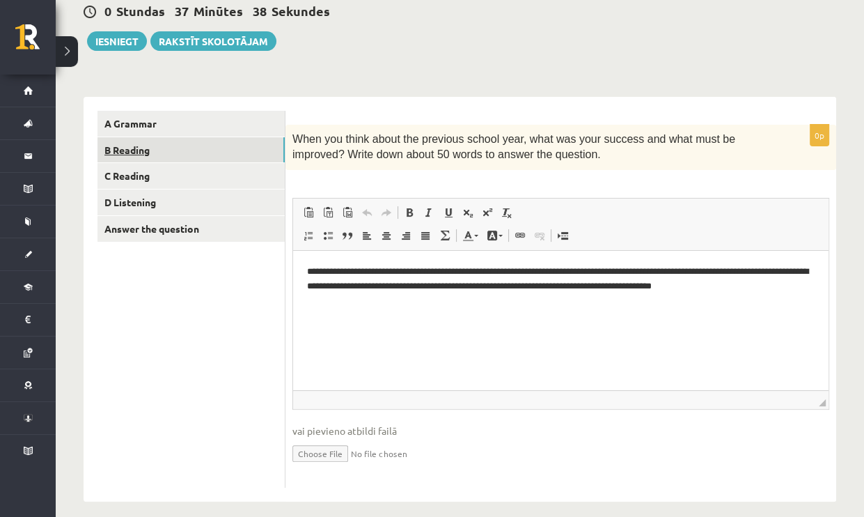
click at [170, 148] on link "B Reading" at bounding box center [190, 150] width 187 height 26
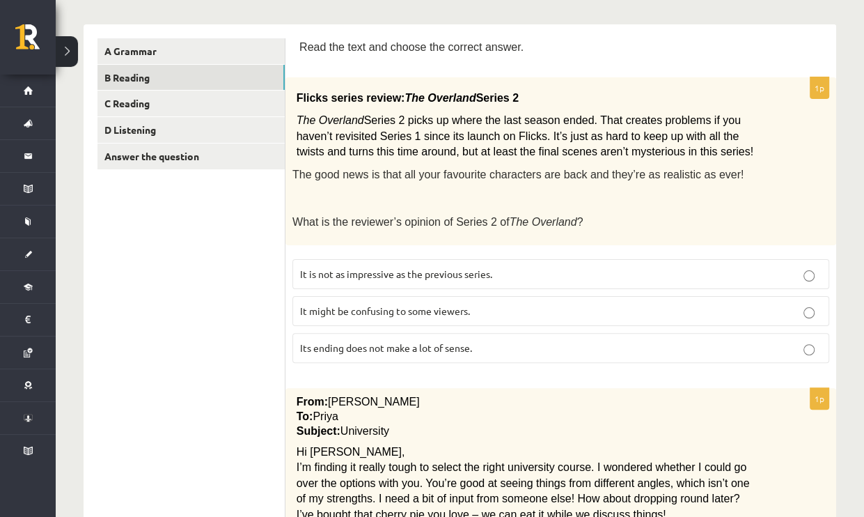
scroll to position [70, 0]
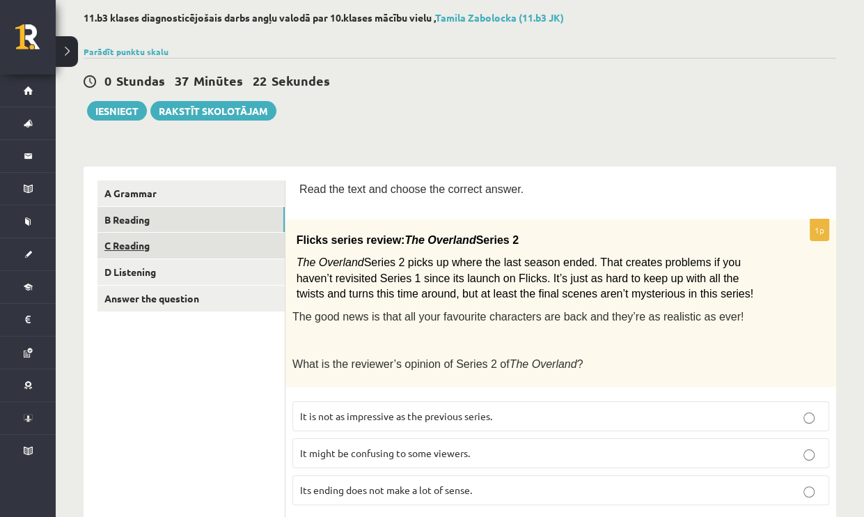
click at [142, 248] on link "C Reading" at bounding box center [190, 246] width 187 height 26
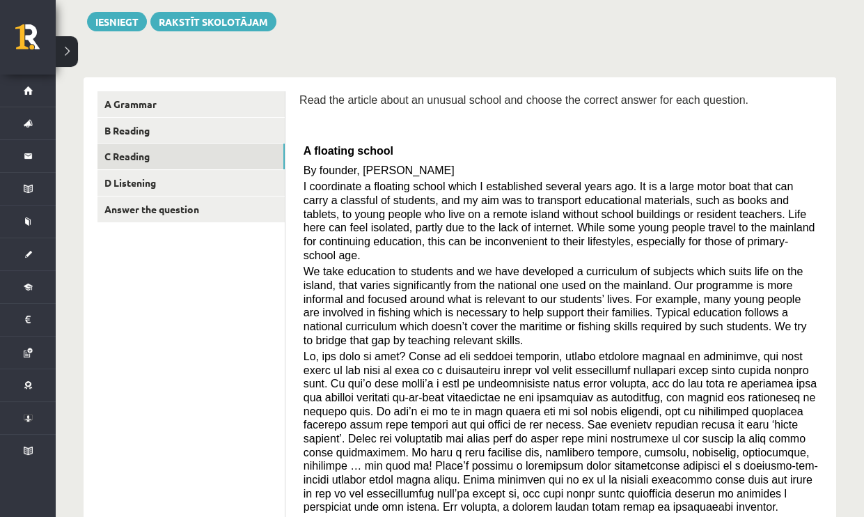
scroll to position [0, 0]
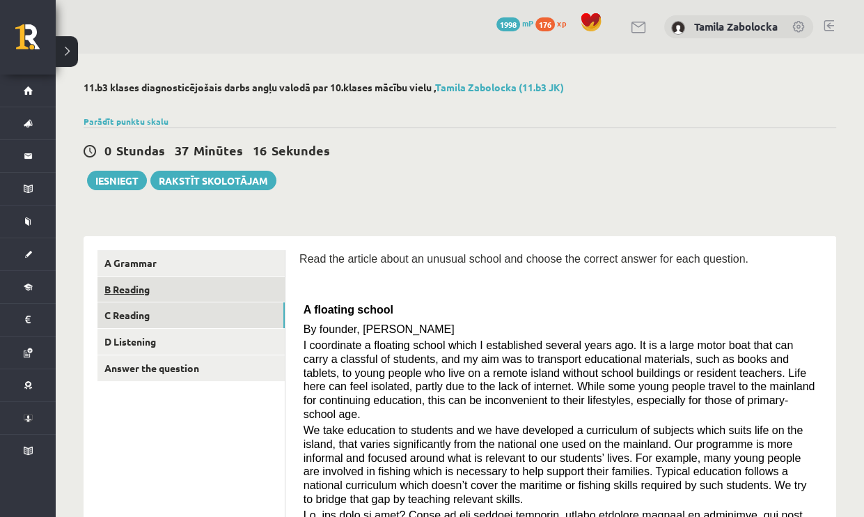
click at [150, 293] on link "B Reading" at bounding box center [190, 289] width 187 height 26
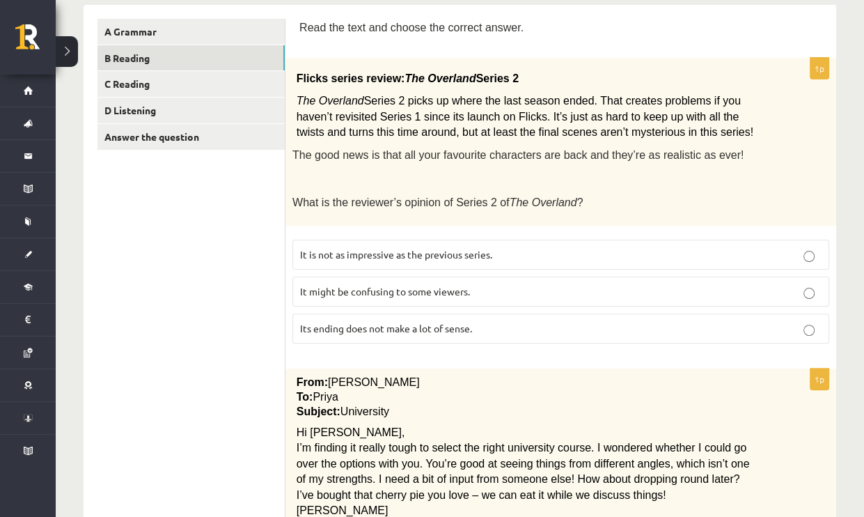
scroll to position [61, 0]
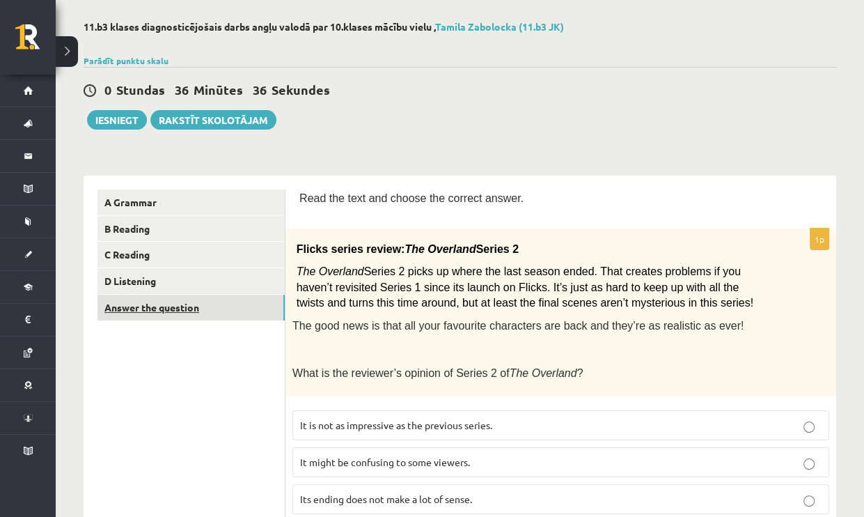
click at [136, 304] on link "Answer the question" at bounding box center [190, 308] width 187 height 26
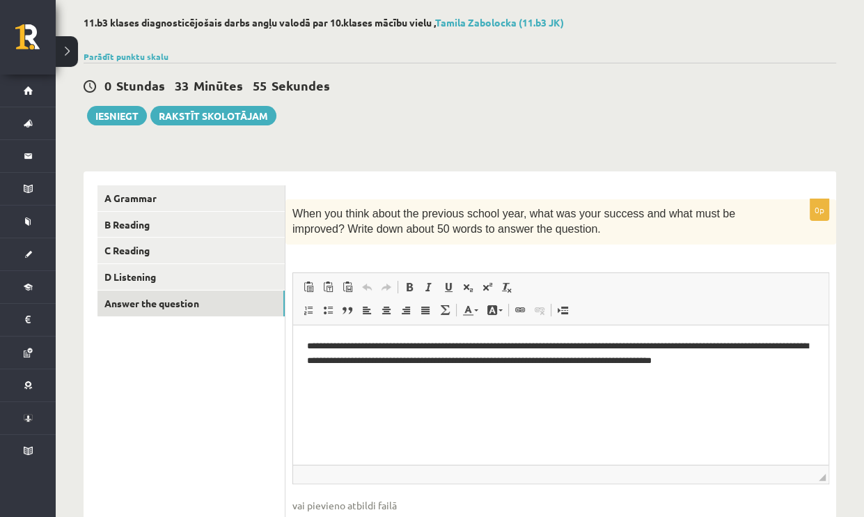
scroll to position [70, 0]
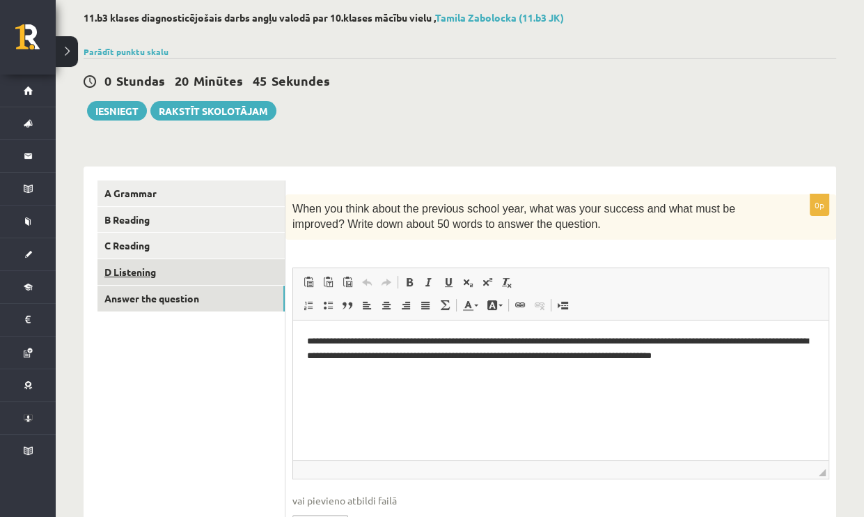
click at [235, 274] on link "D Listening" at bounding box center [190, 272] width 187 height 26
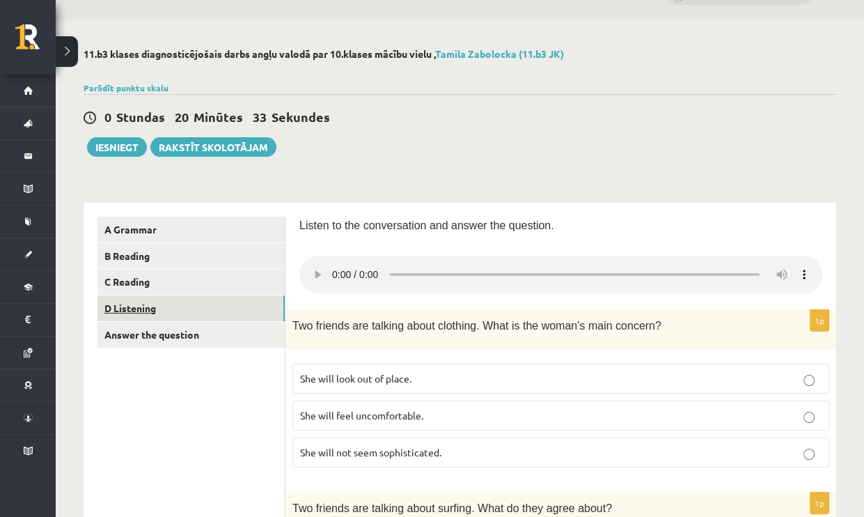
scroll to position [0, 0]
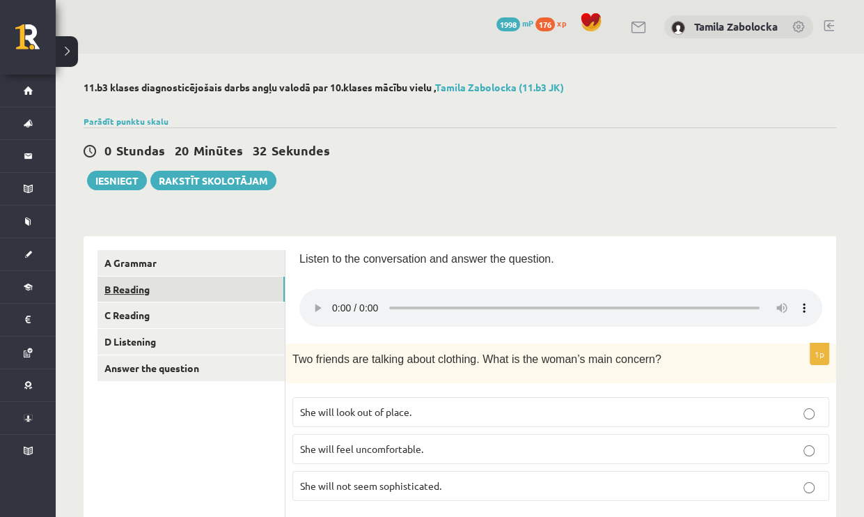
click at [185, 292] on link "B Reading" at bounding box center [190, 289] width 187 height 26
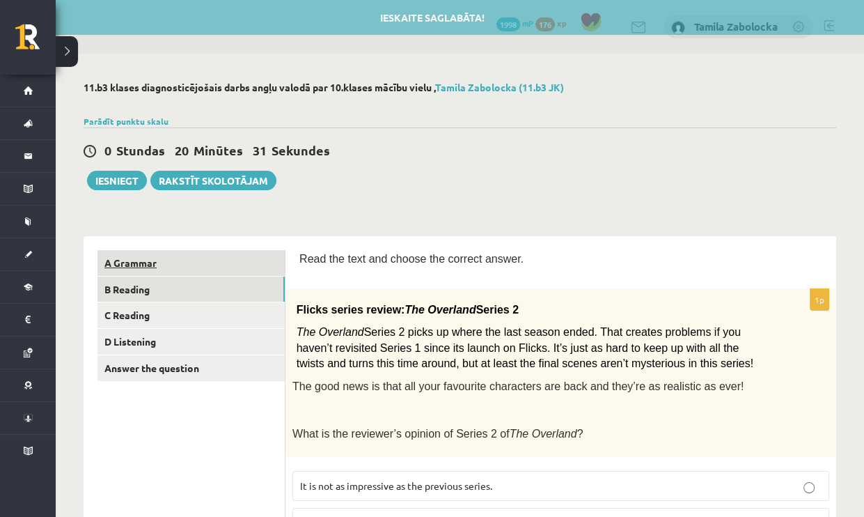
click at [201, 266] on link "A Grammar" at bounding box center [190, 263] width 187 height 26
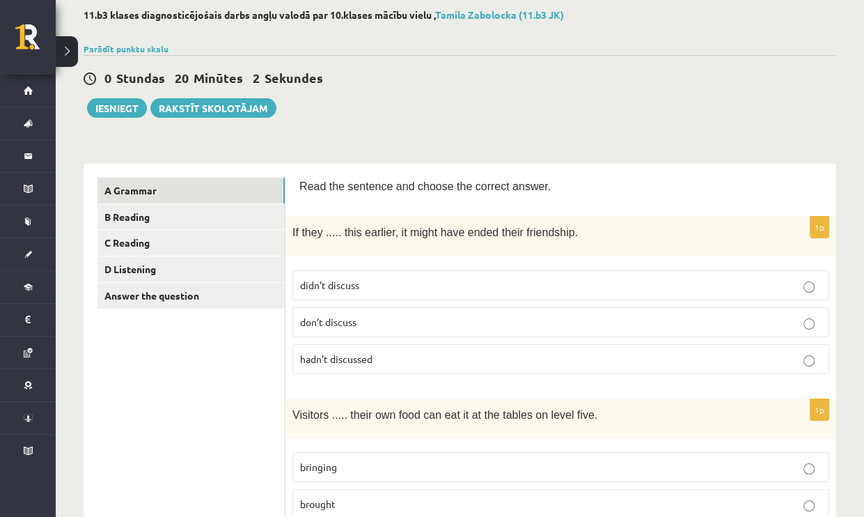
scroll to position [70, 0]
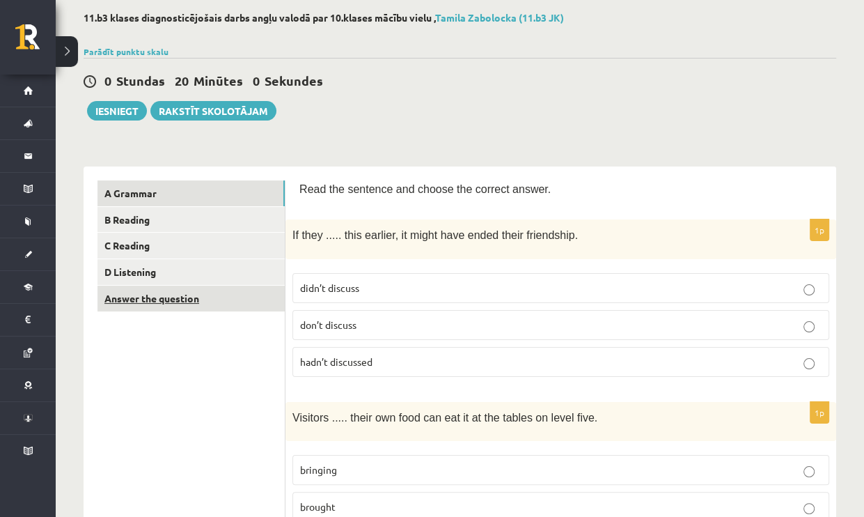
click at [146, 301] on link "Answer the question" at bounding box center [190, 298] width 187 height 26
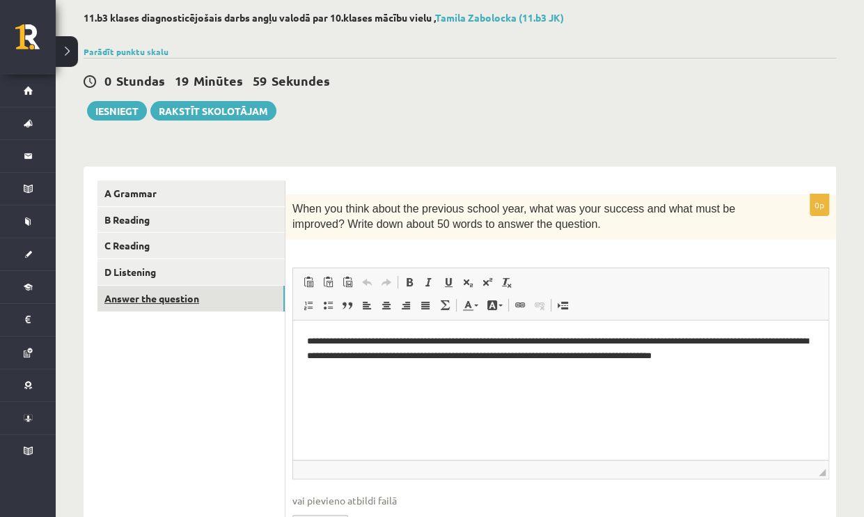
scroll to position [0, 0]
click at [119, 113] on button "Iesniegt" at bounding box center [117, 110] width 60 height 19
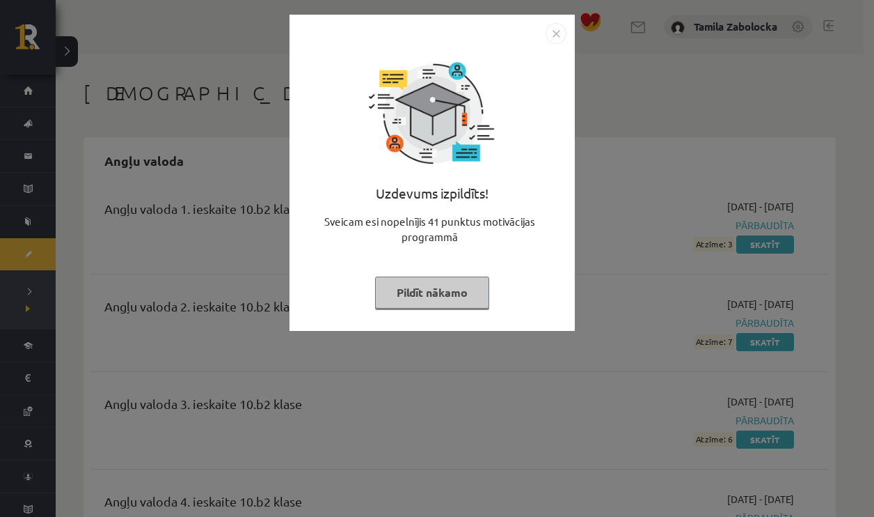
click at [478, 289] on button "Pildīt nākamo" at bounding box center [432, 292] width 114 height 32
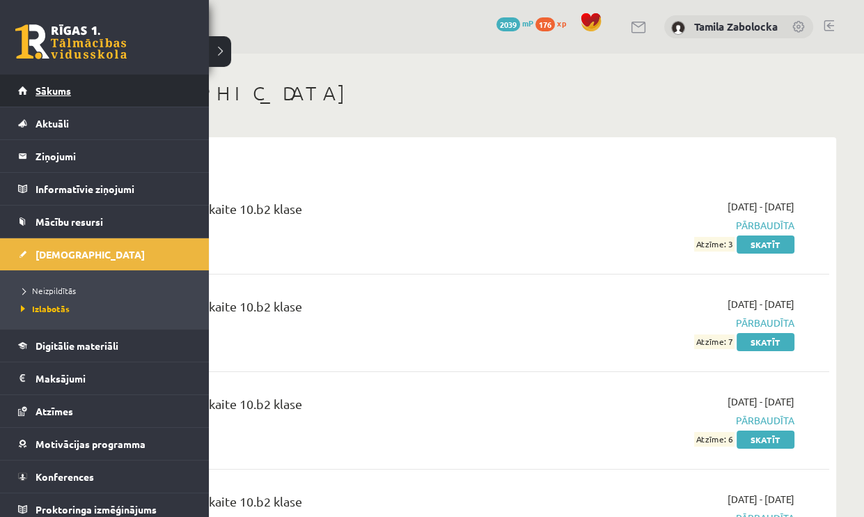
click at [34, 94] on link "Sākums" at bounding box center [104, 90] width 173 height 32
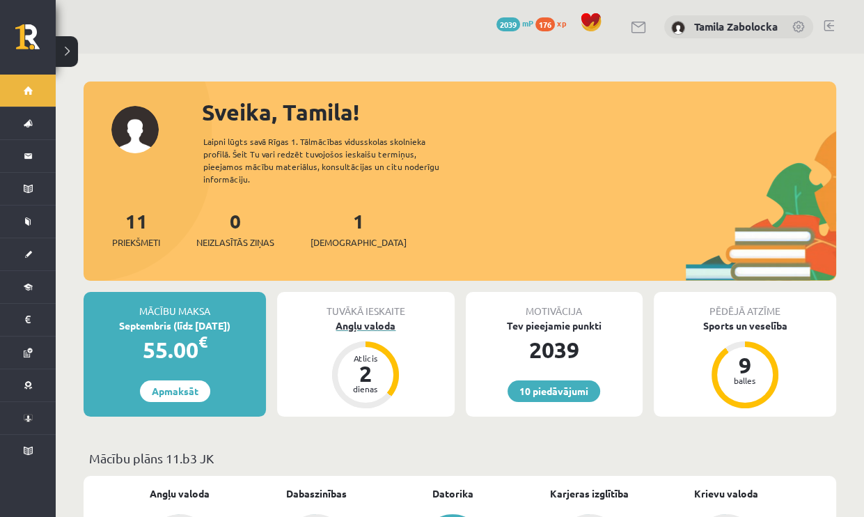
click at [395, 318] on div "Angļu valoda" at bounding box center [365, 325] width 177 height 15
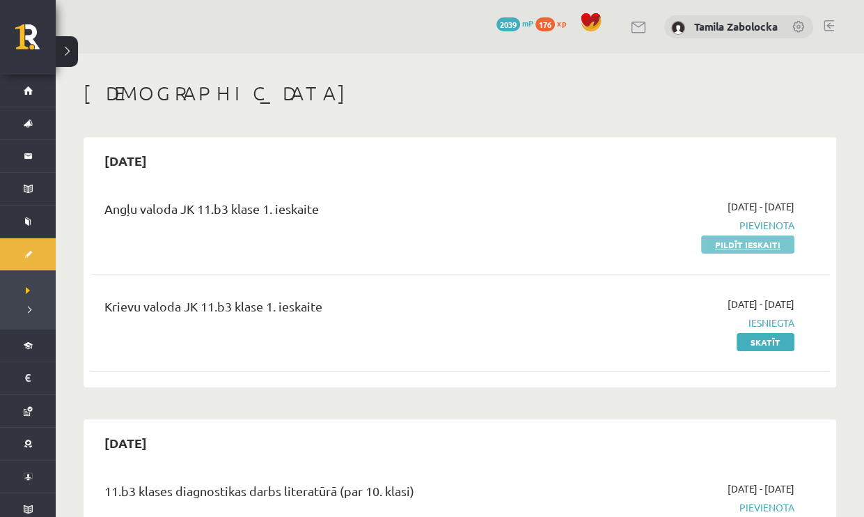
click at [708, 249] on link "Pildīt ieskaiti" at bounding box center [747, 244] width 93 height 18
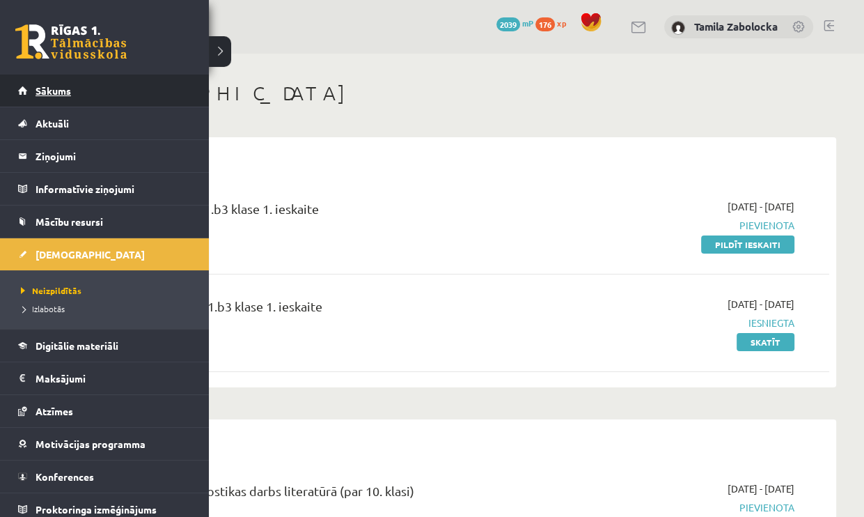
click at [63, 94] on span "Sākums" at bounding box center [54, 90] width 36 height 13
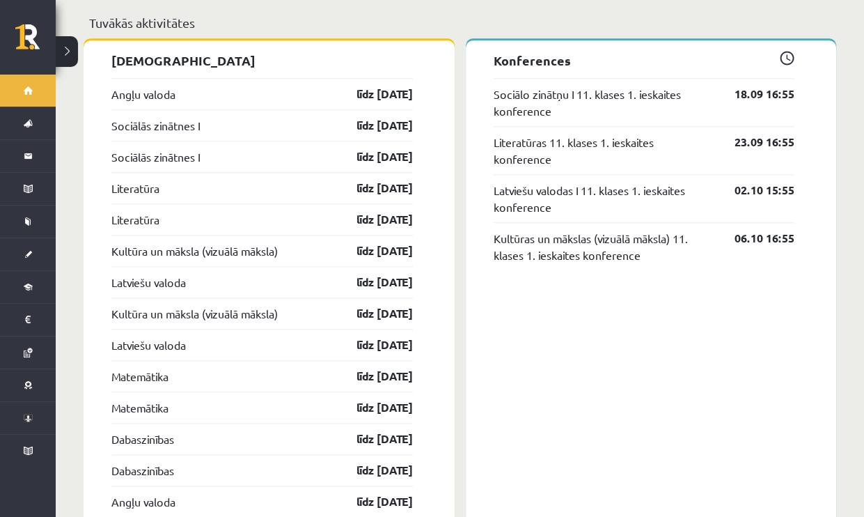
scroll to position [1253, 0]
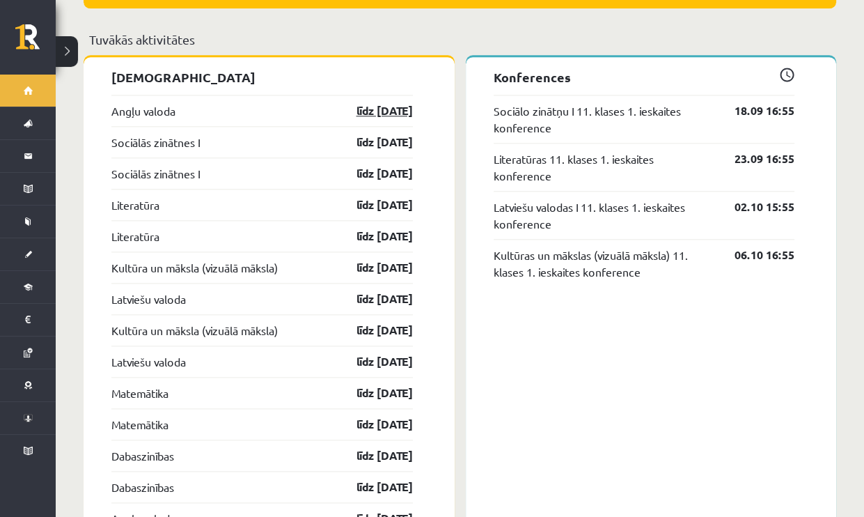
click at [380, 104] on link "līdz [DATE]" at bounding box center [372, 110] width 81 height 17
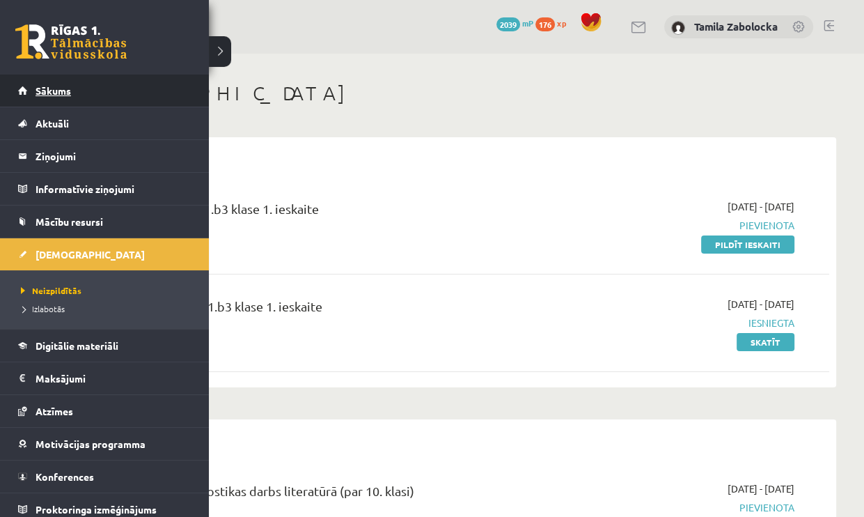
click at [82, 100] on link "Sākums" at bounding box center [104, 90] width 173 height 32
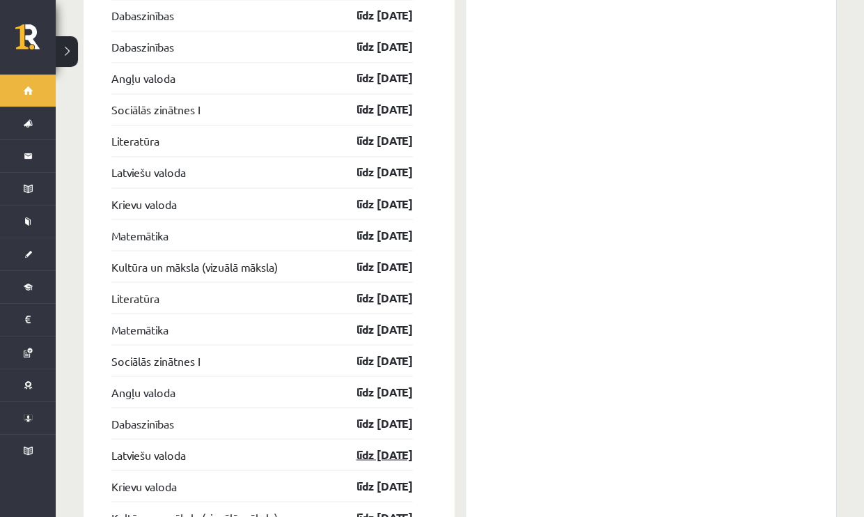
scroll to position [2030, 0]
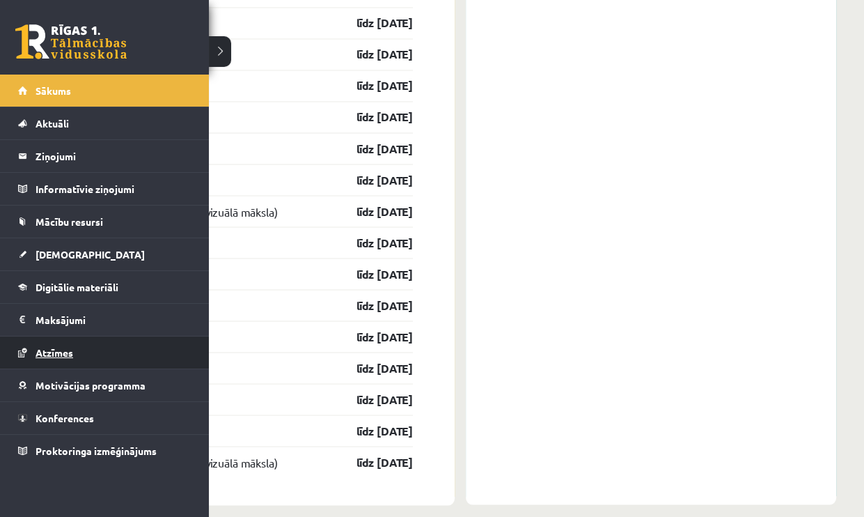
click at [47, 356] on span "Atzīmes" at bounding box center [55, 352] width 38 height 13
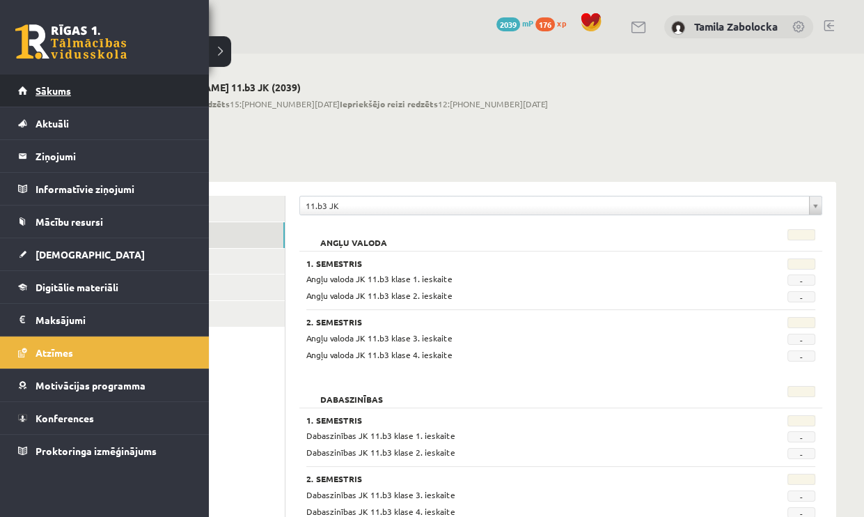
click at [37, 95] on link "Sākums" at bounding box center [104, 90] width 173 height 32
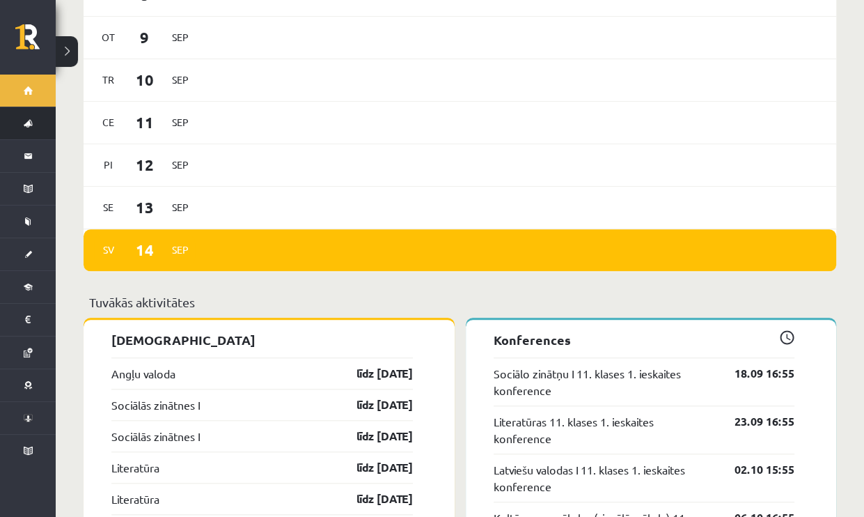
scroll to position [975, 0]
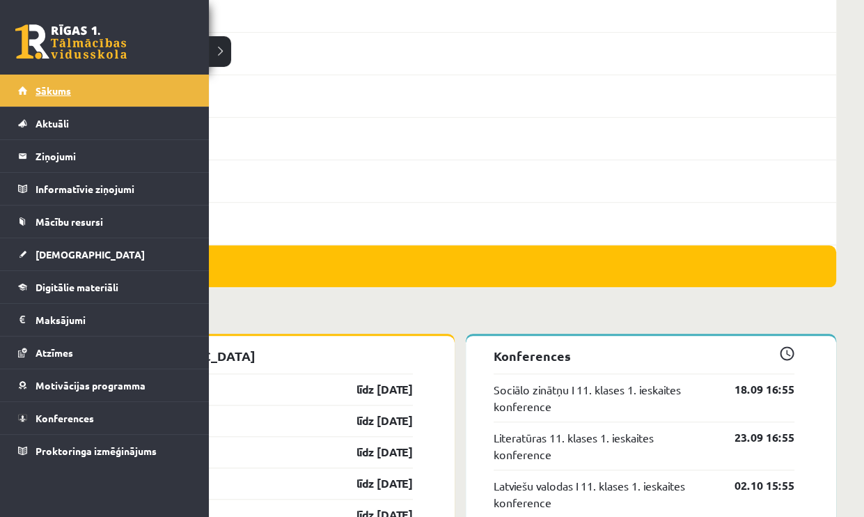
click at [47, 87] on span "Sākums" at bounding box center [54, 90] width 36 height 13
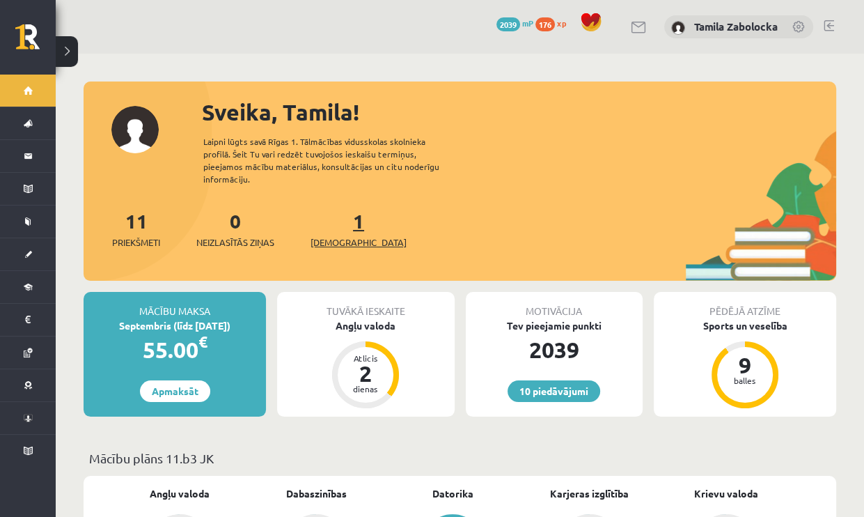
click at [334, 235] on span "[DEMOGRAPHIC_DATA]" at bounding box center [359, 242] width 96 height 14
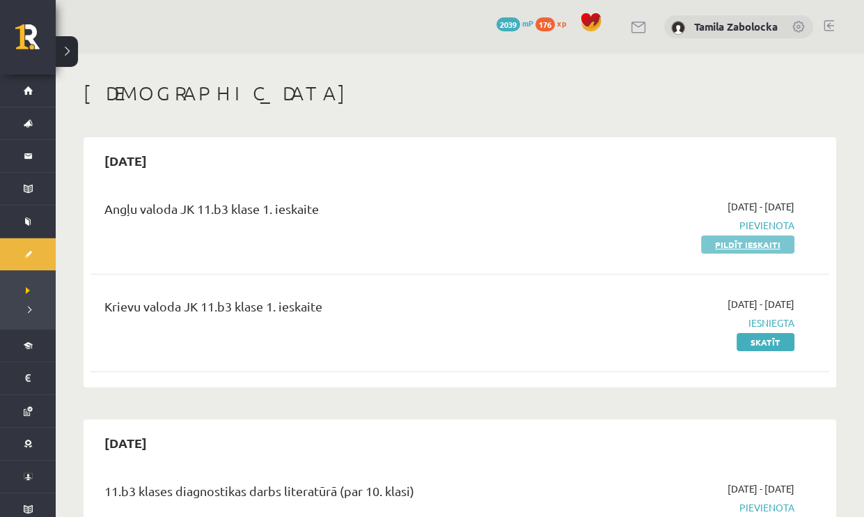
click at [764, 240] on link "Pildīt ieskaiti" at bounding box center [747, 244] width 93 height 18
drag, startPoint x: 778, startPoint y: 244, endPoint x: 492, endPoint y: 56, distance: 342.0
click at [778, 244] on link "Pildīt ieskaiti" at bounding box center [747, 244] width 93 height 18
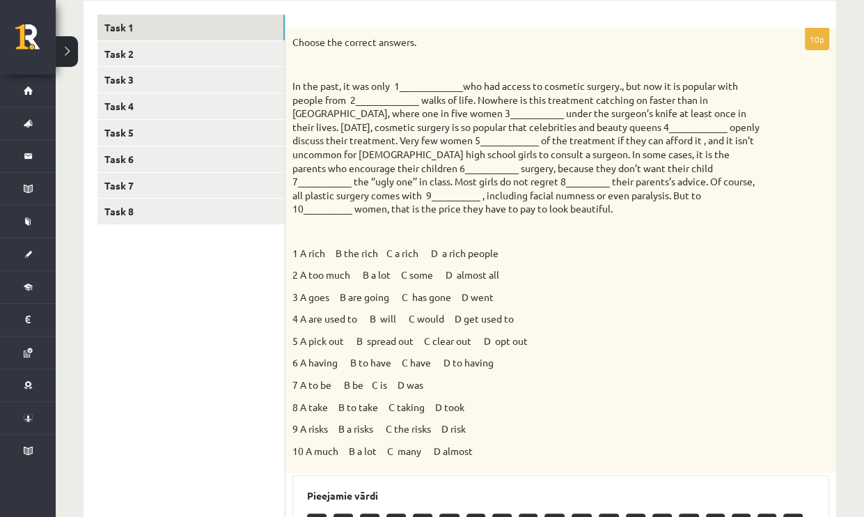
scroll to position [175, 0]
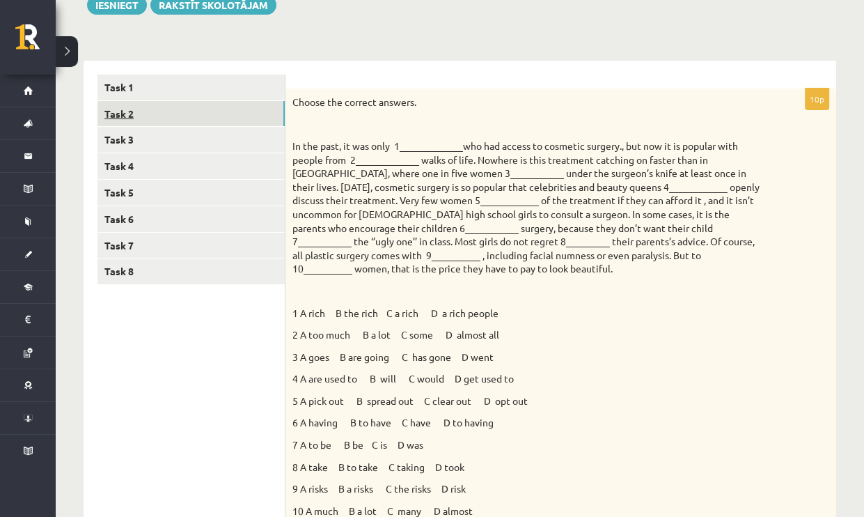
click at [196, 120] on link "Task 2" at bounding box center [190, 114] width 187 height 26
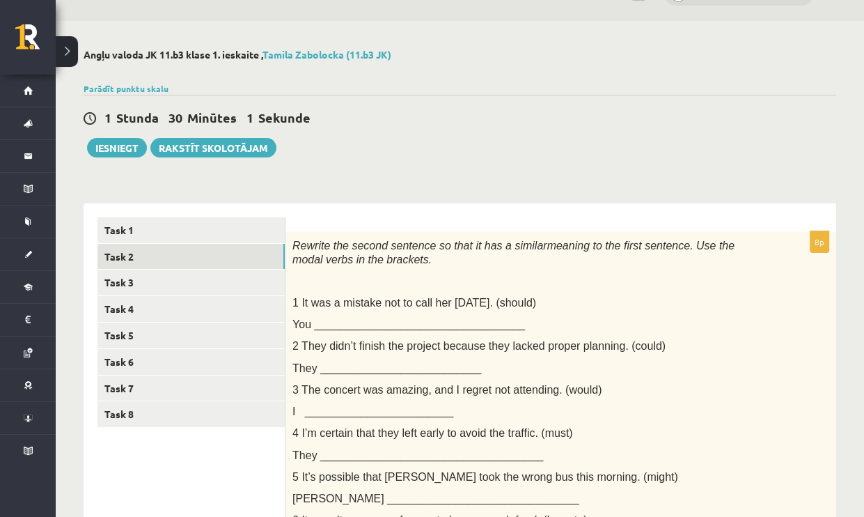
scroll to position [0, 0]
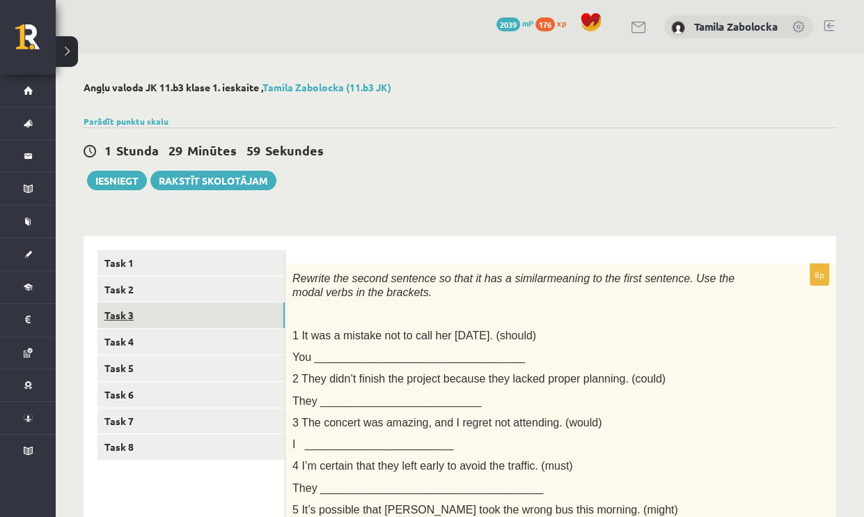
click at [139, 320] on link "Task 3" at bounding box center [190, 315] width 187 height 26
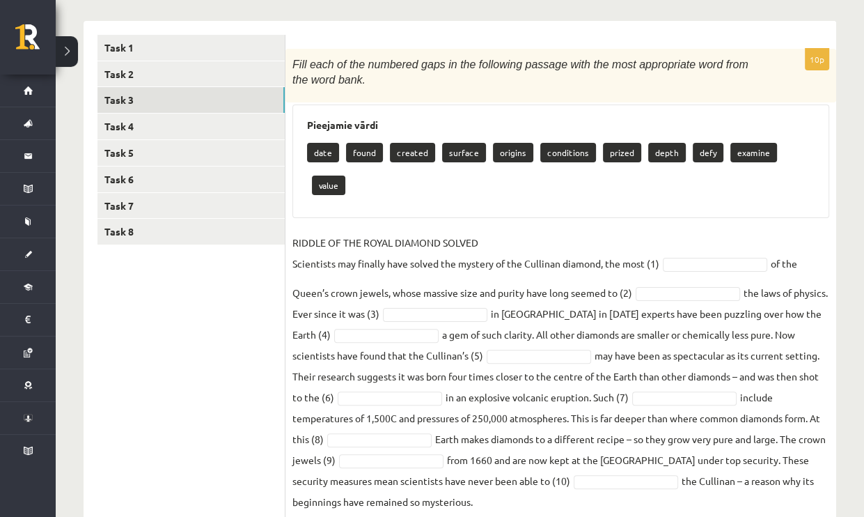
scroll to position [226, 0]
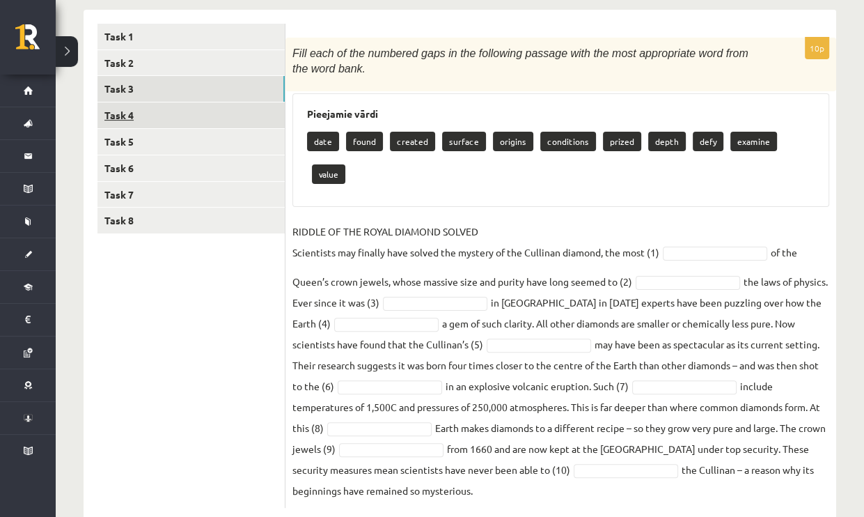
click at [139, 116] on link "Task 4" at bounding box center [190, 115] width 187 height 26
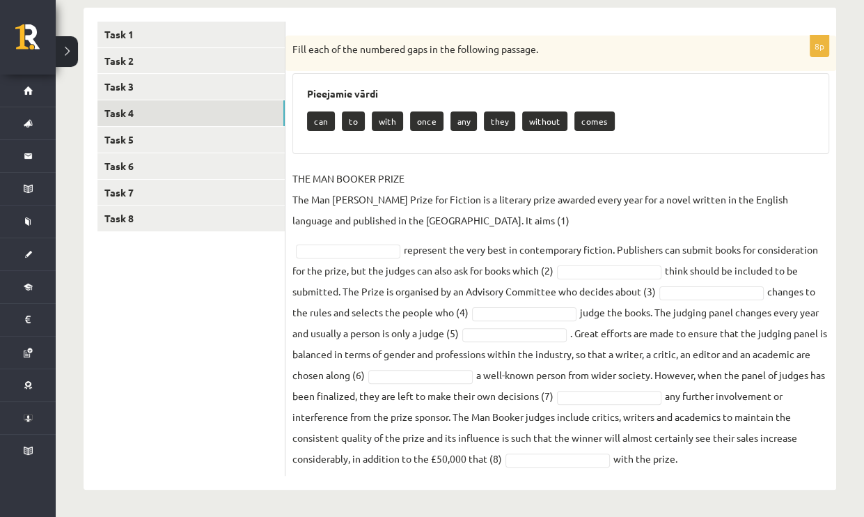
scroll to position [230, 0]
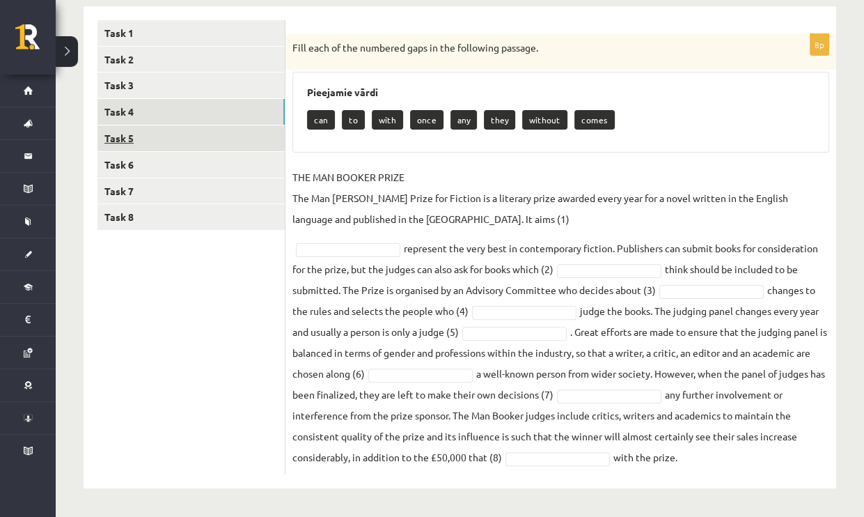
click at [155, 141] on link "Task 5" at bounding box center [190, 138] width 187 height 26
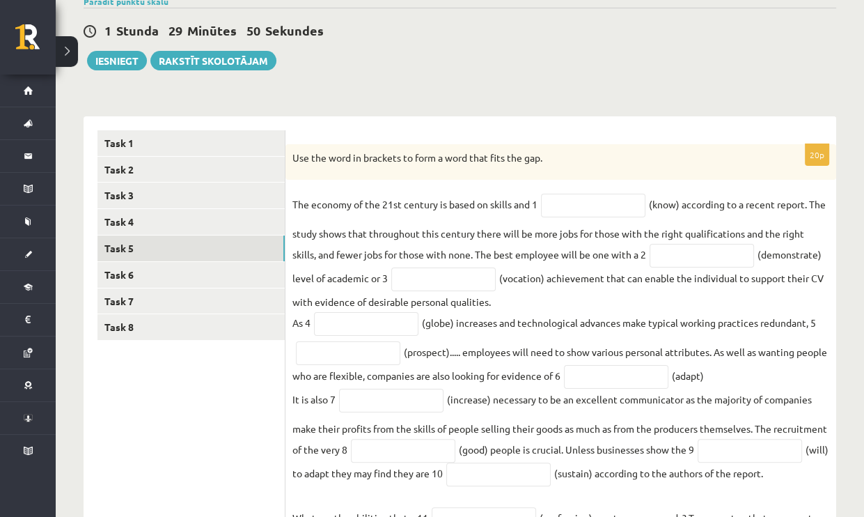
scroll to position [117, 0]
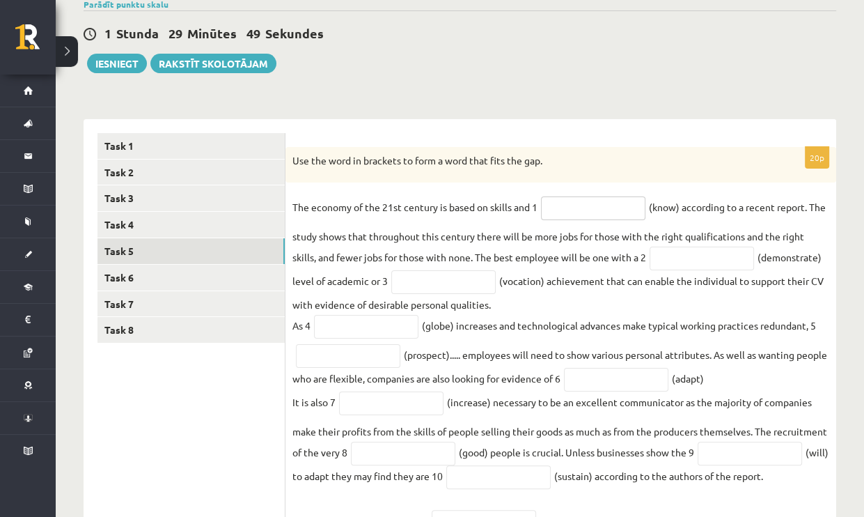
click at [583, 208] on input "text" at bounding box center [593, 208] width 104 height 24
click at [590, 120] on div "20p Use the word in brackets to form a word that fits the gap. The economy of t…" at bounding box center [560, 467] width 551 height 696
click at [164, 265] on link "Task 6" at bounding box center [190, 278] width 187 height 26
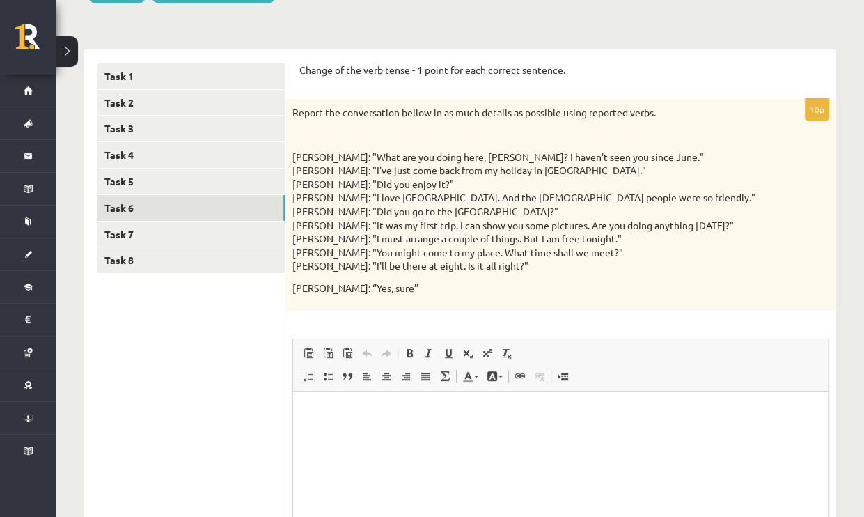
scroll to position [0, 0]
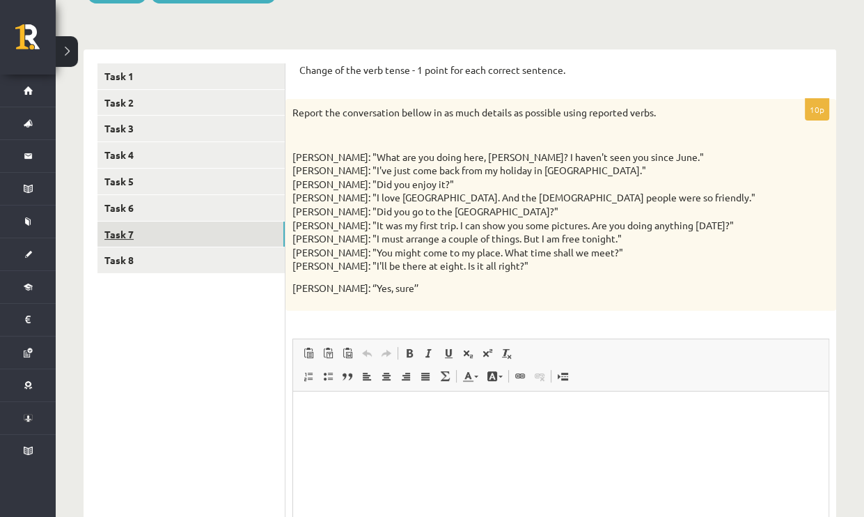
click at [164, 223] on link "Task 7" at bounding box center [190, 234] width 187 height 26
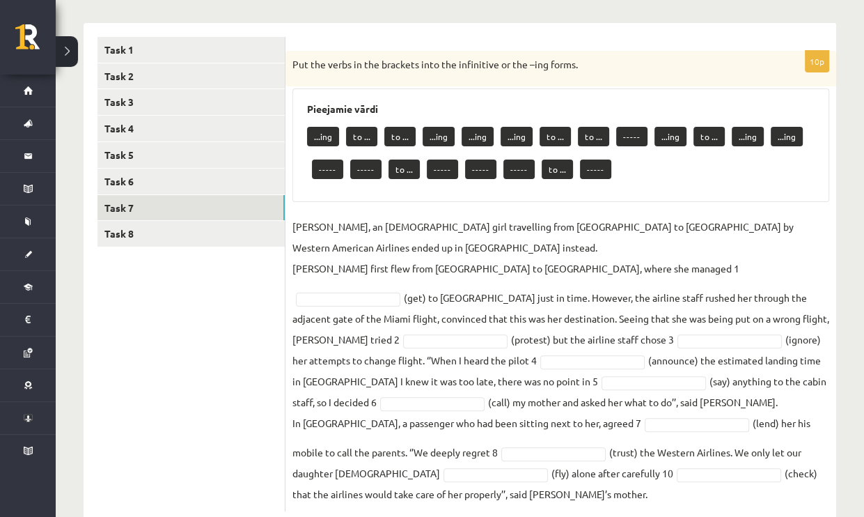
scroll to position [250, 0]
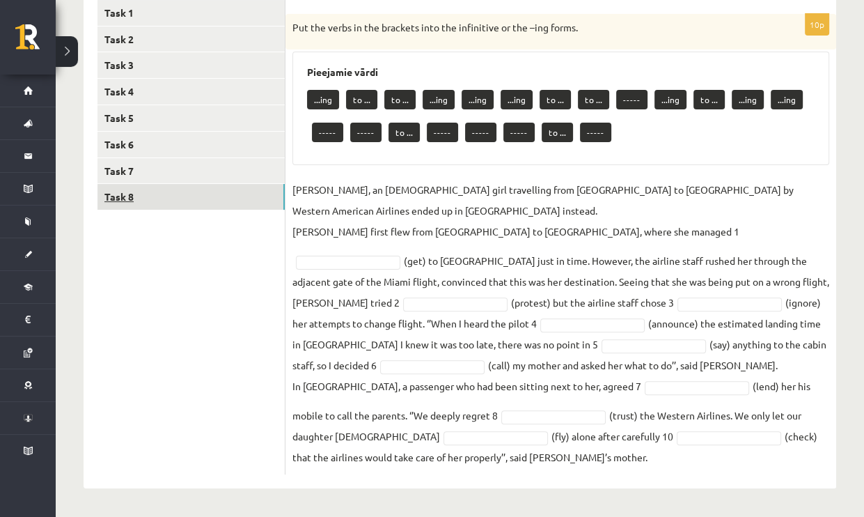
click at [139, 198] on link "Task 8" at bounding box center [190, 197] width 187 height 26
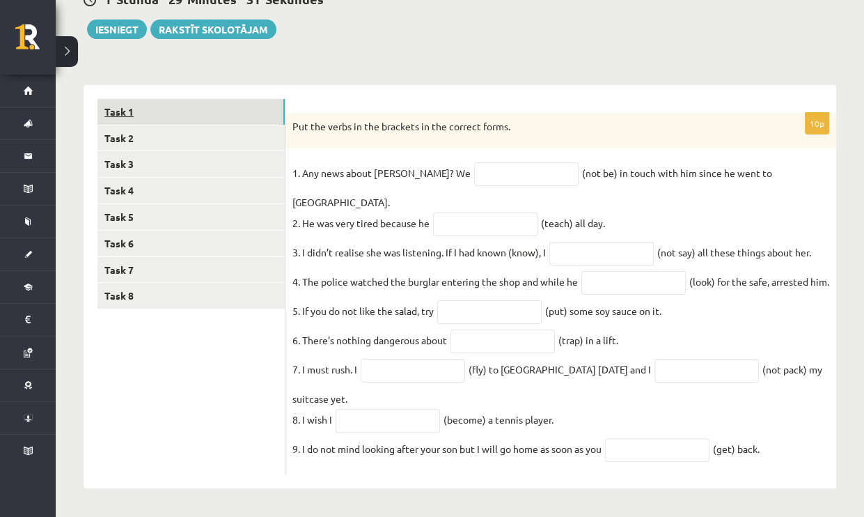
click at [166, 103] on link "Task 1" at bounding box center [190, 112] width 187 height 26
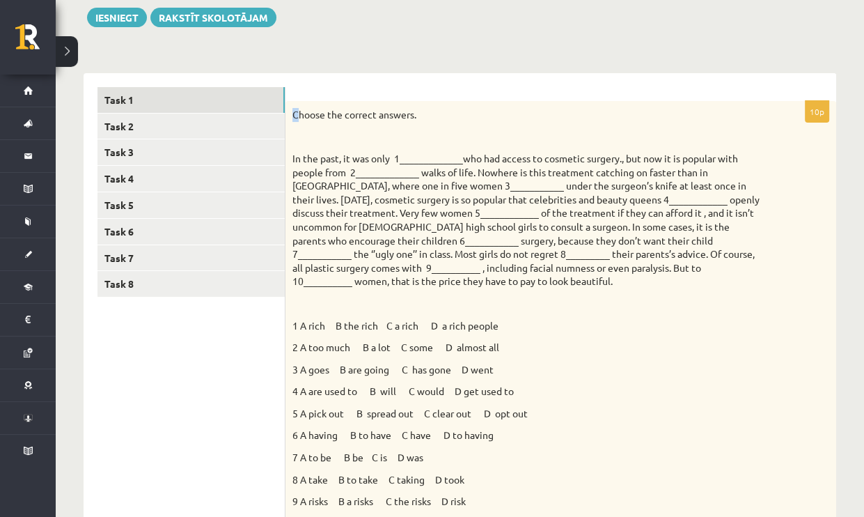
drag, startPoint x: 295, startPoint y: 113, endPoint x: 303, endPoint y: 113, distance: 7.7
click at [300, 113] on p "Choose the correct answers." at bounding box center [525, 115] width 467 height 14
click at [400, 146] on div "Choose the correct answers. 1 A rich B the rich C a rich D a rich people 2 A to…" at bounding box center [560, 323] width 551 height 445
drag, startPoint x: 400, startPoint y: 146, endPoint x: 296, endPoint y: 118, distance: 107.6
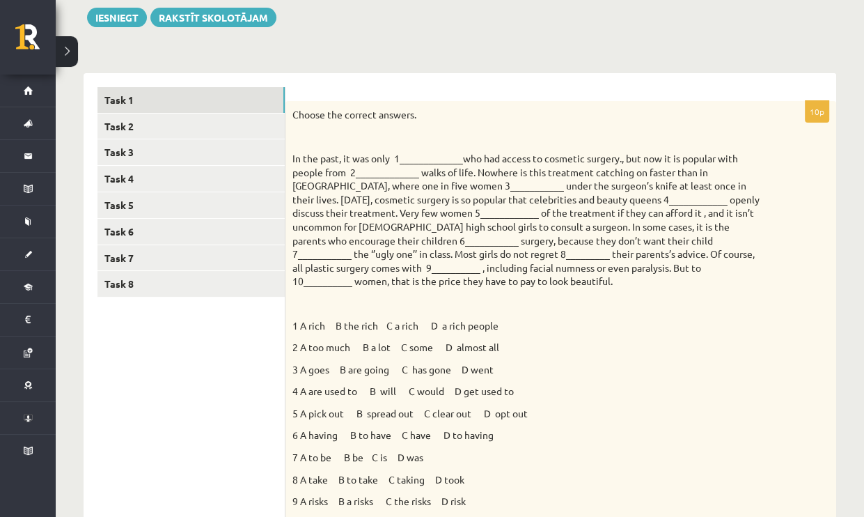
click at [297, 118] on p "Choose the correct answers." at bounding box center [525, 115] width 467 height 14
click at [292, 116] on div "Choose the correct answers. 1 A rich B the rich C a rich D a rich people 2 A to…" at bounding box center [560, 323] width 551 height 445
drag, startPoint x: 292, startPoint y: 115, endPoint x: 304, endPoint y: 115, distance: 11.1
click at [298, 115] on div "Choose the correct answers. 1 A rich B the rich C a rich D a rich people 2 A to…" at bounding box center [560, 323] width 551 height 445
click at [404, 132] on p at bounding box center [525, 137] width 467 height 14
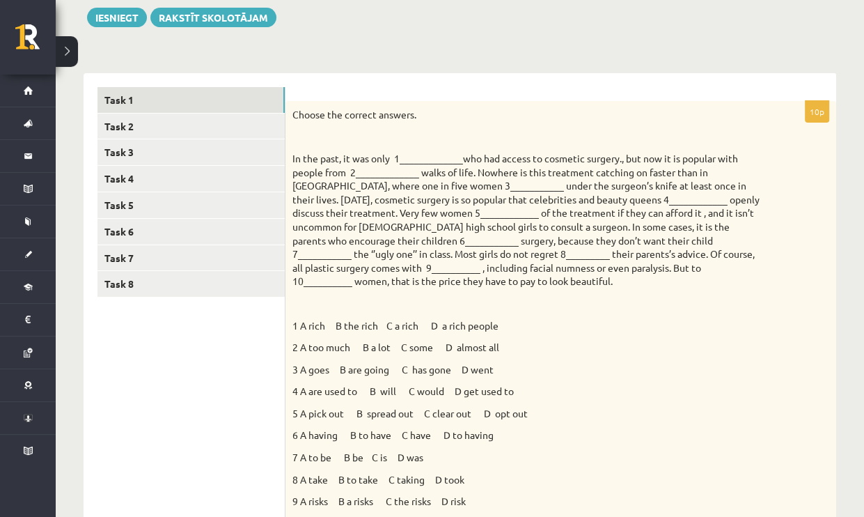
click at [295, 114] on p "Choose the correct answers." at bounding box center [525, 115] width 467 height 14
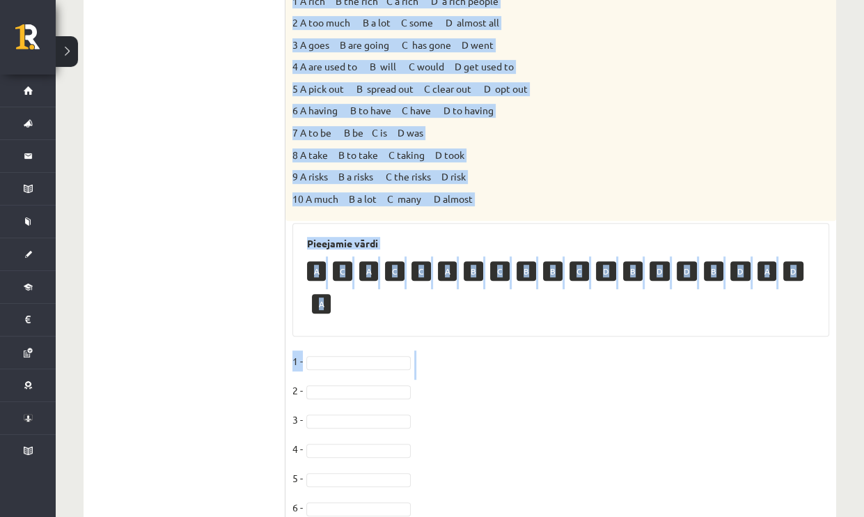
scroll to position [511, 0]
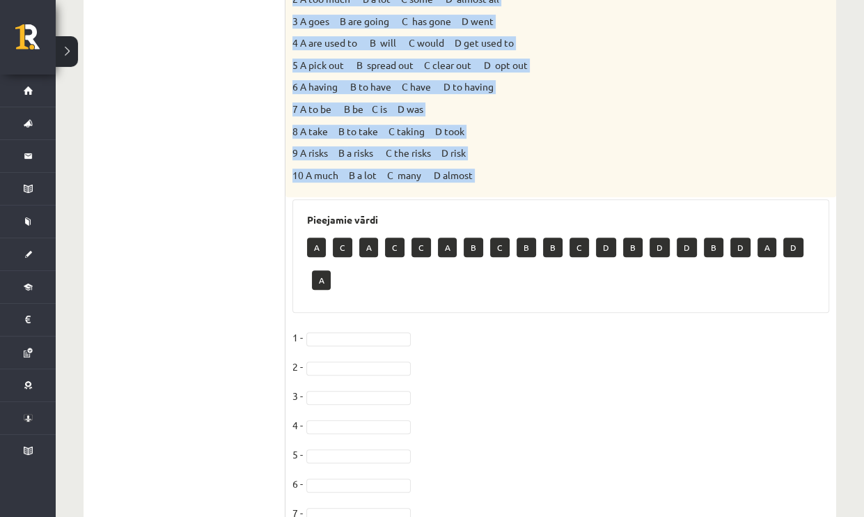
drag, startPoint x: 295, startPoint y: 114, endPoint x: 557, endPoint y: 180, distance: 270.0
copy div "Choose the correct answers. In the past, it was only 1_____________who had acce…"
click at [586, 136] on p "8 A take B to take C taking D took" at bounding box center [525, 132] width 467 height 14
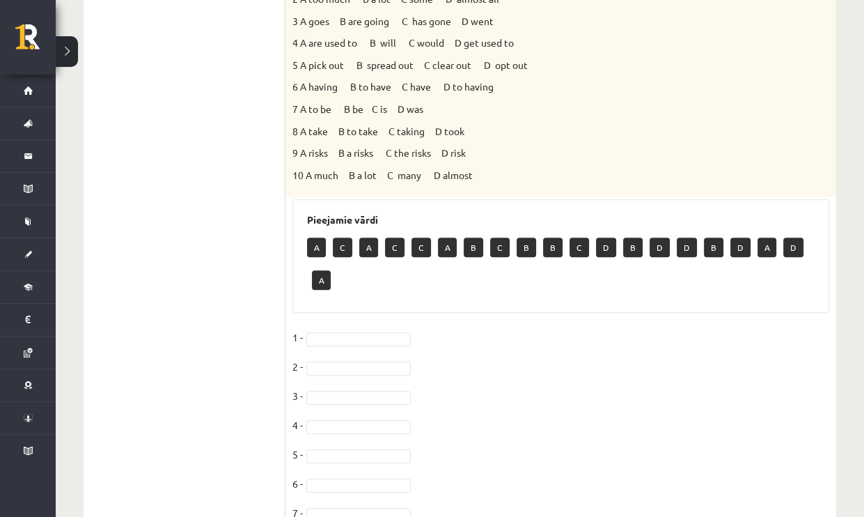
click at [326, 328] on fieldset "1 - 2 - 3 - 4 - 5 - 6 - 7 - 8 - 9 - 10 -" at bounding box center [560, 473] width 537 height 292
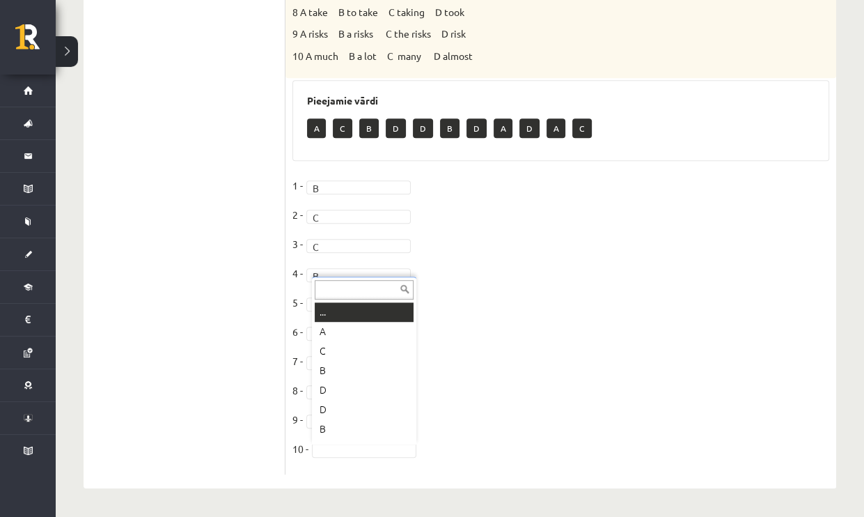
scroll to position [17, 0]
click at [198, 277] on ul "Task 1 Task 2 Task 3 Task 4 Task 5 Task 6 Task 7 Task 8" at bounding box center [191, 47] width 188 height 854
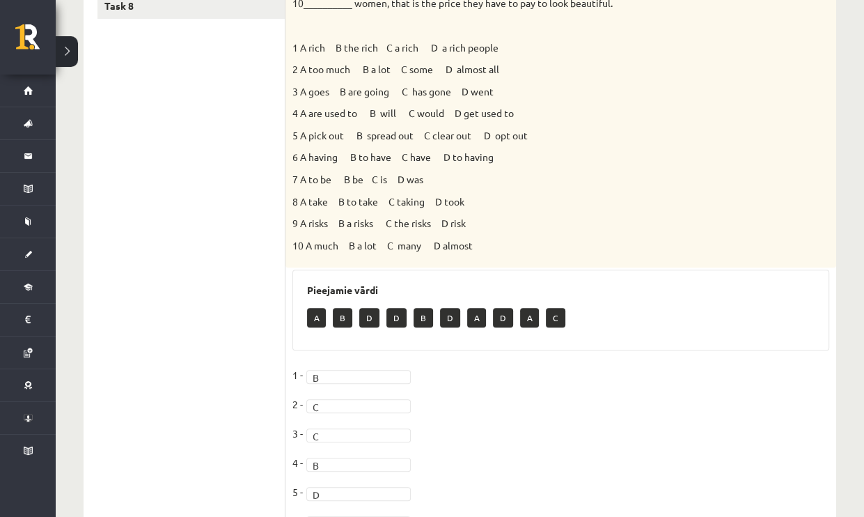
scroll to position [212, 0]
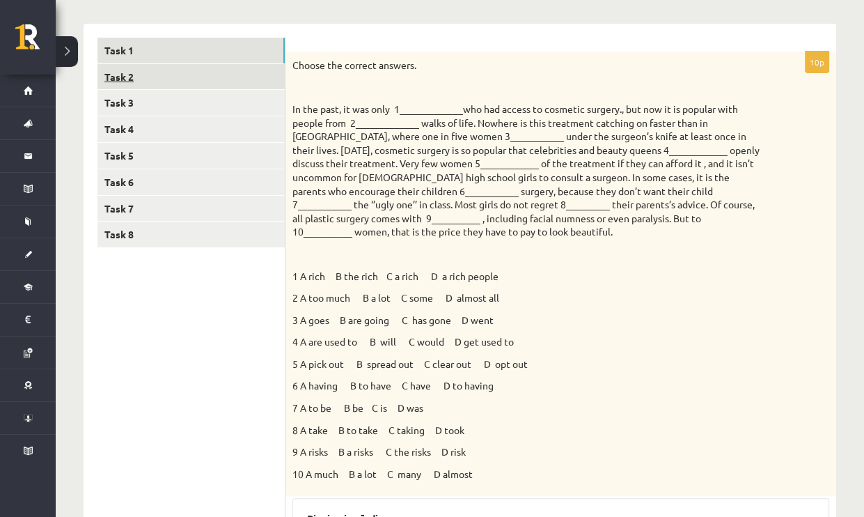
click at [156, 81] on link "Task 2" at bounding box center [190, 77] width 187 height 26
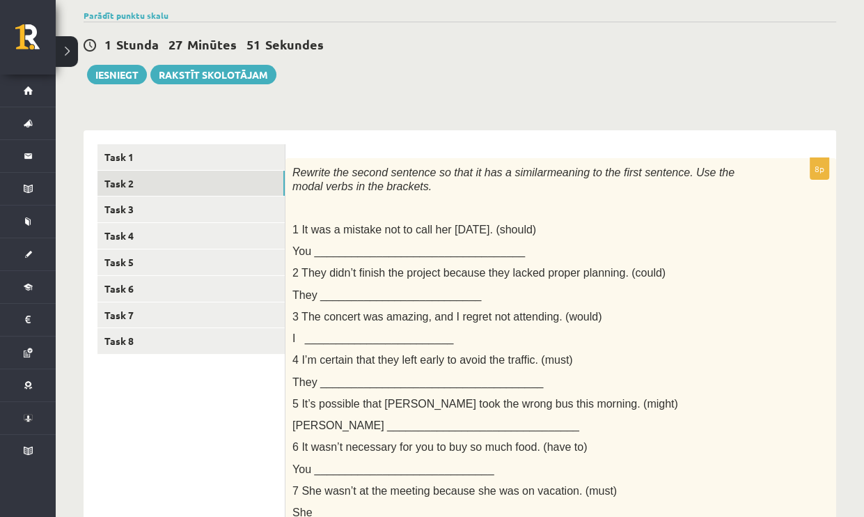
scroll to position [73, 0]
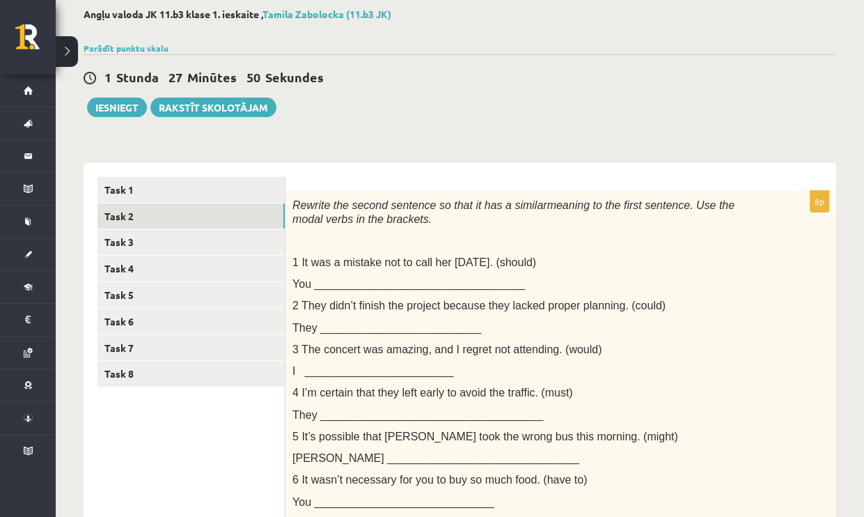
click at [292, 202] on span "Rewrite the second sentence so that it has a similar" at bounding box center [419, 205] width 255 height 12
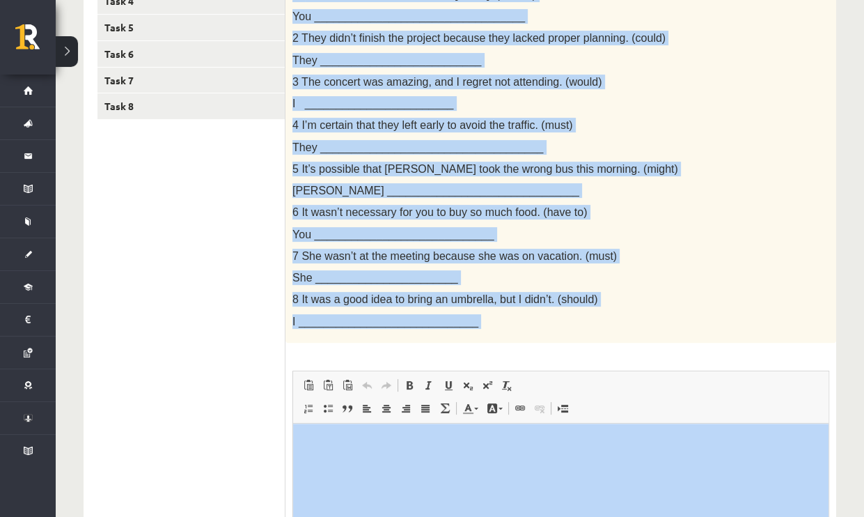
scroll to position [352, 0]
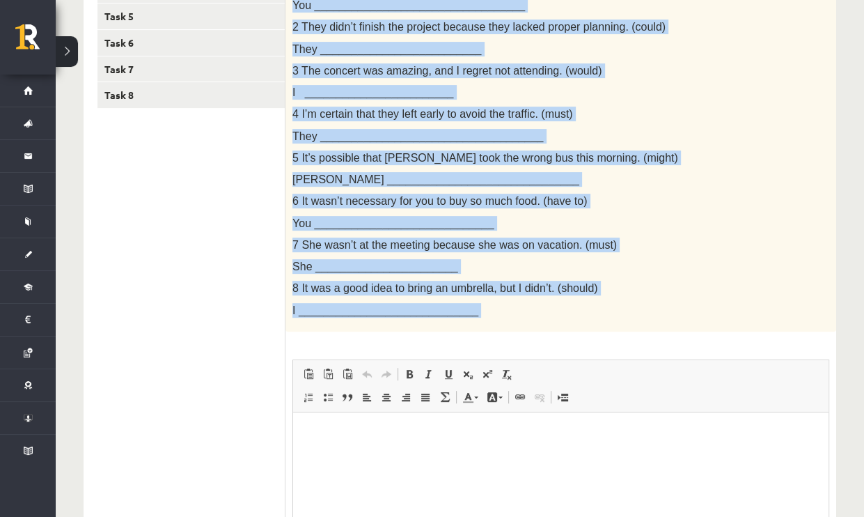
drag, startPoint x: 292, startPoint y: 202, endPoint x: 631, endPoint y: 296, distance: 351.2
click at [631, 296] on div "Rewrite the second sentence so that it has a similar meaning to the first sente…" at bounding box center [560, 121] width 551 height 419
copy div "Rewrite the second sentence so that it has a similar meaning to the first sente…"
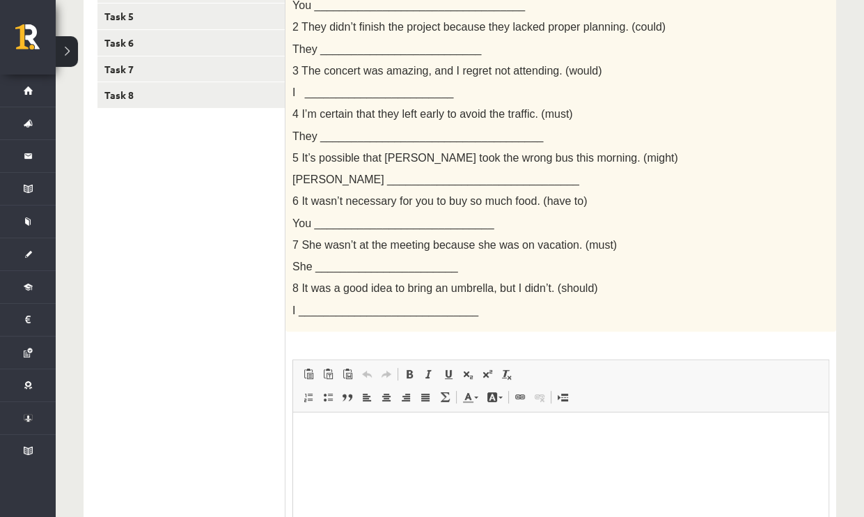
click at [256, 413] on ul "Task 1 Task 2 Task 3 Task 4 Task 5 Task 6 Task 7 Task 8" at bounding box center [191, 273] width 188 height 751
click at [361, 429] on p "Editor, wiswyg-editor-user-answer-47024835958460" at bounding box center [561, 432] width 508 height 15
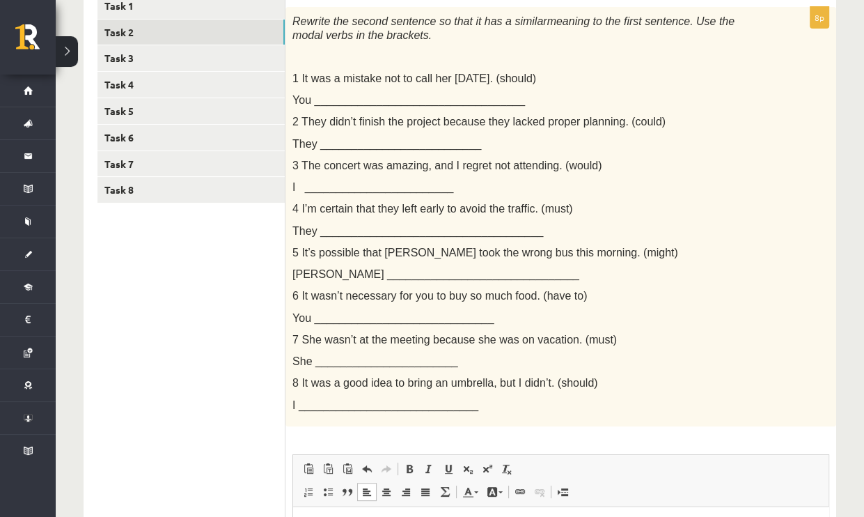
scroll to position [455, 0]
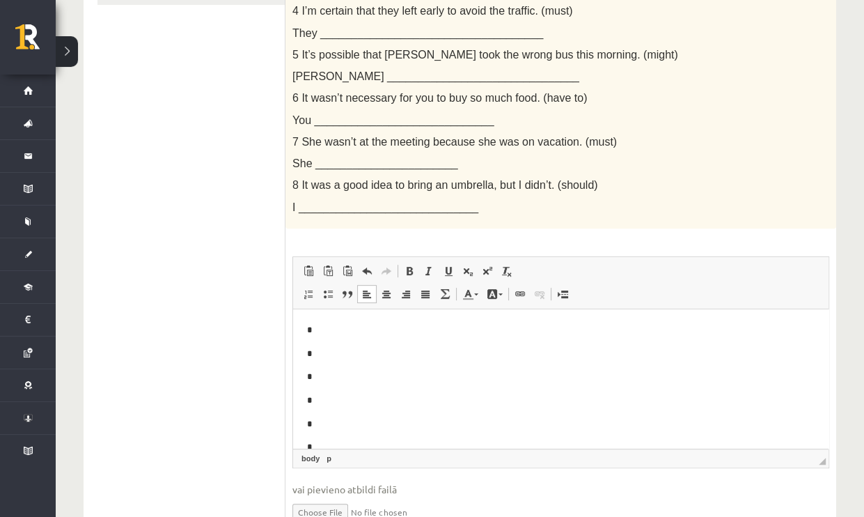
click at [318, 329] on p "*" at bounding box center [555, 329] width 497 height 15
drag, startPoint x: 50, startPoint y: 0, endPoint x: 345, endPoint y: 307, distance: 425.9
click at [345, 304] on span "Insert/Remove Numbered List Insert/Remove Bulleted List Block Quote Align Left …" at bounding box center [378, 295] width 159 height 23
click at [340, 322] on p "*" at bounding box center [555, 329] width 497 height 15
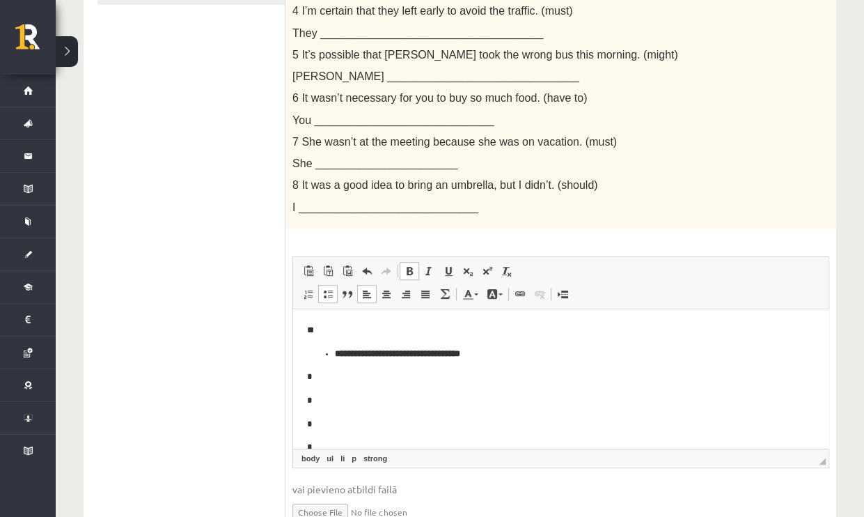
click at [328, 356] on ul "**********" at bounding box center [561, 353] width 508 height 15
click at [335, 359] on li "**********" at bounding box center [561, 353] width 452 height 15
click at [407, 266] on span at bounding box center [409, 270] width 11 height 11
click at [408, 271] on span at bounding box center [409, 270] width 11 height 11
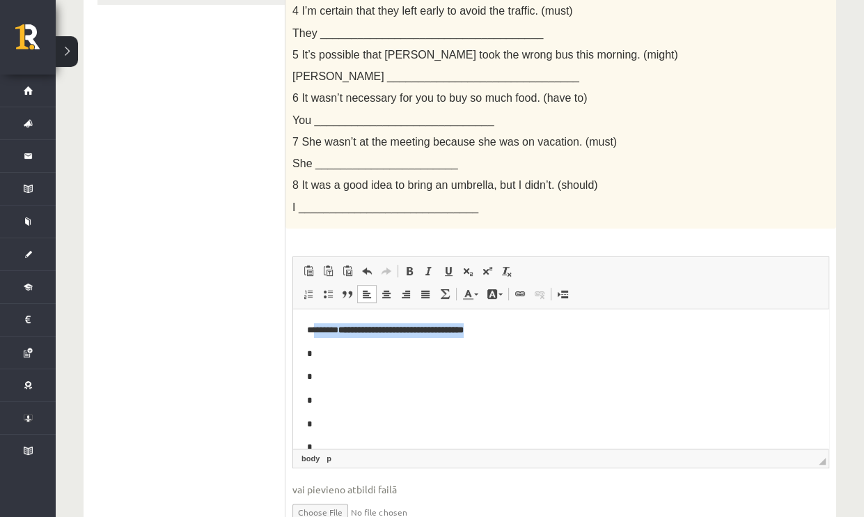
drag, startPoint x: 481, startPoint y: 327, endPoint x: 314, endPoint y: 331, distance: 167.2
click at [314, 331] on p "**********" at bounding box center [555, 329] width 497 height 15
click at [404, 271] on span at bounding box center [409, 270] width 11 height 11
click at [405, 271] on span at bounding box center [409, 270] width 11 height 11
click at [252, 363] on ul "Task 1 Task 2 Task 3 Task 4 Task 5 Task 6 Task 7 Task 8" at bounding box center [191, 170] width 188 height 751
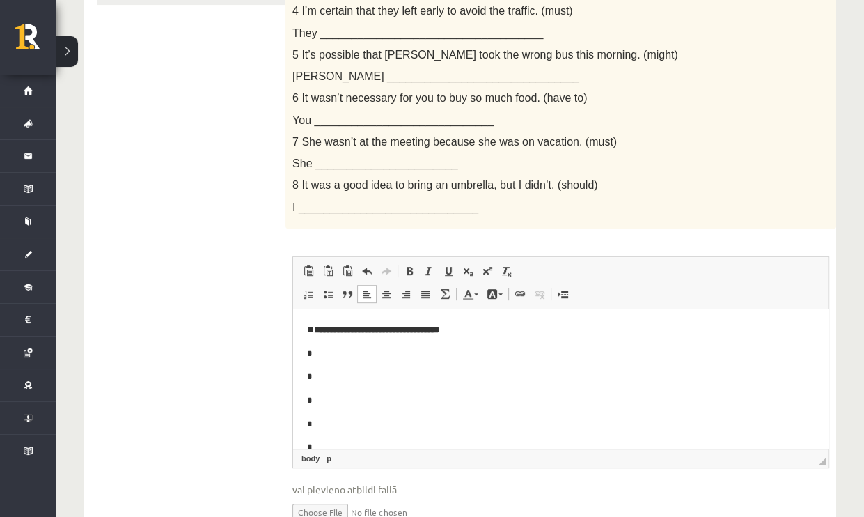
click at [226, 371] on ul "Task 1 Task 2 Task 3 Task 4 Task 5 Task 6 Task 7 Task 8" at bounding box center [191, 170] width 188 height 751
click at [420, 368] on body "**********" at bounding box center [561, 399] width 508 height 155
click at [354, 357] on p "*" at bounding box center [555, 353] width 497 height 15
click at [439, 331] on strong "**********" at bounding box center [376, 328] width 125 height 9
click at [373, 269] on link "Undo Keyboard shortcut Ctrl+Z" at bounding box center [366, 271] width 19 height 18
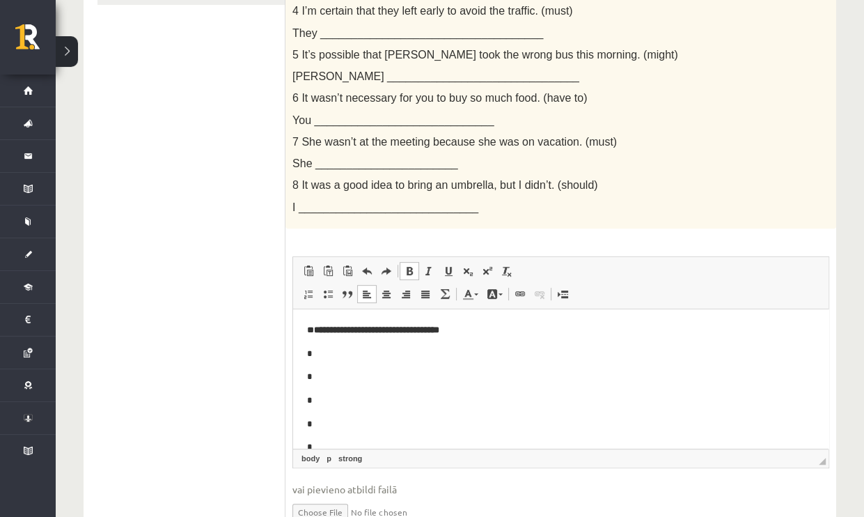
click at [497, 355] on p "*" at bounding box center [555, 353] width 497 height 15
click at [479, 333] on p "**********" at bounding box center [555, 329] width 497 height 15
drag, startPoint x: 454, startPoint y: 333, endPoint x: 337, endPoint y: 332, distance: 117.0
click at [334, 337] on body "**********" at bounding box center [561, 399] width 508 height 155
click at [370, 267] on span at bounding box center [366, 270] width 11 height 11
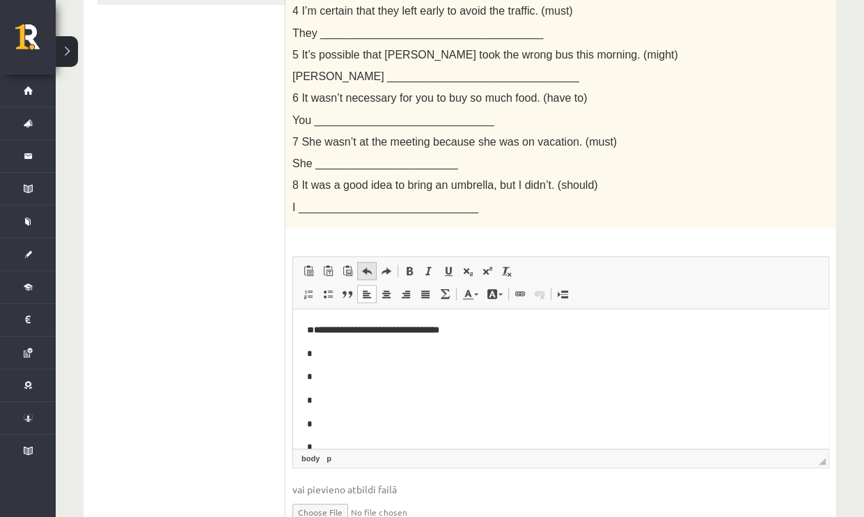
click at [370, 267] on span at bounding box center [366, 270] width 11 height 11
click at [369, 267] on span at bounding box center [366, 270] width 11 height 11
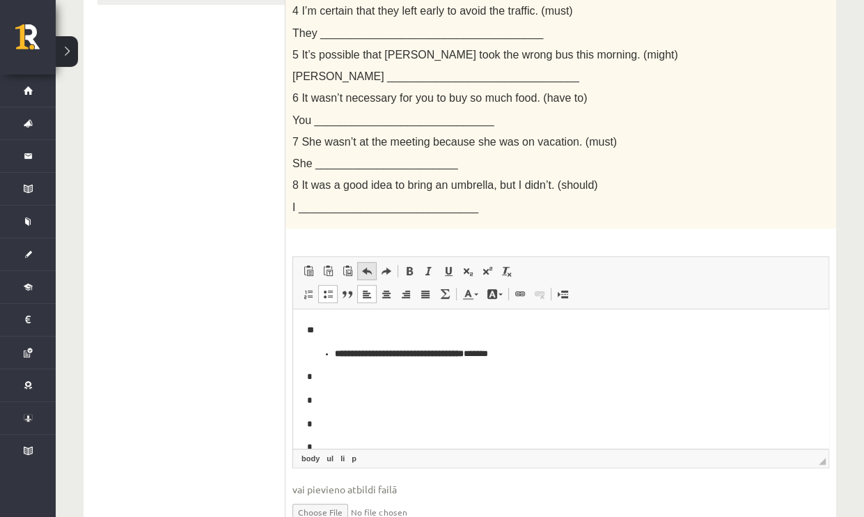
click at [369, 267] on span at bounding box center [366, 270] width 11 height 11
click at [365, 272] on span at bounding box center [366, 270] width 11 height 11
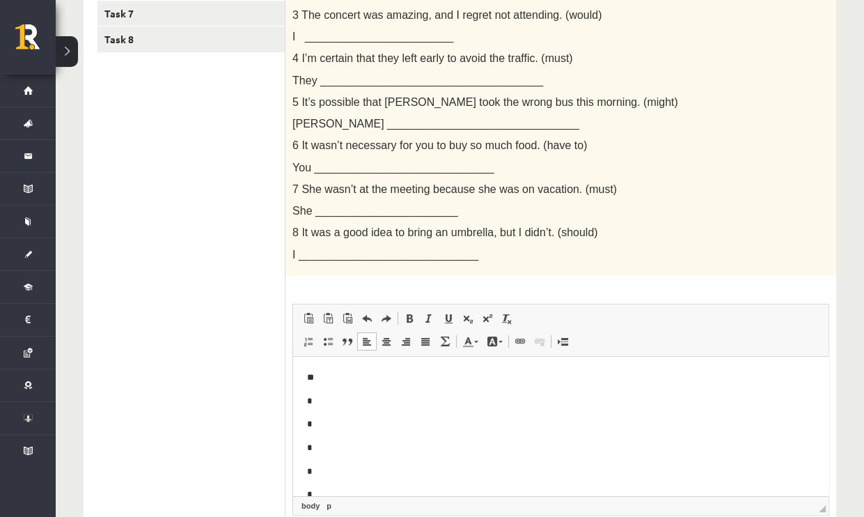
scroll to position [385, 0]
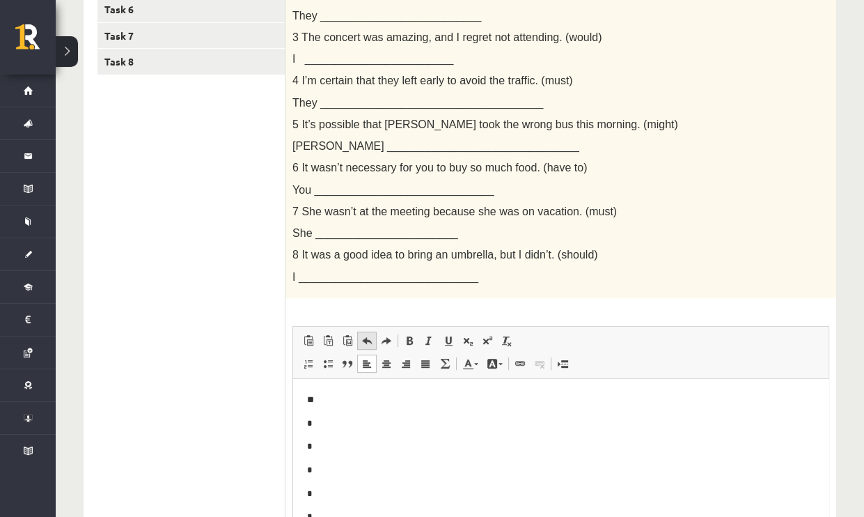
click at [368, 335] on span at bounding box center [366, 340] width 11 height 11
click at [369, 335] on span at bounding box center [366, 340] width 11 height 11
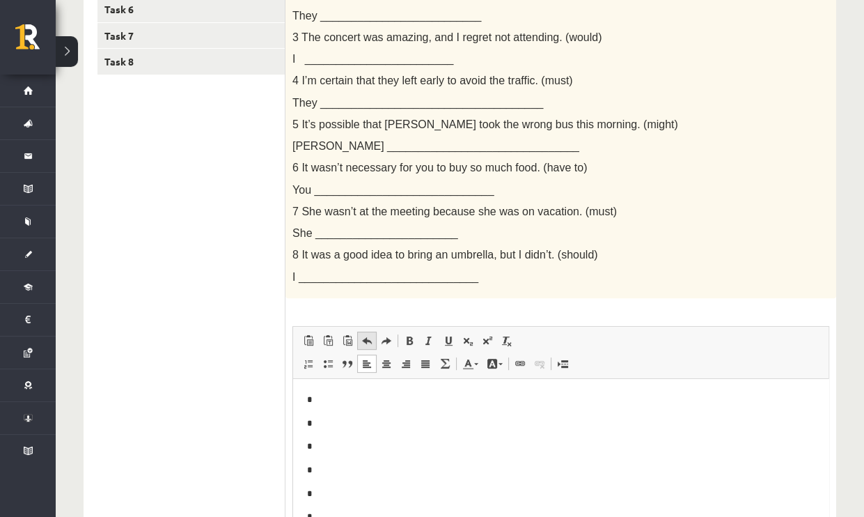
click at [369, 335] on span at bounding box center [366, 340] width 11 height 11
click at [324, 407] on body "* * * * * *" at bounding box center [561, 469] width 508 height 155
click at [324, 400] on p "*" at bounding box center [555, 399] width 497 height 15
click at [326, 398] on p "**" at bounding box center [555, 399] width 497 height 15
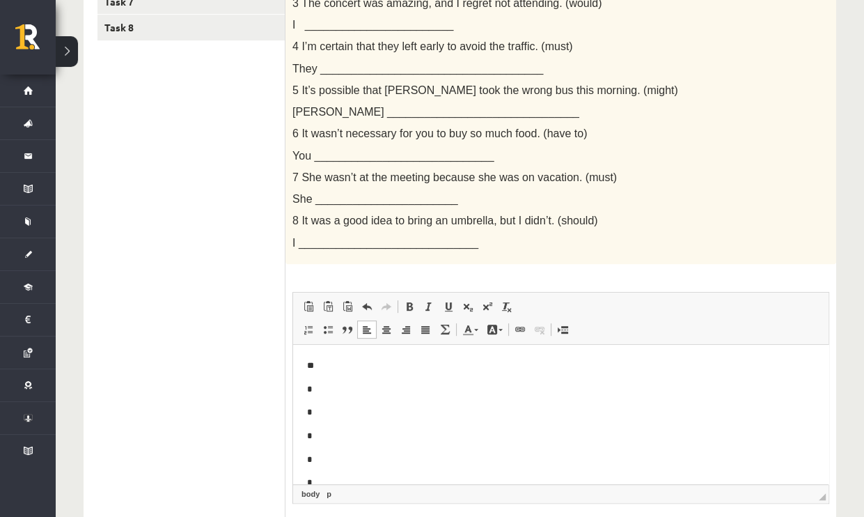
scroll to position [524, 0]
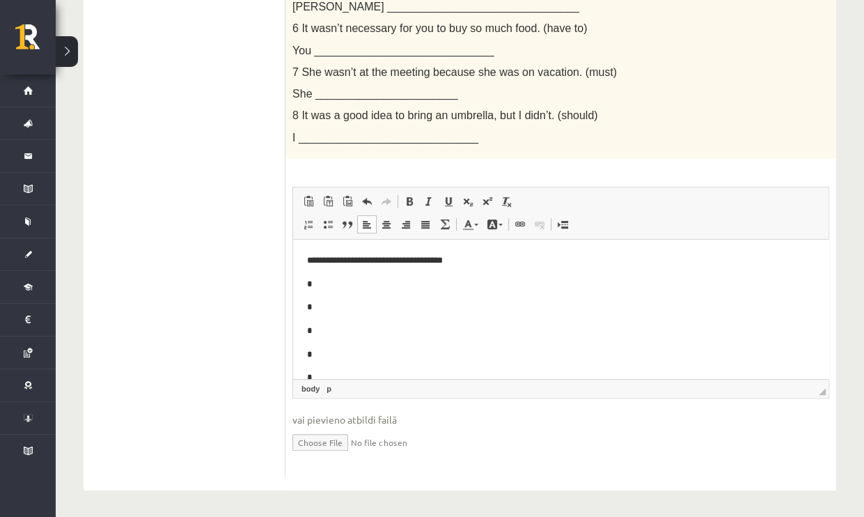
click at [319, 278] on p "*" at bounding box center [555, 283] width 497 height 15
click at [322, 280] on p "**" at bounding box center [555, 283] width 497 height 15
click at [356, 285] on p "**********" at bounding box center [555, 283] width 497 height 15
click at [383, 291] on body "**********" at bounding box center [561, 330] width 508 height 155
click at [375, 278] on p "**********" at bounding box center [555, 283] width 497 height 15
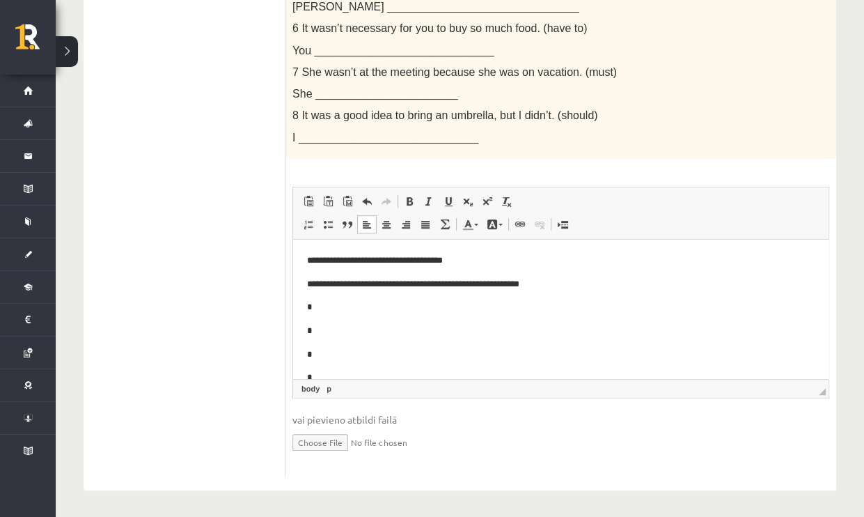
click at [312, 308] on p "*" at bounding box center [555, 306] width 497 height 15
click at [395, 309] on p "**********" at bounding box center [555, 306] width 497 height 15
click at [419, 306] on p "**********" at bounding box center [555, 306] width 497 height 15
click at [315, 330] on p "*" at bounding box center [555, 330] width 497 height 15
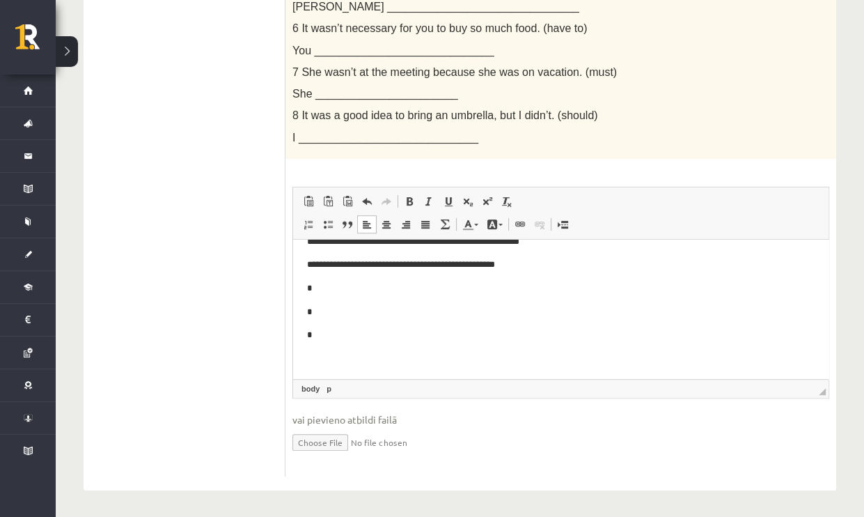
scroll to position [45, 0]
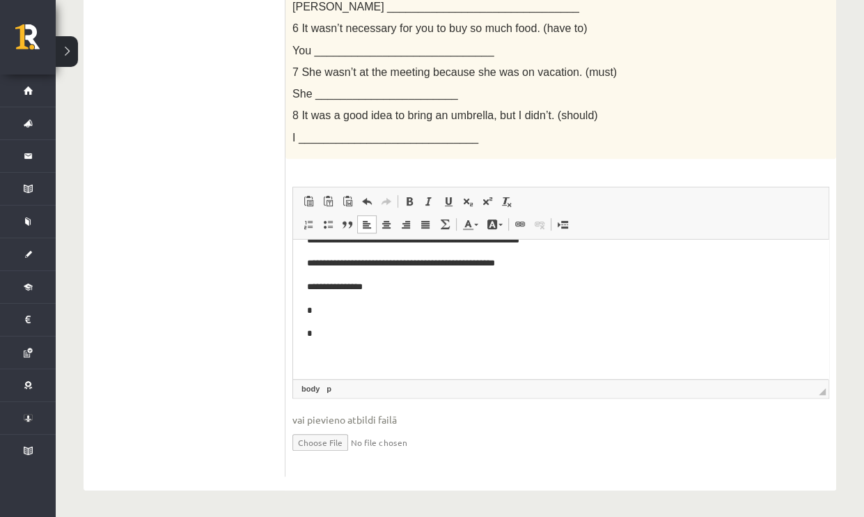
click at [359, 285] on p "**********" at bounding box center [555, 286] width 497 height 15
click at [384, 288] on p "**********" at bounding box center [555, 286] width 497 height 15
click at [315, 311] on p "*" at bounding box center [555, 310] width 497 height 15
click at [322, 329] on p "*" at bounding box center [555, 333] width 497 height 15
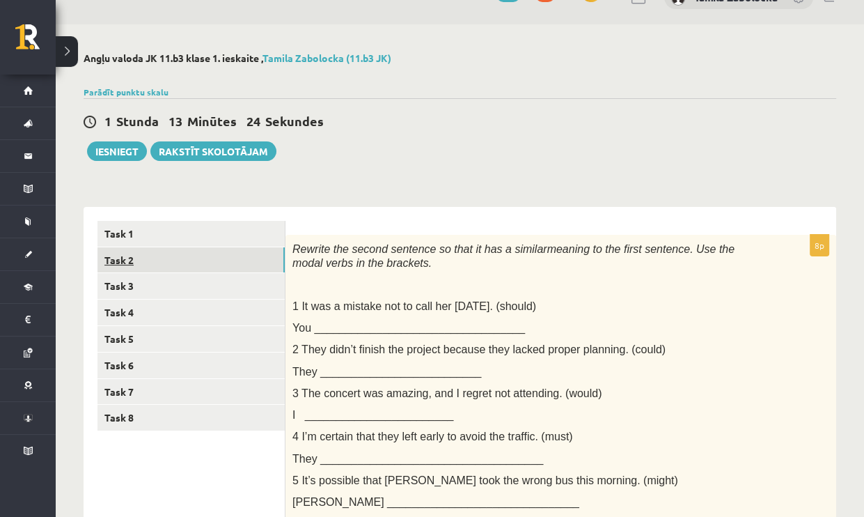
scroll to position [70, 0]
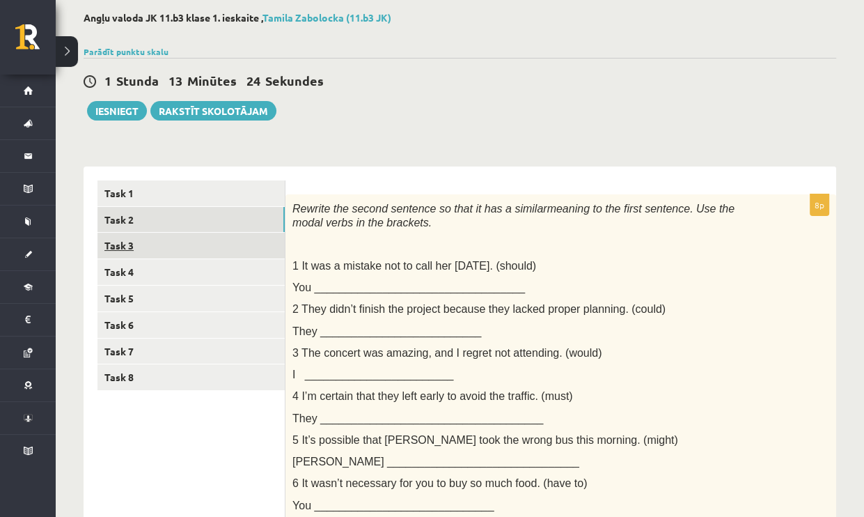
click at [123, 242] on link "Task 3" at bounding box center [190, 246] width 187 height 26
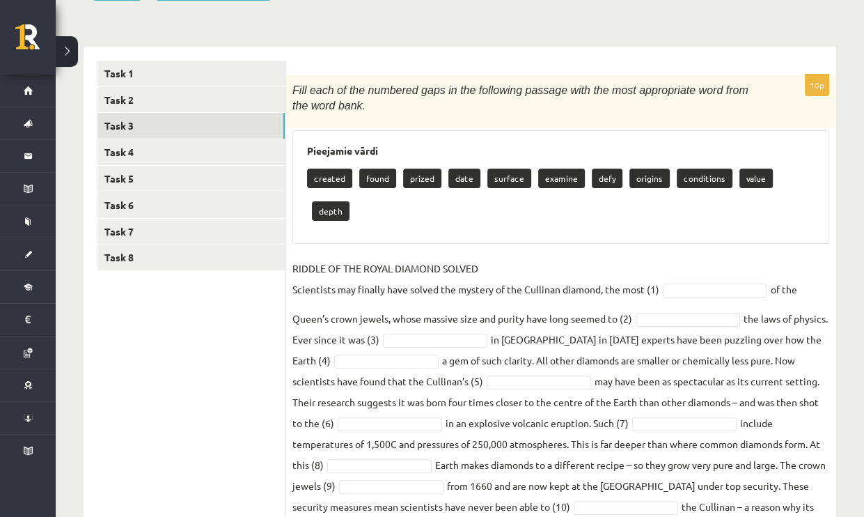
scroll to position [209, 0]
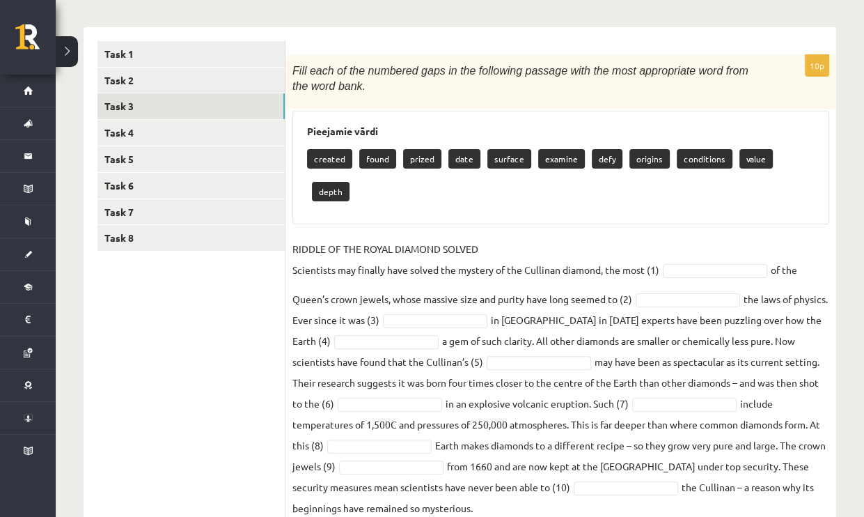
click at [299, 69] on span "Fill each of the numbered gaps in the following passage with the most appropria…" at bounding box center [520, 79] width 456 height 28
click at [461, 102] on div "Fill each of the numbered gaps in the following passage with the most appropria…" at bounding box center [560, 82] width 551 height 54
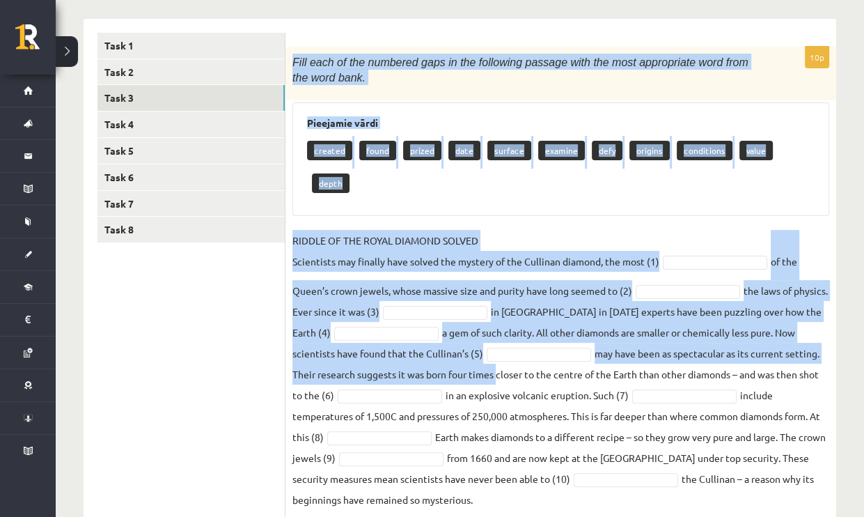
scroll to position [226, 0]
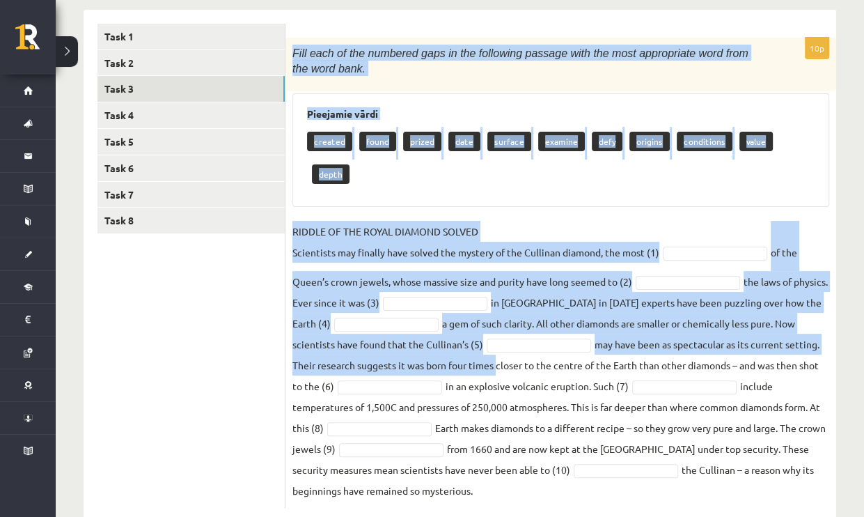
drag, startPoint x: 292, startPoint y: 70, endPoint x: 515, endPoint y: 462, distance: 450.9
click at [515, 462] on div "10p Fill each of the numbered gaps in the following passage with the most appro…" at bounding box center [560, 273] width 551 height 470
copy div "Fill each of the numbered gaps in the following passage with the most appropria…"
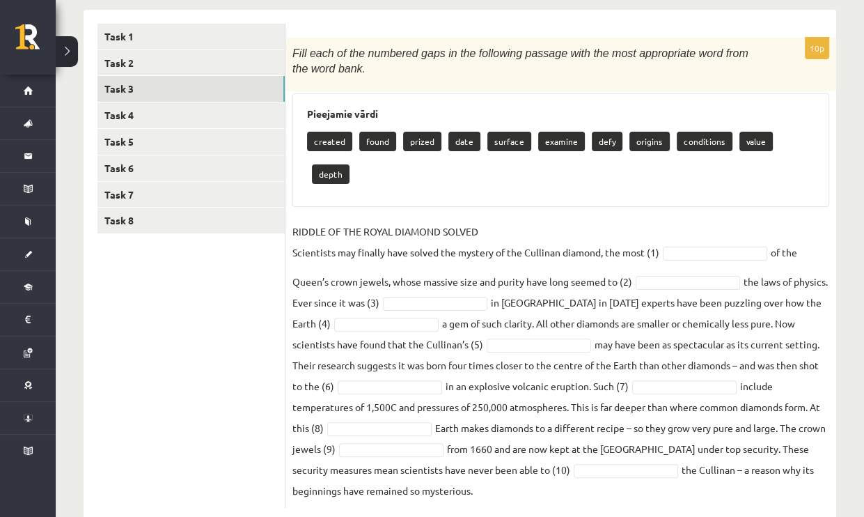
click at [159, 415] on ul "Task 1 Task 2 Task 3 Task 4 Task 5 Task 6 Task 7 Task 8" at bounding box center [191, 266] width 188 height 484
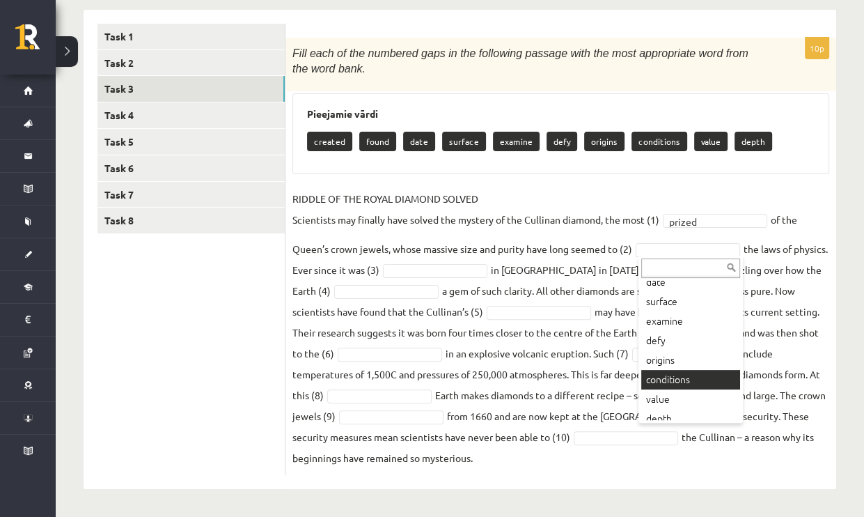
scroll to position [70, 0]
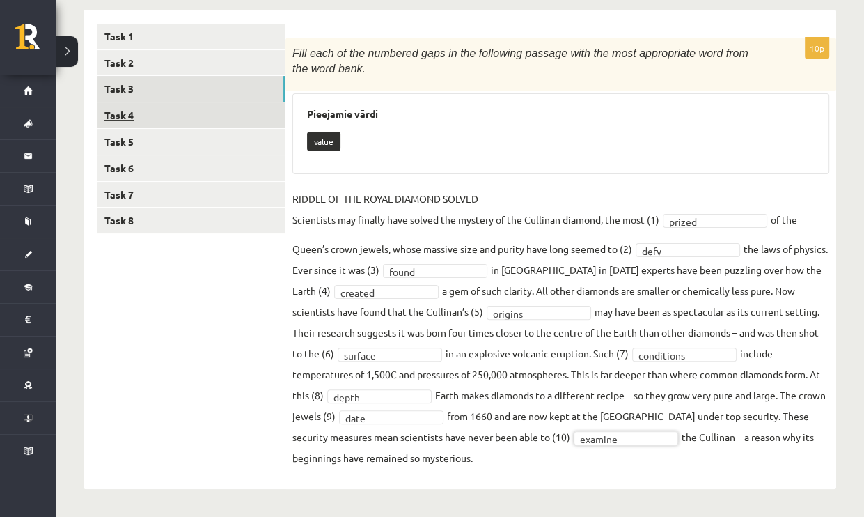
click at [173, 111] on link "Task 4" at bounding box center [190, 115] width 187 height 26
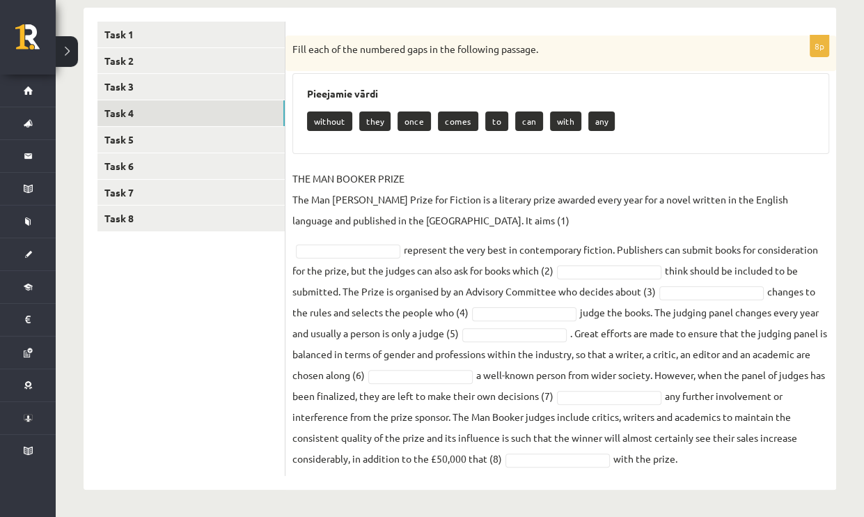
scroll to position [230, 0]
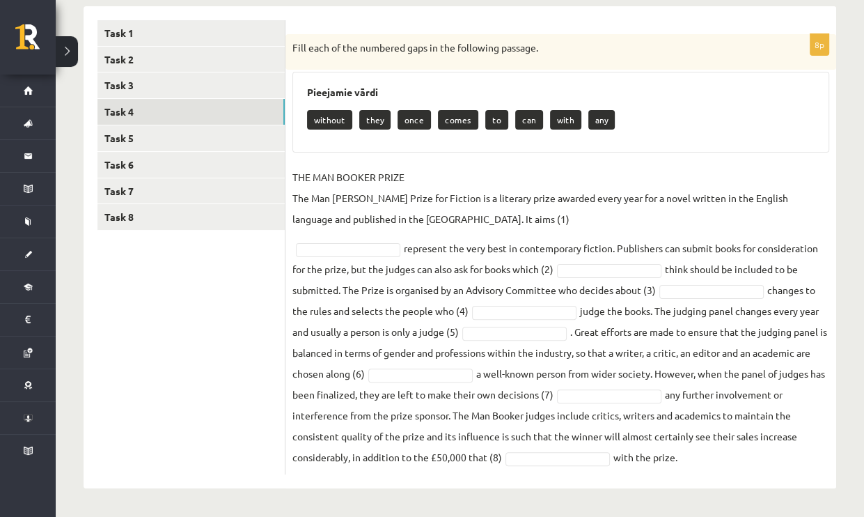
click at [295, 45] on p "Fill each of the numbered gaps in the following passage." at bounding box center [525, 48] width 467 height 14
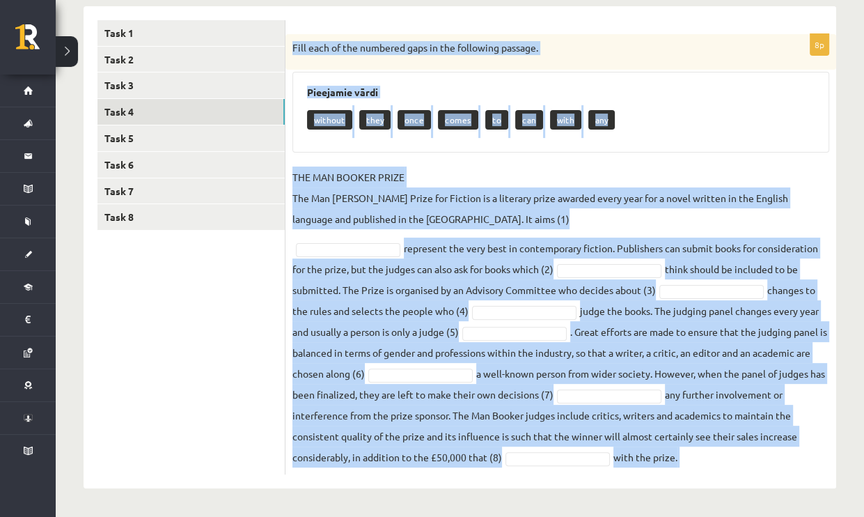
drag, startPoint x: 295, startPoint y: 45, endPoint x: 689, endPoint y: 459, distance: 571.3
click at [689, 459] on div "8p Fill each of the numbered gaps in the following passage. Pieejamie vārdi wit…" at bounding box center [560, 254] width 551 height 440
copy div "Fill each of the numbered gaps in the following passage. Pieejamie vārdi withou…"
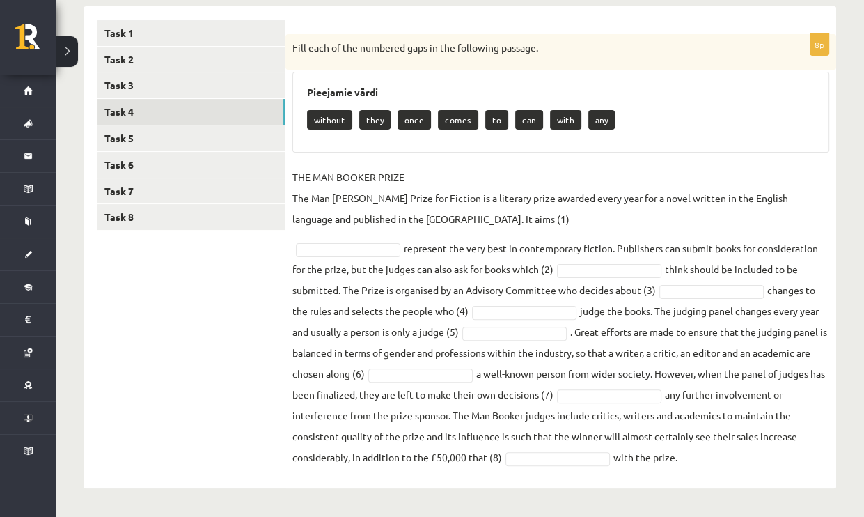
click at [167, 312] on ul "Task 1 Task 2 Task 3 Task 4 Task 5 Task 6 Task 7 Task 8" at bounding box center [191, 247] width 188 height 454
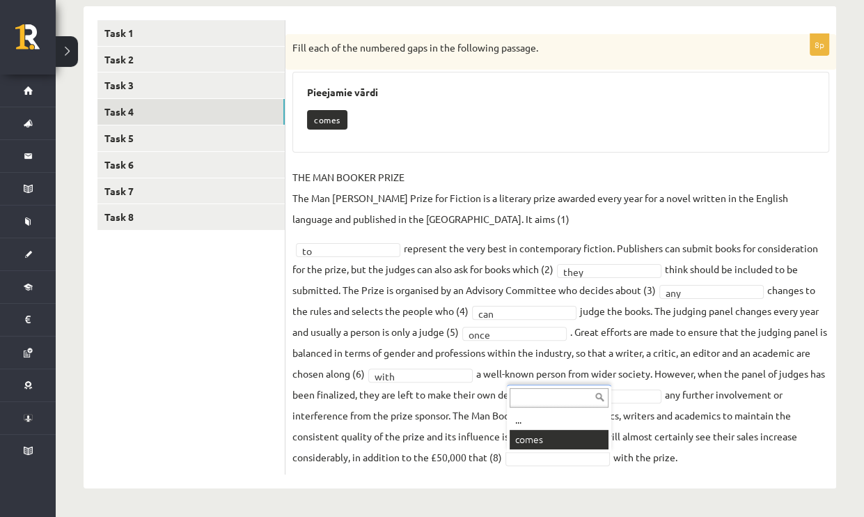
scroll to position [197, 0]
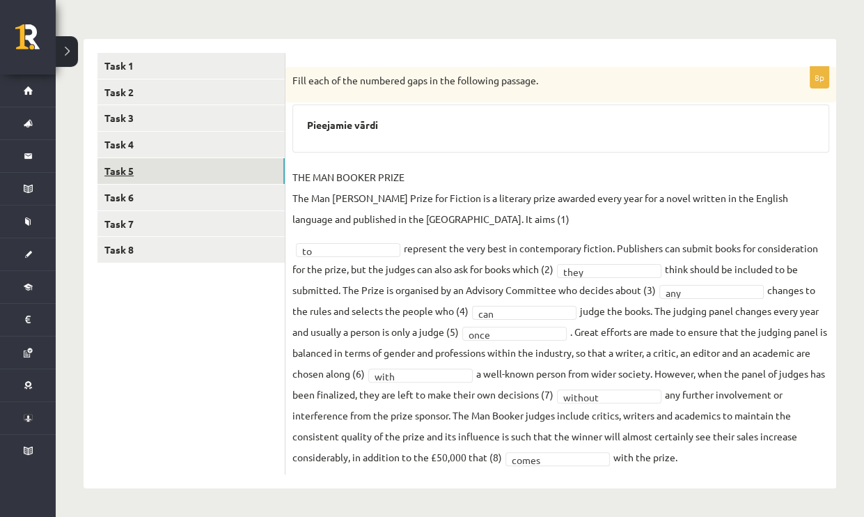
click at [125, 171] on link "Task 5" at bounding box center [190, 171] width 187 height 26
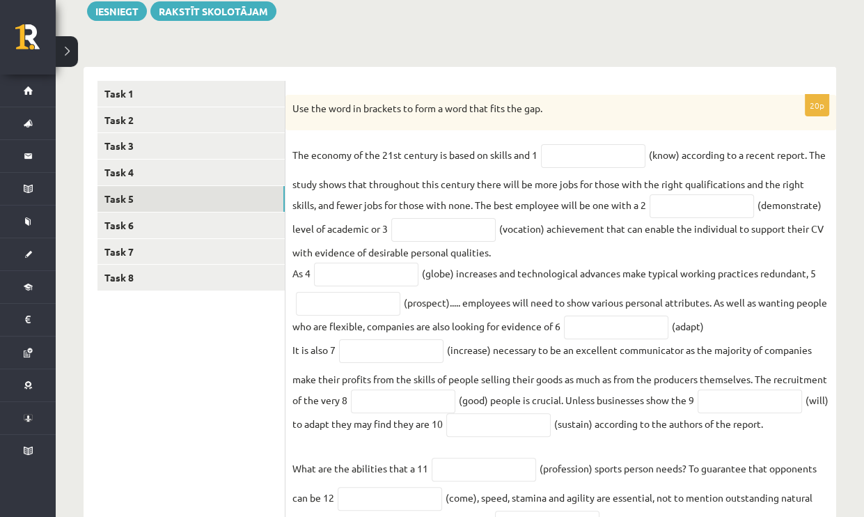
scroll to position [117, 0]
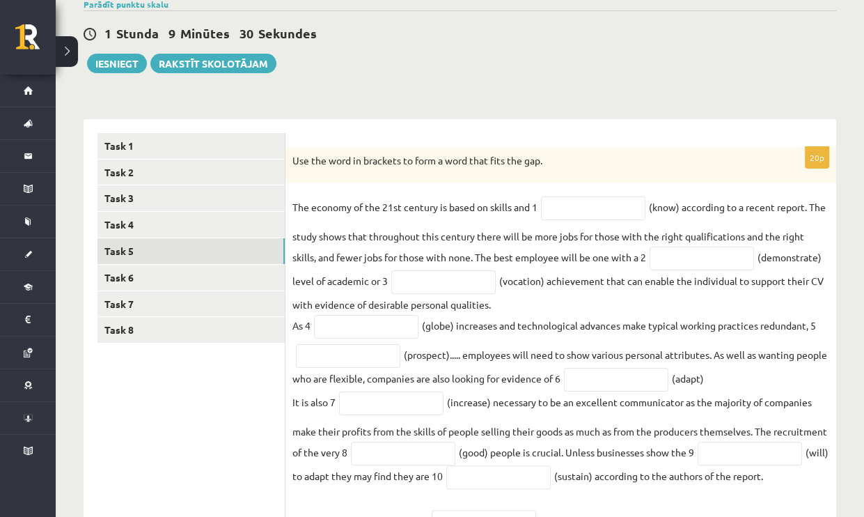
click at [293, 159] on p "Use the word in brackets to form a word that fits the gap." at bounding box center [525, 161] width 467 height 14
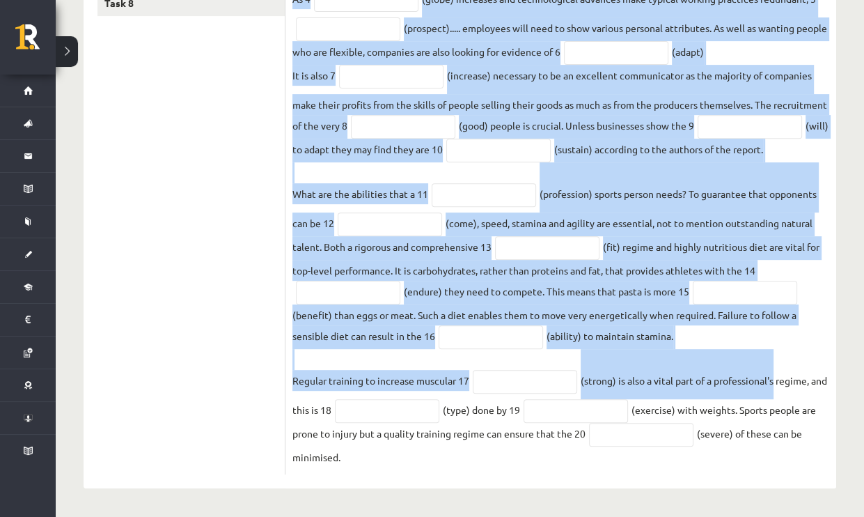
scroll to position [465, 0]
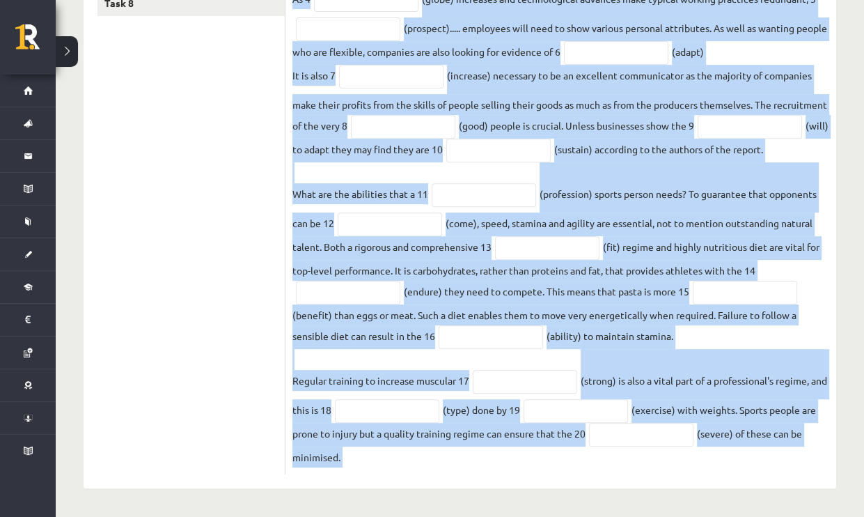
drag, startPoint x: 293, startPoint y: 159, endPoint x: 778, endPoint y: 460, distance: 570.6
click at [778, 460] on div "20p Use the word in brackets to form a word that fits the gap. The economy of t…" at bounding box center [560, 147] width 551 height 654
copy div "Use the word in brackets to form a word that fits the gap. The economy of the 2…"
click at [281, 457] on ul "Task 1 Task 2 Task 3 Task 4 Task 5 Task 6 Task 7 Task 8" at bounding box center [191, 140] width 188 height 668
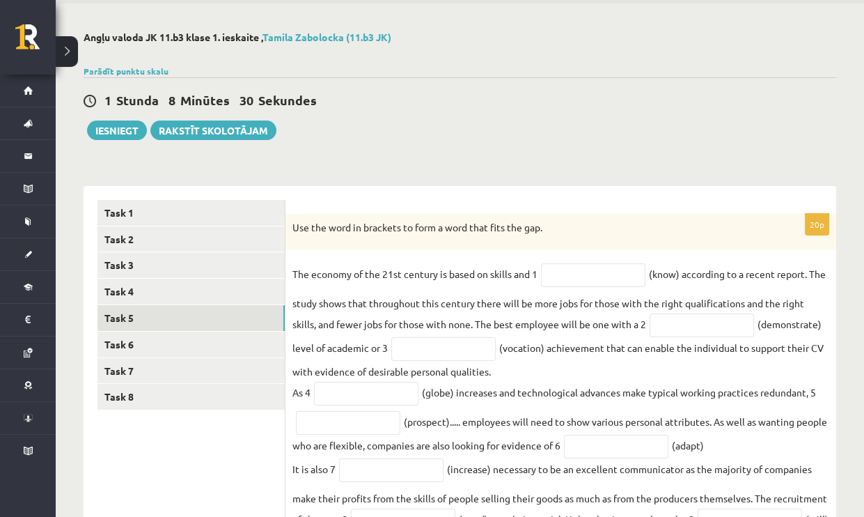
scroll to position [47, 0]
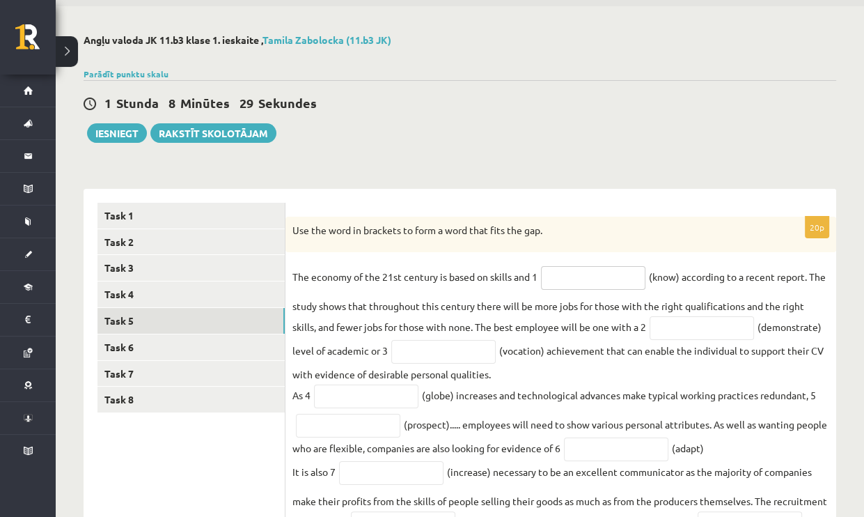
click at [557, 276] on input "text" at bounding box center [593, 278] width 104 height 24
click at [564, 268] on input "text" at bounding box center [593, 278] width 104 height 24
click at [575, 249] on div "Use the word in brackets to form a word that fits the gap." at bounding box center [560, 235] width 551 height 36
click at [583, 273] on input "text" at bounding box center [593, 278] width 104 height 24
type input "*********"
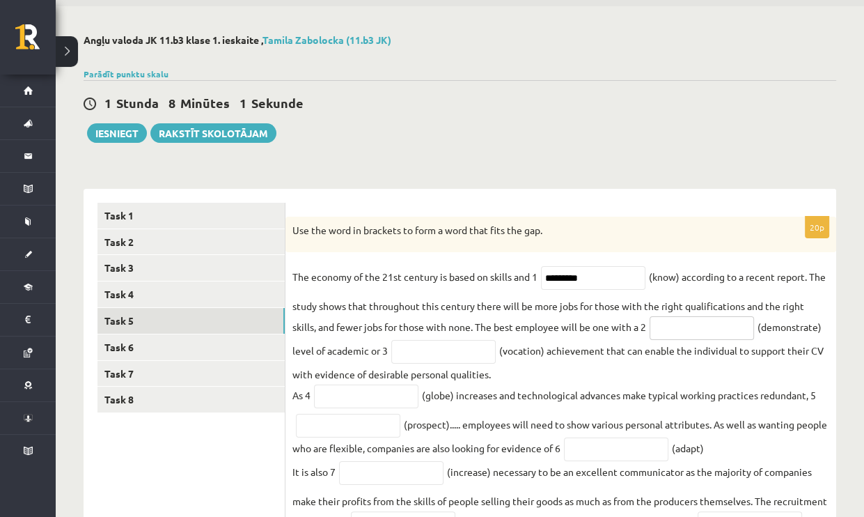
click at [693, 325] on input "text" at bounding box center [702, 328] width 104 height 24
click at [695, 329] on input "text" at bounding box center [702, 328] width 104 height 24
click at [687, 331] on input "text" at bounding box center [702, 328] width 104 height 24
click at [712, 337] on input "text" at bounding box center [702, 328] width 104 height 24
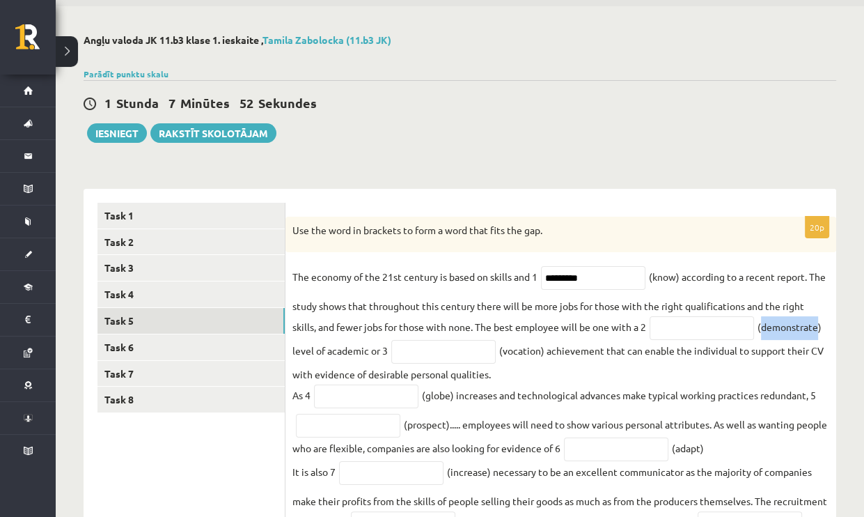
drag, startPoint x: 779, startPoint y: 328, endPoint x: 799, endPoint y: 327, distance: 19.5
copy fieldset "demonstrate"
paste input "**********"
type input "**********"
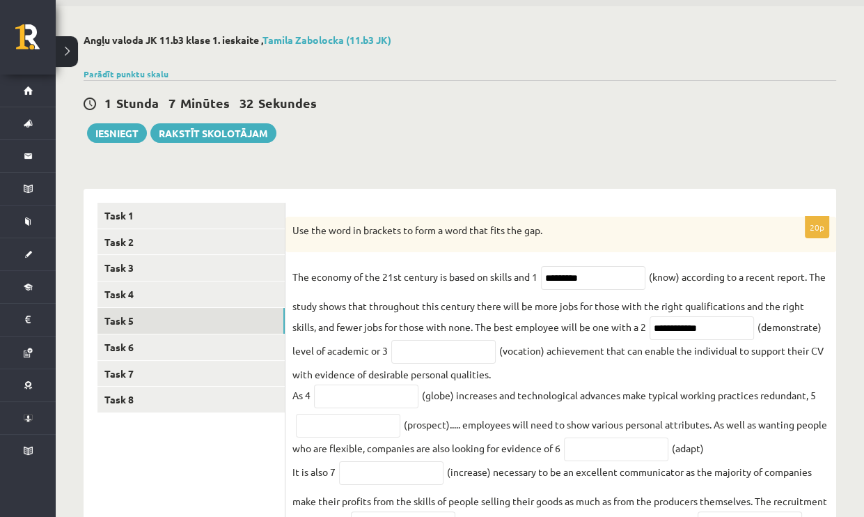
drag, startPoint x: 508, startPoint y: 354, endPoint x: 524, endPoint y: 354, distance: 15.3
drag, startPoint x: 531, startPoint y: 351, endPoint x: 527, endPoint y: 357, distance: 7.2
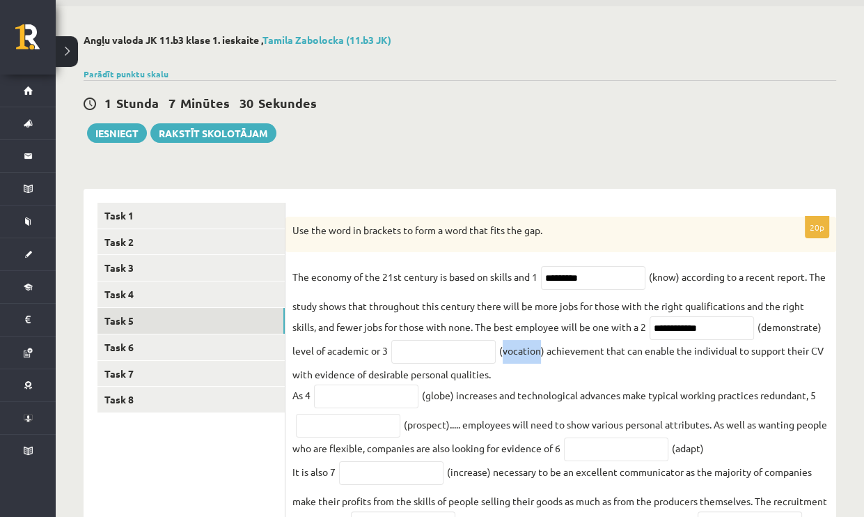
drag, startPoint x: 507, startPoint y: 352, endPoint x: 522, endPoint y: 353, distance: 15.3
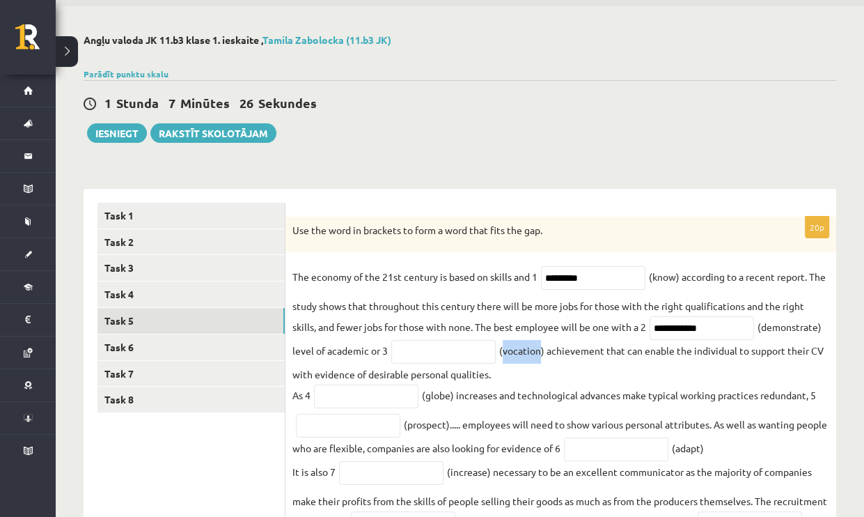
copy fieldset "vocation"
paste input "********"
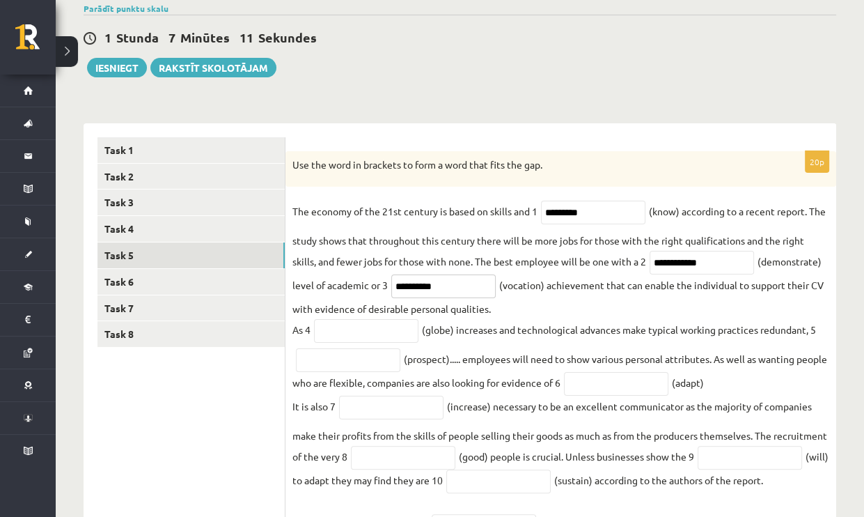
scroll to position [117, 0]
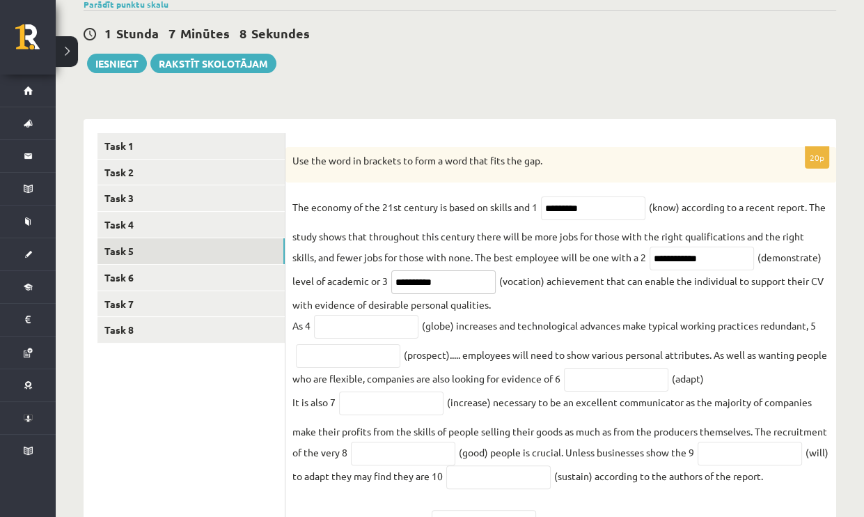
type input "**********"
click at [430, 327] on fieldset "**********" at bounding box center [560, 494] width 537 height 597
drag, startPoint x: 430, startPoint y: 327, endPoint x: 446, endPoint y: 327, distance: 16.7
click at [446, 327] on fieldset "**********" at bounding box center [560, 494] width 537 height 597
click at [427, 344] on fieldset "**********" at bounding box center [560, 494] width 537 height 597
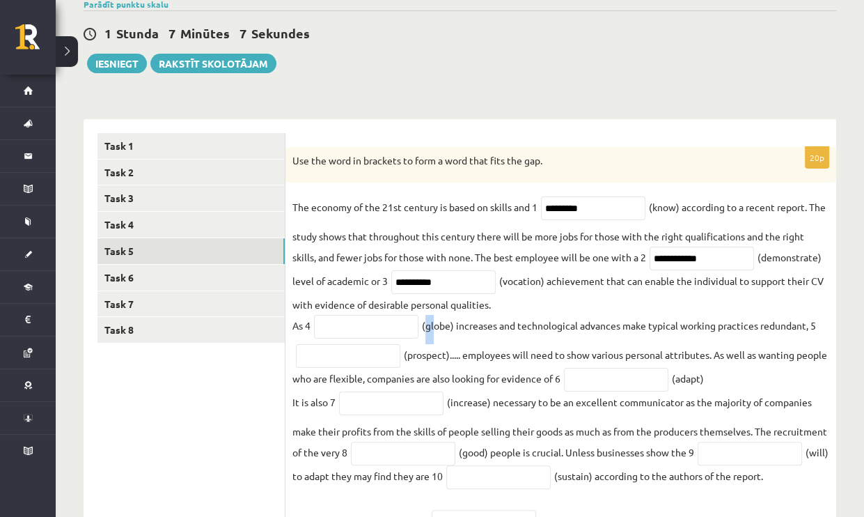
drag, startPoint x: 426, startPoint y: 329, endPoint x: 440, endPoint y: 325, distance: 14.4
click at [437, 326] on fieldset "**********" at bounding box center [560, 494] width 537 height 597
click at [446, 325] on fieldset "**********" at bounding box center [560, 494] width 537 height 597
click at [425, 329] on fieldset "**********" at bounding box center [560, 494] width 537 height 597
drag, startPoint x: 425, startPoint y: 329, endPoint x: 444, endPoint y: 330, distance: 18.8
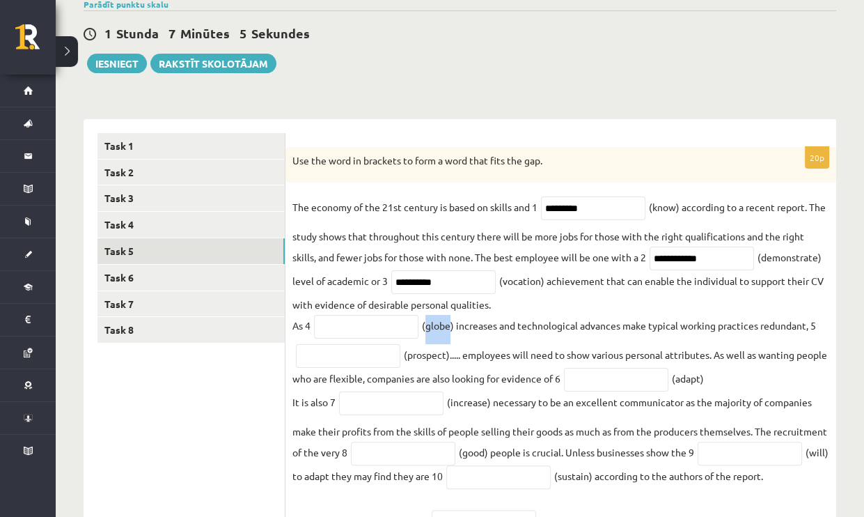
click at [444, 330] on fieldset "**********" at bounding box center [560, 494] width 537 height 597
copy fieldset "globe"
paste input "*****"
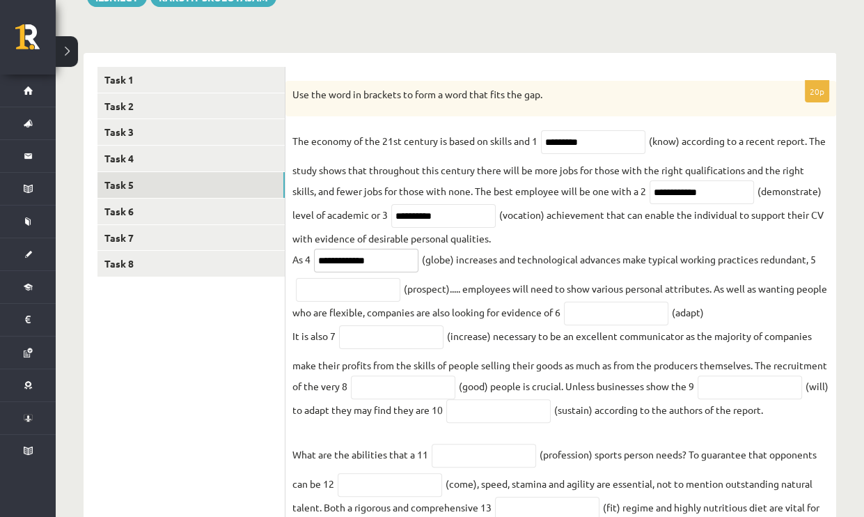
scroll to position [187, 0]
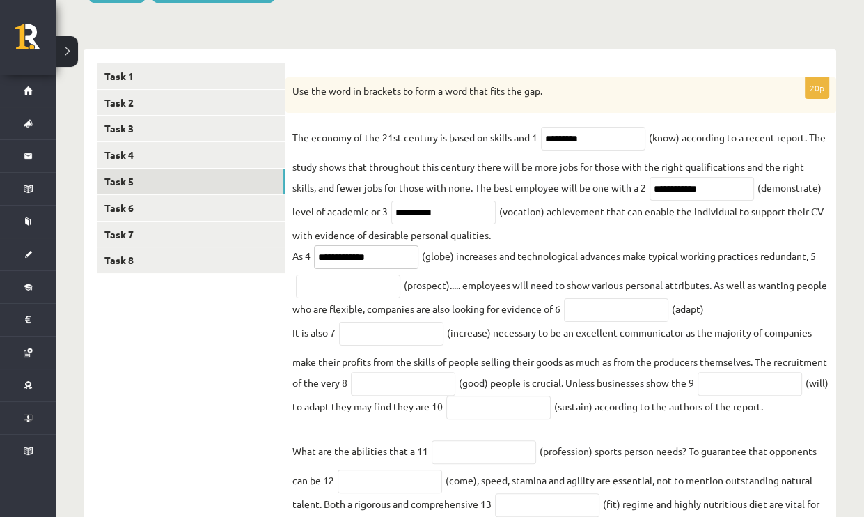
type input "**********"
drag, startPoint x: 407, startPoint y: 291, endPoint x: 448, endPoint y: 289, distance: 41.8
click at [448, 289] on fieldset "**********" at bounding box center [560, 425] width 537 height 597
copy fieldset "prospect)"
click at [342, 288] on input "text" at bounding box center [348, 286] width 104 height 24
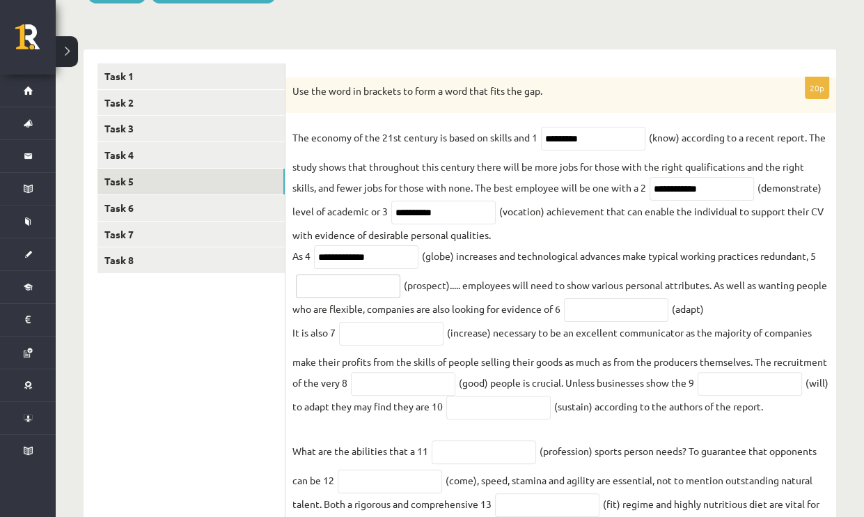
click at [340, 289] on input "text" at bounding box center [348, 286] width 104 height 24
paste input "*********"
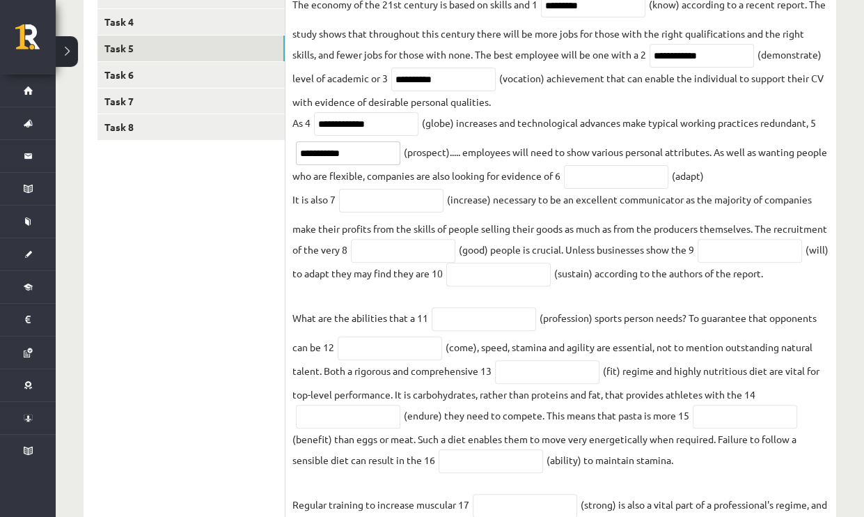
scroll to position [326, 0]
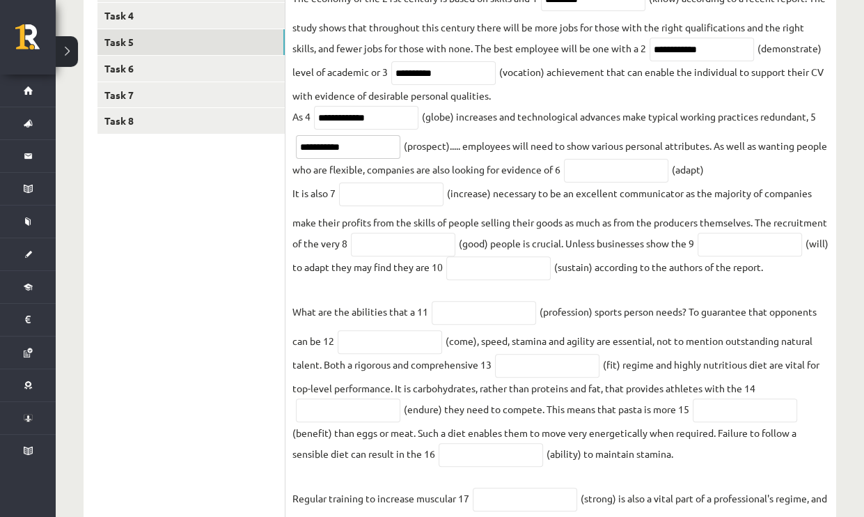
type input "**********"
drag, startPoint x: 716, startPoint y: 173, endPoint x: 740, endPoint y: 172, distance: 24.4
click at [740, 172] on fieldset "**********" at bounding box center [560, 285] width 537 height 597
copy fieldset "adapt"
click at [618, 168] on input "text" at bounding box center [616, 171] width 104 height 24
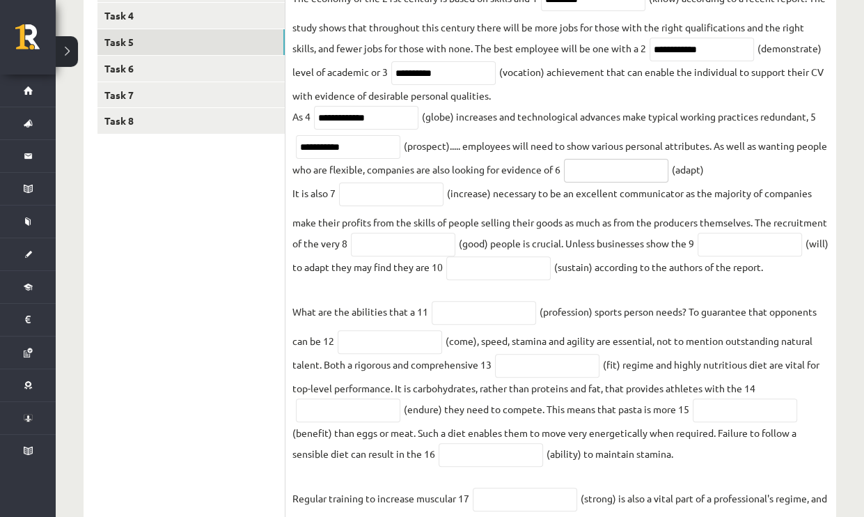
paste input "*****"
type input "**********"
drag, startPoint x: 451, startPoint y: 198, endPoint x: 461, endPoint y: 198, distance: 9.7
click at [461, 198] on fieldset "**********" at bounding box center [560, 285] width 537 height 597
drag, startPoint x: 461, startPoint y: 198, endPoint x: 448, endPoint y: 194, distance: 13.4
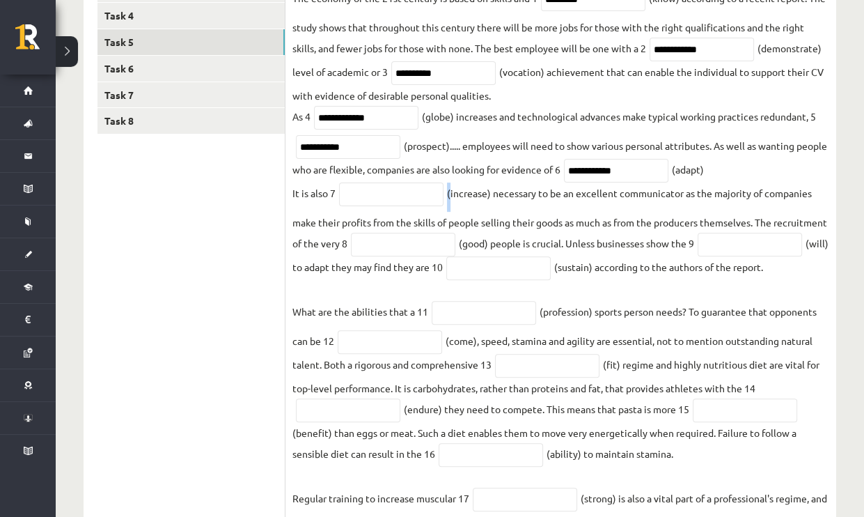
click at [448, 194] on fieldset "**********" at bounding box center [560, 285] width 537 height 597
click at [449, 194] on fieldset "**********" at bounding box center [560, 285] width 537 height 597
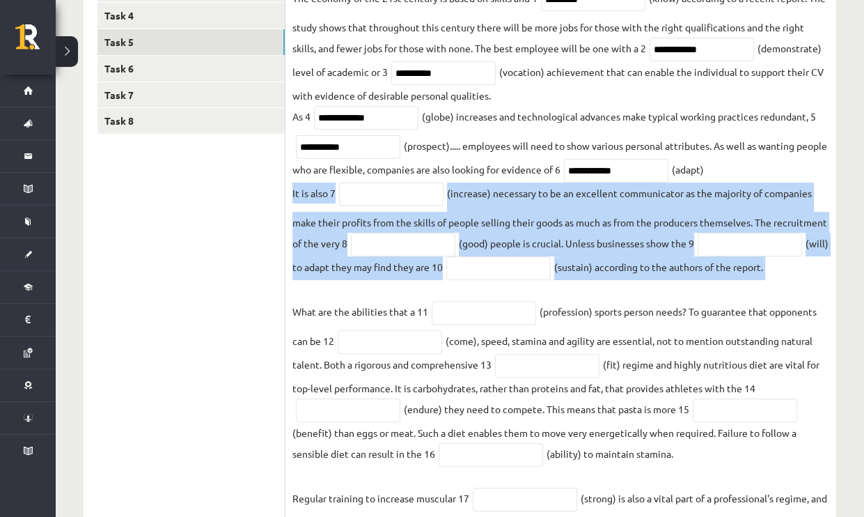
drag, startPoint x: 449, startPoint y: 194, endPoint x: 460, endPoint y: 196, distance: 10.7
click at [460, 196] on fieldset "**********" at bounding box center [560, 285] width 537 height 597
drag, startPoint x: 460, startPoint y: 196, endPoint x: 413, endPoint y: 297, distance: 111.8
click at [413, 297] on fieldset "**********" at bounding box center [560, 285] width 537 height 597
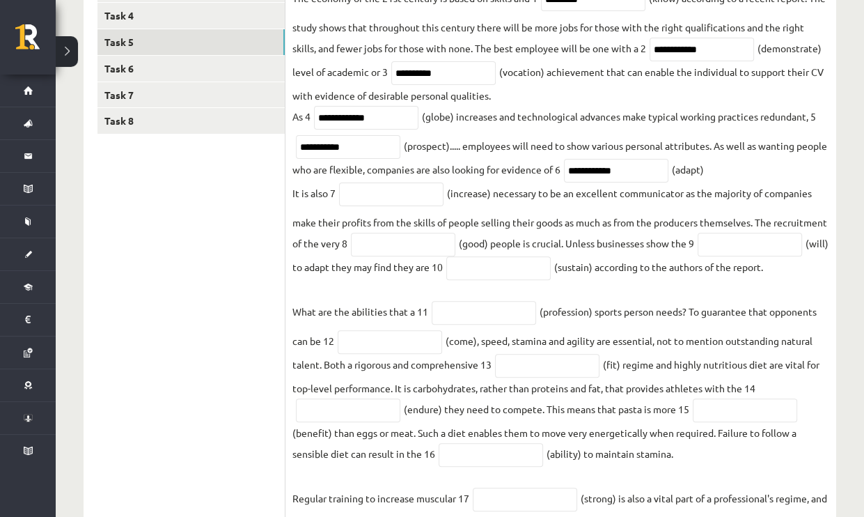
click at [206, 290] on ul "Task 1 Task 2 Task 3 Task 4 Task 5 Task 6 Task 7 Task 8" at bounding box center [191, 258] width 188 height 668
click at [450, 198] on fieldset "**********" at bounding box center [560, 285] width 537 height 597
click at [457, 201] on fieldset "**********" at bounding box center [560, 285] width 537 height 597
drag, startPoint x: 457, startPoint y: 201, endPoint x: 413, endPoint y: 214, distance: 46.0
click at [413, 214] on fieldset "**********" at bounding box center [560, 285] width 537 height 597
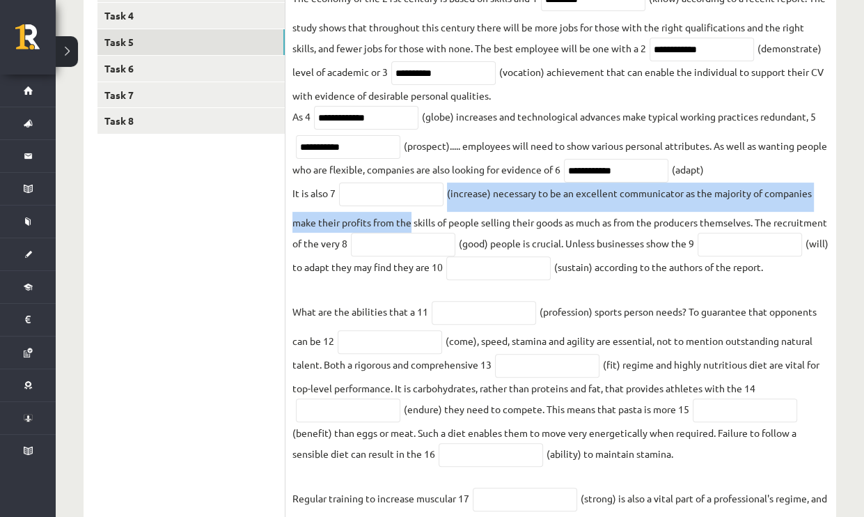
click at [204, 254] on ul "Task 1 Task 2 Task 3 Task 4 Task 5 Task 6 Task 7 Task 8" at bounding box center [191, 258] width 188 height 668
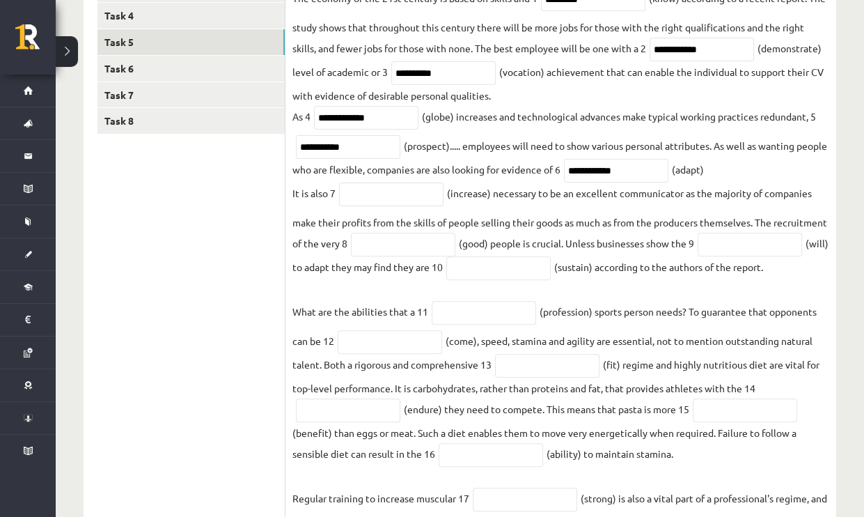
click at [448, 195] on fieldset "**********" at bounding box center [560, 285] width 537 height 597
drag, startPoint x: 458, startPoint y: 196, endPoint x: 485, endPoint y: 200, distance: 27.5
click at [485, 200] on fieldset "**********" at bounding box center [560, 285] width 537 height 597
click at [508, 152] on fieldset "**********" at bounding box center [560, 285] width 537 height 597
paste input "********"
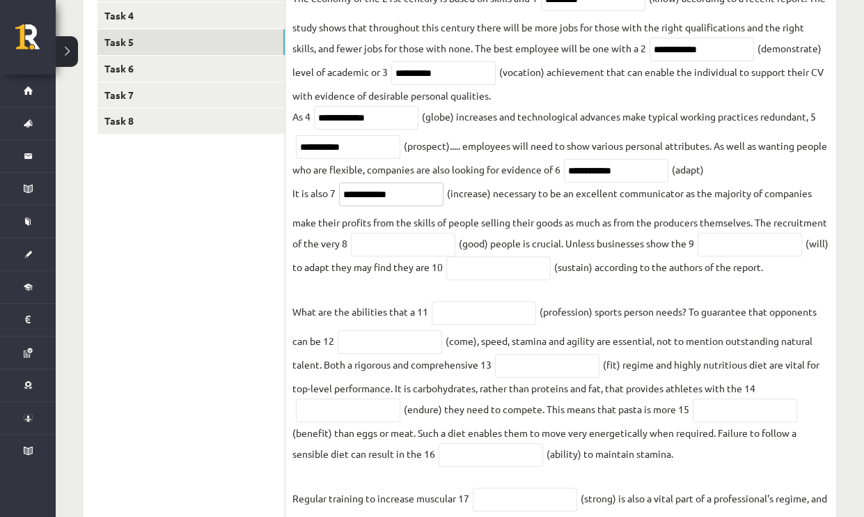
type input "**********"
click at [450, 243] on input "text" at bounding box center [403, 245] width 104 height 24
type input "****"
click at [551, 271] on input "text" at bounding box center [498, 268] width 104 height 24
click at [698, 256] on input "text" at bounding box center [750, 245] width 104 height 24
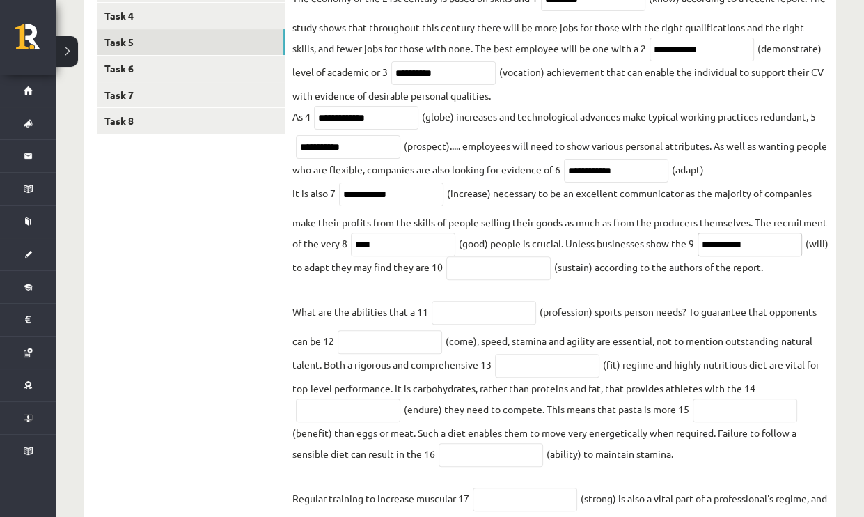
type input "**********"
click at [551, 272] on input "text" at bounding box center [498, 268] width 104 height 24
type input "**********"
click at [543, 338] on fieldset "**********" at bounding box center [560, 285] width 537 height 597
drag, startPoint x: 546, startPoint y: 338, endPoint x: 580, endPoint y: 335, distance: 34.2
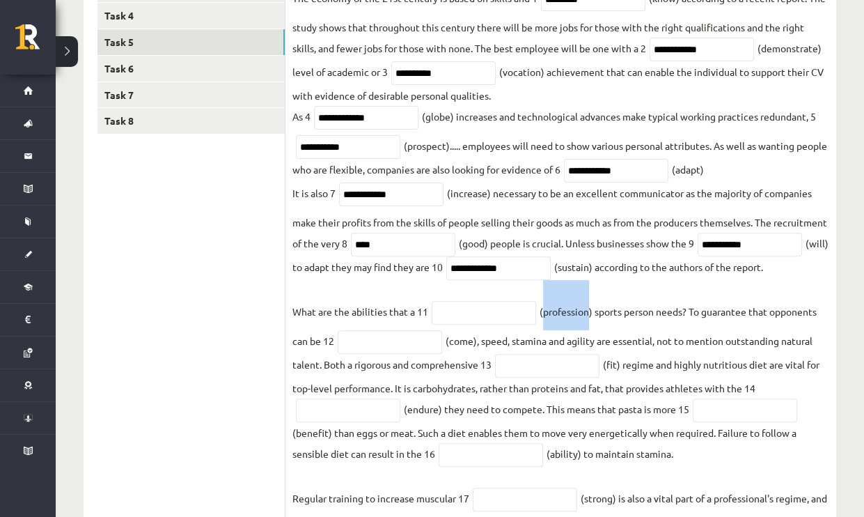
click at [580, 335] on fieldset "**********" at bounding box center [560, 285] width 537 height 597
click at [471, 324] on input "text" at bounding box center [484, 313] width 104 height 24
click at [462, 324] on input "text" at bounding box center [484, 313] width 104 height 24
paste input "**********"
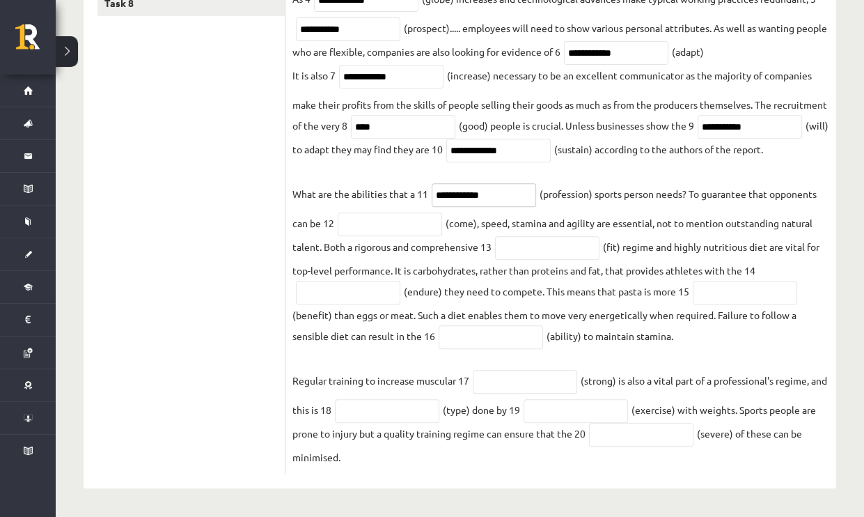
scroll to position [465, 0]
type input "**********"
click at [367, 295] on input "text" at bounding box center [348, 293] width 104 height 24
click at [356, 222] on input "text" at bounding box center [390, 224] width 104 height 24
click at [391, 232] on input "********" at bounding box center [390, 224] width 104 height 24
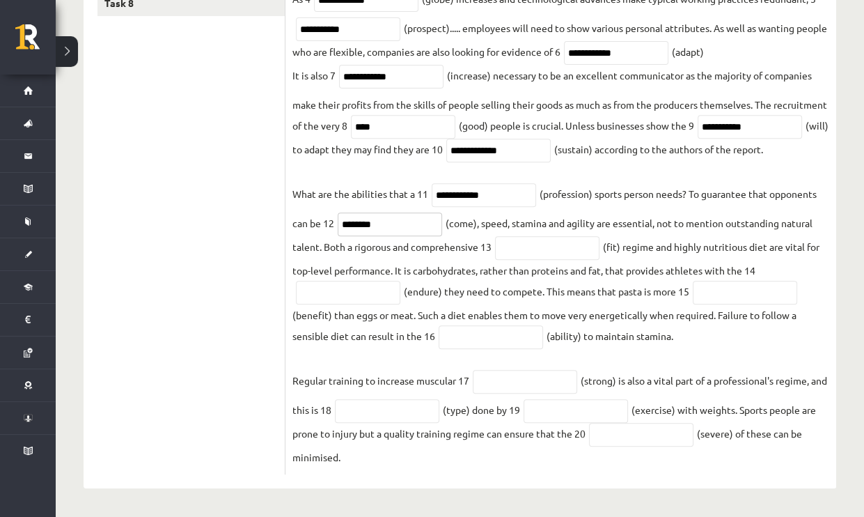
click at [391, 232] on input "********" at bounding box center [390, 224] width 104 height 24
type input "********"
click at [534, 250] on input "text" at bounding box center [547, 248] width 104 height 24
type input "*******"
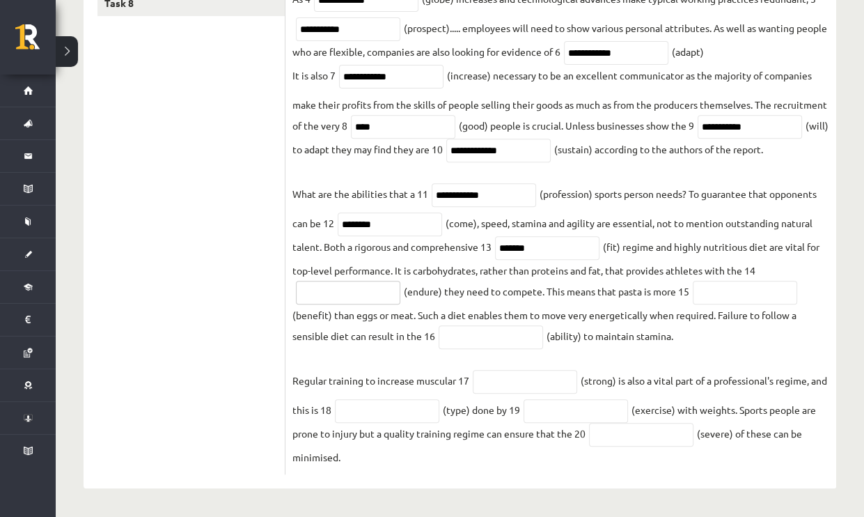
click at [388, 290] on input "text" at bounding box center [348, 293] width 104 height 24
drag, startPoint x: 408, startPoint y: 297, endPoint x: 434, endPoint y: 296, distance: 25.8
click at [432, 296] on fieldset "**********" at bounding box center [560, 168] width 537 height 597
drag, startPoint x: 439, startPoint y: 295, endPoint x: 430, endPoint y: 297, distance: 9.2
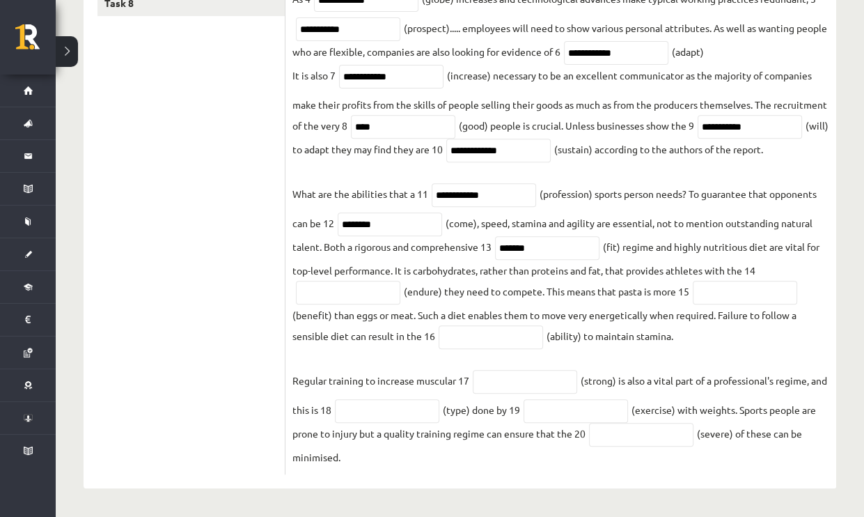
click at [439, 295] on fieldset "**********" at bounding box center [560, 168] width 537 height 597
click at [407, 296] on fieldset "**********" at bounding box center [560, 168] width 537 height 597
drag, startPoint x: 409, startPoint y: 296, endPoint x: 423, endPoint y: 295, distance: 14.6
click at [419, 295] on fieldset "**********" at bounding box center [560, 168] width 537 height 597
click at [347, 294] on input "text" at bounding box center [348, 293] width 104 height 24
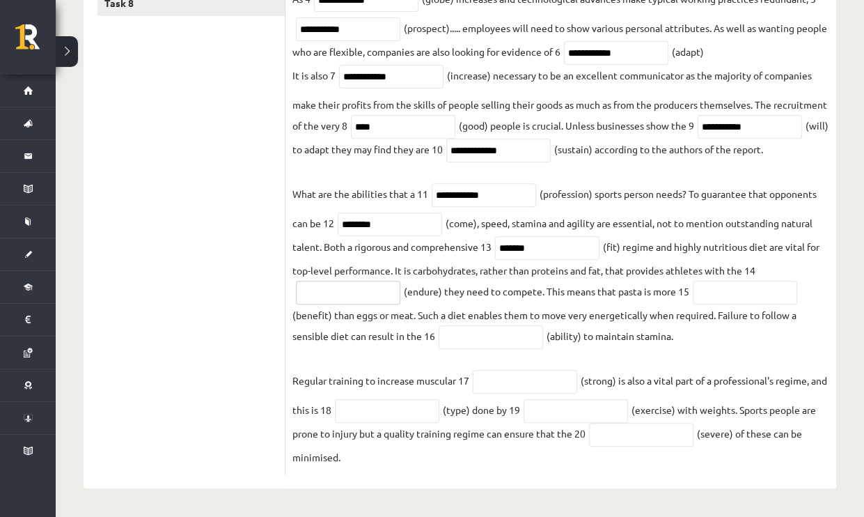
click at [347, 294] on input "text" at bounding box center [348, 293] width 104 height 24
paste input "******"
type input "*********"
click at [479, 335] on input "text" at bounding box center [491, 337] width 104 height 24
drag, startPoint x: 551, startPoint y: 338, endPoint x: 578, endPoint y: 337, distance: 26.5
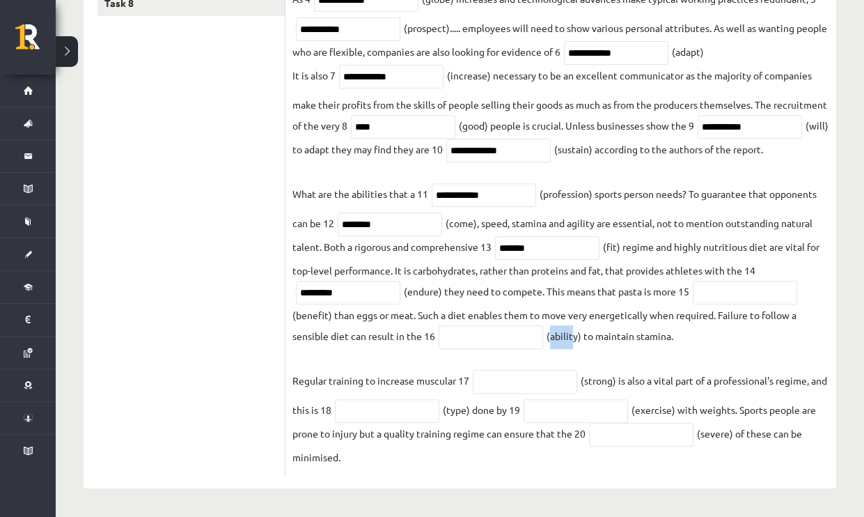
click at [577, 338] on fieldset "**********" at bounding box center [560, 168] width 537 height 597
click at [578, 337] on fieldset "**********" at bounding box center [560, 168] width 537 height 597
click at [500, 338] on input "text" at bounding box center [491, 337] width 104 height 24
paste input "*******"
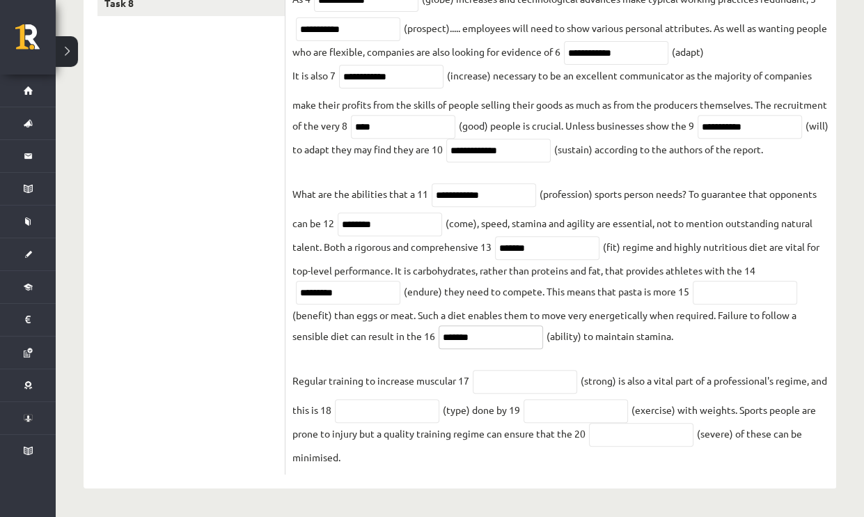
click at [444, 340] on input "*******" at bounding box center [491, 337] width 104 height 24
type input "*********"
click at [747, 295] on input "text" at bounding box center [745, 293] width 104 height 24
drag, startPoint x: 329, startPoint y: 315, endPoint x: 295, endPoint y: 317, distance: 34.2
click at [295, 317] on fieldset "**********" at bounding box center [560, 168] width 537 height 597
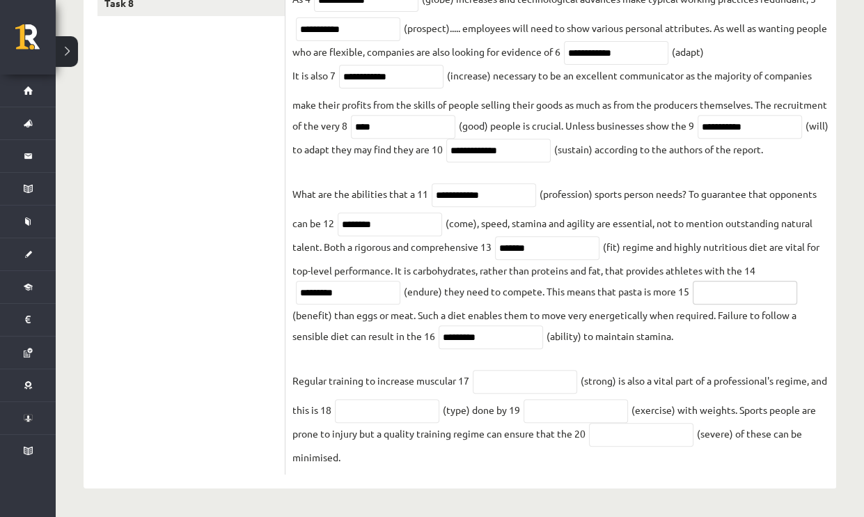
paste input "*******"
type input "**********"
click at [496, 379] on input "text" at bounding box center [525, 382] width 104 height 24
type input "*******"
click at [398, 409] on input "text" at bounding box center [387, 411] width 104 height 24
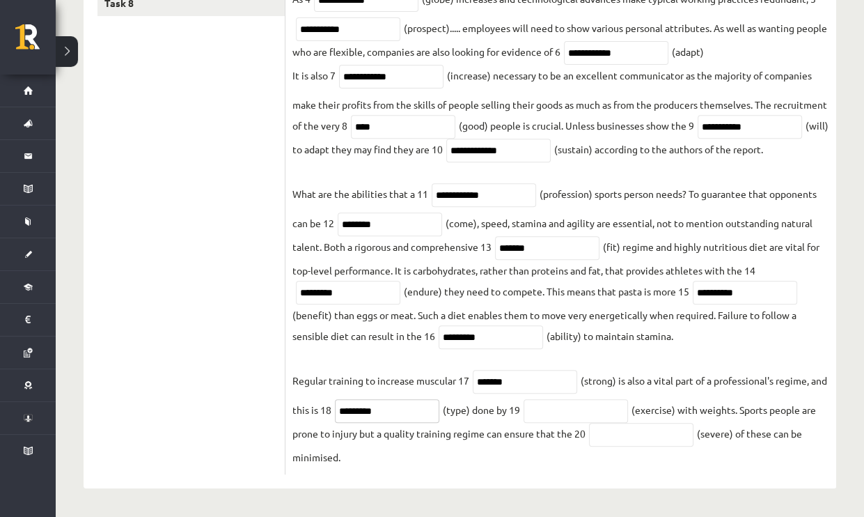
type input "*********"
click at [585, 413] on input "text" at bounding box center [576, 411] width 104 height 24
drag, startPoint x: 657, startPoint y: 414, endPoint x: 695, endPoint y: 411, distance: 38.4
click at [695, 411] on fieldset "**********" at bounding box center [560, 168] width 537 height 597
paste input "*********"
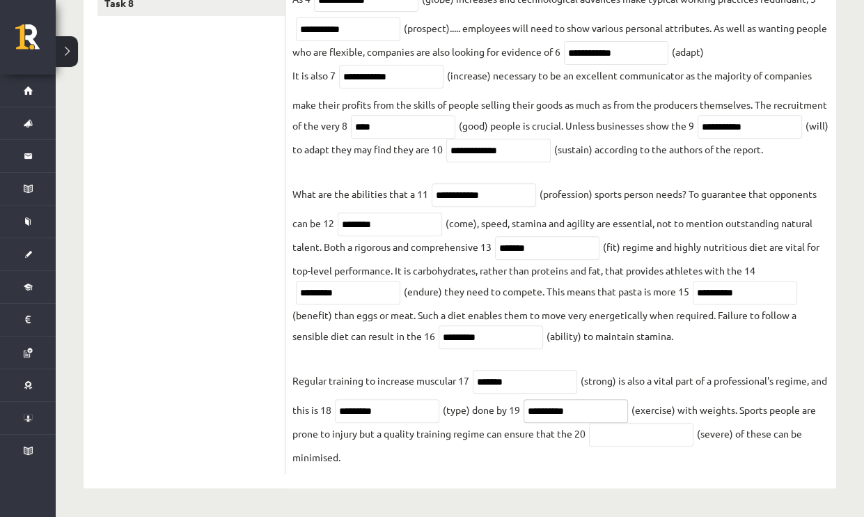
type input "**********"
click at [657, 439] on input "text" at bounding box center [641, 435] width 104 height 24
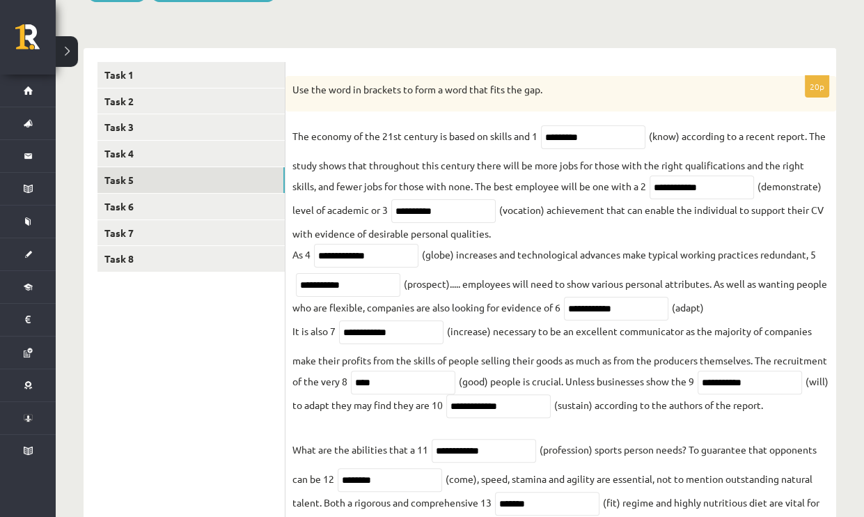
scroll to position [187, 0]
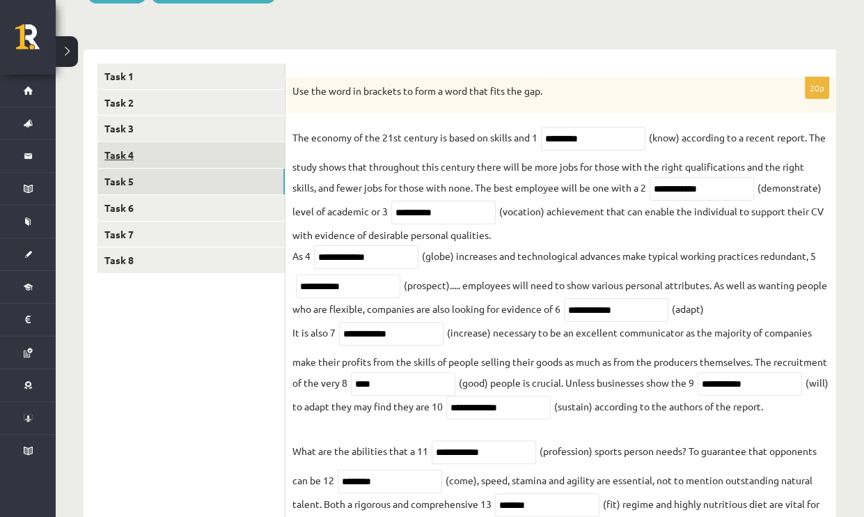
type input "********"
click at [142, 153] on link "Task 4" at bounding box center [190, 155] width 187 height 26
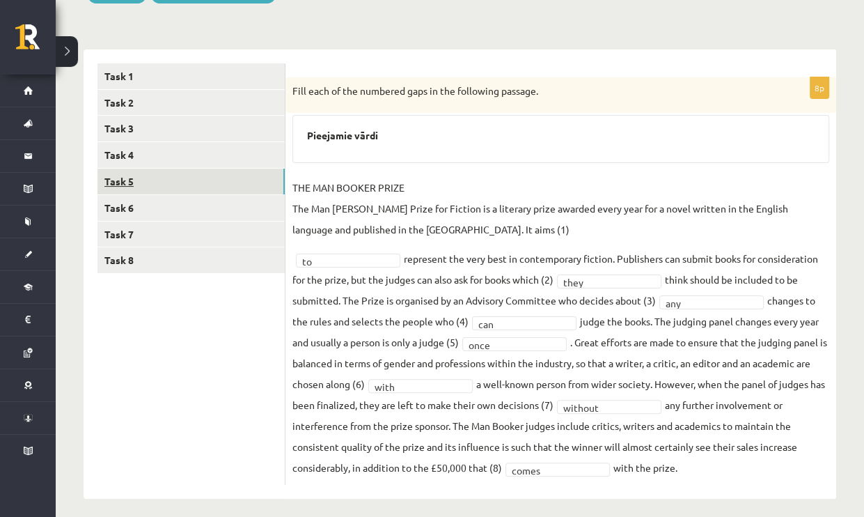
click at [125, 177] on link "Task 5" at bounding box center [190, 181] width 187 height 26
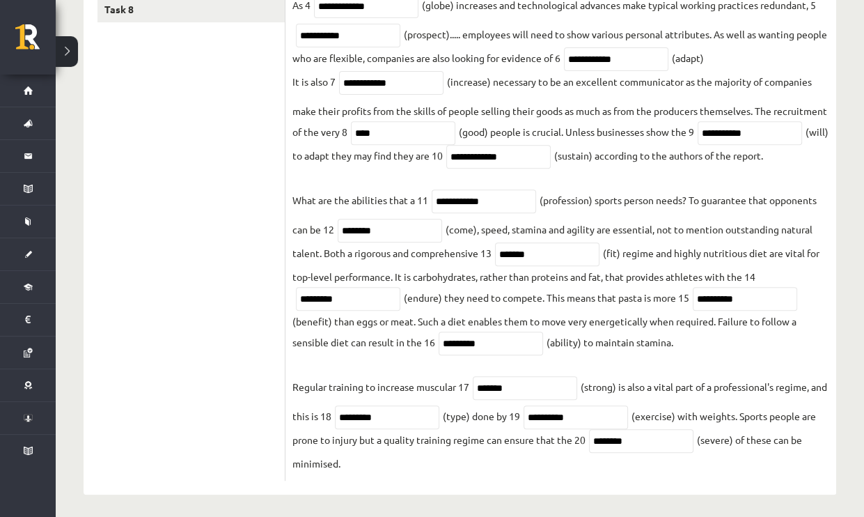
scroll to position [465, 0]
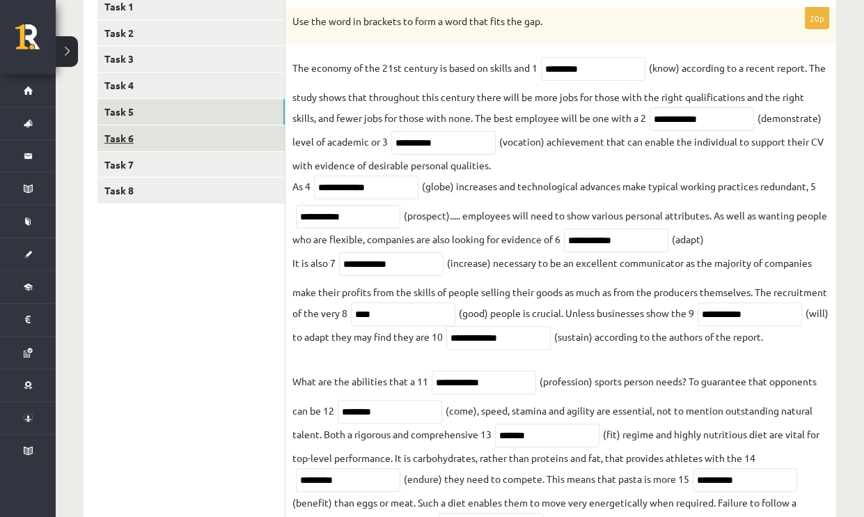
click at [139, 137] on link "Task 6" at bounding box center [190, 138] width 187 height 26
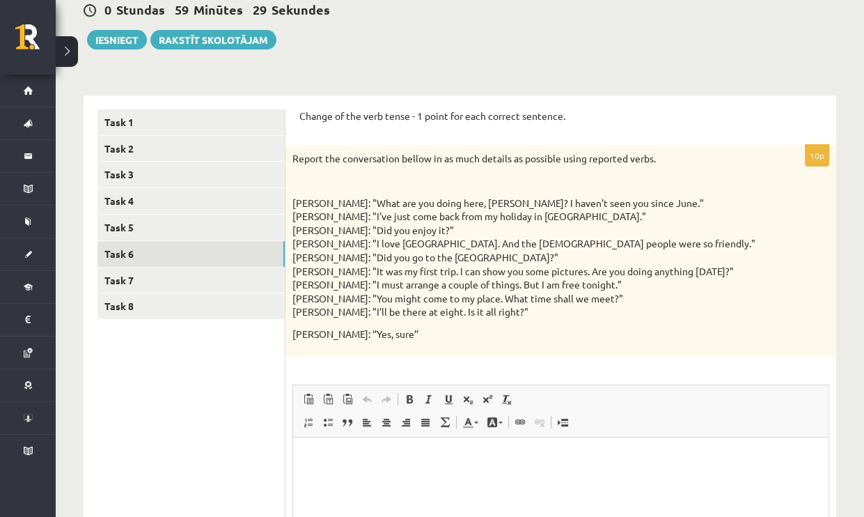
scroll to position [117, 0]
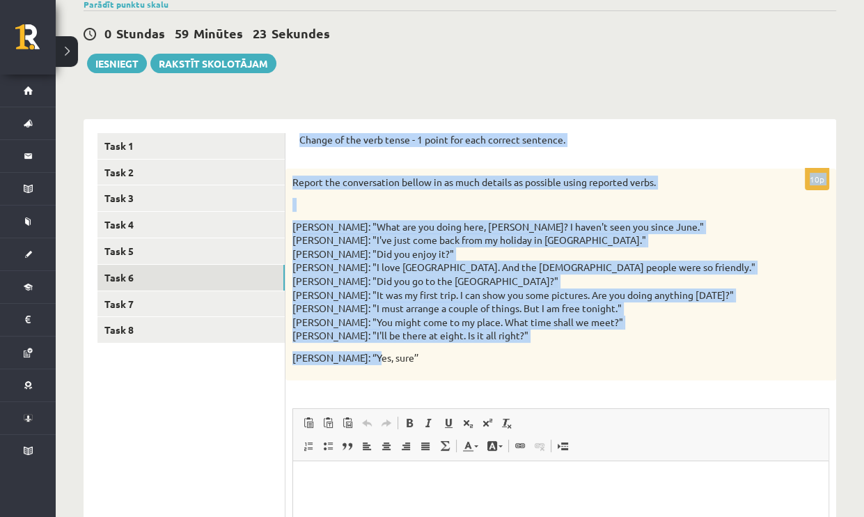
drag, startPoint x: 300, startPoint y: 140, endPoint x: 494, endPoint y: 364, distance: 296.6
click at [494, 364] on form "Change of the verb tense - 1 point for each correct sentence. 10p Report the co…" at bounding box center [560, 415] width 523 height 565
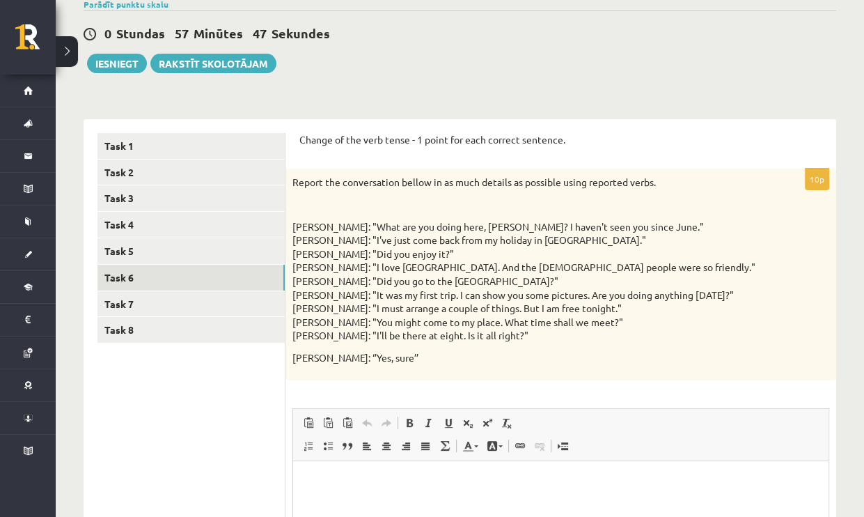
click at [120, 450] on ul "Task 1 Task 2 Task 3 Task 4 Task 5 Task 6 Task 7 Task 8" at bounding box center [191, 415] width 188 height 565
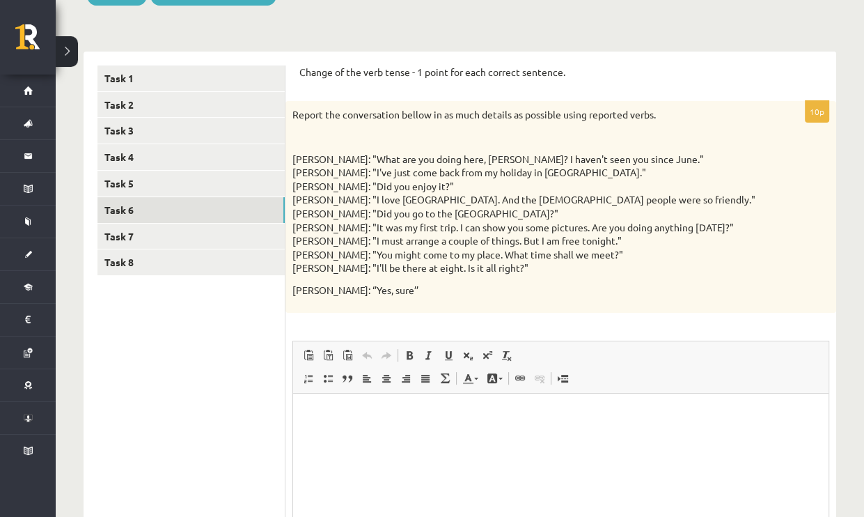
scroll to position [187, 0]
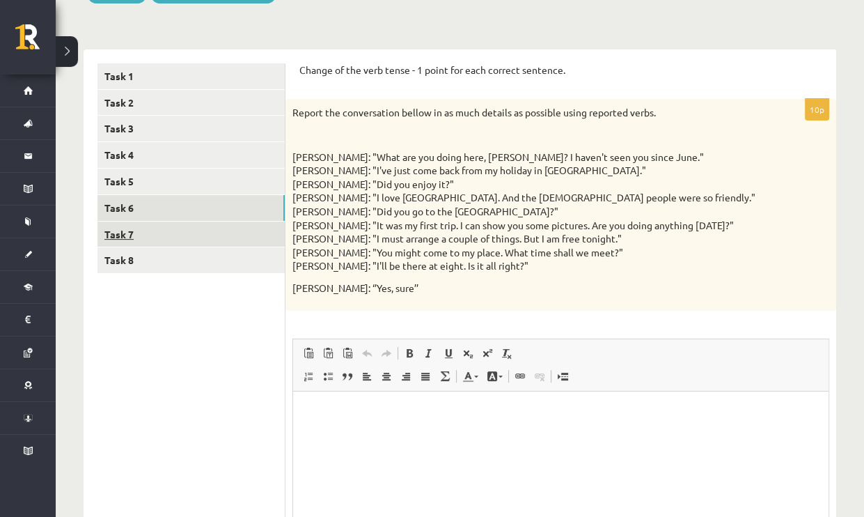
click at [122, 226] on link "Task 7" at bounding box center [190, 234] width 187 height 26
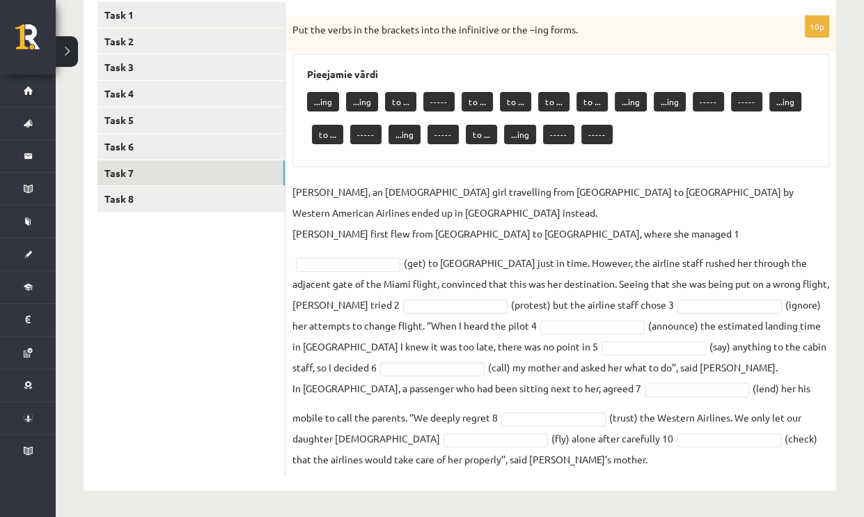
scroll to position [250, 0]
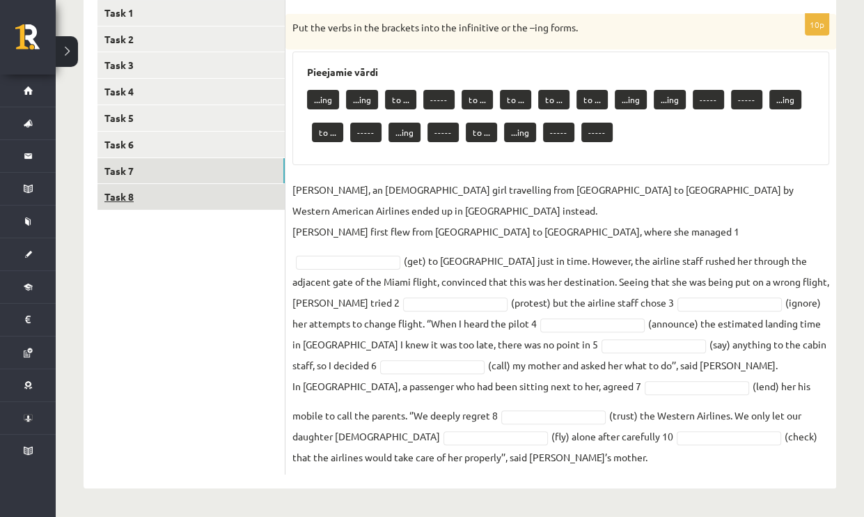
click at [179, 196] on link "Task 8" at bounding box center [190, 197] width 187 height 26
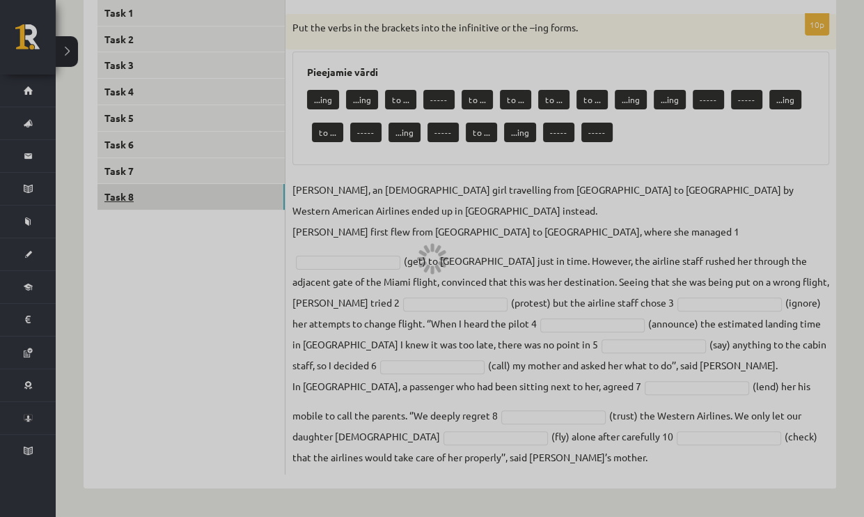
click at [179, 196] on div at bounding box center [432, 258] width 864 height 517
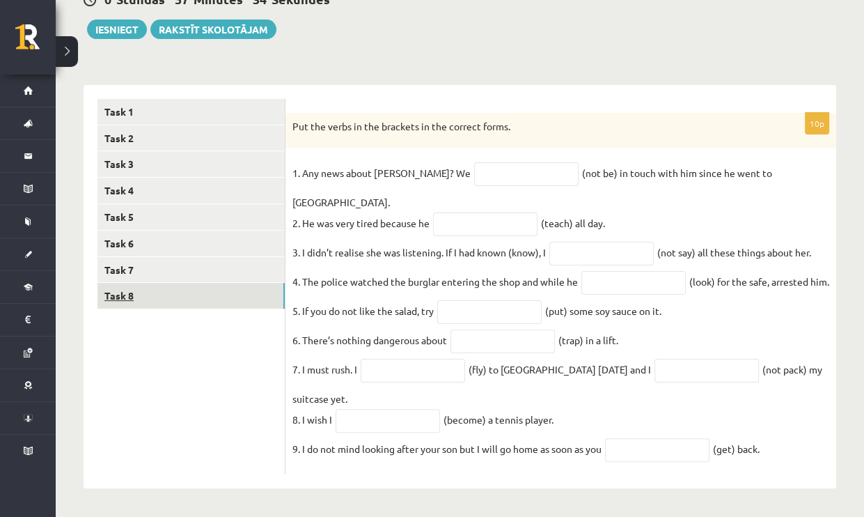
scroll to position [163, 0]
click at [474, 171] on input "text" at bounding box center [526, 174] width 104 height 24
click at [216, 368] on ul "Task 1 Task 2 Task 3 Task 4 Task 5 Task 6 Task 7 Task 8" at bounding box center [191, 287] width 188 height 376
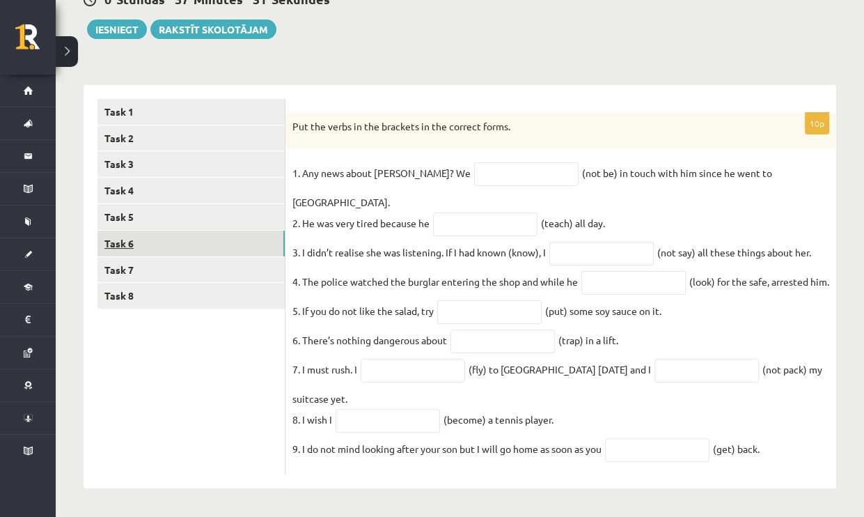
click at [178, 231] on link "Task 6" at bounding box center [190, 243] width 187 height 26
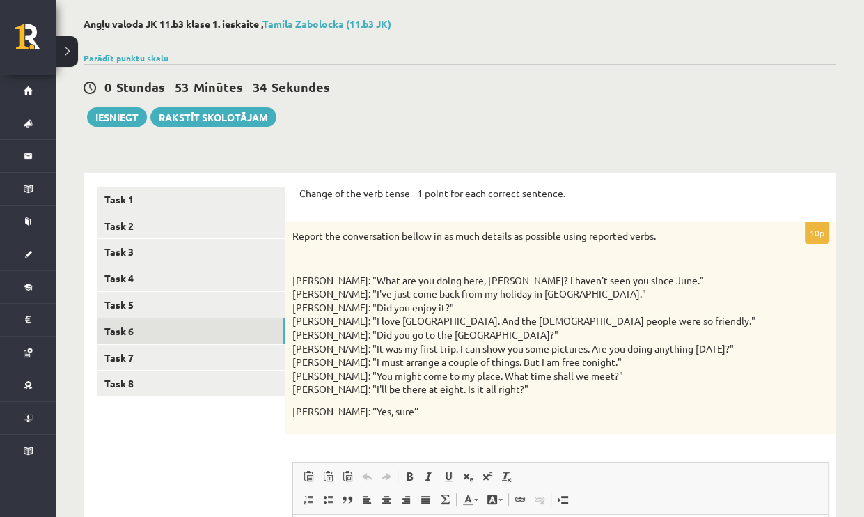
scroll to position [61, 0]
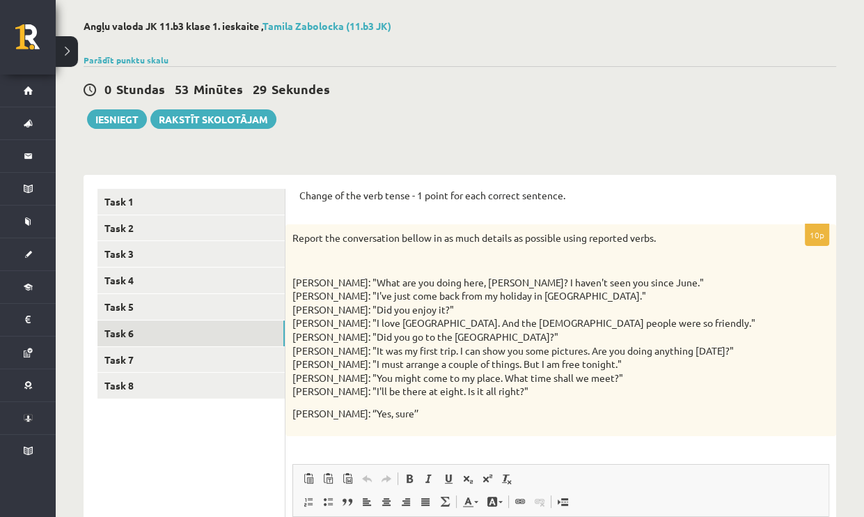
drag, startPoint x: 292, startPoint y: 237, endPoint x: 304, endPoint y: 248, distance: 15.3
click at [292, 238] on p "Report the conversation bellow in as much details as possible using reported ve…" at bounding box center [525, 238] width 467 height 14
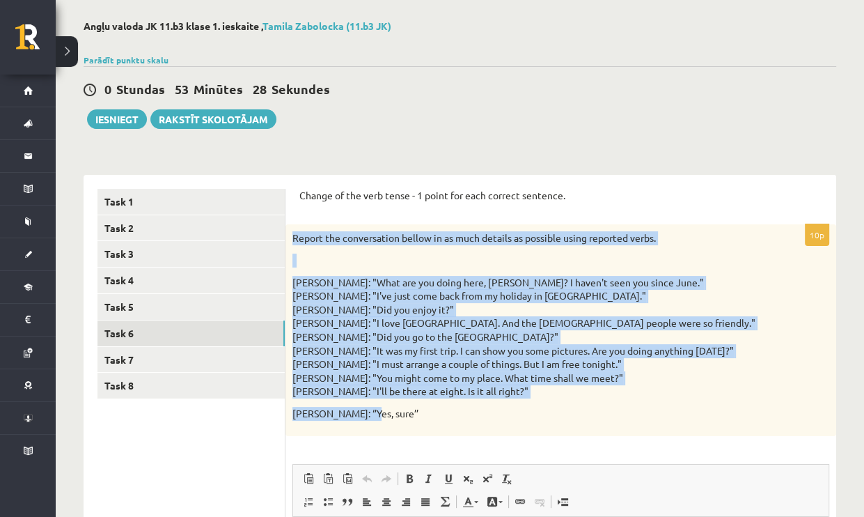
drag, startPoint x: 304, startPoint y: 248, endPoint x: 375, endPoint y: 413, distance: 179.6
click at [375, 413] on div "Report the conversation bellow in as much details as possible using reported ve…" at bounding box center [560, 329] width 551 height 211
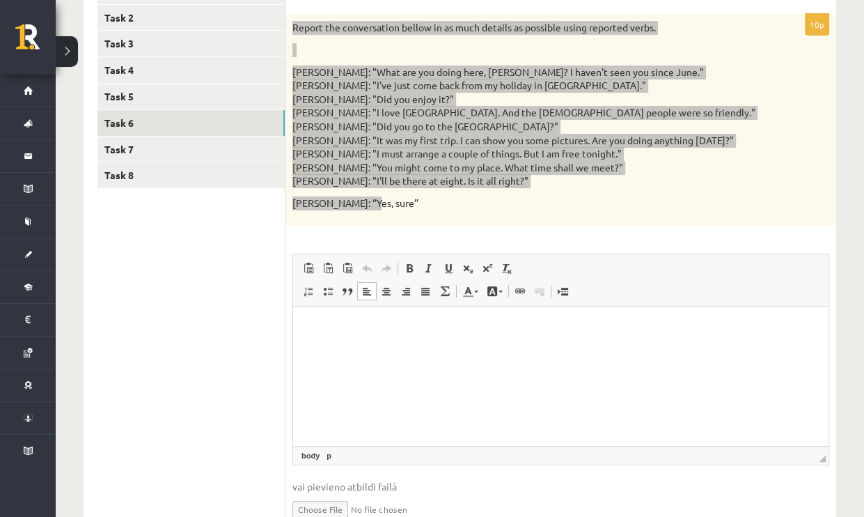
scroll to position [270, 0]
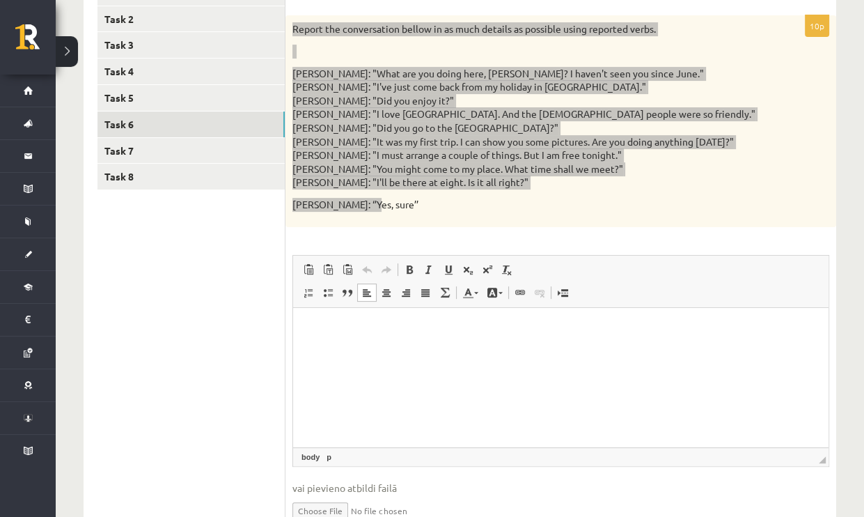
click at [398, 344] on html at bounding box center [560, 328] width 535 height 42
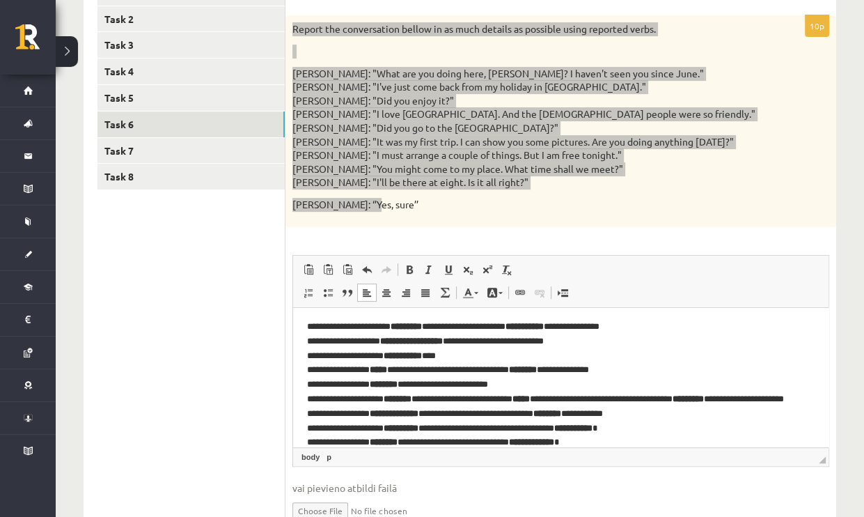
scroll to position [0, 0]
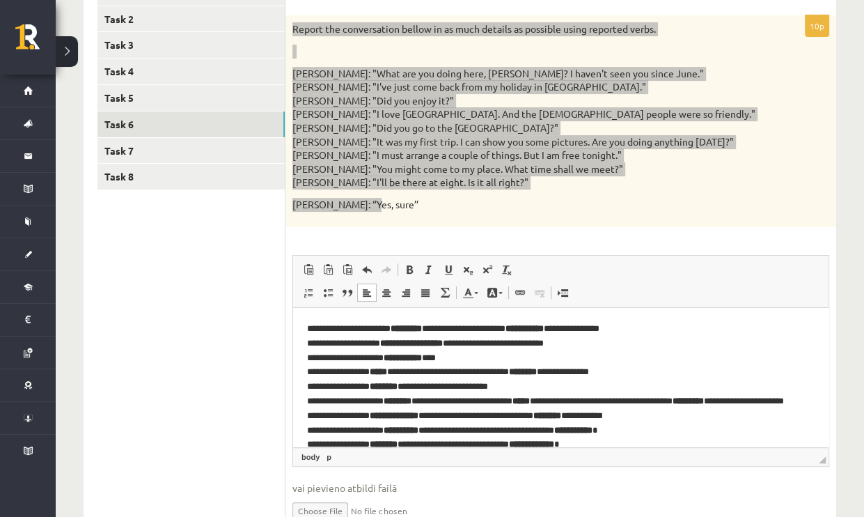
click at [302, 327] on html "**********" at bounding box center [560, 400] width 535 height 187
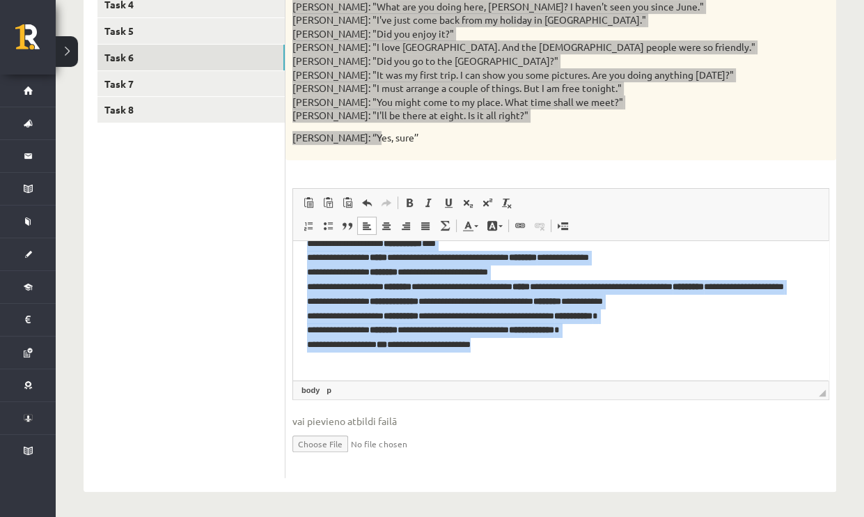
scroll to position [340, 0]
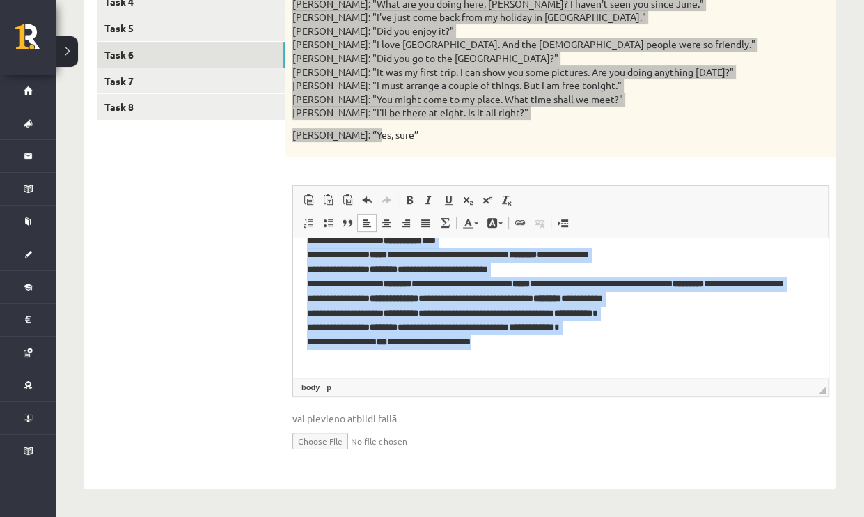
drag, startPoint x: 305, startPoint y: 257, endPoint x: 547, endPoint y: 376, distance: 270.0
click at [547, 376] on html "**********" at bounding box center [560, 283] width 535 height 187
click at [414, 204] on span at bounding box center [409, 199] width 11 height 11
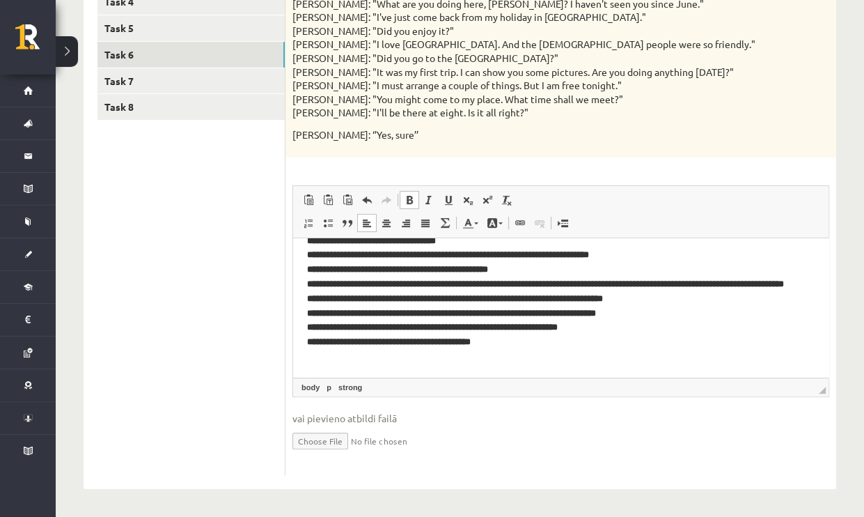
click at [242, 320] on ul "Task 1 Task 2 Task 3 Task 4 Task 5 Task 6 Task 7 Task 8" at bounding box center [191, 192] width 188 height 565
click at [250, 324] on ul "Task 1 Task 2 Task 3 Task 4 Task 5 Task 6 Task 7 Task 8" at bounding box center [191, 192] width 188 height 565
click at [576, 429] on input "file" at bounding box center [560, 439] width 537 height 29
click at [202, 285] on ul "Task 1 Task 2 Task 3 Task 4 Task 5 Task 6 Task 7 Task 8" at bounding box center [191, 192] width 188 height 565
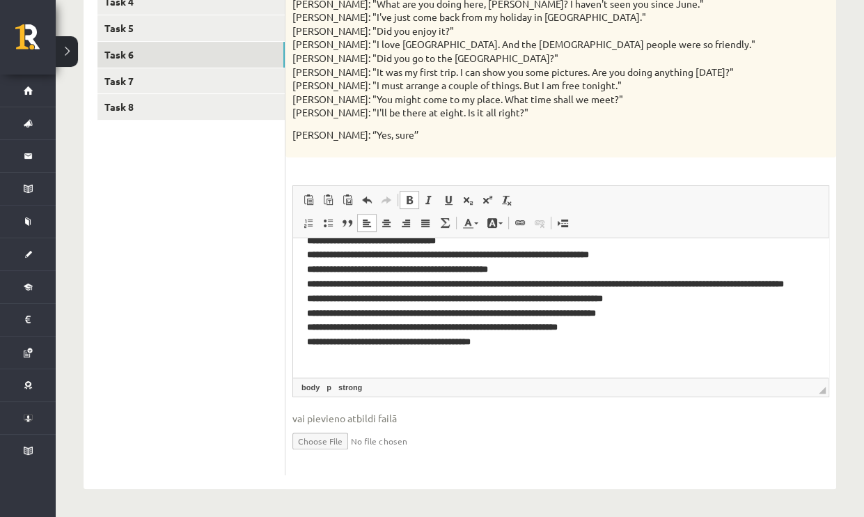
click at [269, 159] on ul "Task 1 Task 2 Task 3 Task 4 Task 5 Task 6 Task 7 Task 8" at bounding box center [191, 192] width 188 height 565
click at [365, 168] on div "10p Report the conversation bellow in as much details as possible using reporte…" at bounding box center [560, 210] width 551 height 528
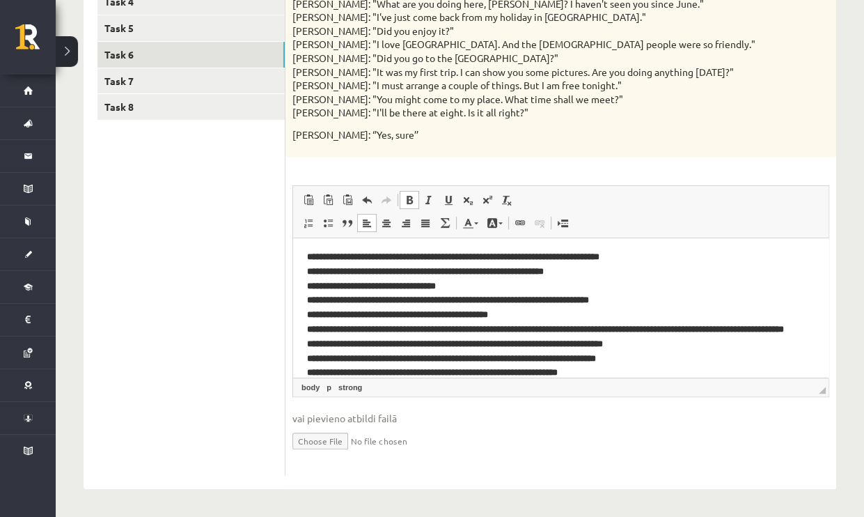
scroll to position [0, 0]
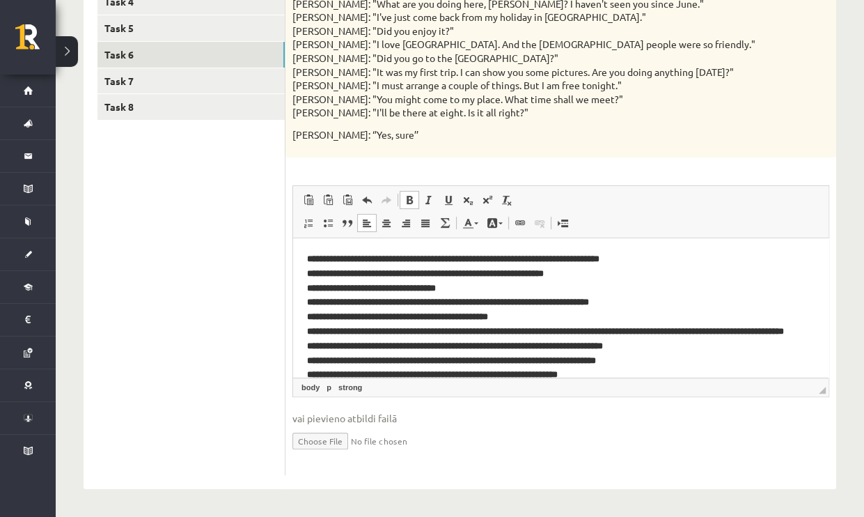
click at [832, 161] on div "10p Report the conversation bellow in as much details as possible using reporte…" at bounding box center [560, 210] width 551 height 528
click at [734, 104] on p "Mike: "What are you doing here, Liz? I haven't seen you since June." Liz: "I've…" at bounding box center [525, 58] width 467 height 123
click at [258, 284] on ul "Task 1 Task 2 Task 3 Task 4 Task 5 Task 6 Task 7 Task 8" at bounding box center [191, 192] width 188 height 565
click at [242, 331] on ul "Task 1 Task 2 Task 3 Task 4 Task 5 Task 6 Task 7 Task 8" at bounding box center [191, 192] width 188 height 565
click at [234, 399] on ul "Task 1 Task 2 Task 3 Task 4 Task 5 Task 6 Task 7 Task 8" at bounding box center [191, 192] width 188 height 565
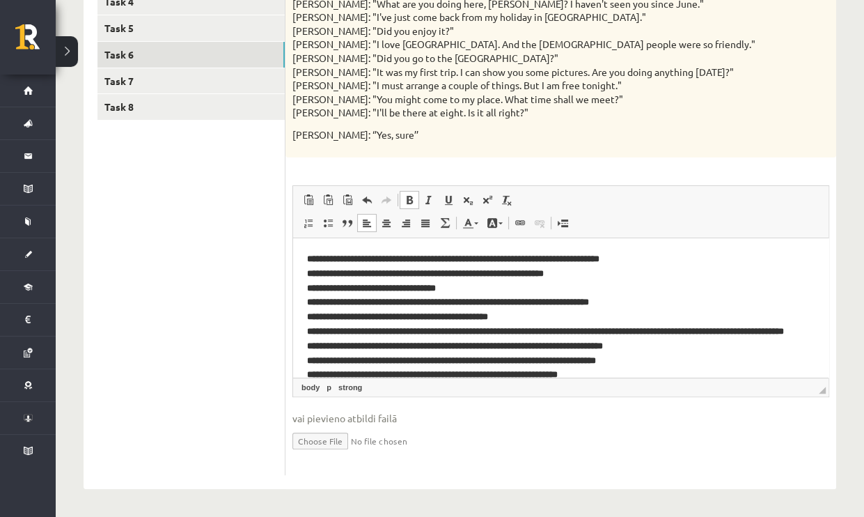
click at [232, 447] on ul "Task 1 Task 2 Task 3 Task 4 Task 5 Task 6 Task 7 Task 8" at bounding box center [191, 192] width 188 height 565
click at [326, 482] on div "Change of the verb tense - 1 point for each correct sentence. 10p Report the co…" at bounding box center [560, 192] width 551 height 593
click at [222, 487] on div "Angļu valoda JK 11.b3 klase 1. ieskaite , Tamila Zabolocka (11.b3 JK) Parādīt p…" at bounding box center [460, 115] width 808 height 803
drag, startPoint x: 94, startPoint y: 362, endPoint x: 95, endPoint y: 295, distance: 67.5
click at [94, 361] on div "Task 1 Task 2 Task 3 Task 4 Task 5 Task 6 Task 7 Task 8" at bounding box center [185, 192] width 202 height 593
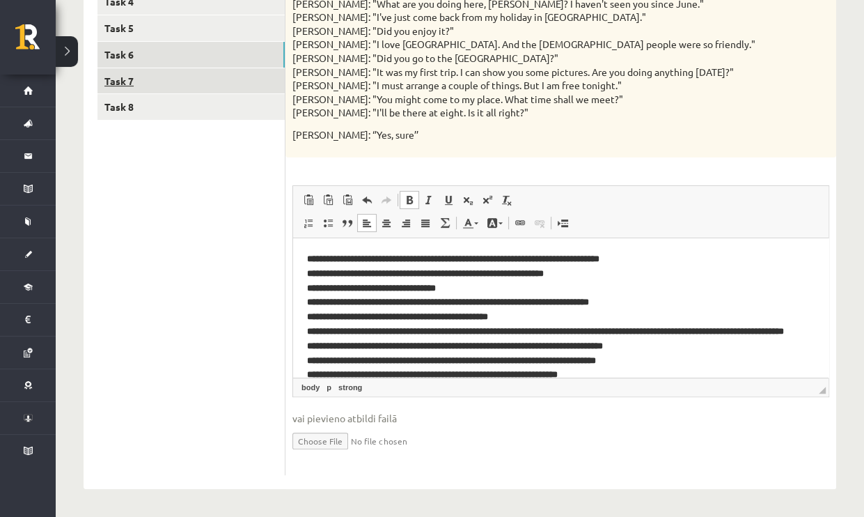
click at [117, 84] on link "Task 7" at bounding box center [190, 81] width 187 height 26
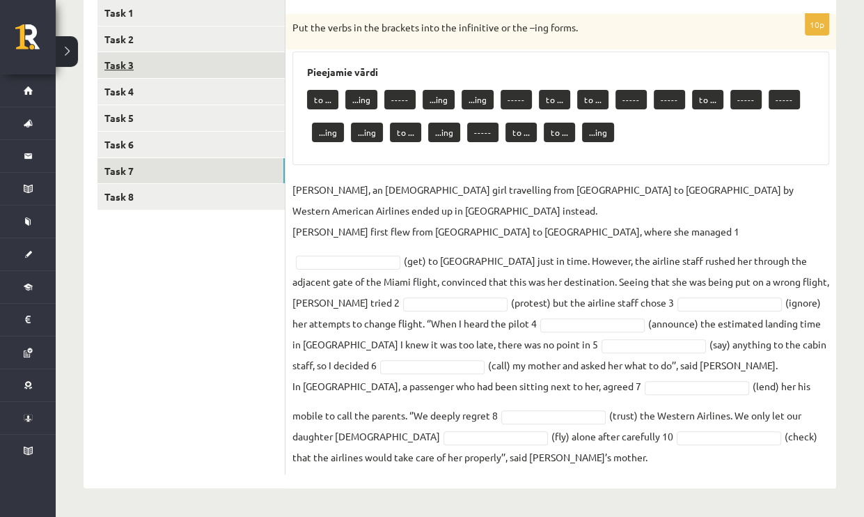
scroll to position [250, 0]
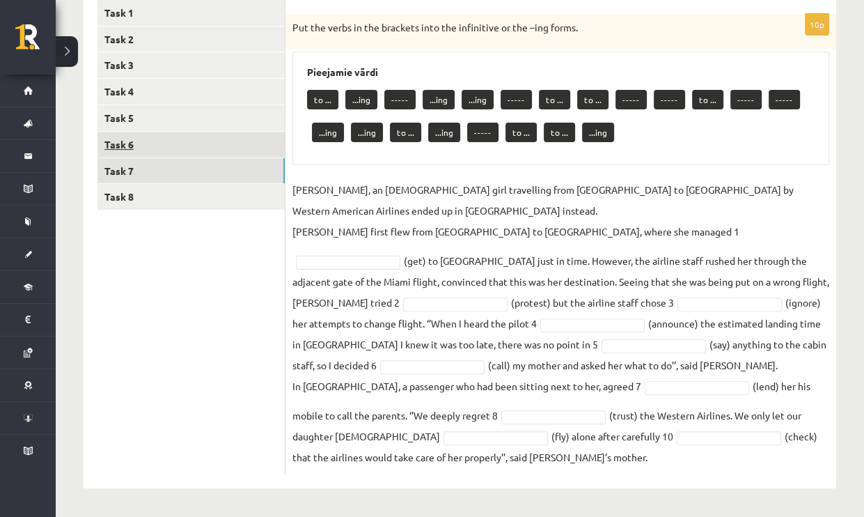
click at [128, 146] on link "Task 6" at bounding box center [190, 145] width 187 height 26
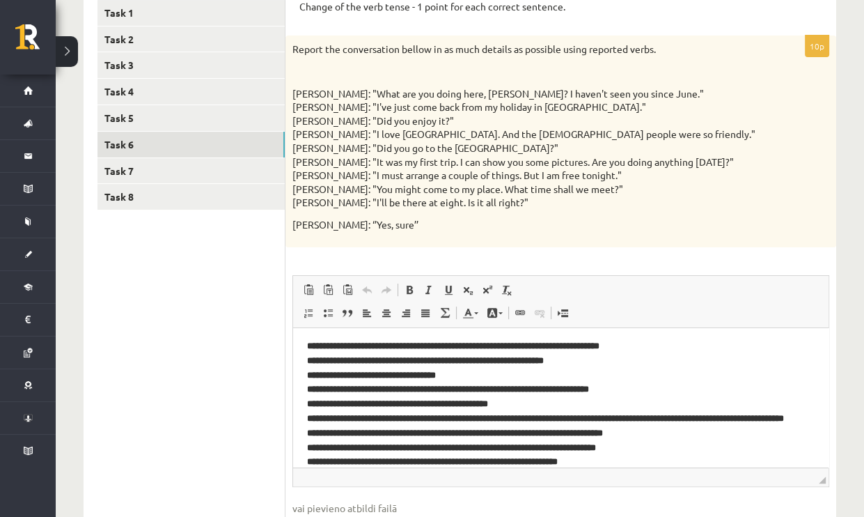
scroll to position [0, 0]
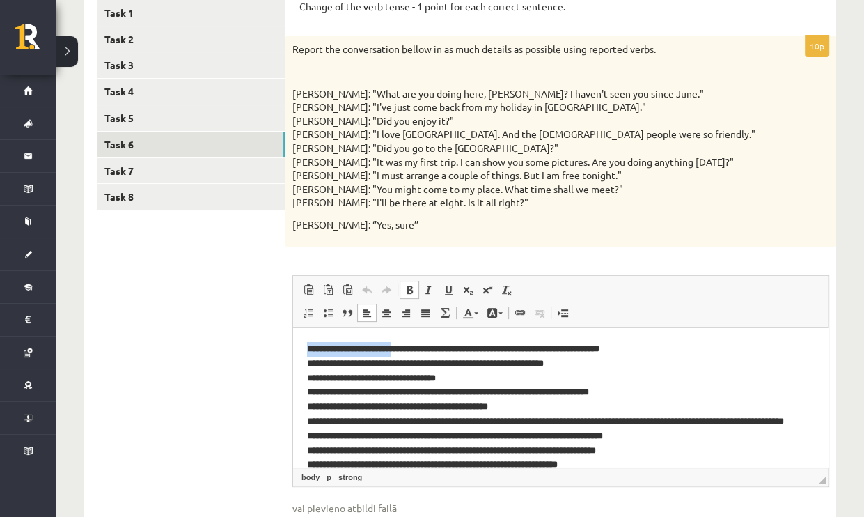
drag, startPoint x: 304, startPoint y: 349, endPoint x: 414, endPoint y: 354, distance: 110.1
click at [414, 354] on html "**********" at bounding box center [560, 413] width 535 height 173
click at [405, 285] on span at bounding box center [409, 289] width 11 height 11
click at [406, 288] on span at bounding box center [409, 289] width 11 height 11
click at [280, 371] on ul "Task 1 Task 2 Task 3 Task 4 Task 5 Task 6 Task 7 Task 8" at bounding box center [191, 282] width 188 height 565
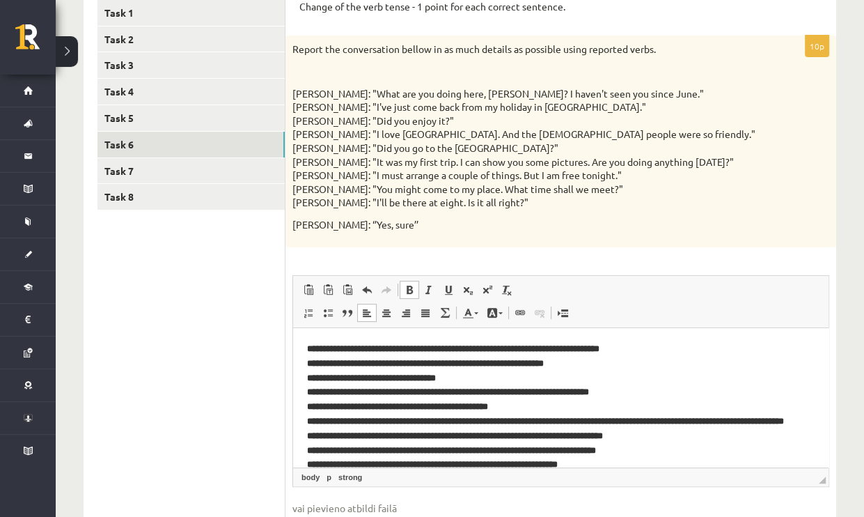
click at [750, 356] on p "**********" at bounding box center [555, 420] width 497 height 159
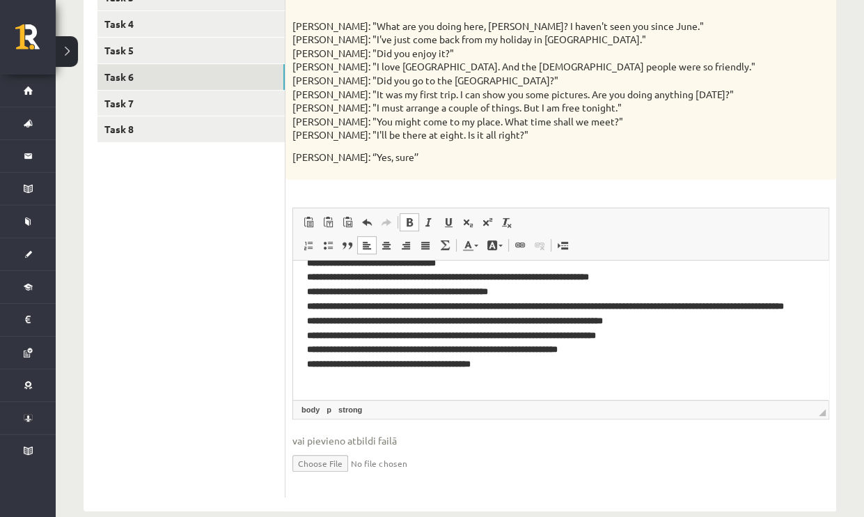
scroll to position [320, 0]
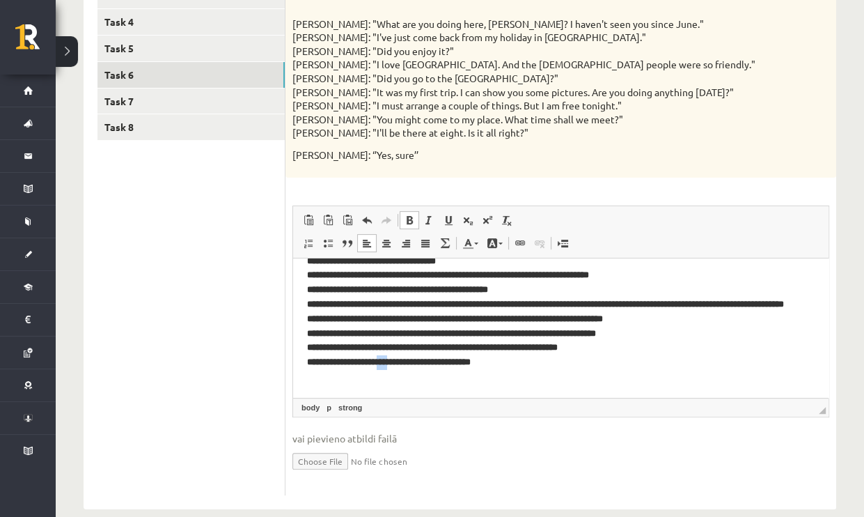
drag, startPoint x: 400, startPoint y: 376, endPoint x: 382, endPoint y: 377, distance: 18.2
click at [382, 366] on strong "***" at bounding box center [382, 360] width 10 height 9
drag, startPoint x: 427, startPoint y: 362, endPoint x: 417, endPoint y: 362, distance: 9.7
click at [417, 362] on strong "**********" at bounding box center [545, 295] width 477 height 139
drag, startPoint x: 462, startPoint y: 345, endPoint x: 405, endPoint y: 349, distance: 57.2
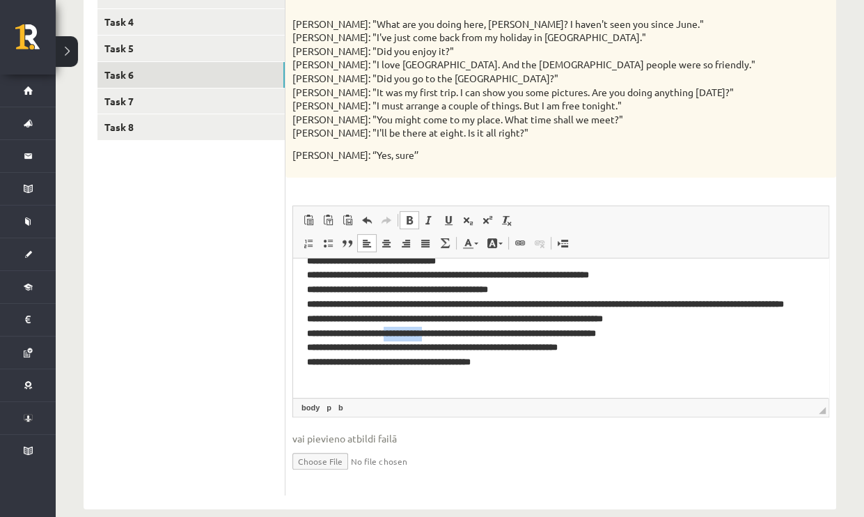
click at [405, 349] on strong "**********" at bounding box center [545, 288] width 477 height 125
drag, startPoint x: 407, startPoint y: 334, endPoint x: 382, endPoint y: 336, distance: 25.8
click at [382, 336] on strong "**********" at bounding box center [545, 281] width 477 height 111
drag, startPoint x: 450, startPoint y: 332, endPoint x: 416, endPoint y: 334, distance: 34.2
click at [416, 322] on strong "*******" at bounding box center [405, 317] width 28 height 9
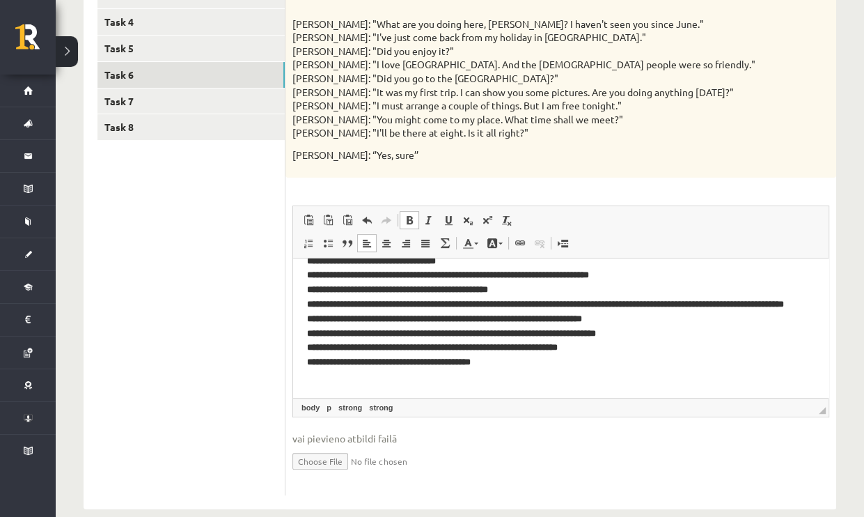
click at [429, 331] on strong "**********" at bounding box center [545, 281] width 477 height 111
click at [420, 336] on strong "**********" at bounding box center [545, 281] width 477 height 111
drag, startPoint x: 780, startPoint y: 304, endPoint x: 758, endPoint y: 308, distance: 22.7
click at [758, 308] on p "**********" at bounding box center [555, 303] width 497 height 159
drag, startPoint x: 354, startPoint y: 319, endPoint x: 329, endPoint y: 320, distance: 25.8
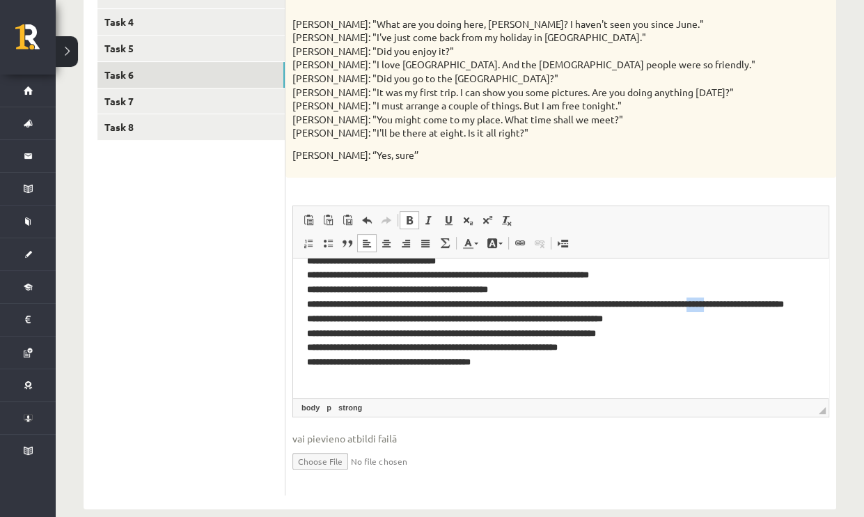
click at [329, 320] on strong "**********" at bounding box center [545, 274] width 477 height 96
drag, startPoint x: 572, startPoint y: 304, endPoint x: 552, endPoint y: 306, distance: 19.7
click at [552, 306] on strong "**********" at bounding box center [495, 266] width 376 height 81
drag, startPoint x: 433, startPoint y: 304, endPoint x: 393, endPoint y: 309, distance: 40.0
click at [393, 309] on p "**********" at bounding box center [555, 303] width 497 height 159
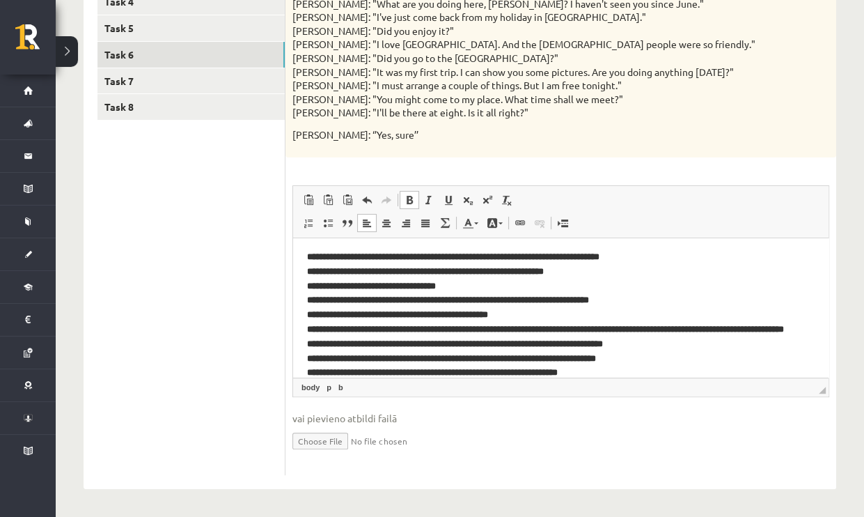
scroll to position [0, 0]
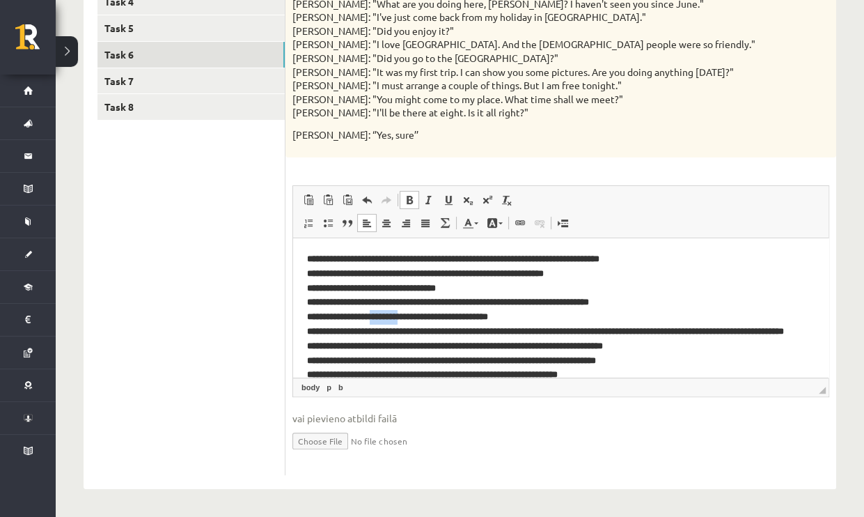
drag, startPoint x: 427, startPoint y: 317, endPoint x: 384, endPoint y: 320, distance: 43.3
click at [384, 320] on strong "********" at bounding box center [384, 315] width 28 height 9
drag, startPoint x: 405, startPoint y: 300, endPoint x: 379, endPoint y: 303, distance: 25.9
click at [379, 303] on strong "**********" at bounding box center [453, 286] width 292 height 67
drag, startPoint x: 416, startPoint y: 288, endPoint x: 399, endPoint y: 290, distance: 17.5
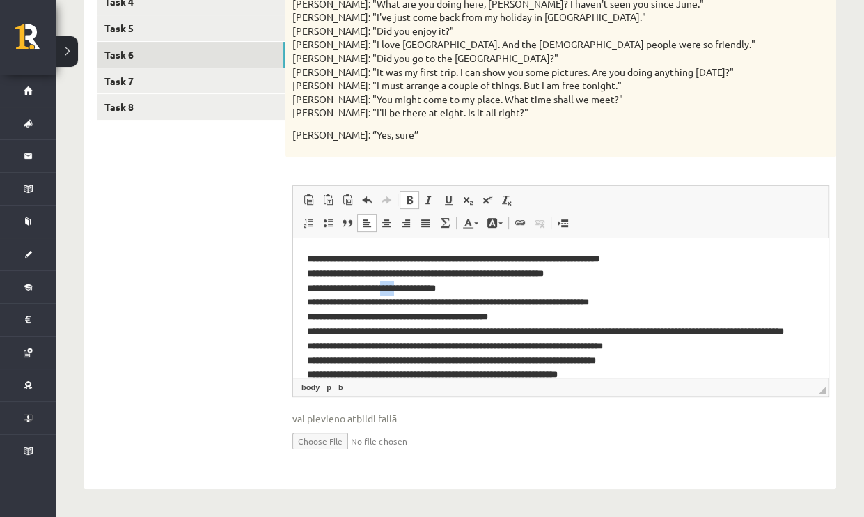
click at [399, 290] on strong "**********" at bounding box center [453, 279] width 292 height 52
drag, startPoint x: 455, startPoint y: 289, endPoint x: 422, endPoint y: 292, distance: 33.5
click at [422, 292] on strong "*******" at bounding box center [408, 287] width 28 height 9
click at [411, 292] on strong "****" at bounding box center [402, 287] width 17 height 9
click at [411, 290] on strong "****" at bounding box center [402, 287] width 17 height 9
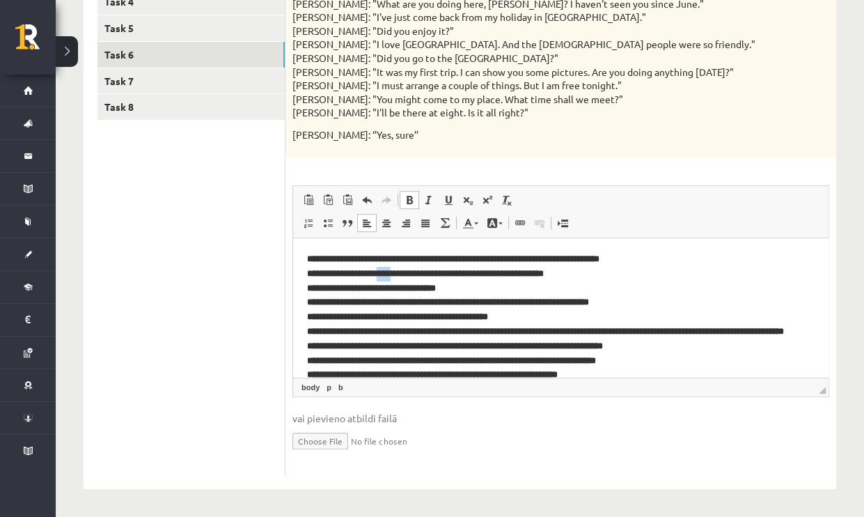
drag, startPoint x: 405, startPoint y: 275, endPoint x: 388, endPoint y: 278, distance: 16.9
click at [388, 278] on strong "**********" at bounding box center [453, 272] width 292 height 38
drag, startPoint x: 429, startPoint y: 270, endPoint x: 410, endPoint y: 273, distance: 19.0
click at [410, 273] on strong "**********" at bounding box center [417, 272] width 52 height 9
drag, startPoint x: 456, startPoint y: 274, endPoint x: 427, endPoint y: 273, distance: 28.6
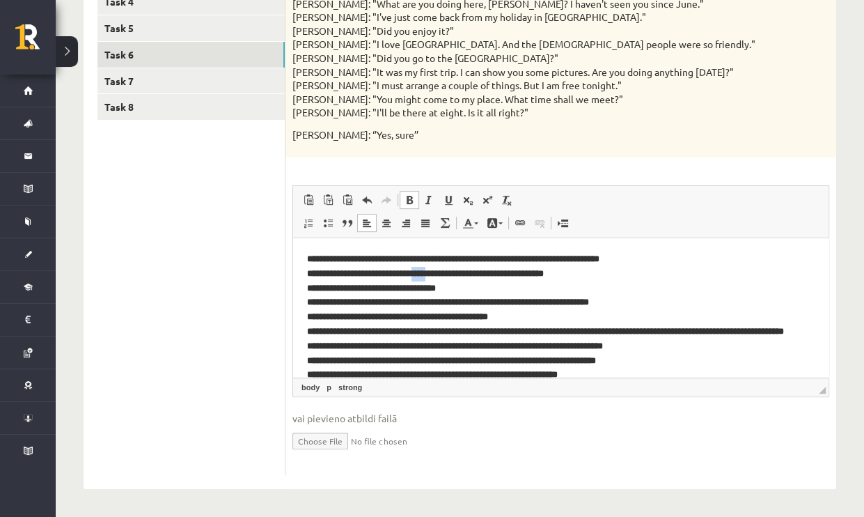
click at [427, 273] on strong "*********" at bounding box center [425, 272] width 35 height 9
drag, startPoint x: 481, startPoint y: 272, endPoint x: 453, endPoint y: 272, distance: 27.8
click at [453, 272] on strong "**********" at bounding box center [453, 272] width 292 height 38
drag, startPoint x: 464, startPoint y: 258, endPoint x: 416, endPoint y: 264, distance: 48.4
click at [416, 264] on strong "**********" at bounding box center [453, 265] width 292 height 24
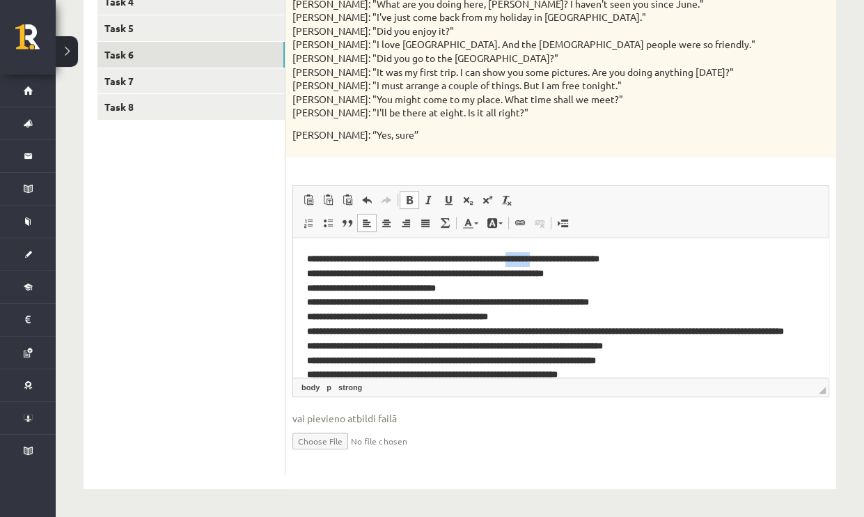
drag, startPoint x: 589, startPoint y: 259, endPoint x: 558, endPoint y: 260, distance: 30.7
click at [544, 260] on strong "**********" at bounding box center [524, 257] width 38 height 9
drag, startPoint x: 611, startPoint y: 260, endPoint x: 586, endPoint y: 259, distance: 25.1
click at [586, 259] on strong "**********" at bounding box center [453, 265] width 292 height 24
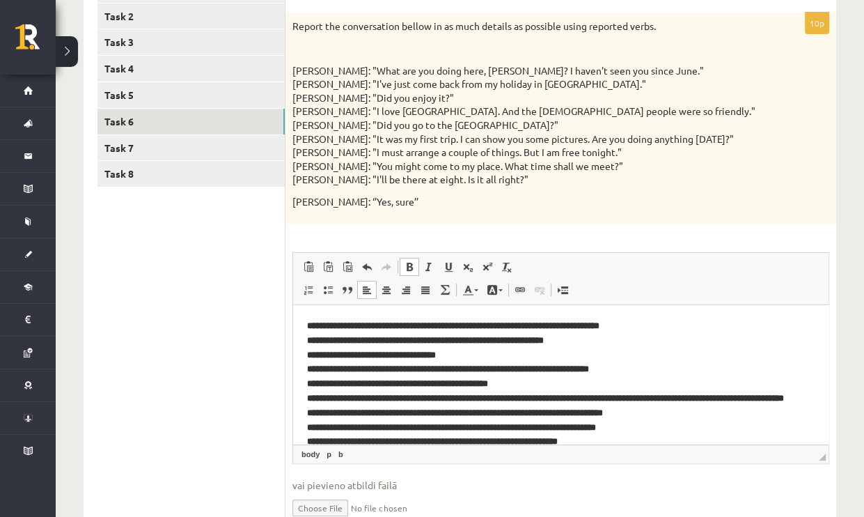
scroll to position [270, 0]
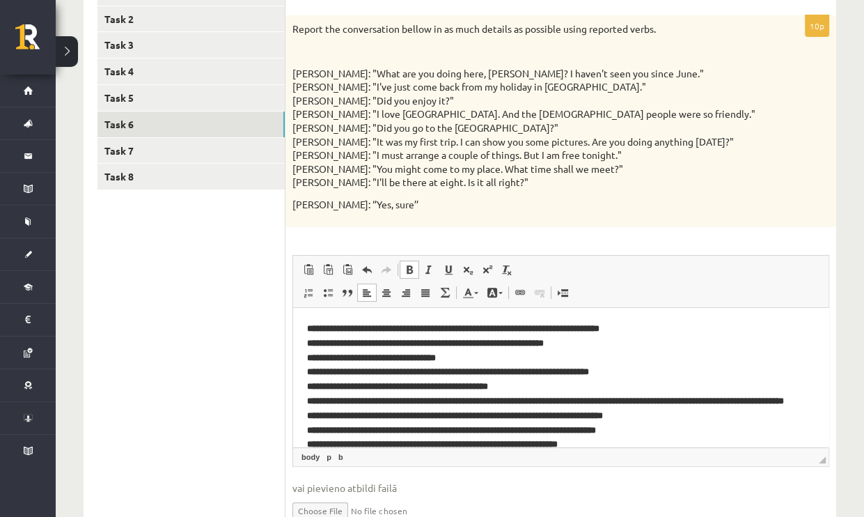
click at [206, 332] on ul "Task 1 Task 2 Task 3 Task 4 Task 5 Task 6 Task 7 Task 8" at bounding box center [191, 262] width 188 height 565
click at [152, 155] on link "Task 7" at bounding box center [190, 151] width 187 height 26
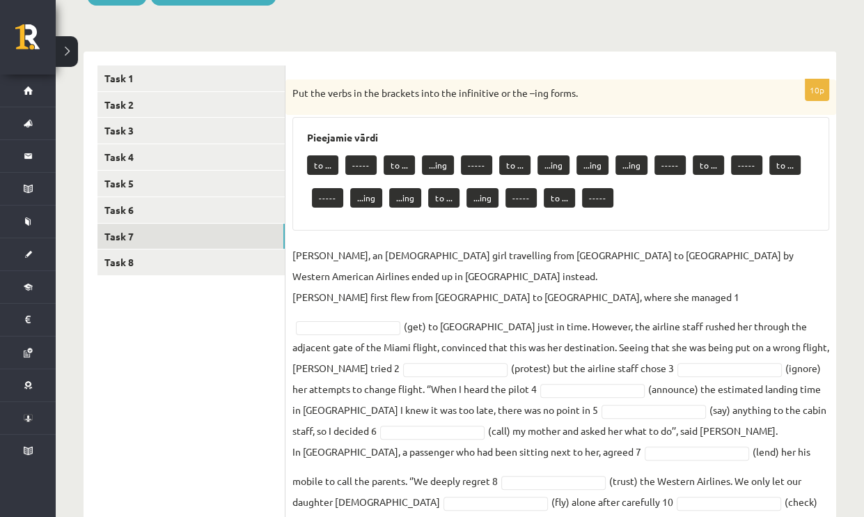
scroll to position [180, 0]
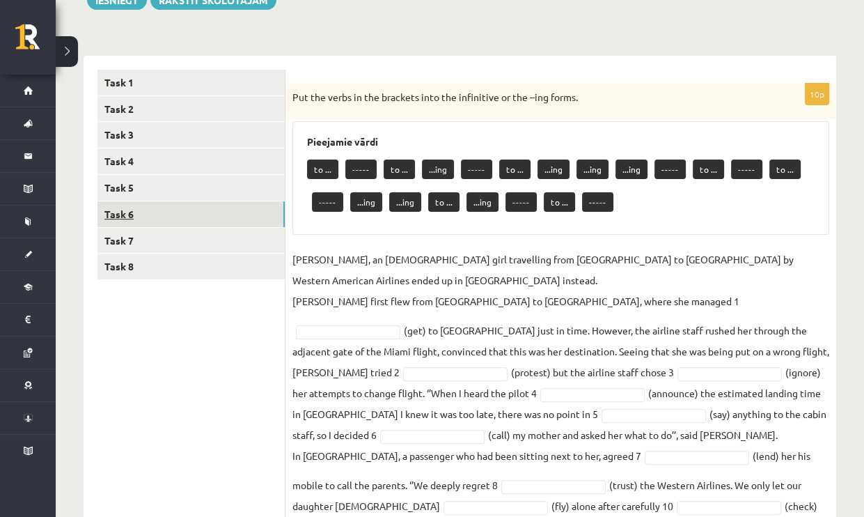
click at [186, 211] on link "Task 6" at bounding box center [190, 214] width 187 height 26
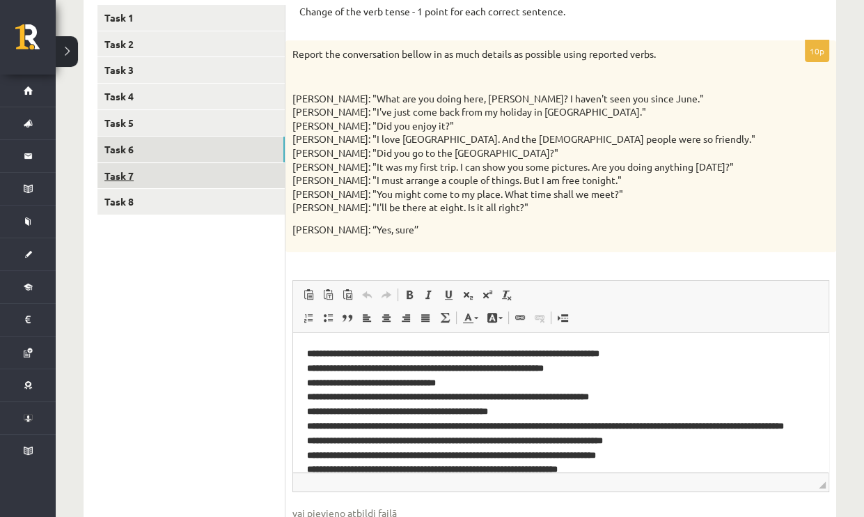
scroll to position [250, 0]
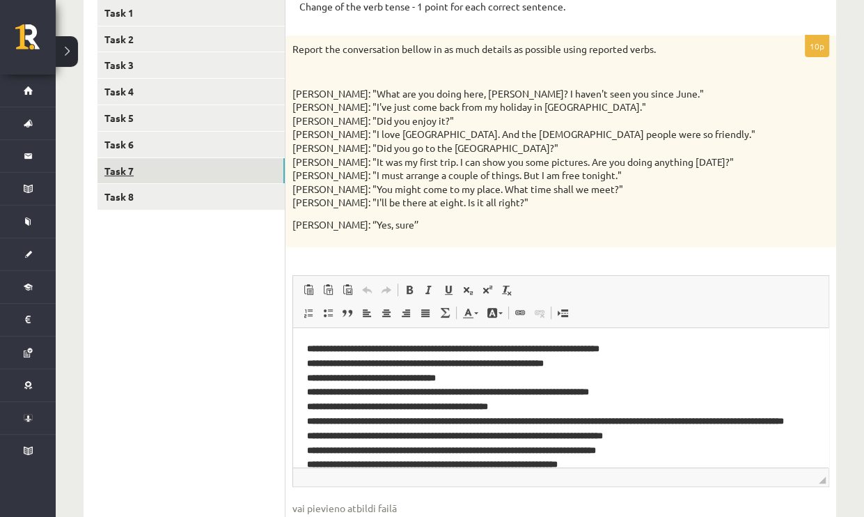
click at [132, 172] on link "Task 7" at bounding box center [190, 171] width 187 height 26
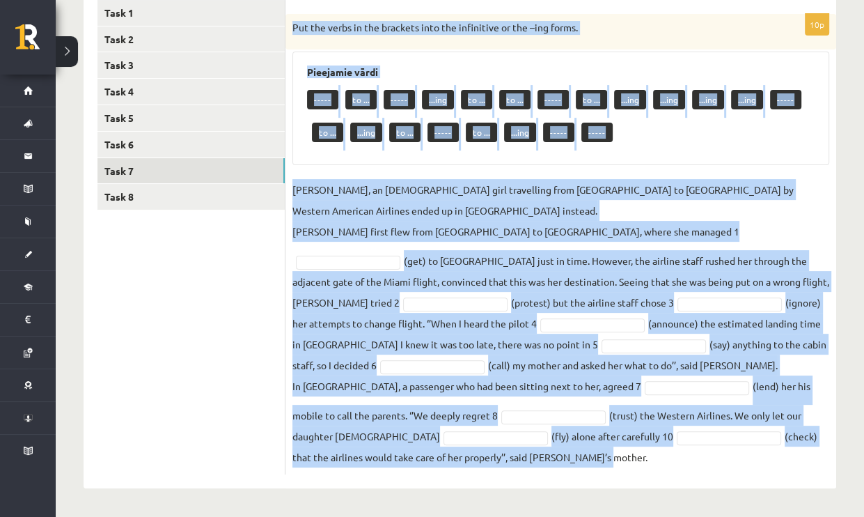
drag, startPoint x: 292, startPoint y: 96, endPoint x: 586, endPoint y: 455, distance: 463.6
click at [586, 455] on div "10p Put the verbs in the brackets into the infinitive or the –ing forms. Pieeja…" at bounding box center [560, 244] width 551 height 460
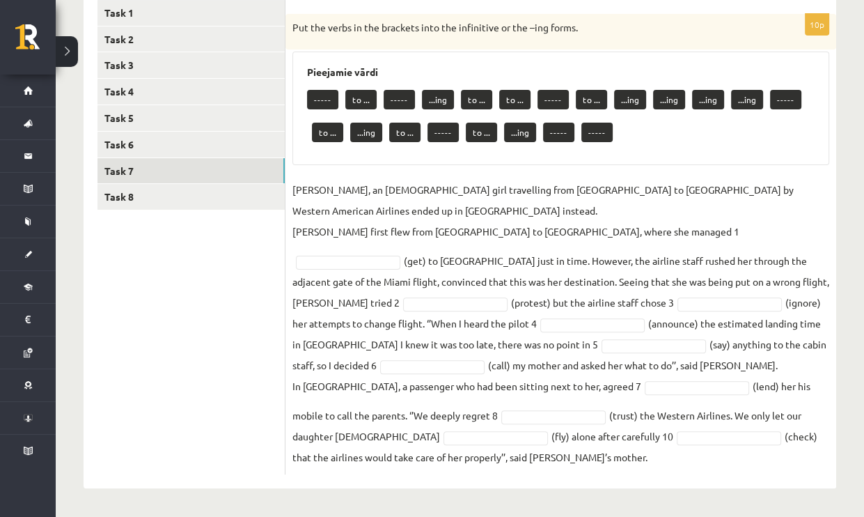
click at [203, 402] on ul "Task 1 Task 2 Task 3 Task 4 Task 5 Task 6 Task 7 Task 8" at bounding box center [191, 237] width 188 height 474
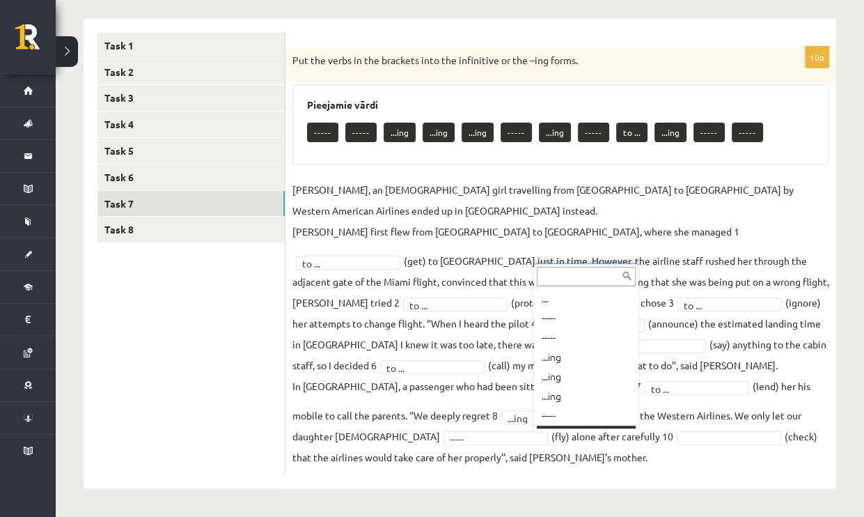
scroll to position [17, 0]
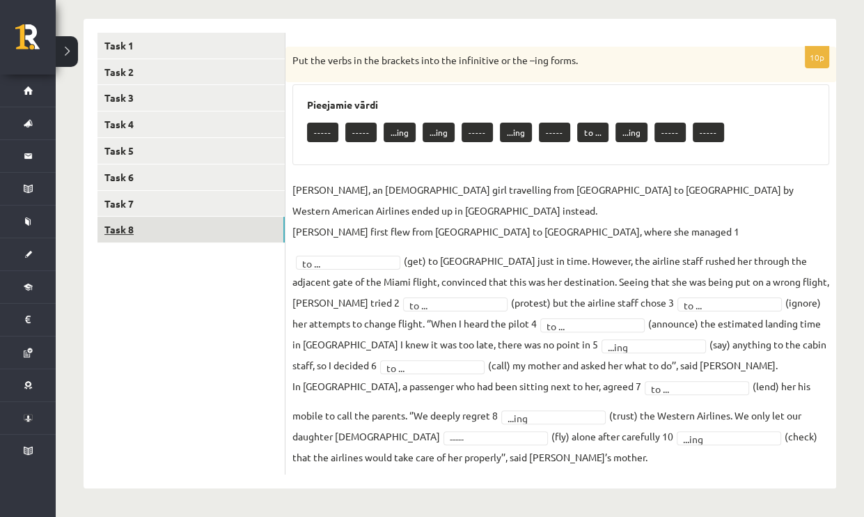
click at [139, 237] on link "Task 8" at bounding box center [190, 230] width 187 height 26
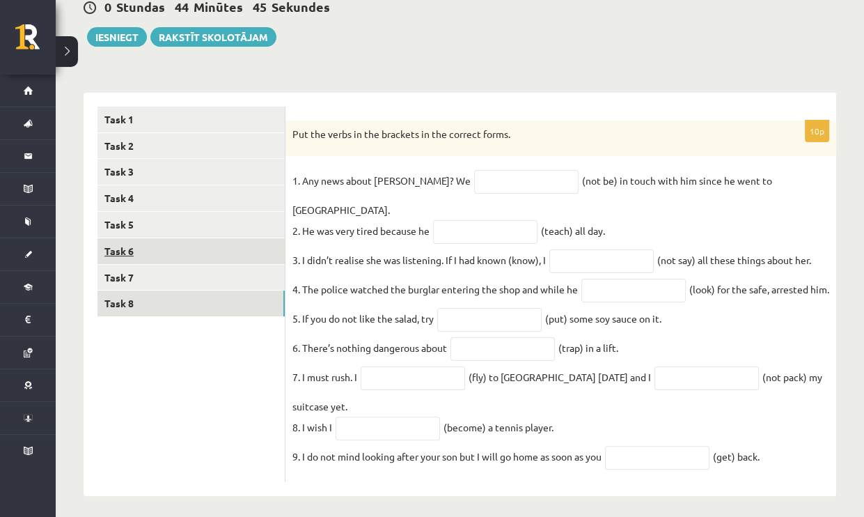
scroll to position [163, 0]
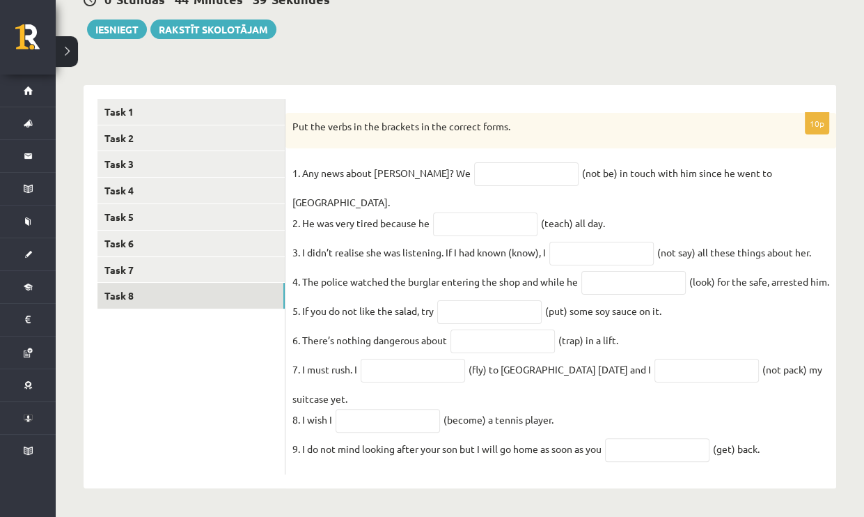
click at [292, 115] on div "Put the verbs in the brackets in the correct forms." at bounding box center [560, 131] width 551 height 36
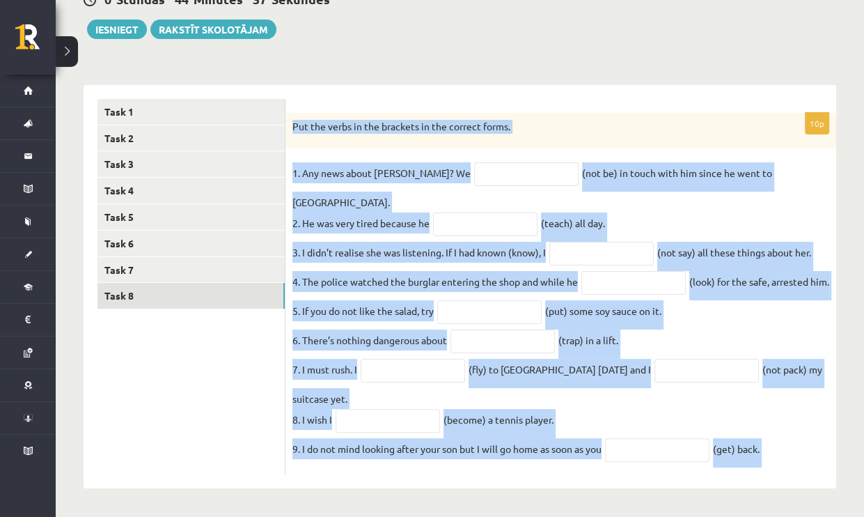
drag, startPoint x: 292, startPoint y: 115, endPoint x: 771, endPoint y: 451, distance: 585.8
click at [771, 451] on div "10p Put the verbs in the brackets in the correct forms. 1. Any news about Georg…" at bounding box center [560, 294] width 551 height 362
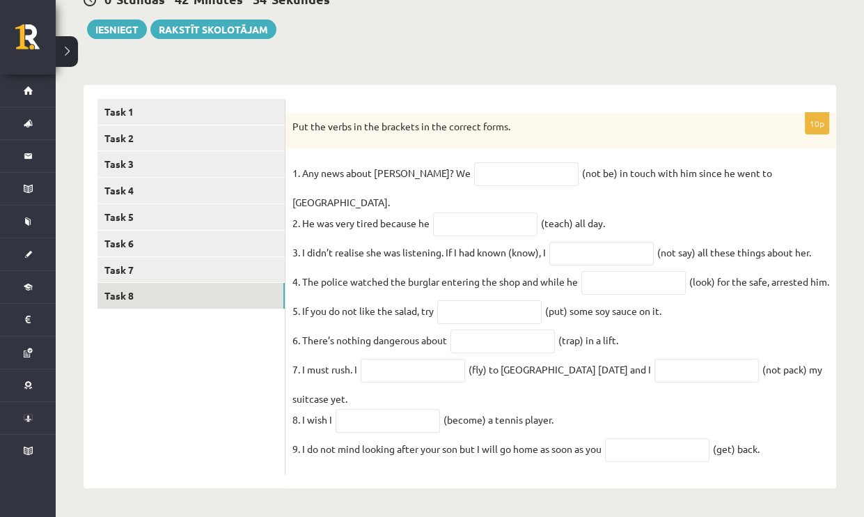
click at [176, 404] on ul "Task 1 Task 2 Task 3 Task 4 Task 5 Task 6 Task 7 Task 8" at bounding box center [191, 287] width 188 height 376
paste input "**********"
type input "**********"
paste input "**********"
type input "**********"
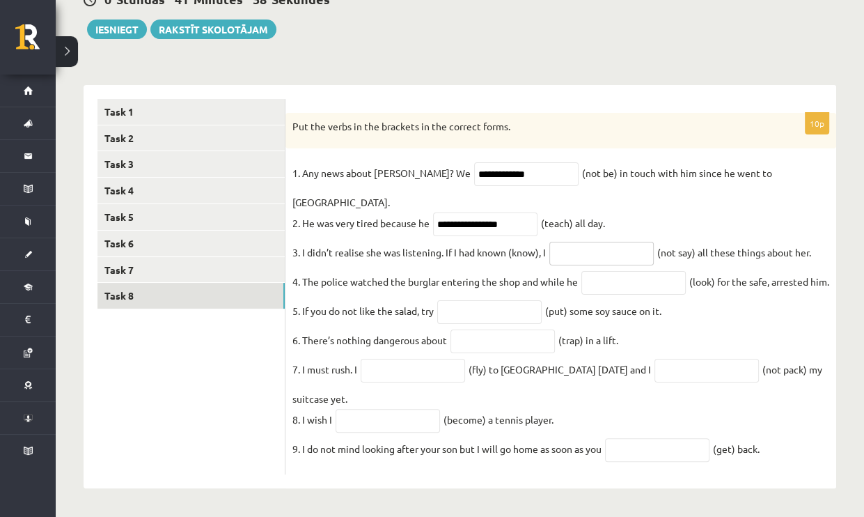
paste input "**********"
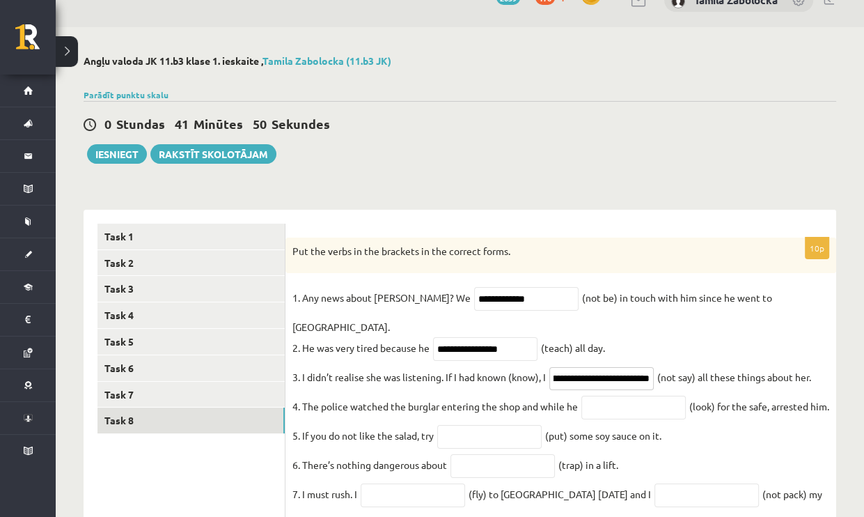
scroll to position [70, 0]
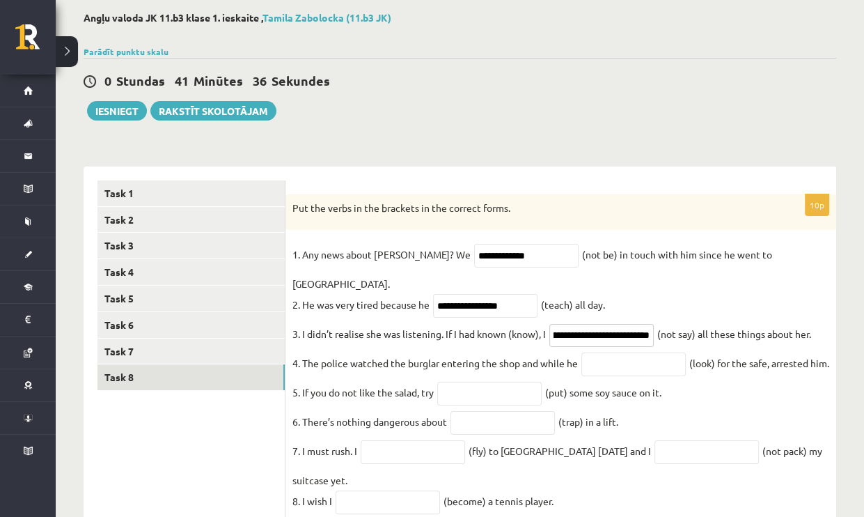
click at [565, 324] on input "**********" at bounding box center [601, 336] width 104 height 24
click at [643, 324] on input "**********" at bounding box center [601, 336] width 104 height 24
drag, startPoint x: 638, startPoint y: 318, endPoint x: 550, endPoint y: 324, distance: 87.9
click at [550, 324] on fieldset "**********" at bounding box center [560, 396] width 537 height 305
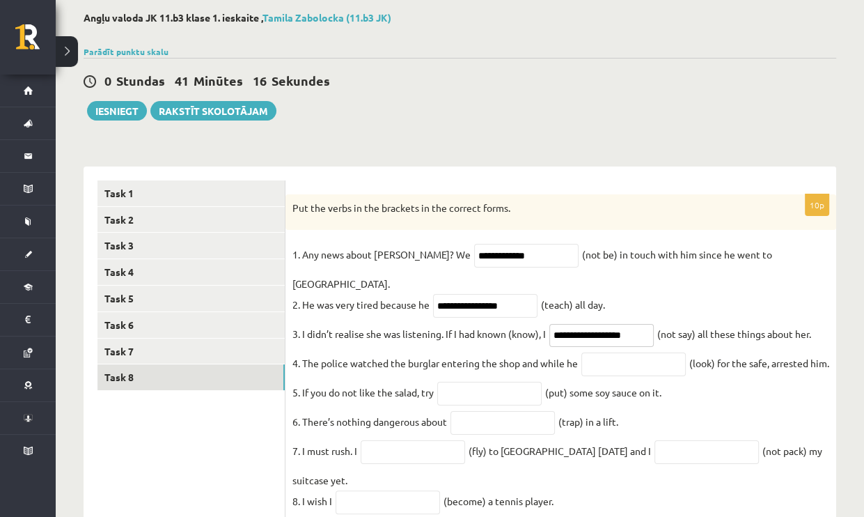
type input "*"
drag, startPoint x: 571, startPoint y: 317, endPoint x: 526, endPoint y: 318, distance: 45.3
click at [526, 318] on fieldset "**********" at bounding box center [560, 396] width 537 height 305
paste input "**********"
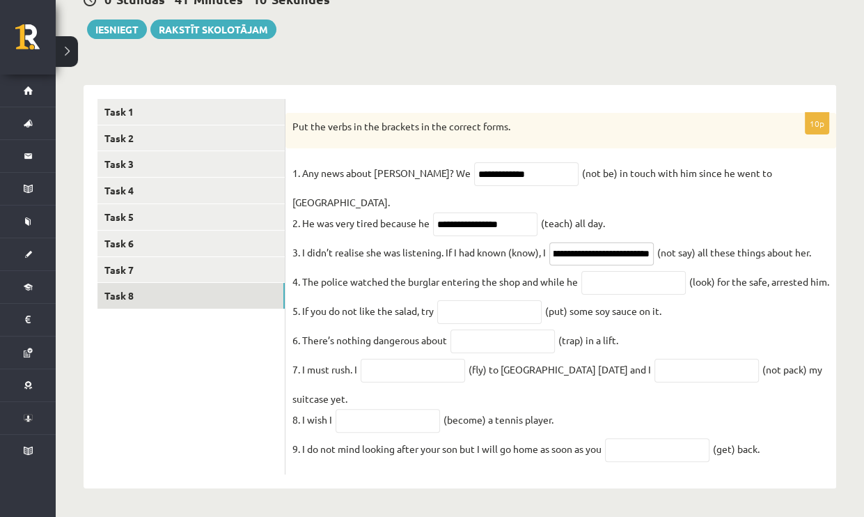
scroll to position [163, 0]
type input "**********"
paste input "**********"
type input "**********"
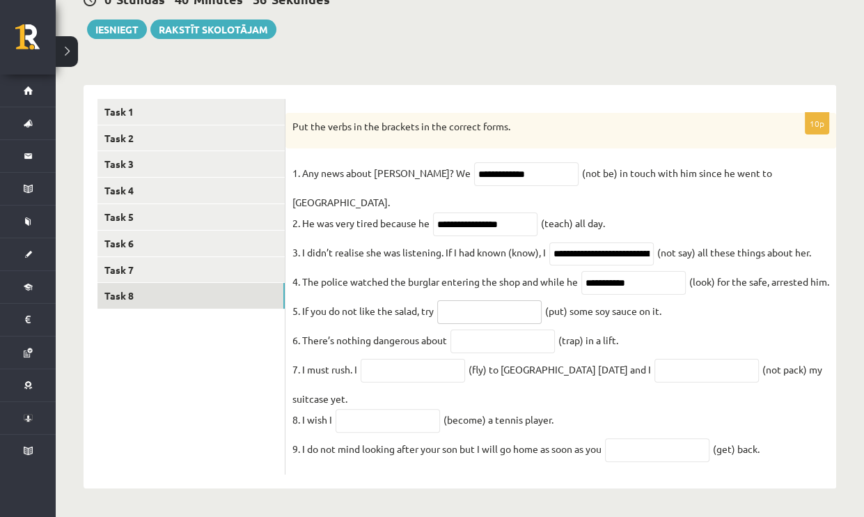
click at [460, 308] on input "text" at bounding box center [489, 312] width 104 height 24
drag, startPoint x: 139, startPoint y: 410, endPoint x: 180, endPoint y: 411, distance: 41.1
click at [139, 410] on ul "Task 1 Task 2 Task 3 Task 4 Task 5 Task 6 Task 7 Task 8" at bounding box center [191, 287] width 188 height 376
paste input "*******"
type input "*******"
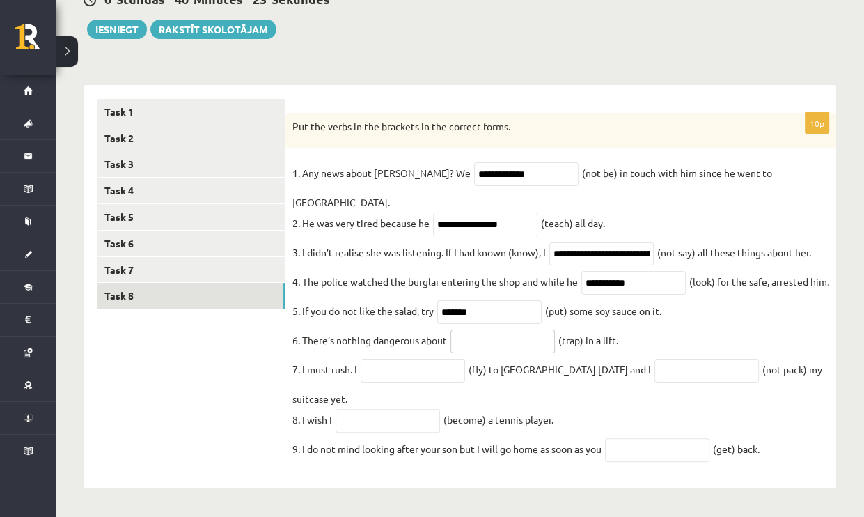
paste input "**********"
type input "**********"
paste input "**********"
click at [462, 366] on input "**********" at bounding box center [413, 371] width 104 height 24
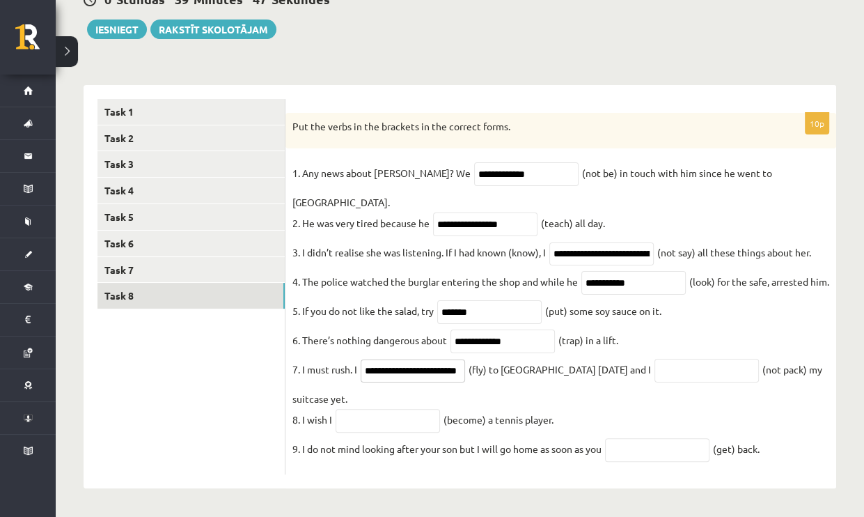
click at [454, 365] on input "**********" at bounding box center [413, 371] width 104 height 24
drag, startPoint x: 430, startPoint y: 365, endPoint x: 394, endPoint y: 365, distance: 36.2
click at [398, 365] on input "**********" at bounding box center [413, 371] width 104 height 24
drag, startPoint x: 390, startPoint y: 366, endPoint x: 420, endPoint y: 369, distance: 30.1
click at [420, 369] on input "**********" at bounding box center [413, 371] width 104 height 24
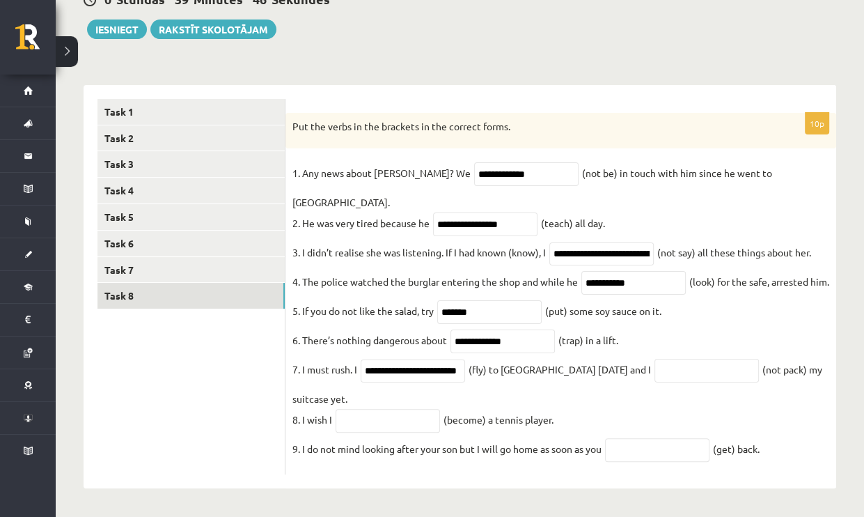
click at [409, 397] on fieldset "**********" at bounding box center [560, 314] width 537 height 305
click at [414, 368] on input "**********" at bounding box center [413, 371] width 104 height 24
drag, startPoint x: 414, startPoint y: 368, endPoint x: 476, endPoint y: 372, distance: 62.9
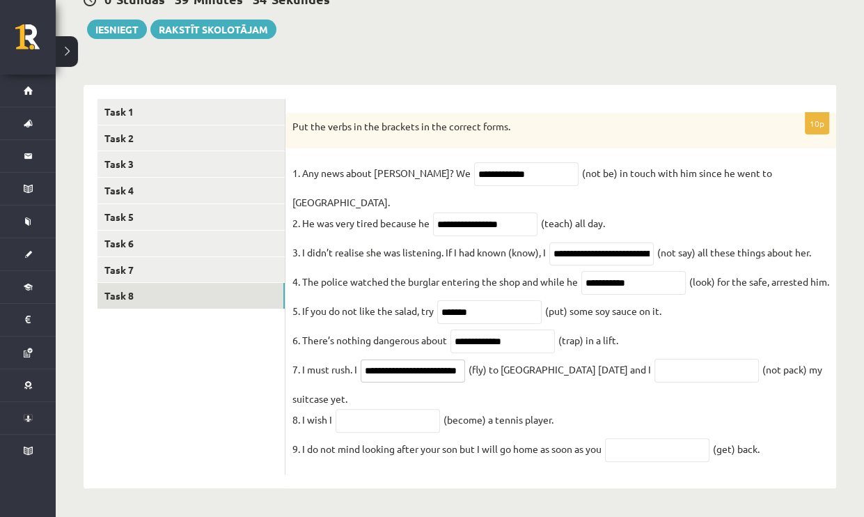
click at [476, 372] on fieldset "**********" at bounding box center [560, 314] width 537 height 305
type input "*********"
paste input "**********"
type input "**********"
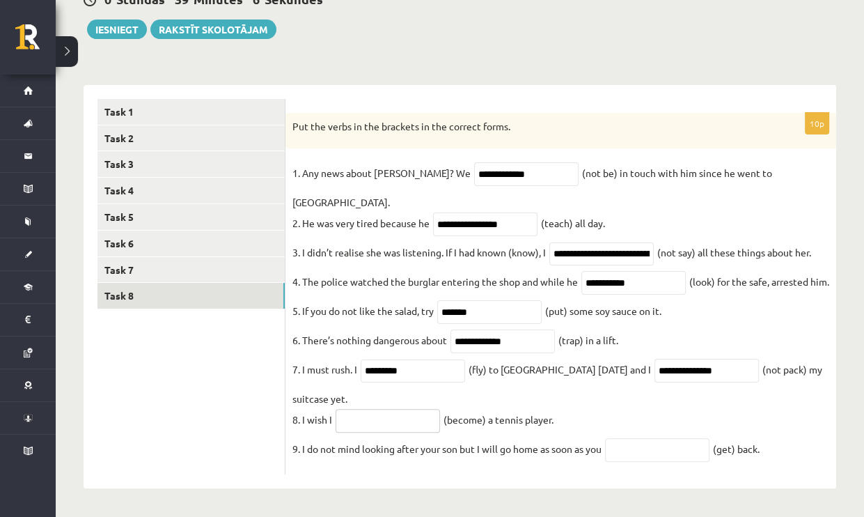
paste input "**********"
type input "**********"
click at [737, 446] on fieldset "**********" at bounding box center [560, 314] width 537 height 305
click at [731, 446] on fieldset "**********" at bounding box center [560, 314] width 537 height 305
paste input "****"
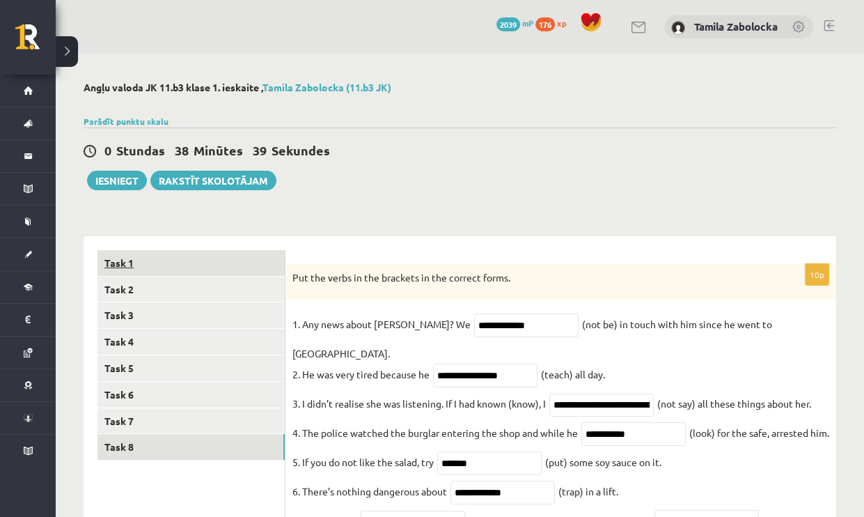
type input "***"
click at [127, 262] on link "Task 1" at bounding box center [190, 263] width 187 height 26
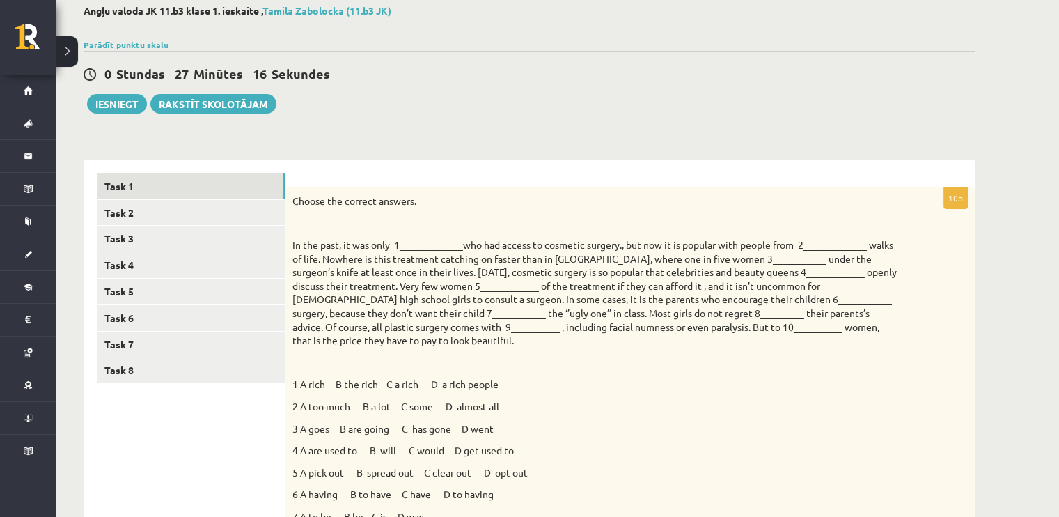
scroll to position [139, 0]
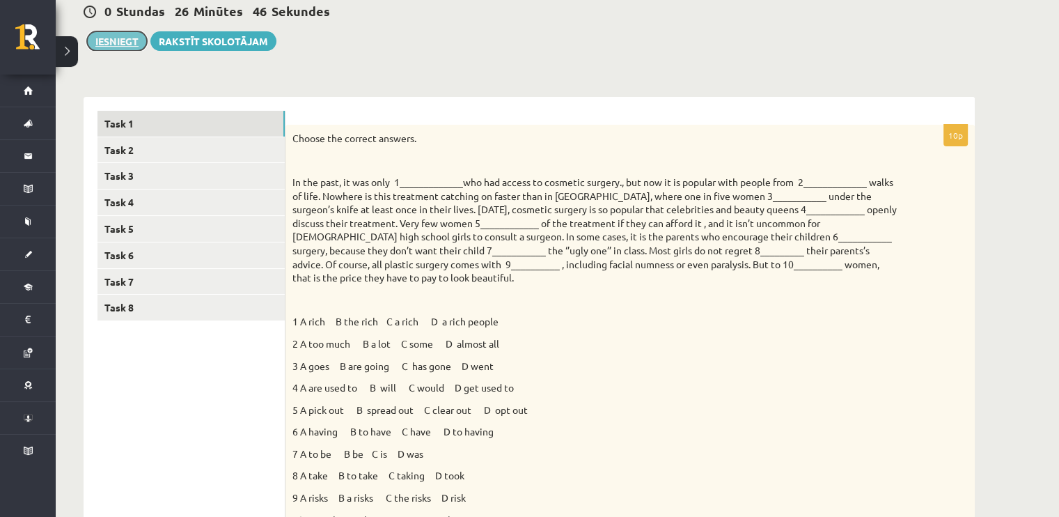
click at [132, 39] on button "Iesniegt" at bounding box center [117, 40] width 60 height 19
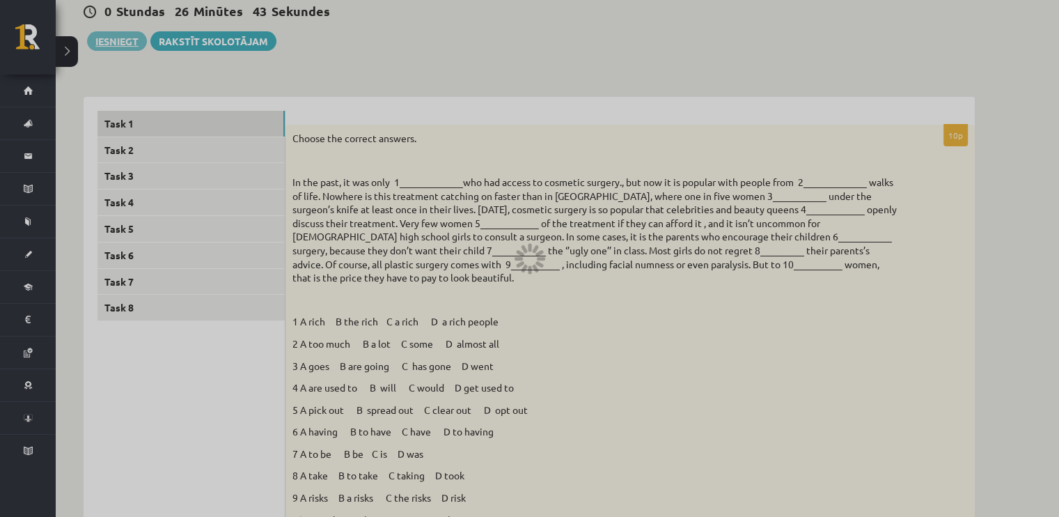
click at [588, 66] on div at bounding box center [529, 258] width 1059 height 517
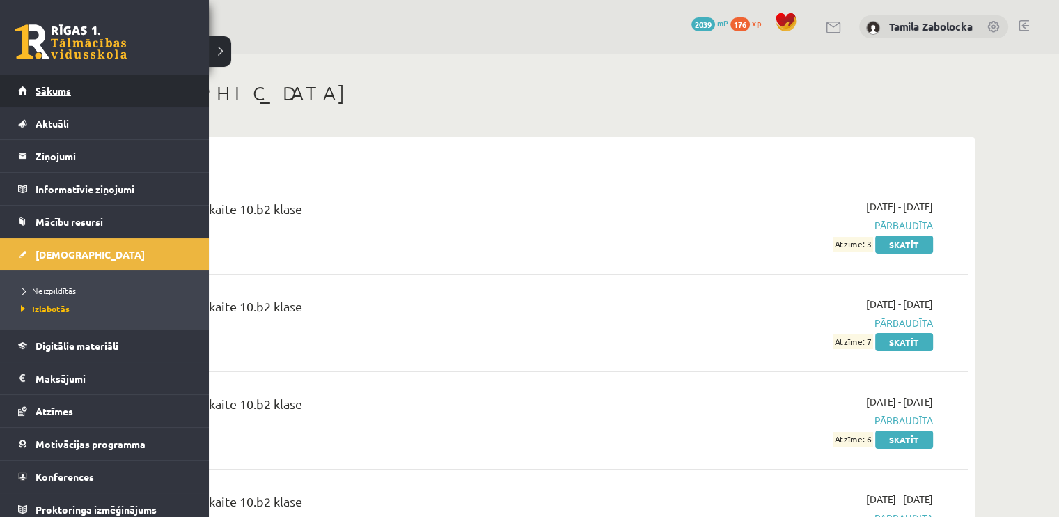
click at [50, 93] on span "Sākums" at bounding box center [54, 90] width 36 height 13
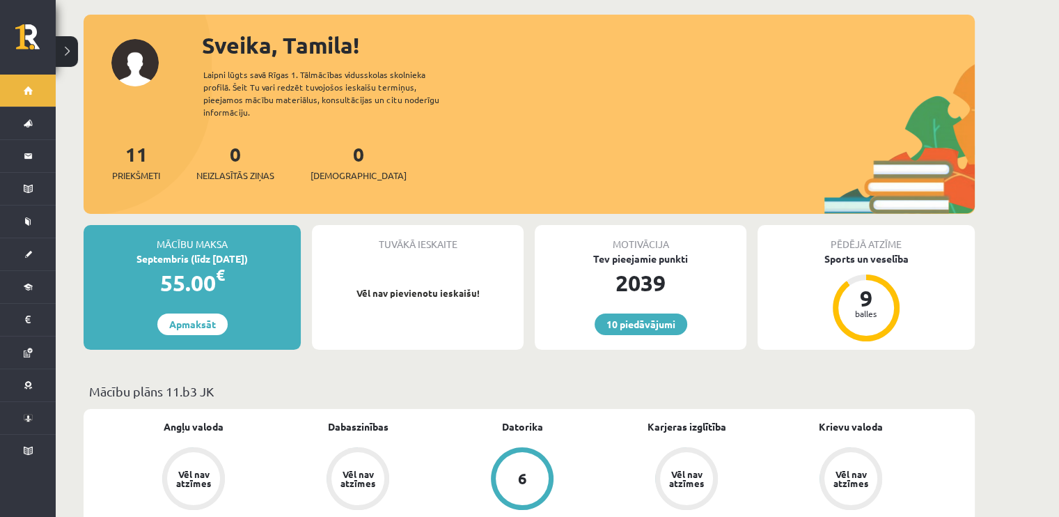
scroll to position [70, 0]
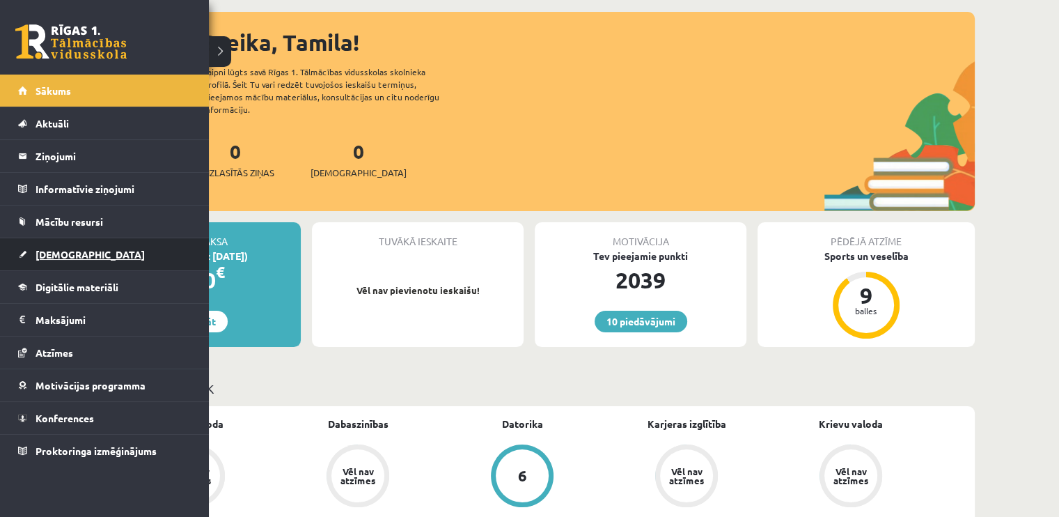
click at [51, 255] on span "[DEMOGRAPHIC_DATA]" at bounding box center [90, 254] width 109 height 13
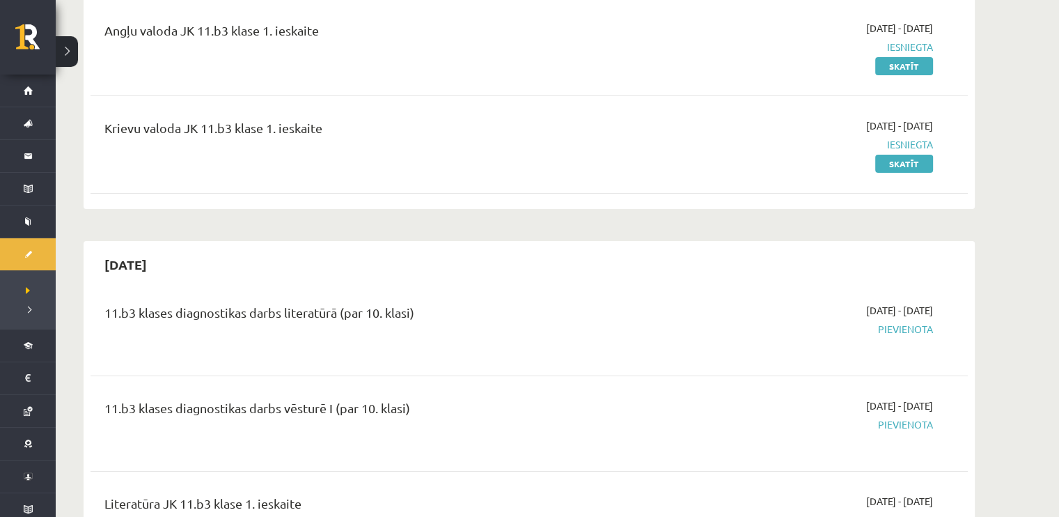
scroll to position [70, 0]
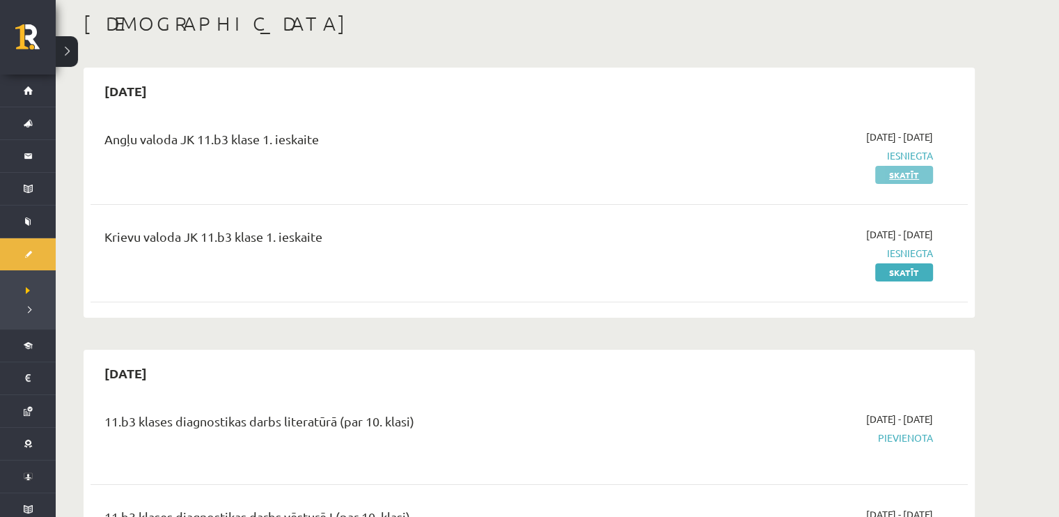
click at [901, 179] on link "Skatīt" at bounding box center [904, 175] width 58 height 18
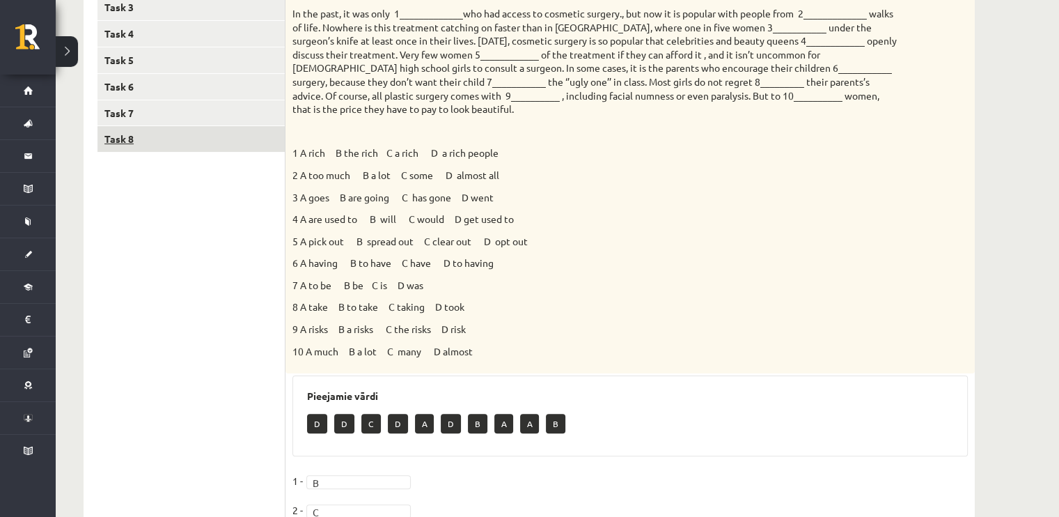
click at [150, 149] on link "Task 8" at bounding box center [190, 139] width 187 height 26
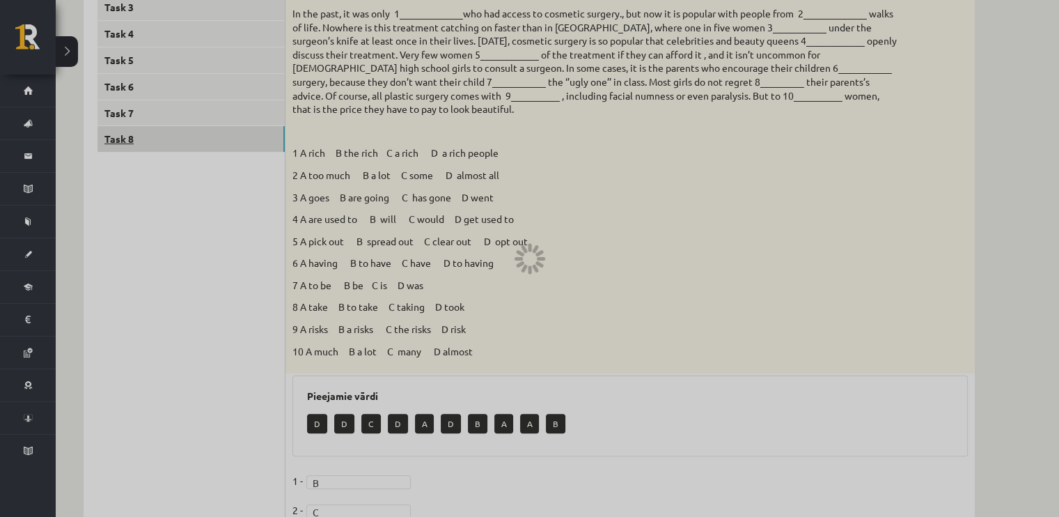
scroll to position [251, 0]
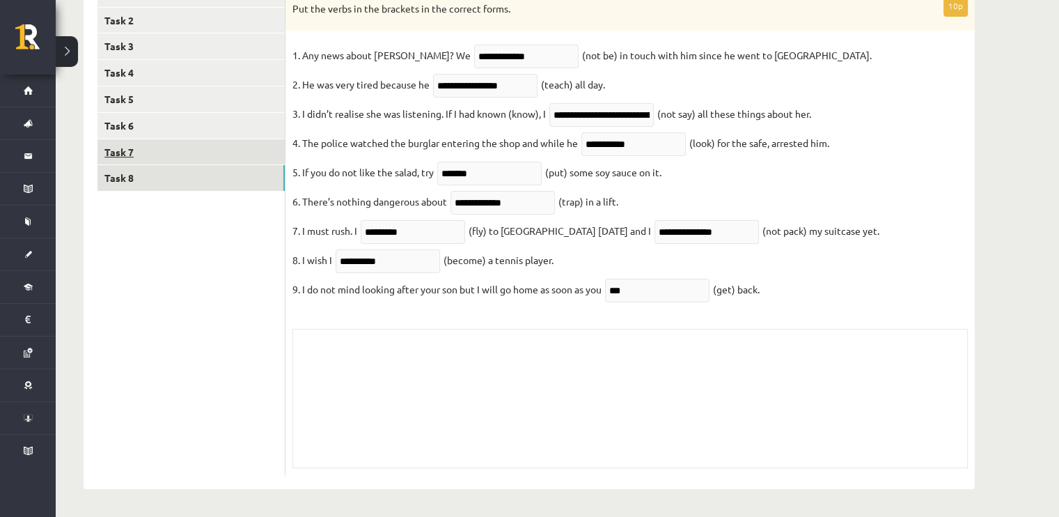
click at [134, 146] on link "Task 7" at bounding box center [190, 152] width 187 height 26
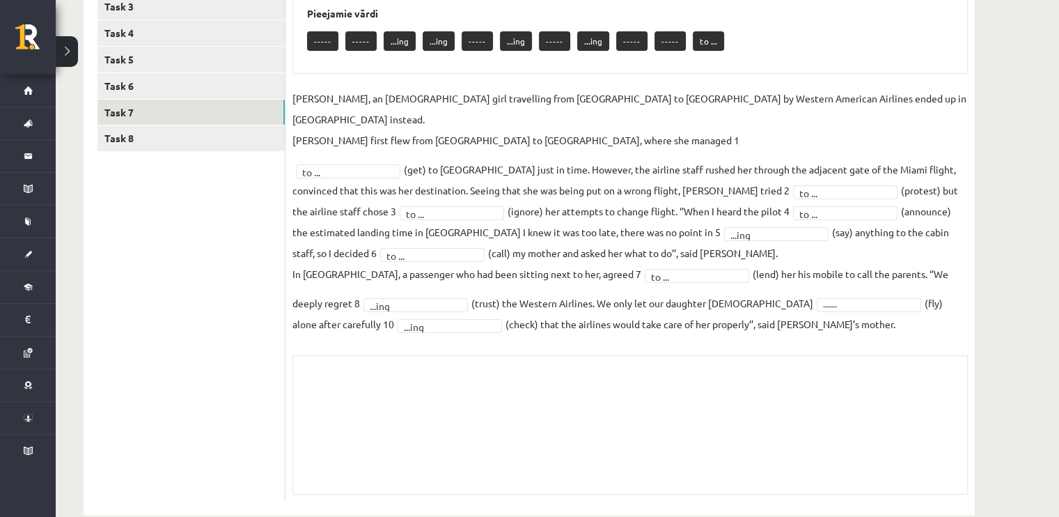
scroll to position [284, 0]
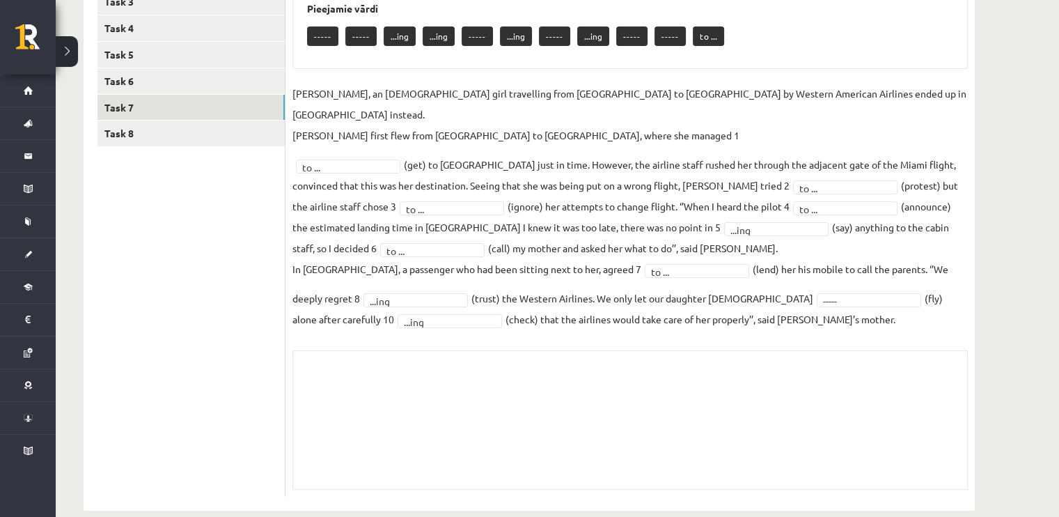
click at [187, 93] on ul "Task 1 Task 2 Task 3 Task 4 Task 5 Task 6 Task 7 Task 8" at bounding box center [191, 217] width 188 height 560
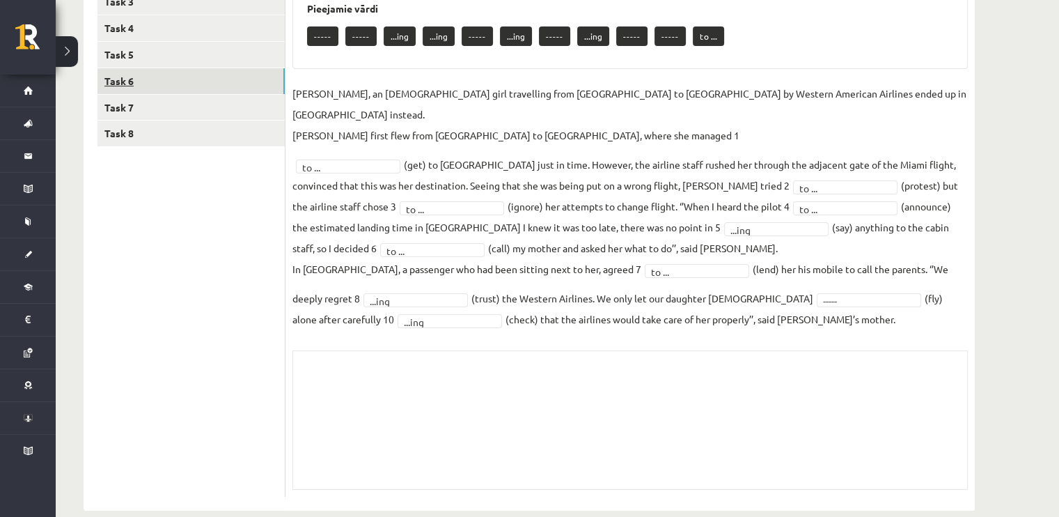
click at [183, 77] on link "Task 6" at bounding box center [190, 81] width 187 height 26
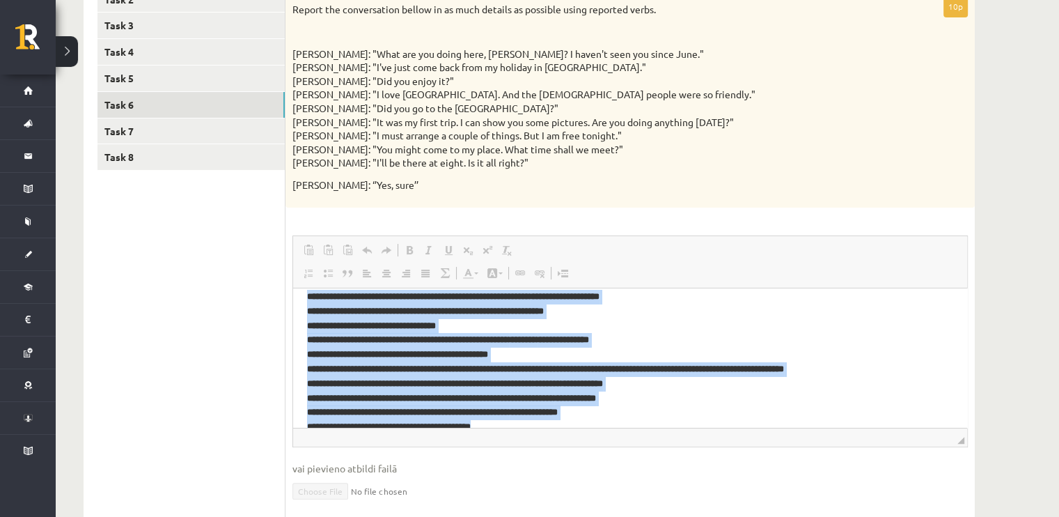
scroll to position [33, 0]
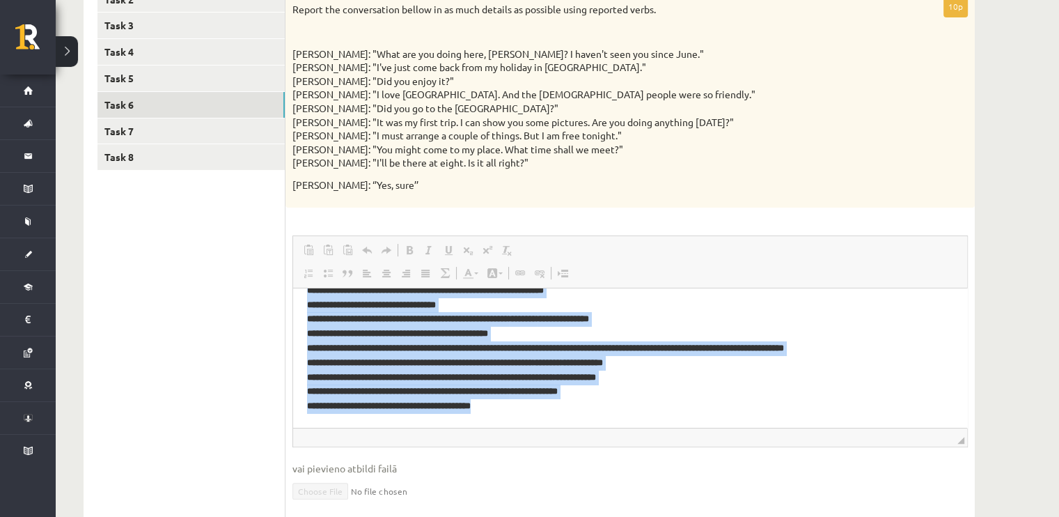
drag, startPoint x: 308, startPoint y: 310, endPoint x: 647, endPoint y: 430, distance: 359.6
click at [647, 427] on html "**********" at bounding box center [630, 340] width 674 height 173
copy p "**********"
click at [672, 383] on p "**********" at bounding box center [630, 340] width 646 height 145
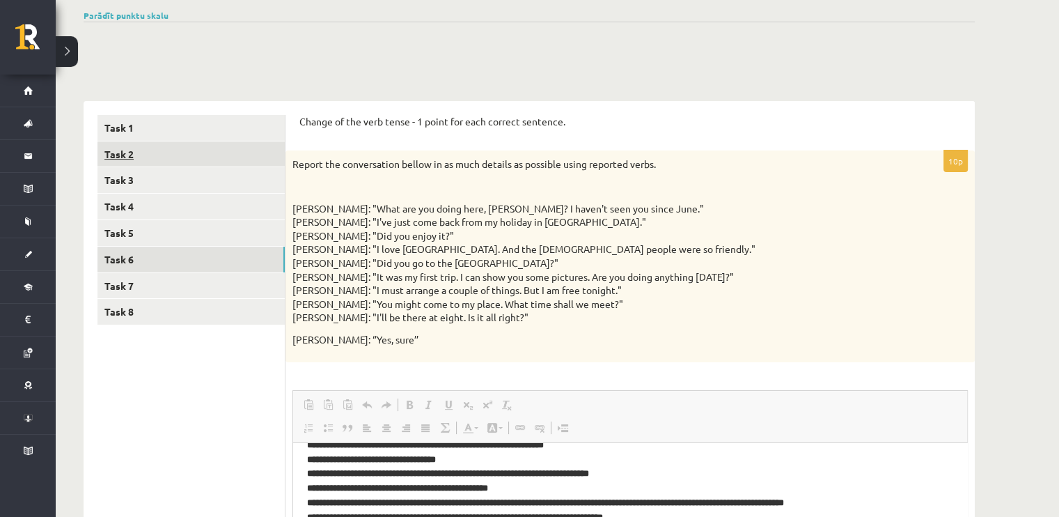
scroll to position [52, 0]
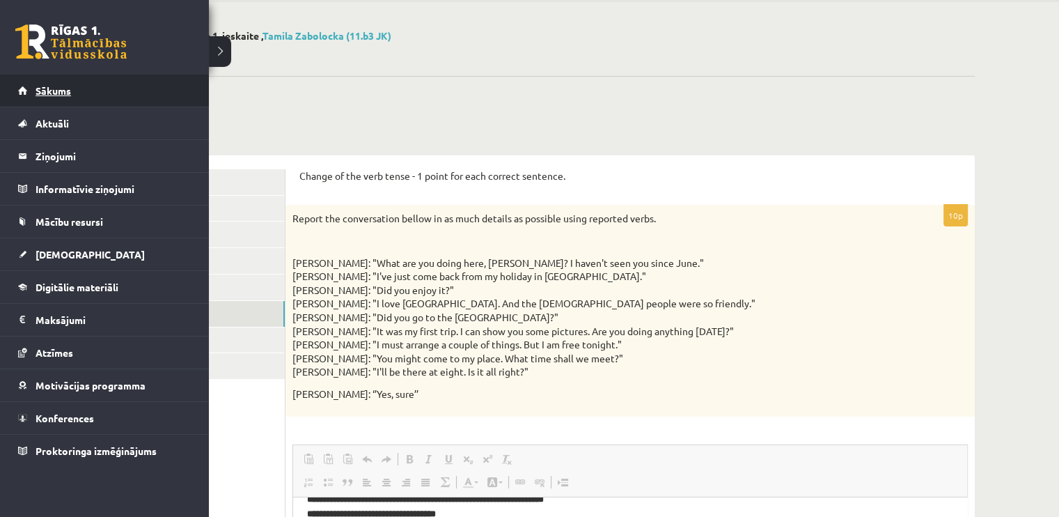
click at [38, 91] on span "Sākums" at bounding box center [54, 90] width 36 height 13
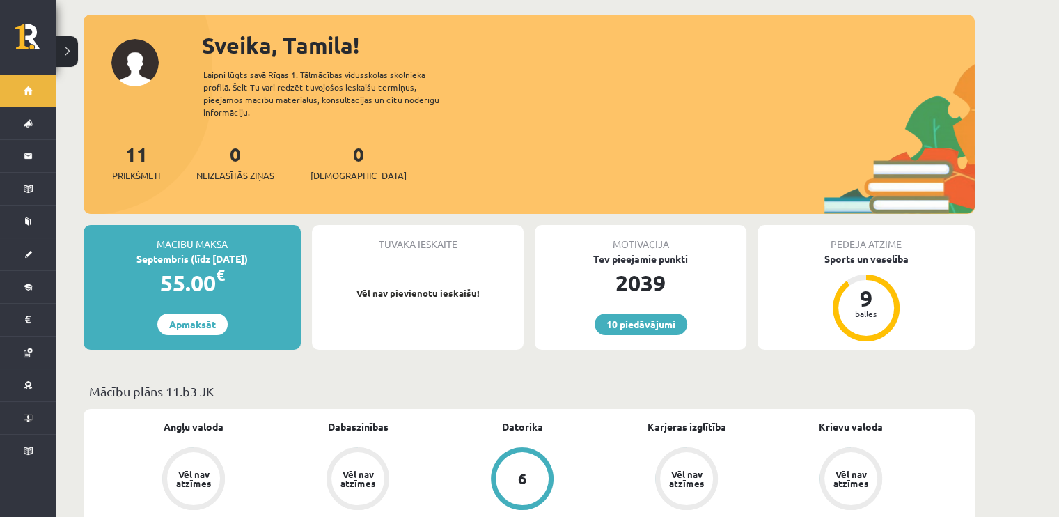
scroll to position [70, 0]
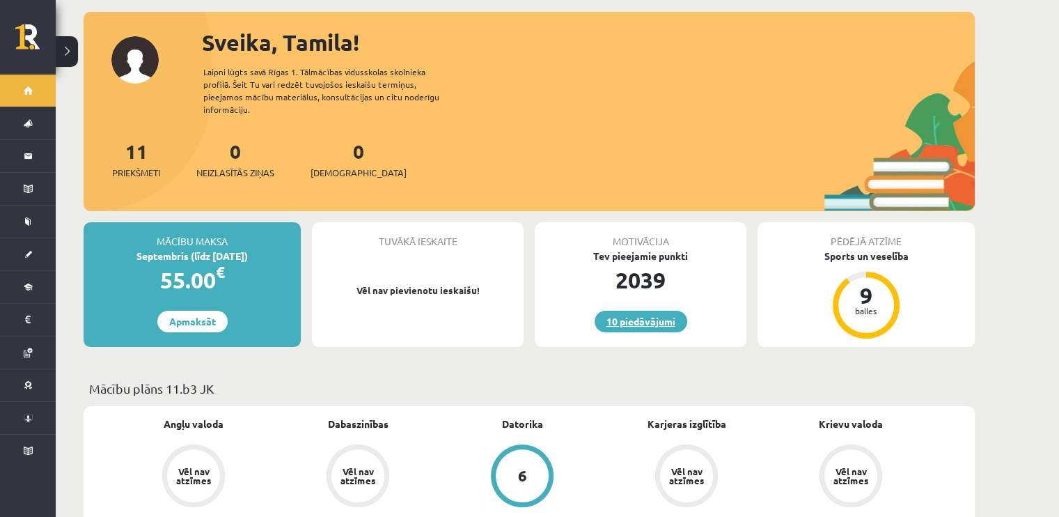
click at [658, 311] on link "10 piedāvājumi" at bounding box center [641, 322] width 93 height 22
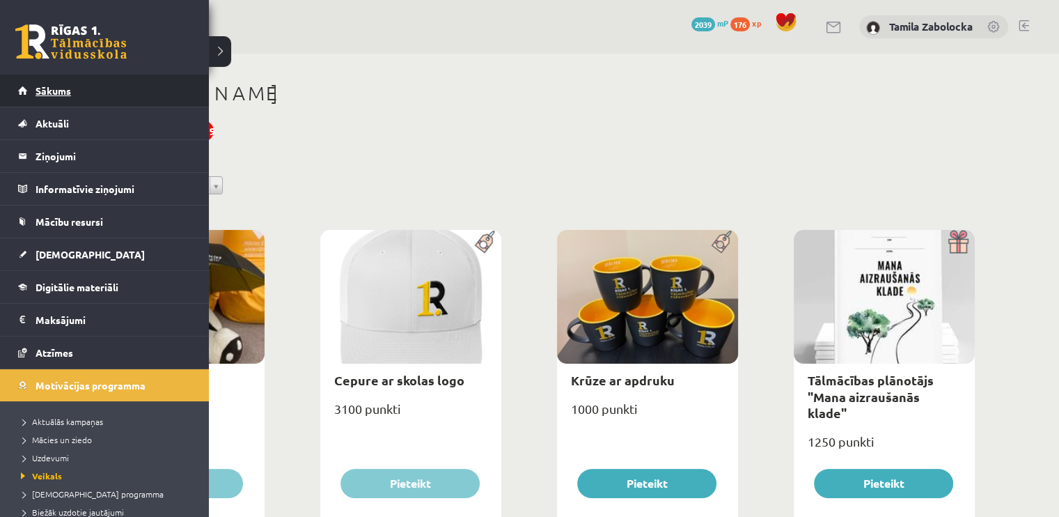
click at [46, 86] on span "Sākums" at bounding box center [54, 90] width 36 height 13
